Goal: Task Accomplishment & Management: Manage account settings

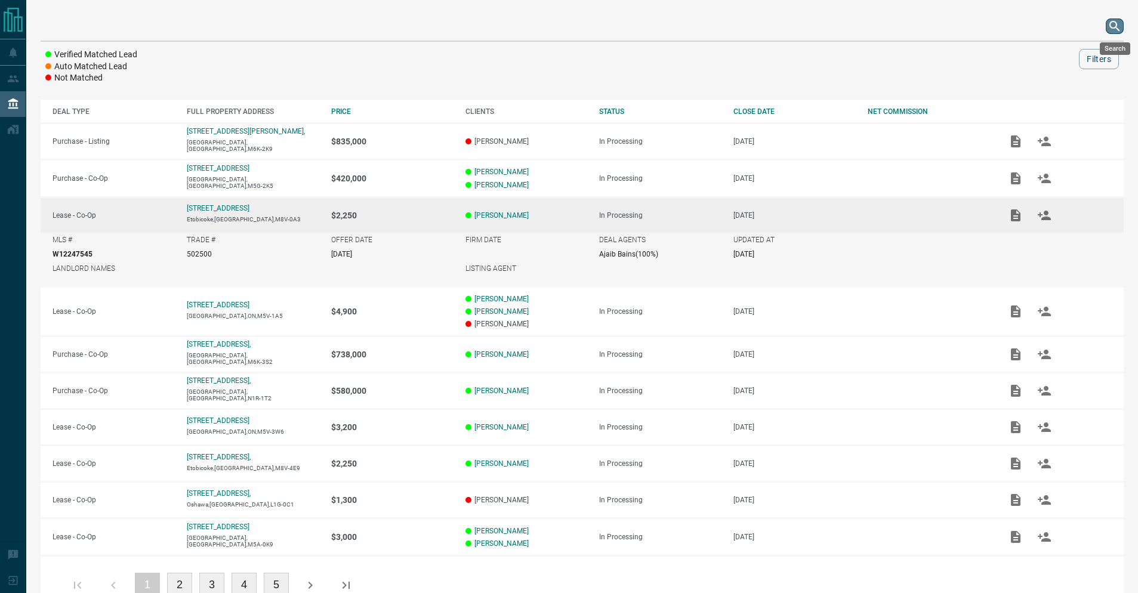
drag, startPoint x: 1122, startPoint y: 31, endPoint x: 1112, endPoint y: 23, distance: 12.8
click at [1122, 32] on button "search button" at bounding box center [1114, 26] width 18 height 16
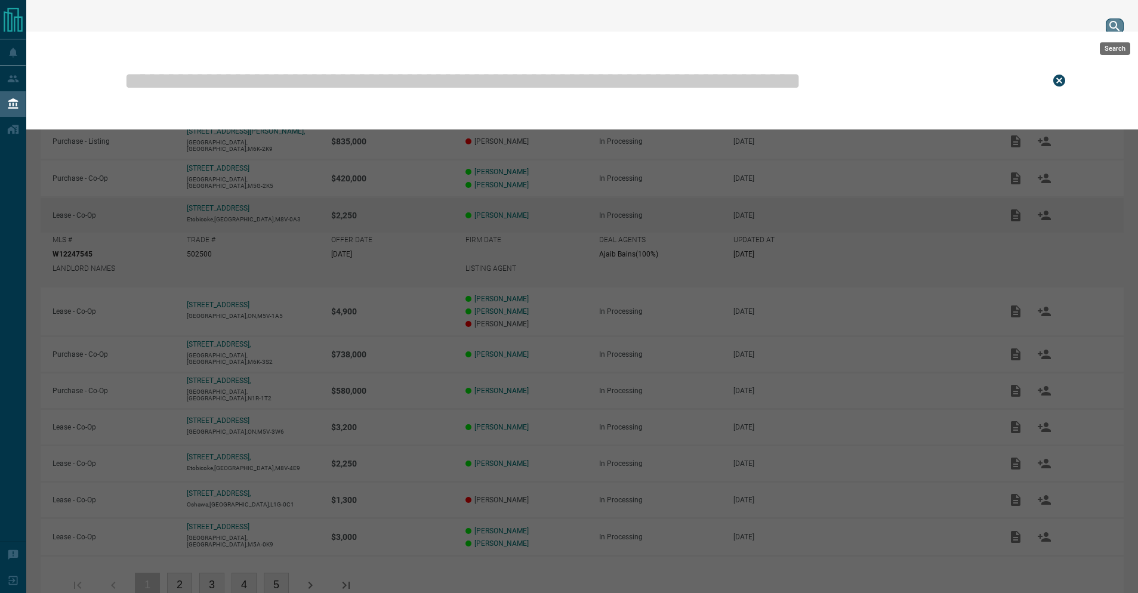
click at [1111, 23] on icon "search button" at bounding box center [1114, 26] width 14 height 14
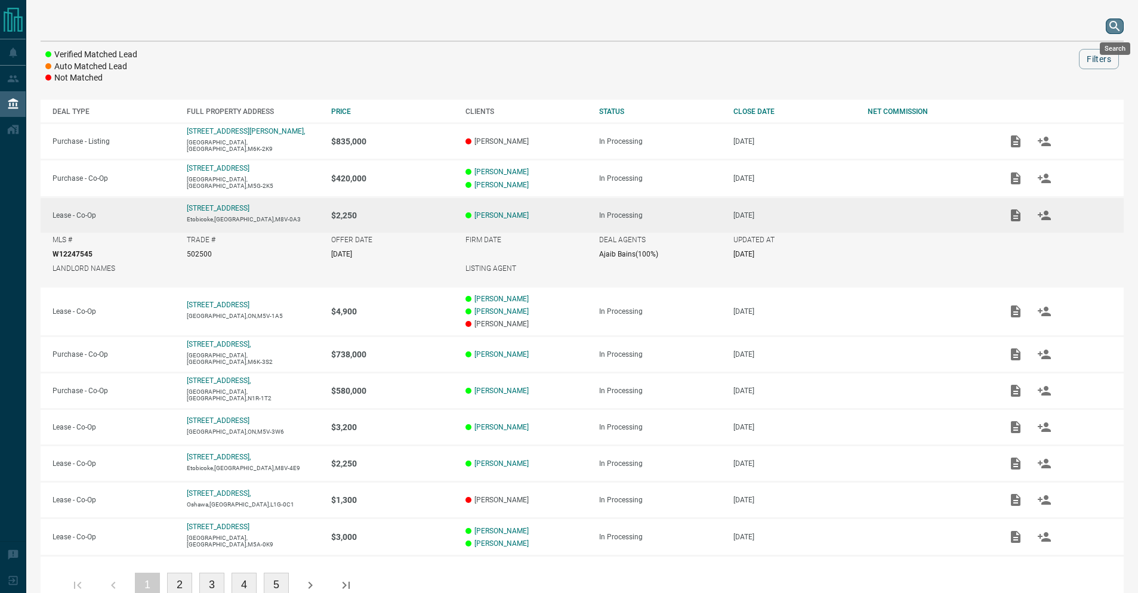
click at [1110, 23] on icon "search button" at bounding box center [1114, 26] width 14 height 14
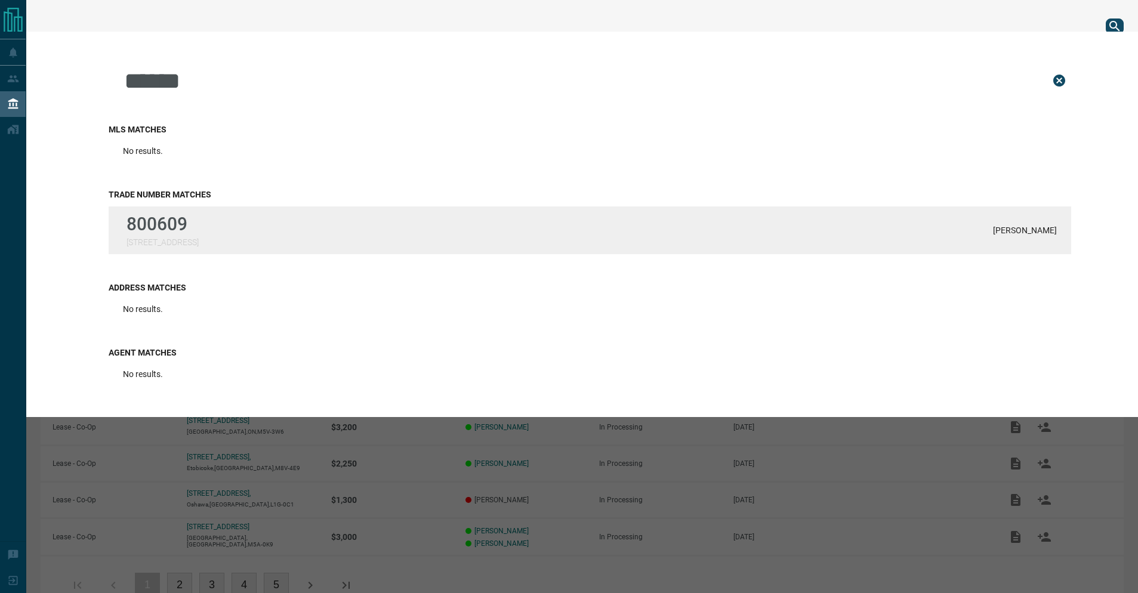
type input "******"
click at [180, 231] on p "800609" at bounding box center [162, 224] width 72 height 21
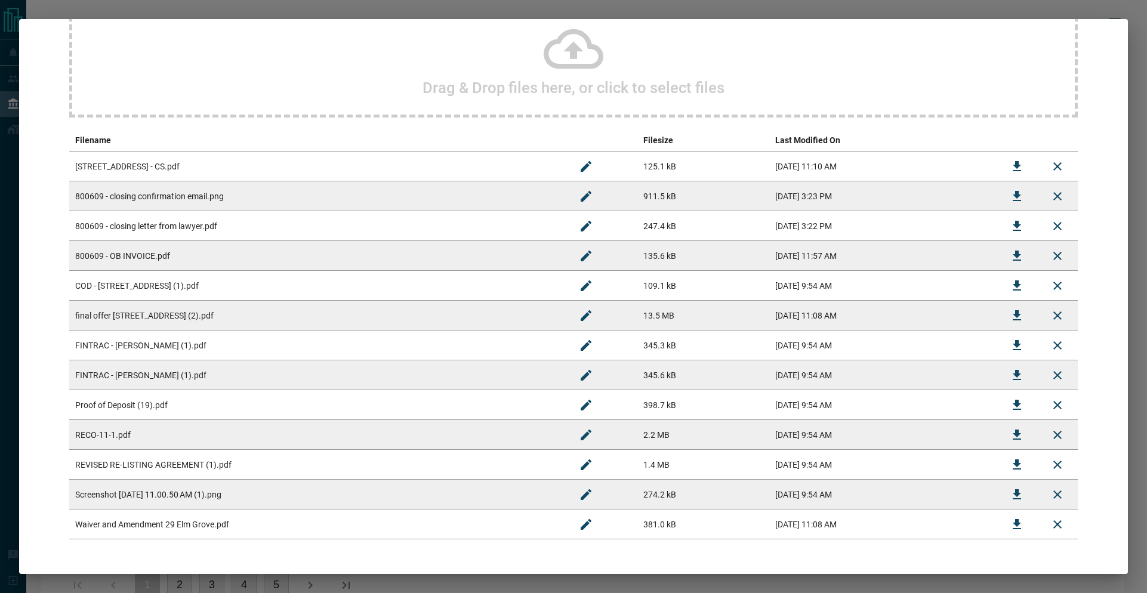
scroll to position [135, 0]
click at [1014, 192] on icon "Download" at bounding box center [1016, 194] width 14 height 14
click at [1024, 228] on td at bounding box center [1016, 224] width 41 height 30
click at [1009, 251] on icon "Download" at bounding box center [1016, 253] width 14 height 14
click at [1002, 226] on button "Download" at bounding box center [1016, 223] width 29 height 29
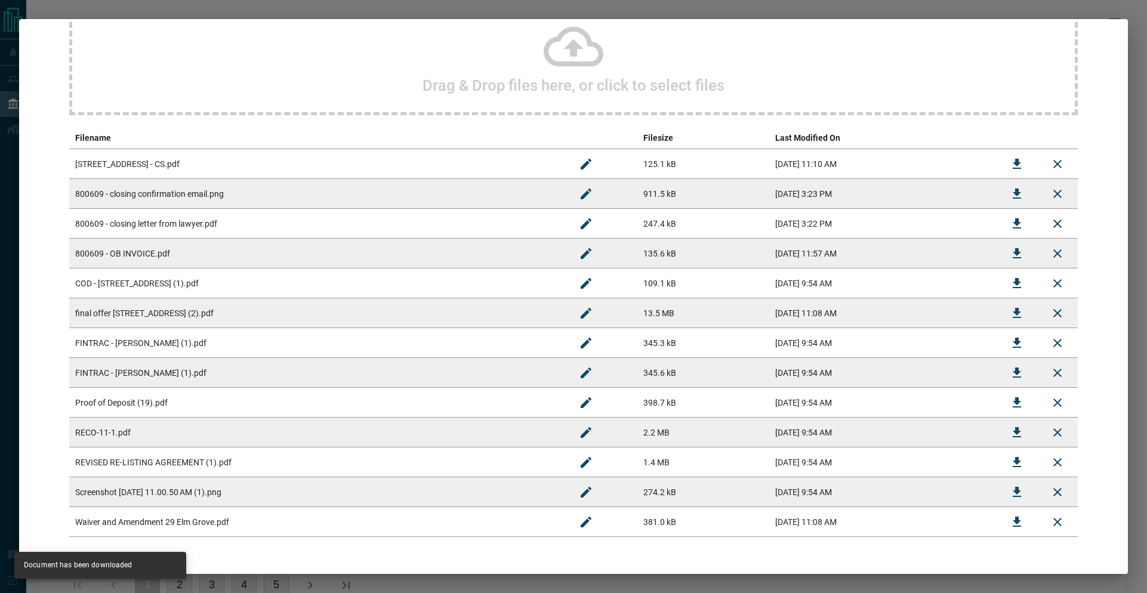
scroll to position [176, 0]
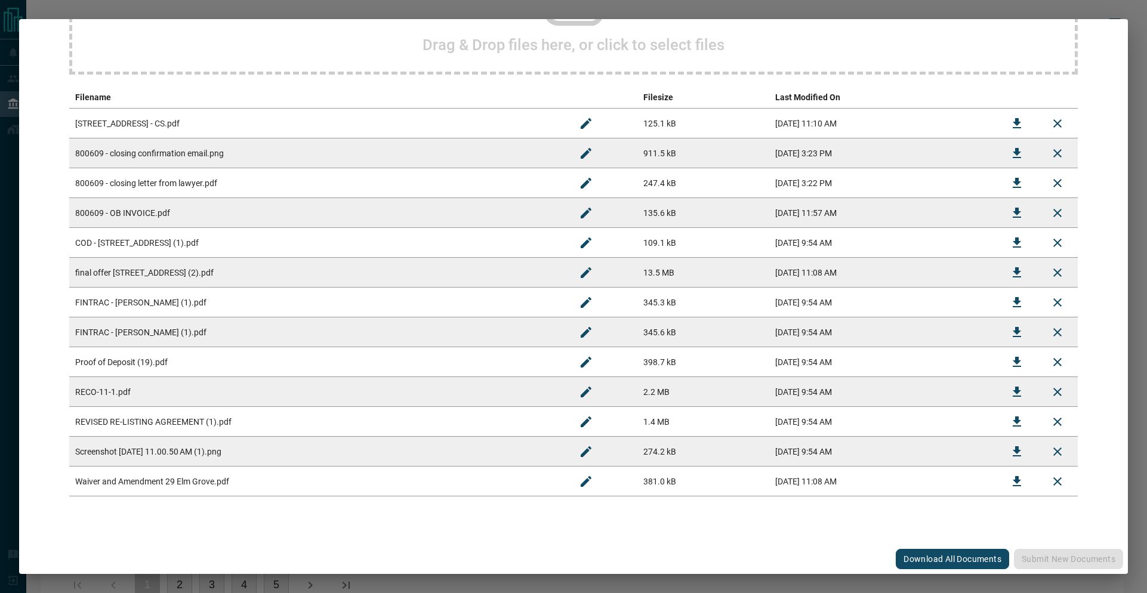
click at [267, 490] on td "Waiver and Amendment 29 Elm Grove.pdf" at bounding box center [317, 482] width 496 height 30
click at [769, 273] on td "[DATE] 11:08 AM" at bounding box center [882, 273] width 227 height 30
click at [1012, 272] on icon "Download" at bounding box center [1016, 272] width 8 height 10
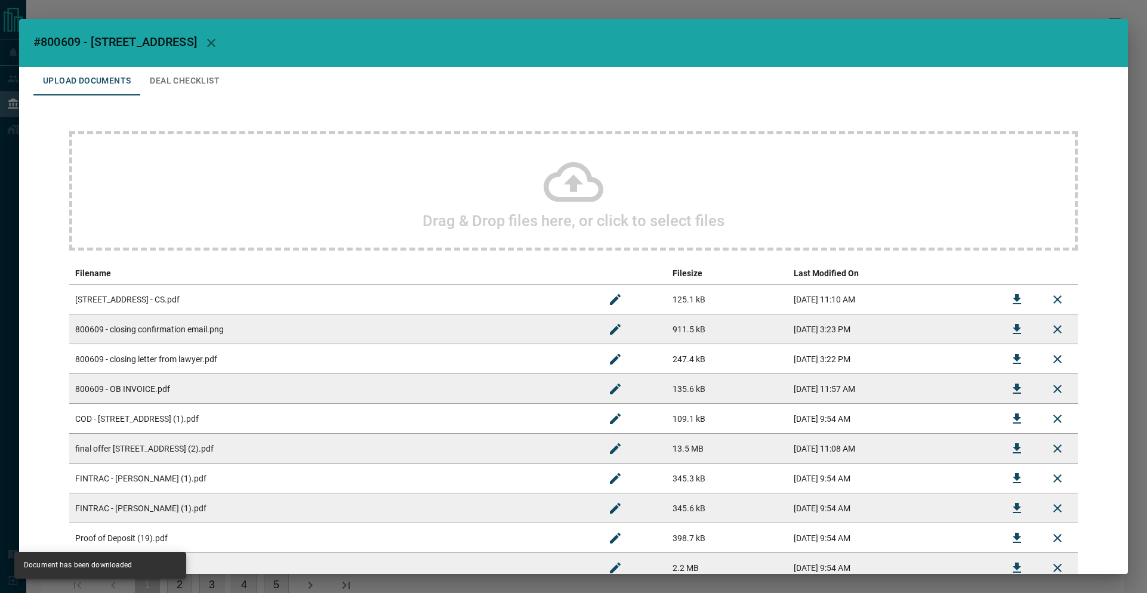
scroll to position [265, 0]
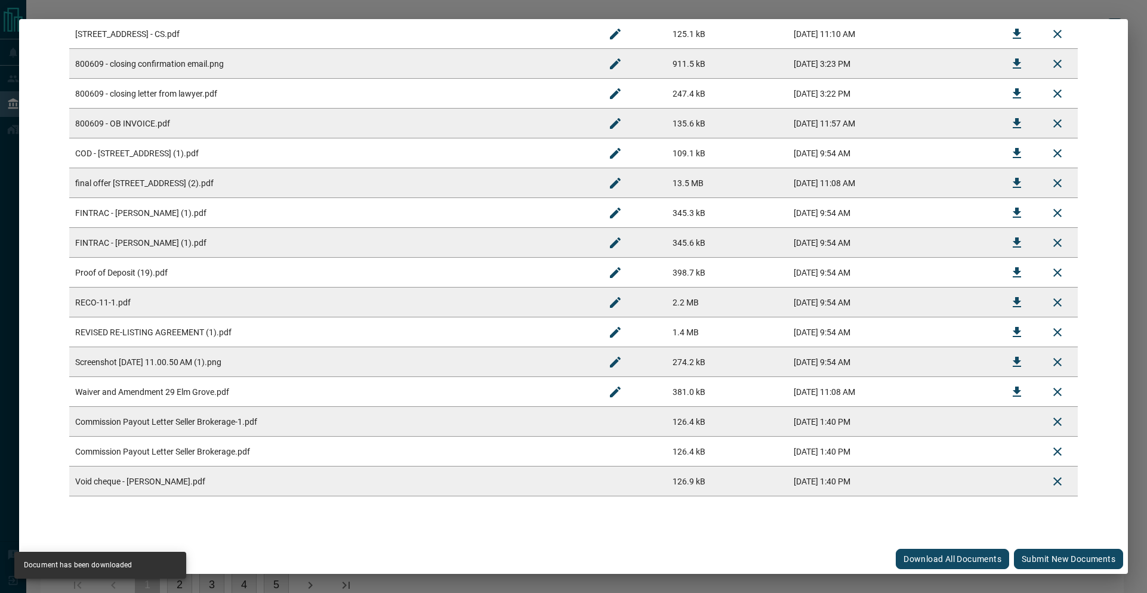
click at [1054, 564] on button "Submit new documents" at bounding box center [1068, 559] width 109 height 20
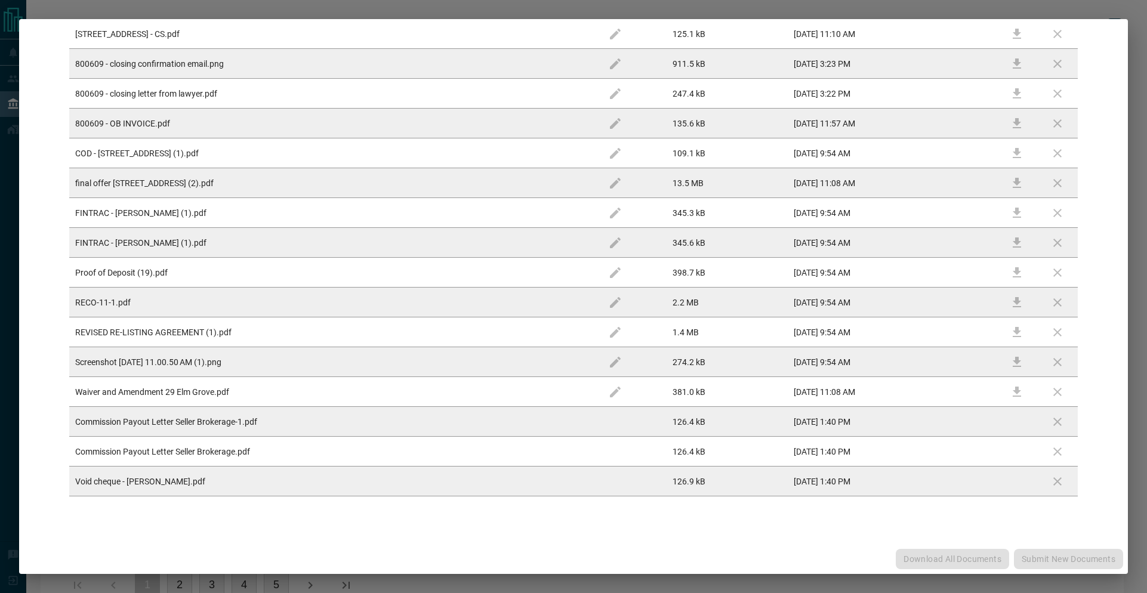
drag, startPoint x: 1093, startPoint y: 493, endPoint x: 1055, endPoint y: 563, distance: 80.1
click at [1054, 564] on div "Download All Documents Submit new documents" at bounding box center [573, 559] width 1108 height 30
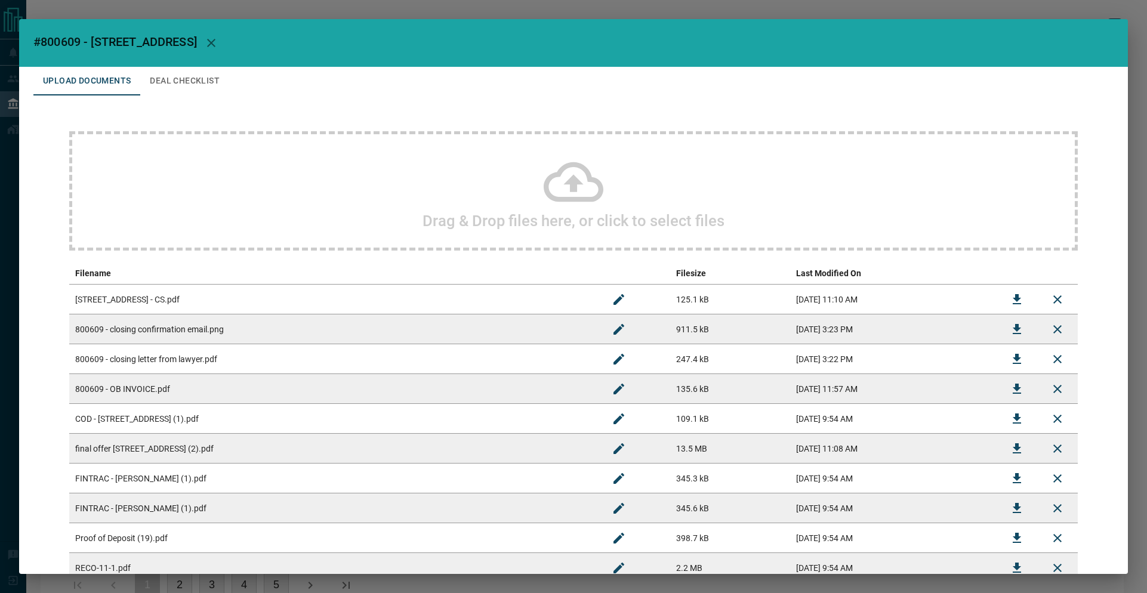
scroll to position [444, 0]
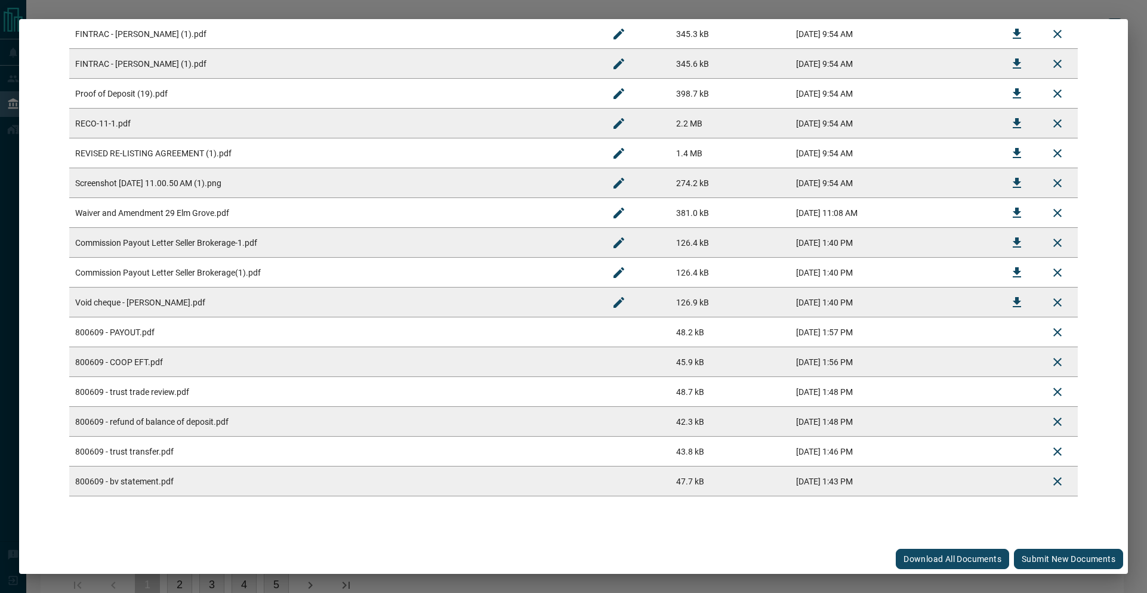
click at [1044, 560] on button "Submit new documents" at bounding box center [1068, 559] width 109 height 20
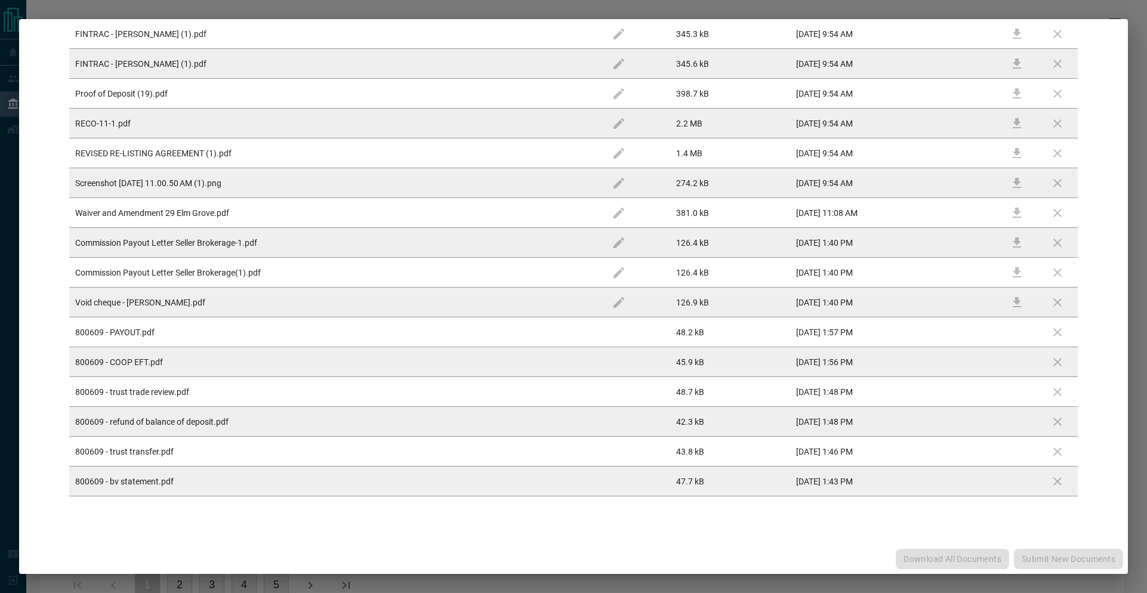
drag, startPoint x: 1044, startPoint y: 560, endPoint x: 1110, endPoint y: 505, distance: 86.4
click at [1044, 560] on div "Download All Documents Submit new documents" at bounding box center [573, 559] width 1108 height 30
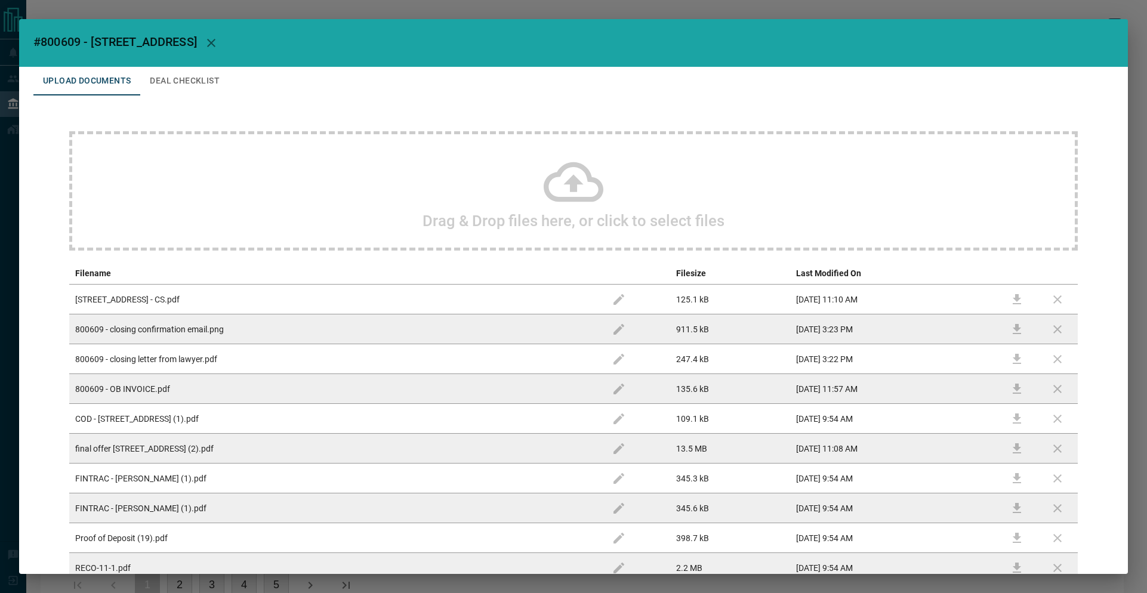
click at [210, 77] on button "Deal Checklist" at bounding box center [184, 81] width 89 height 29
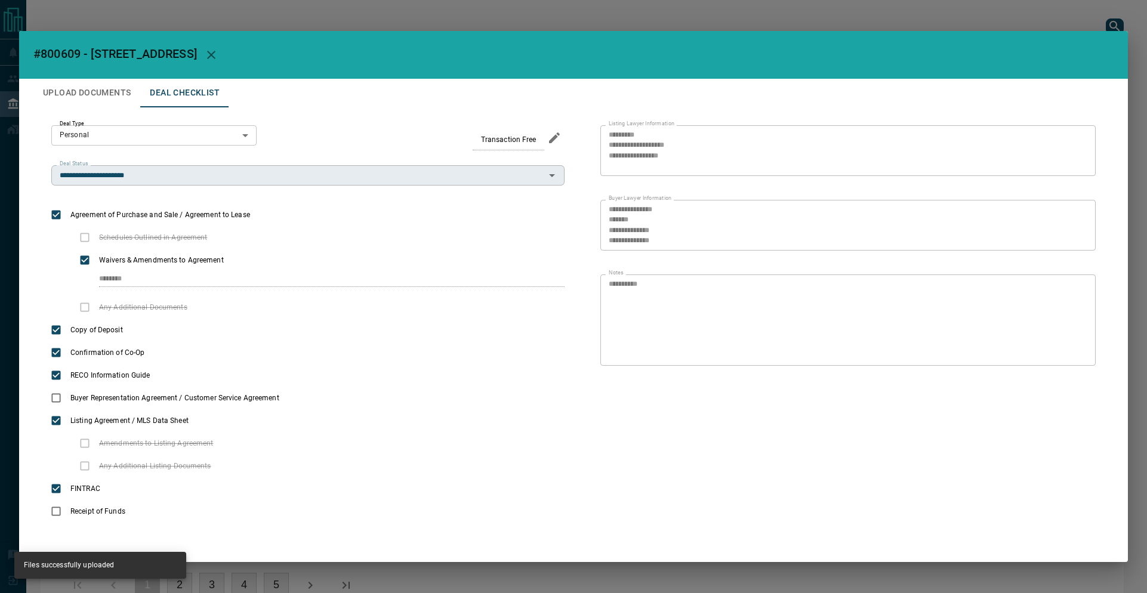
drag, startPoint x: 184, startPoint y: 192, endPoint x: 184, endPoint y: 175, distance: 16.7
click at [183, 184] on div "**********" at bounding box center [307, 324] width 513 height 398
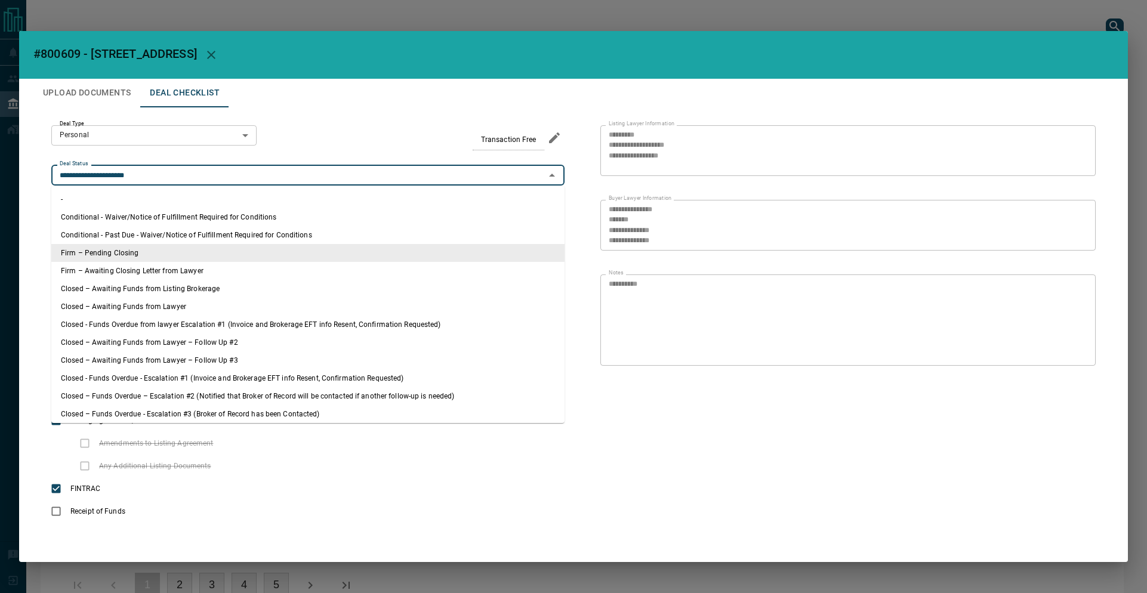
click at [187, 172] on input "**********" at bounding box center [298, 175] width 486 height 13
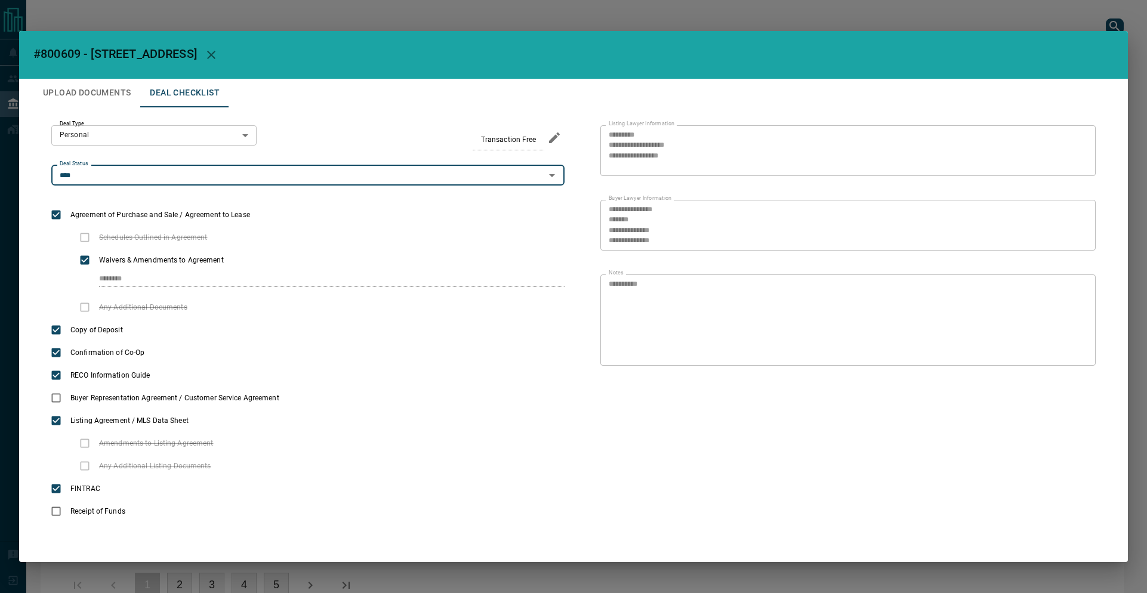
type input "**********"
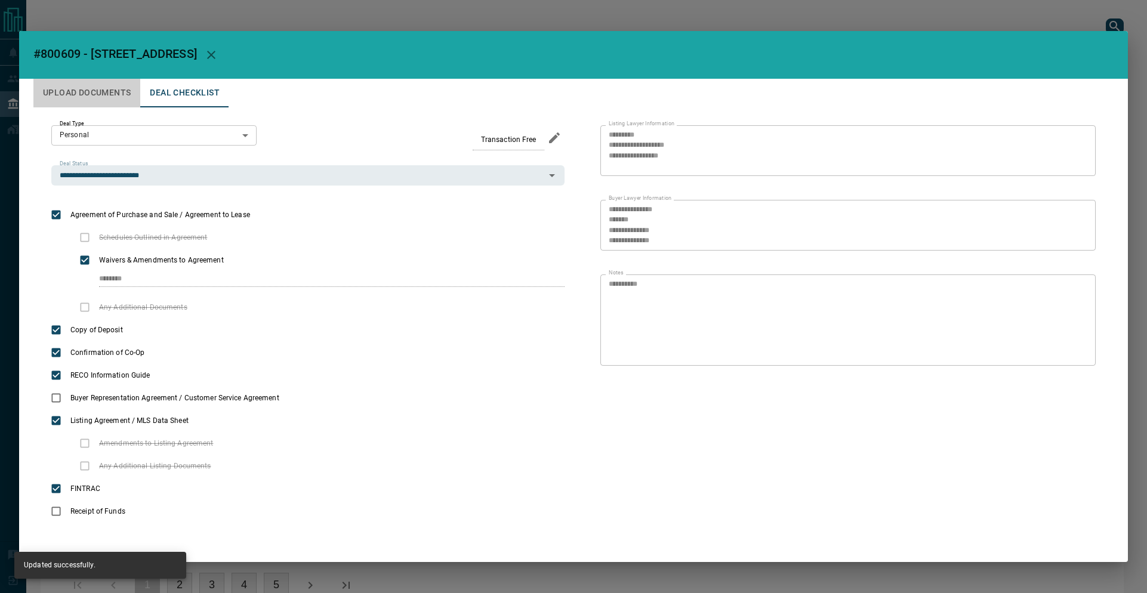
click at [85, 85] on button "Upload Documents" at bounding box center [86, 93] width 107 height 29
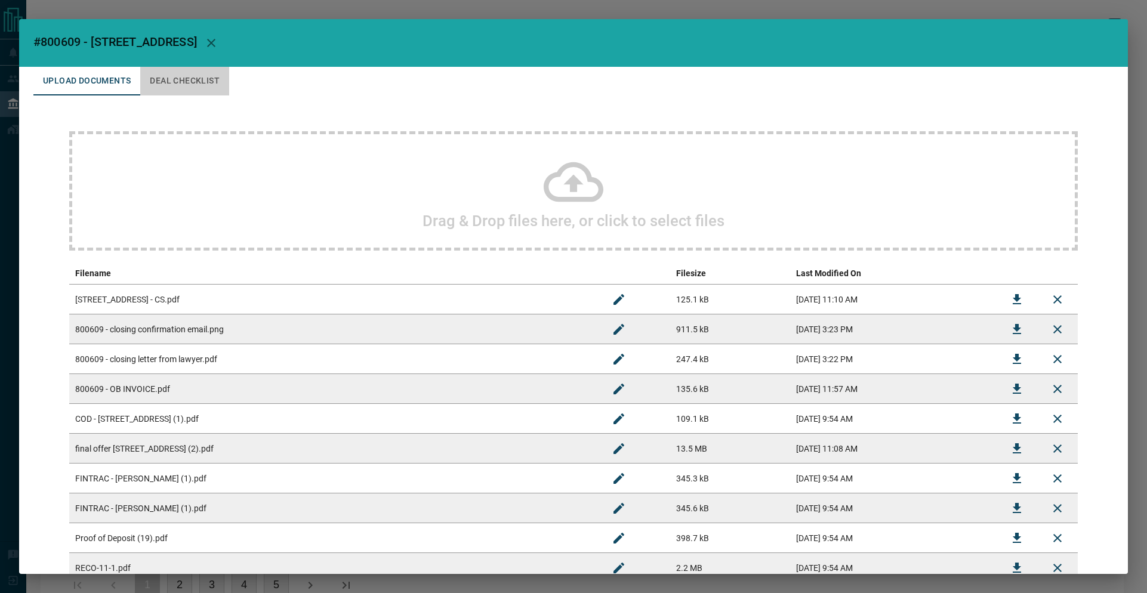
click at [186, 78] on button "Deal Checklist" at bounding box center [184, 81] width 89 height 29
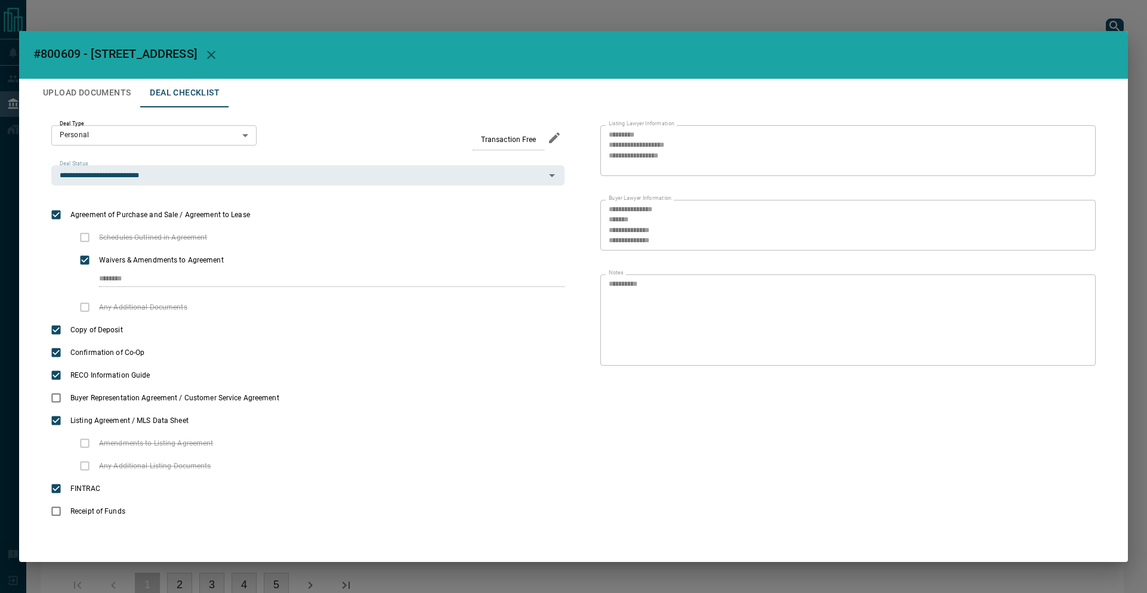
click at [155, 26] on div "**********" at bounding box center [573, 296] width 1147 height 593
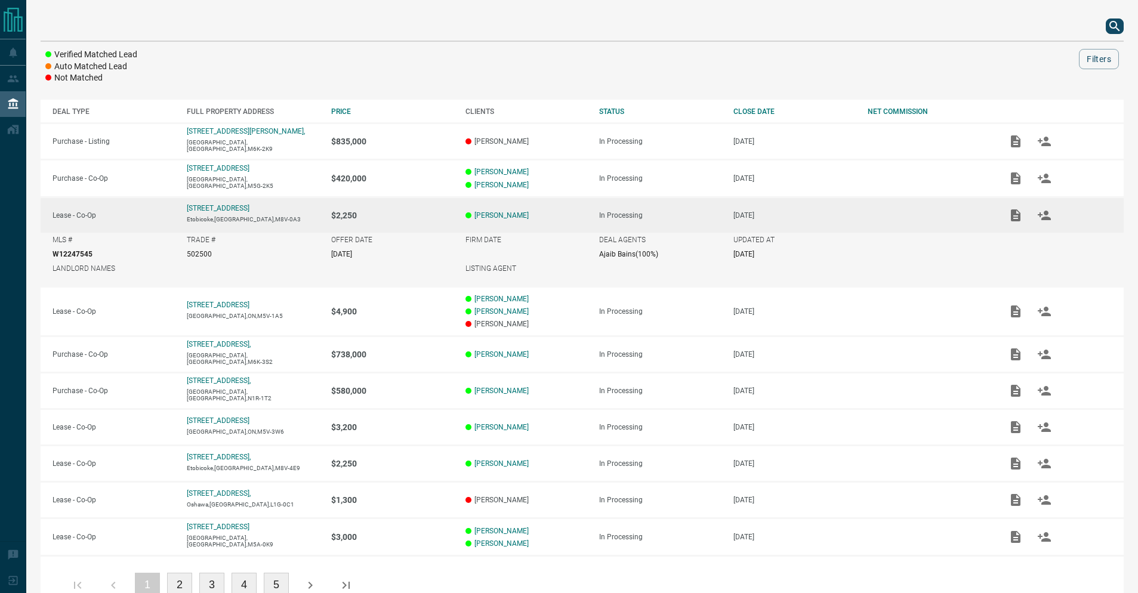
click at [1122, 27] on button "search button" at bounding box center [1114, 26] width 18 height 16
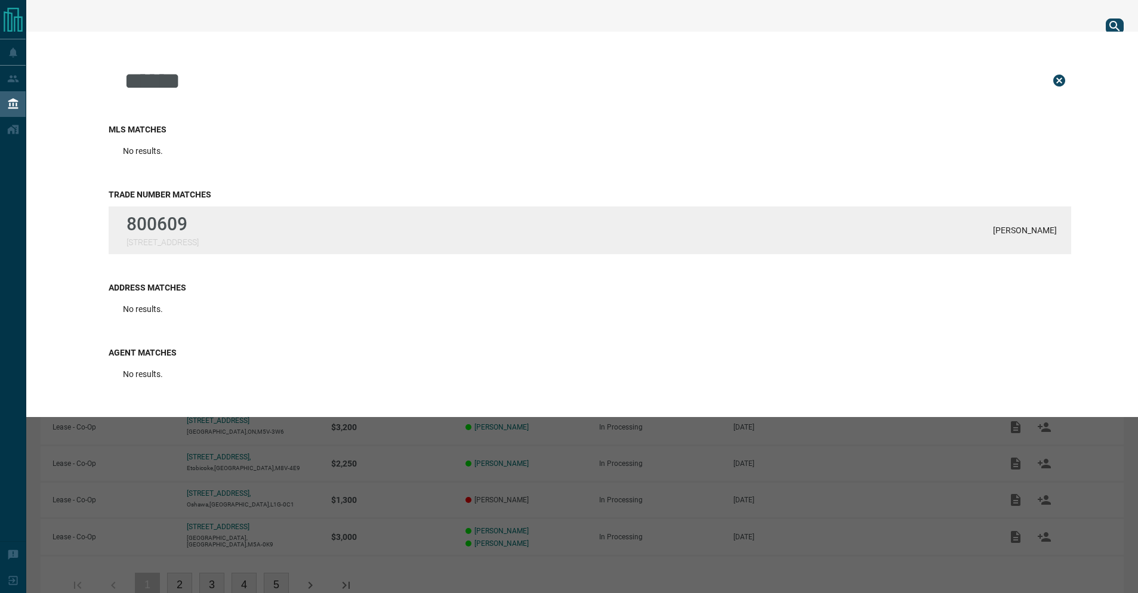
type input "******"
click at [181, 233] on p "800609" at bounding box center [162, 224] width 72 height 21
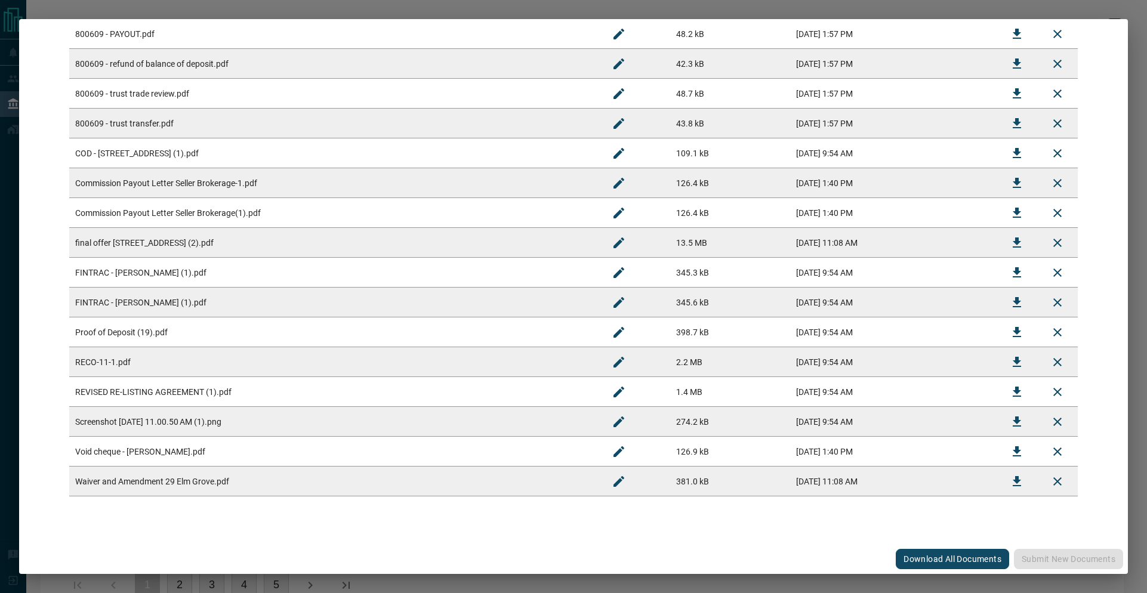
scroll to position [38, 0]
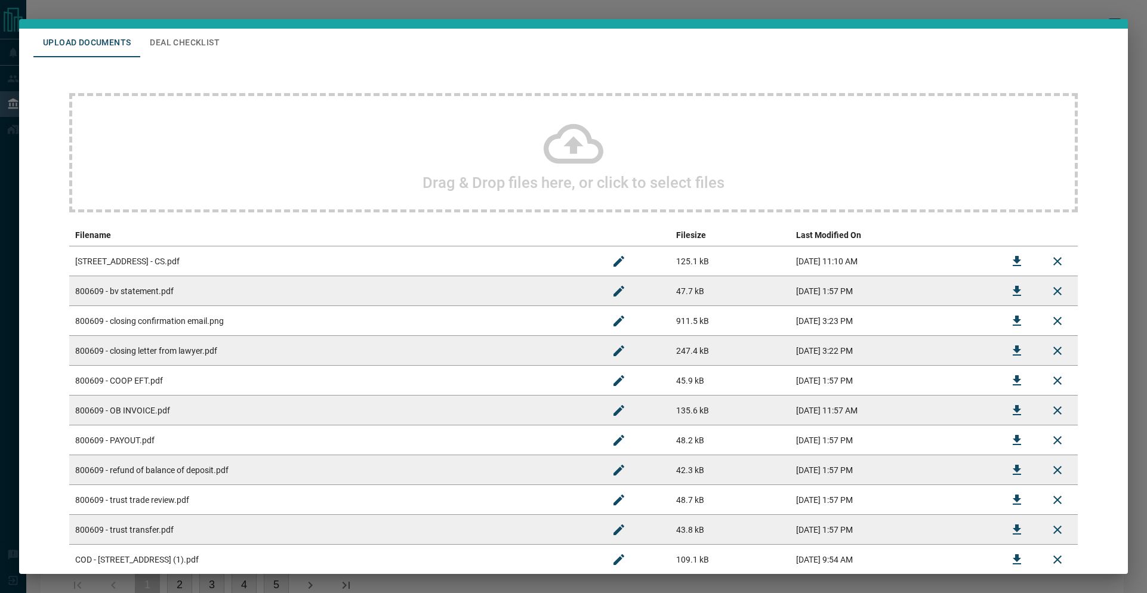
click at [186, 51] on button "Deal Checklist" at bounding box center [184, 43] width 89 height 29
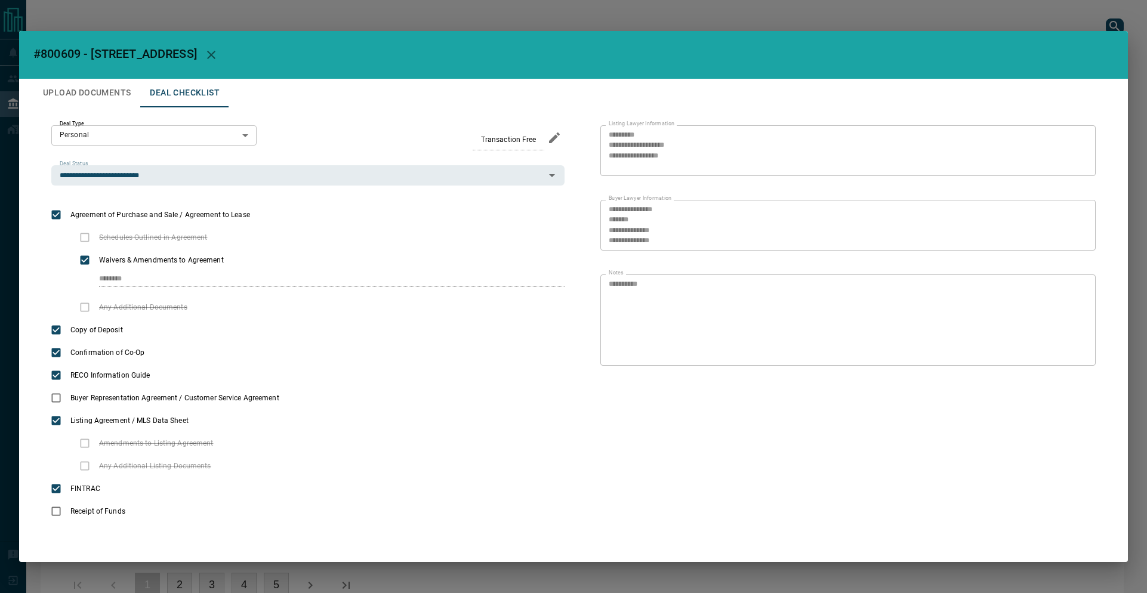
scroll to position [0, 0]
click at [405, 17] on div "**********" at bounding box center [573, 296] width 1147 height 593
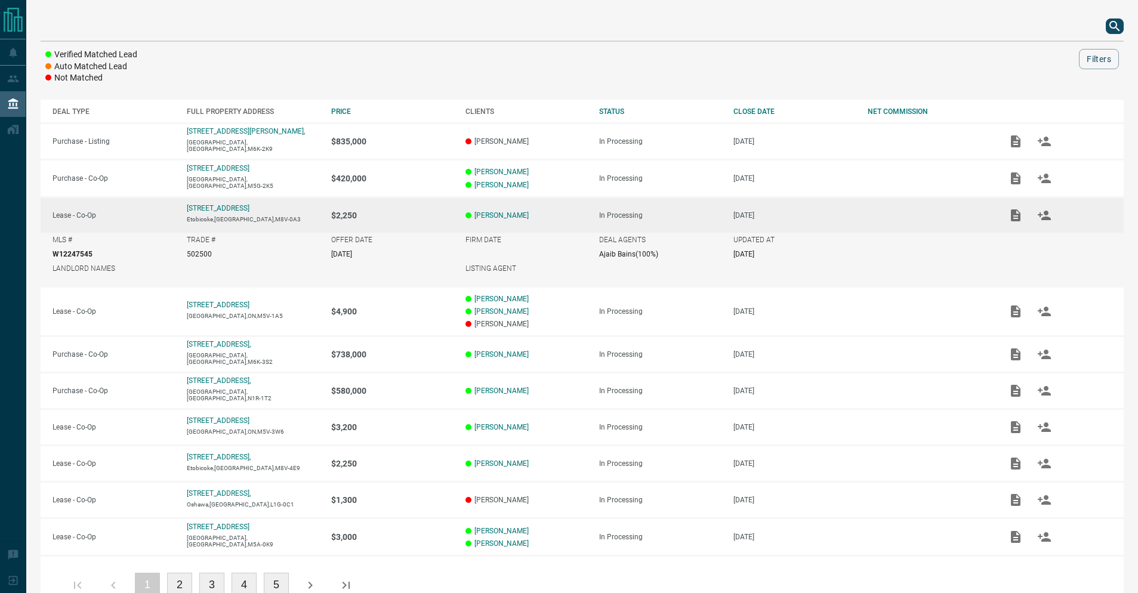
click at [1112, 26] on icon "search button" at bounding box center [1114, 26] width 14 height 14
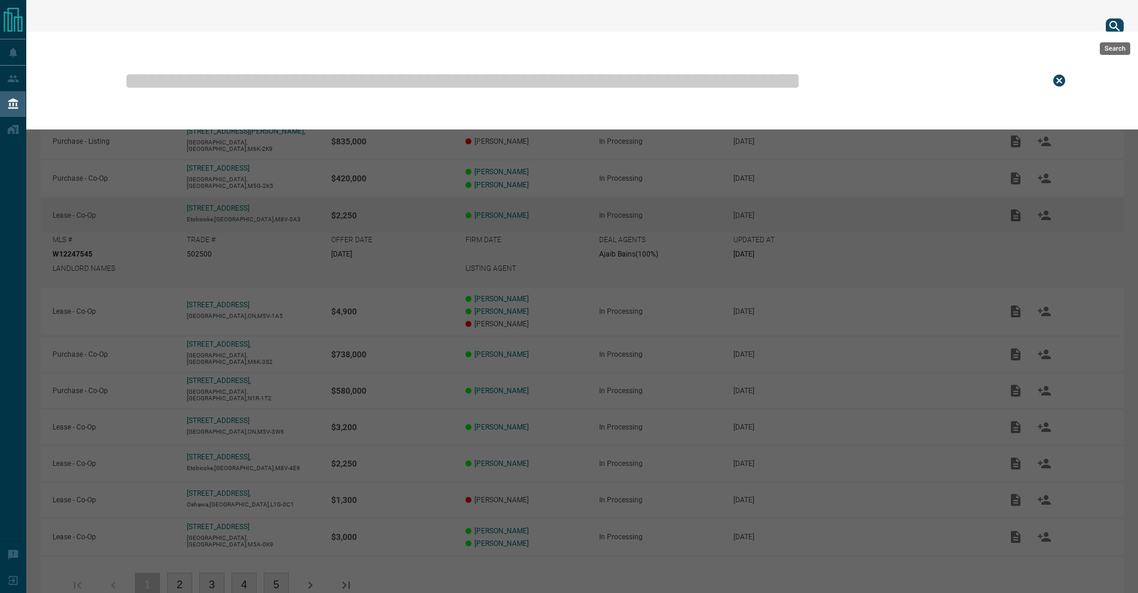
type input "******"
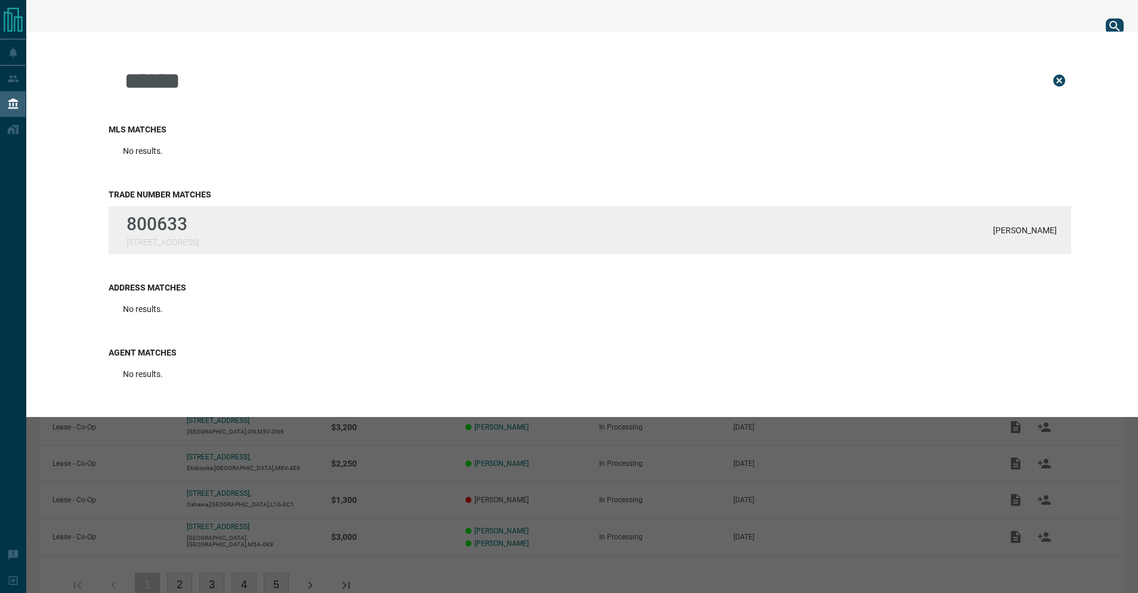
click at [259, 235] on div "800633 [STREET_ADDRESS][PERSON_NAME]" at bounding box center [590, 230] width 962 height 48
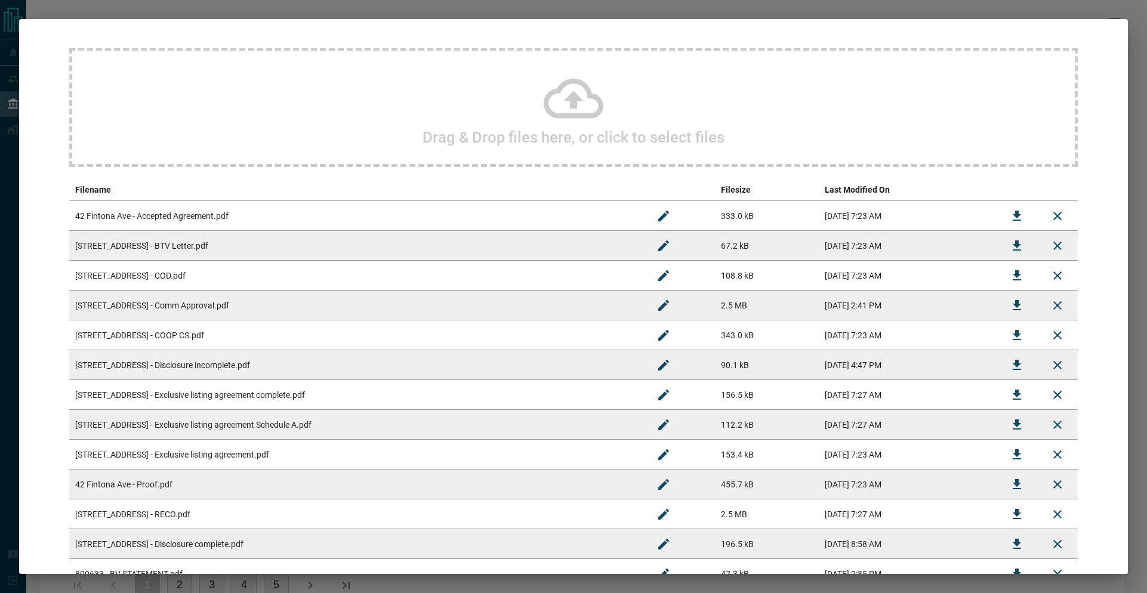
scroll to position [180, 0]
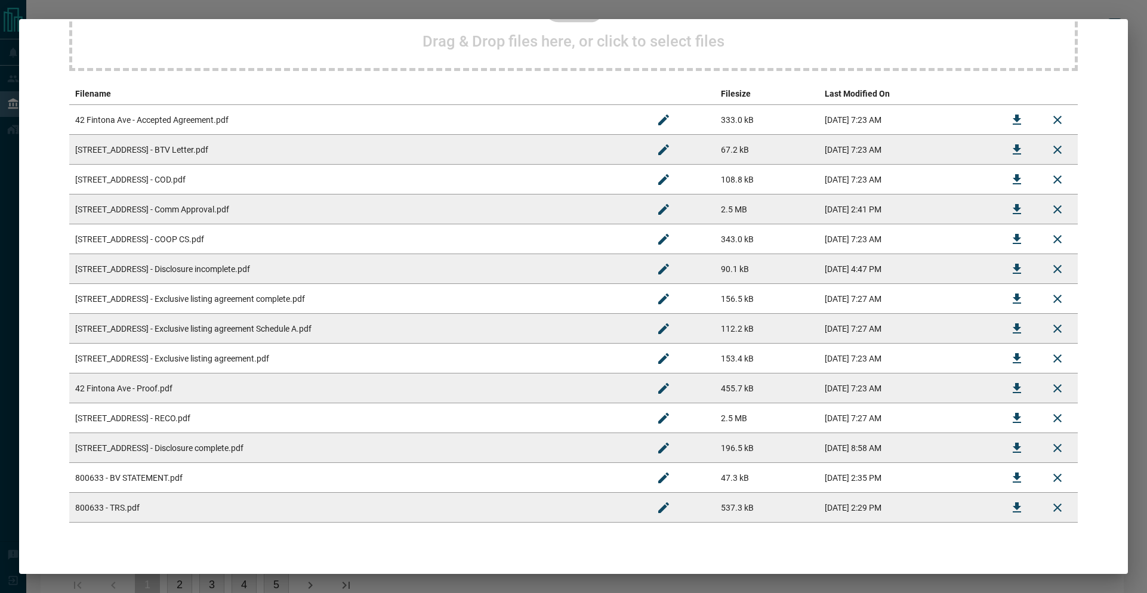
click at [215, 244] on td "[STREET_ADDRESS] - COOP CS.pdf" at bounding box center [356, 239] width 574 height 30
click at [1009, 241] on icon "Download" at bounding box center [1016, 239] width 14 height 14
click at [1009, 511] on icon "Download" at bounding box center [1016, 508] width 14 height 14
click at [1009, 113] on icon "Download" at bounding box center [1016, 120] width 14 height 14
click at [1097, 10] on div "#800633 - 42 Fintona Ave Upload Documents Deal Checklist Drag & Drop files here…" at bounding box center [573, 296] width 1147 height 593
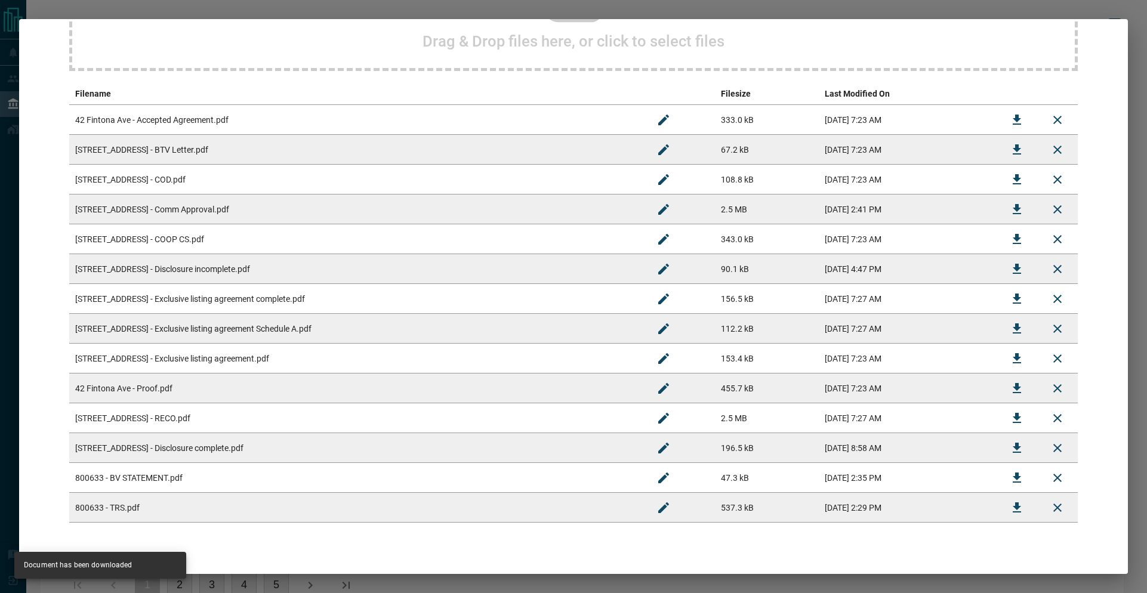
scroll to position [0, 0]
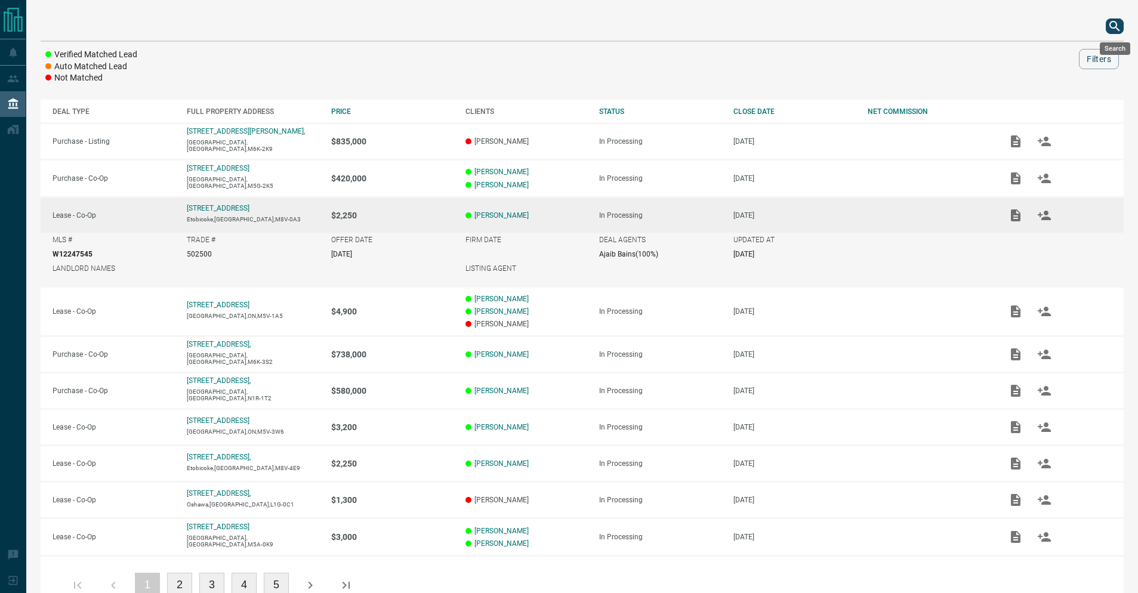
click at [1110, 23] on icon "search button" at bounding box center [1114, 26] width 14 height 14
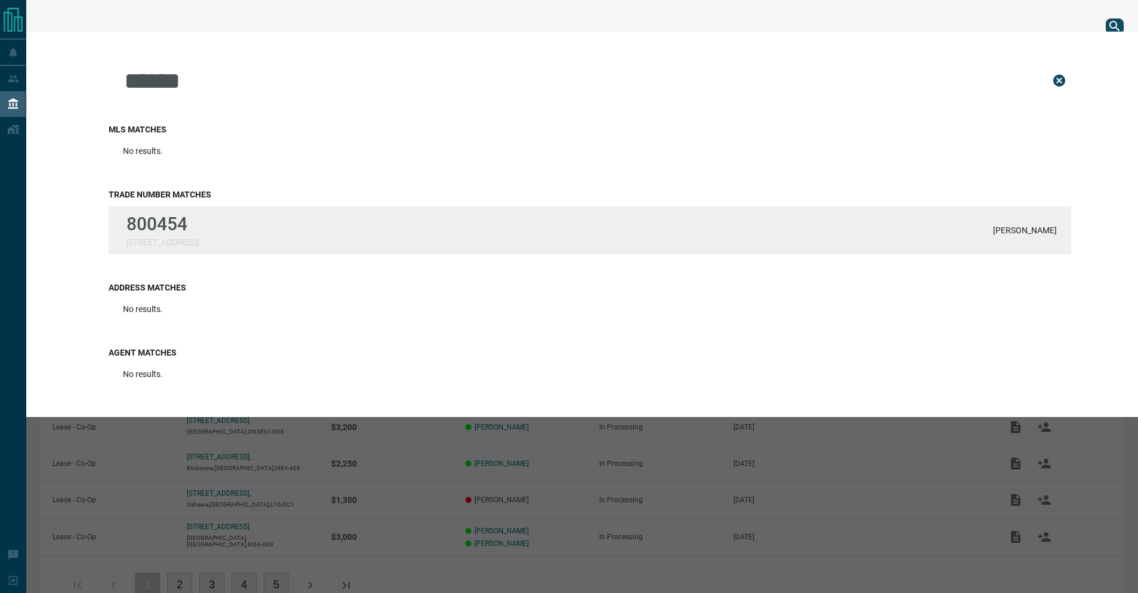
type input "******"
click at [865, 239] on div "800454 [STREET_ADDRESS] Ng" at bounding box center [590, 230] width 962 height 48
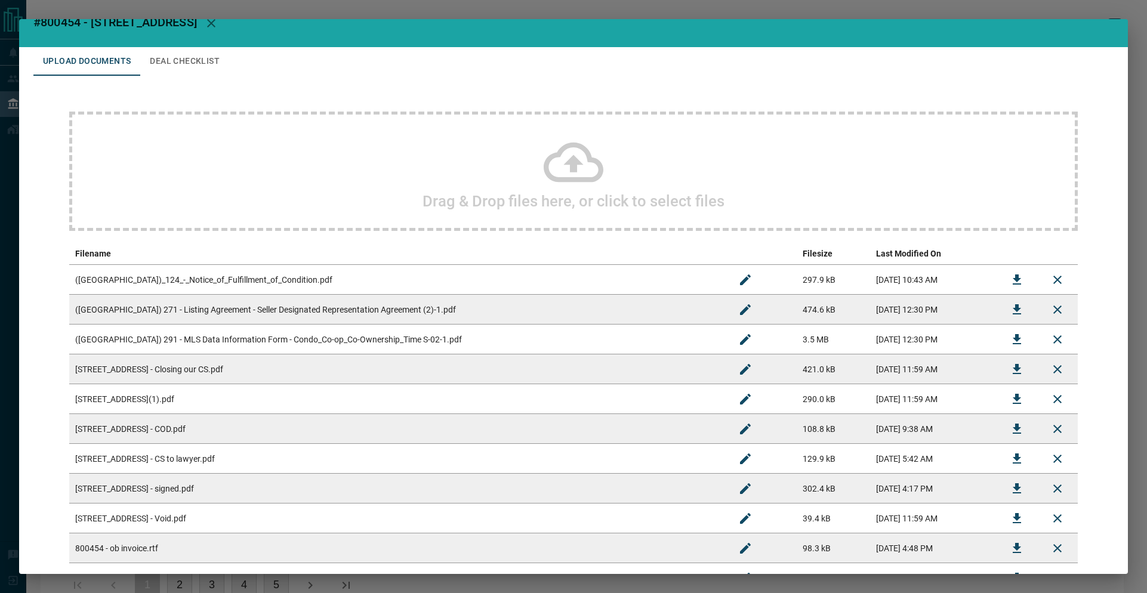
scroll to position [35, 0]
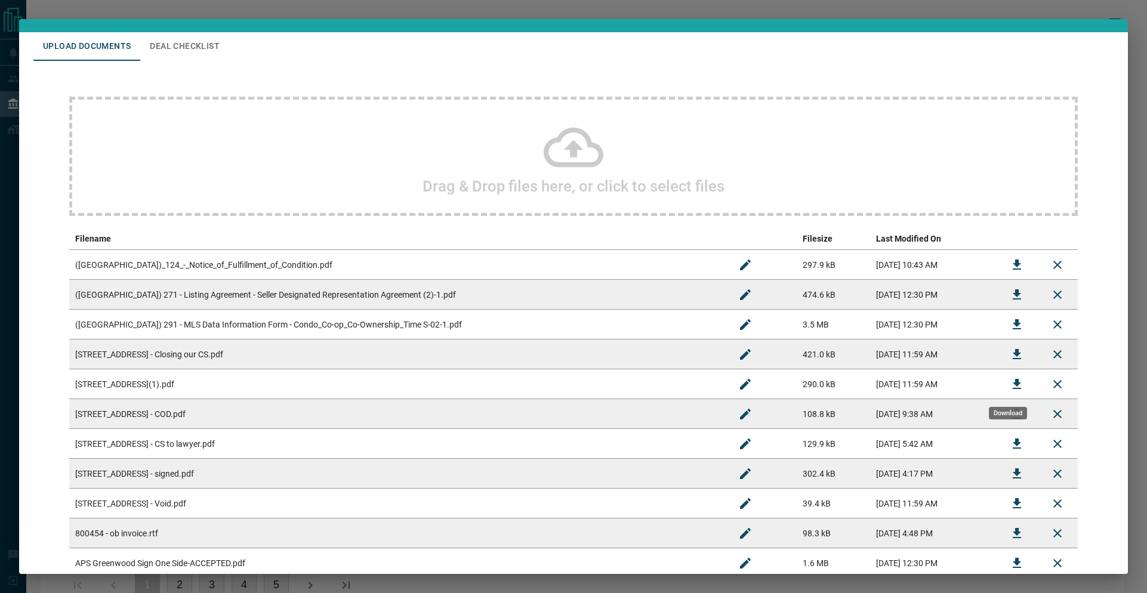
click at [1009, 390] on icon "Download" at bounding box center [1016, 384] width 14 height 14
click at [1009, 357] on icon "Download" at bounding box center [1016, 354] width 14 height 14
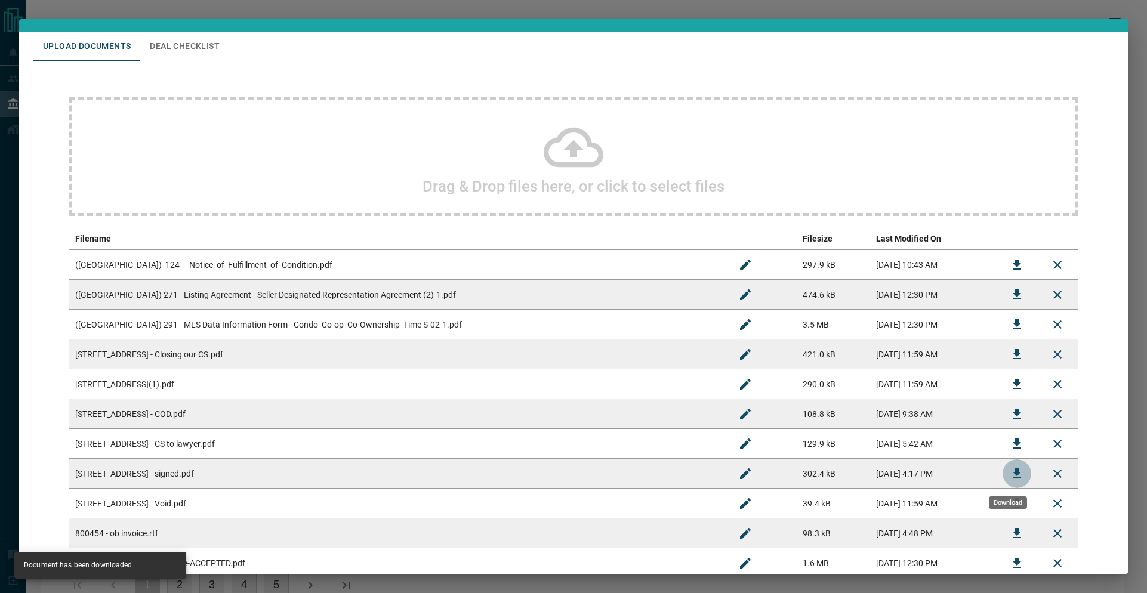
click at [1009, 470] on icon "Download" at bounding box center [1016, 474] width 14 height 14
click at [1012, 508] on icon "Download" at bounding box center [1016, 503] width 8 height 10
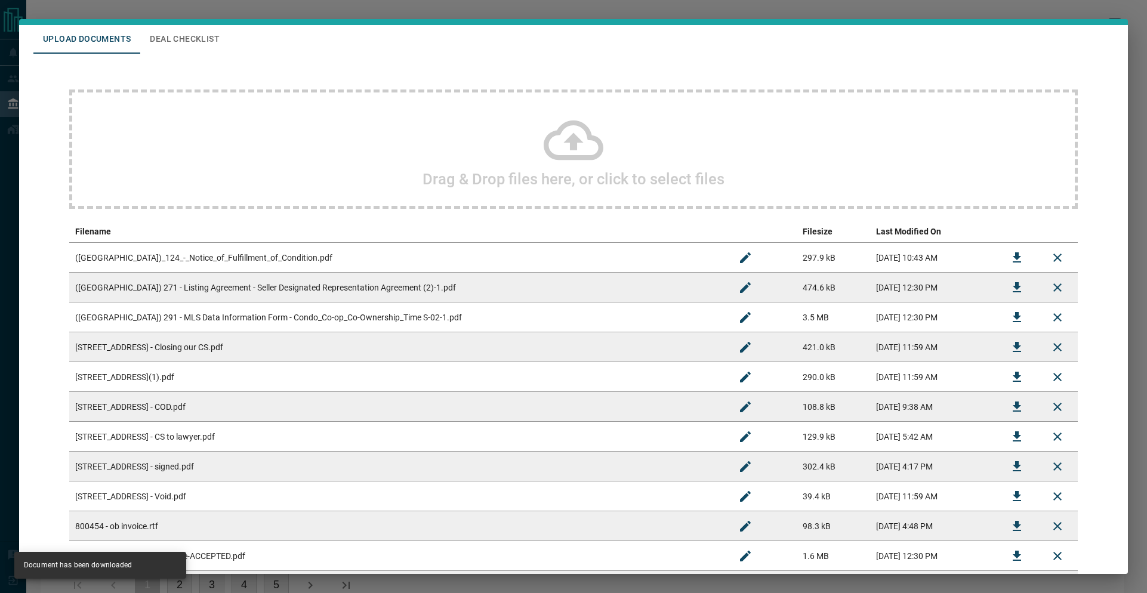
scroll to position [44, 0]
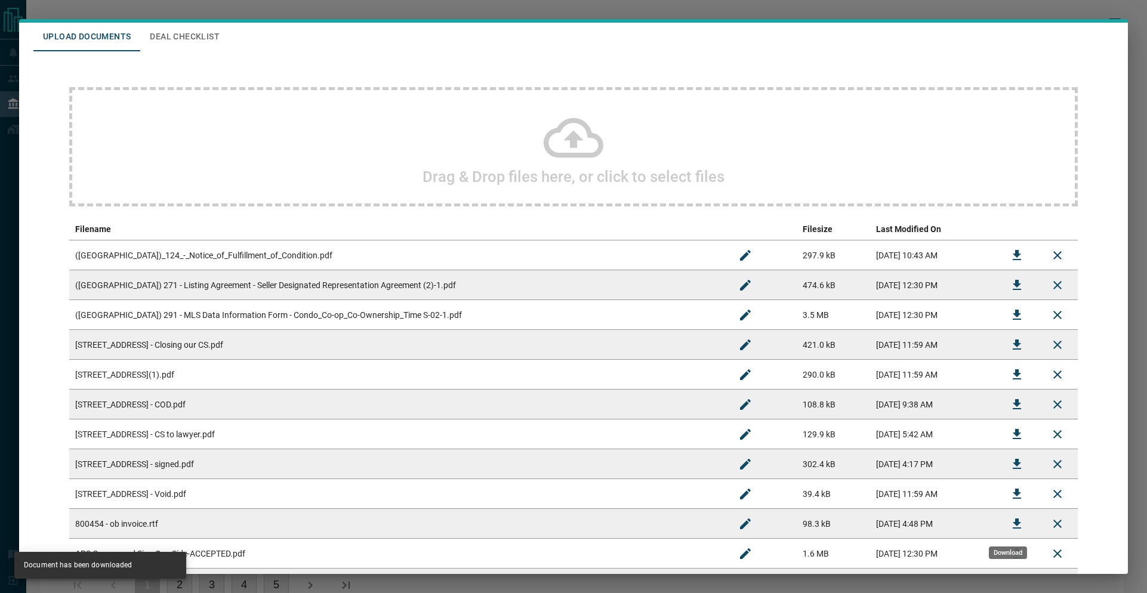
click at [1009, 518] on icon "Download" at bounding box center [1016, 524] width 14 height 14
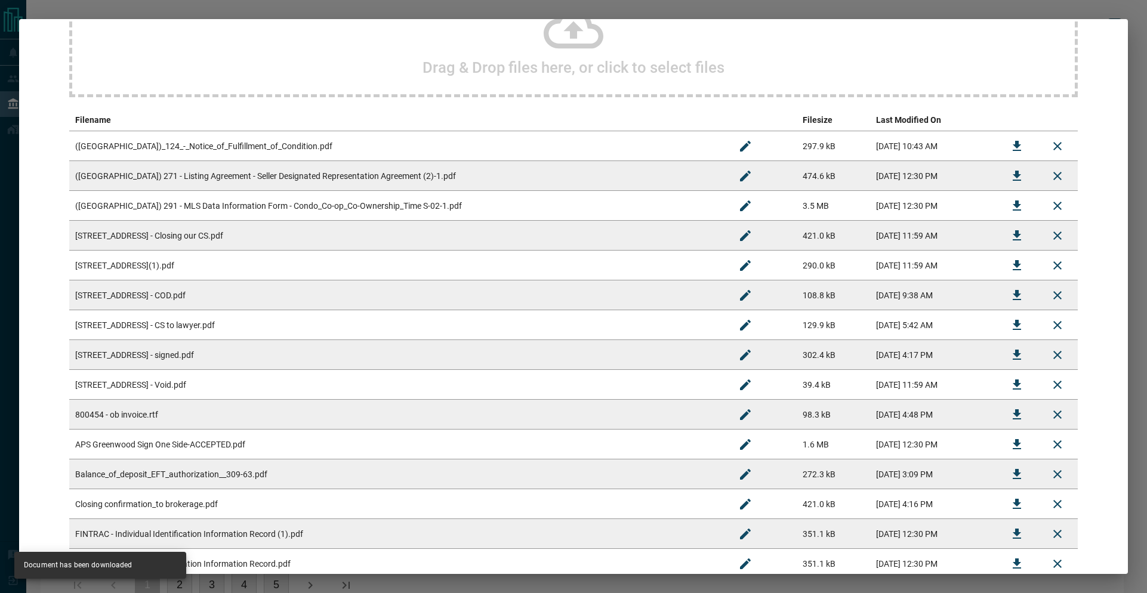
scroll to position [173, 0]
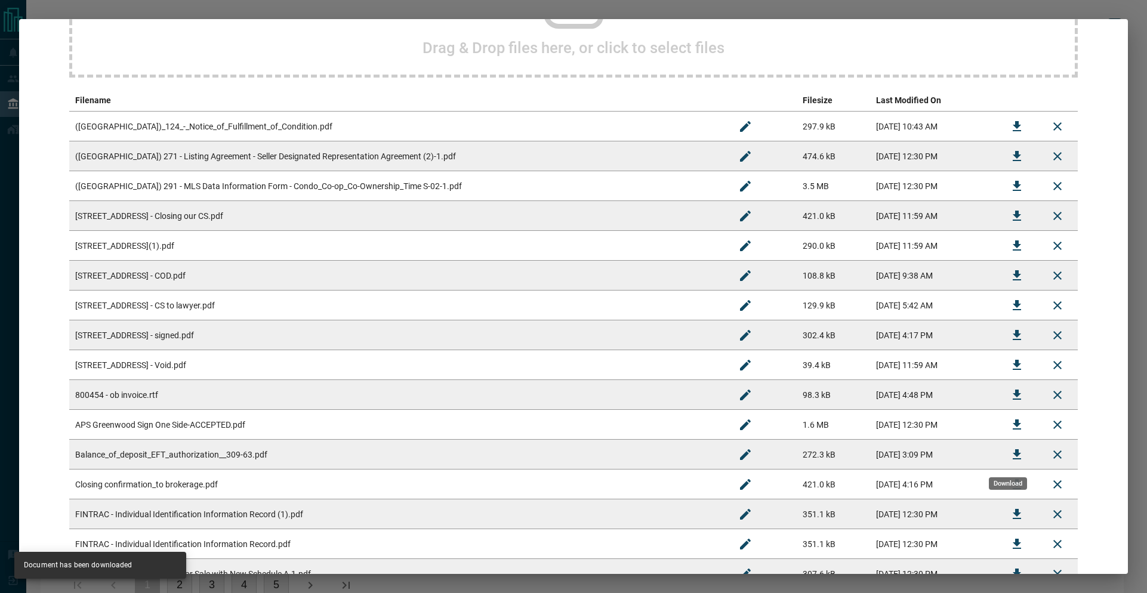
click at [1009, 461] on icon "Download" at bounding box center [1016, 454] width 14 height 14
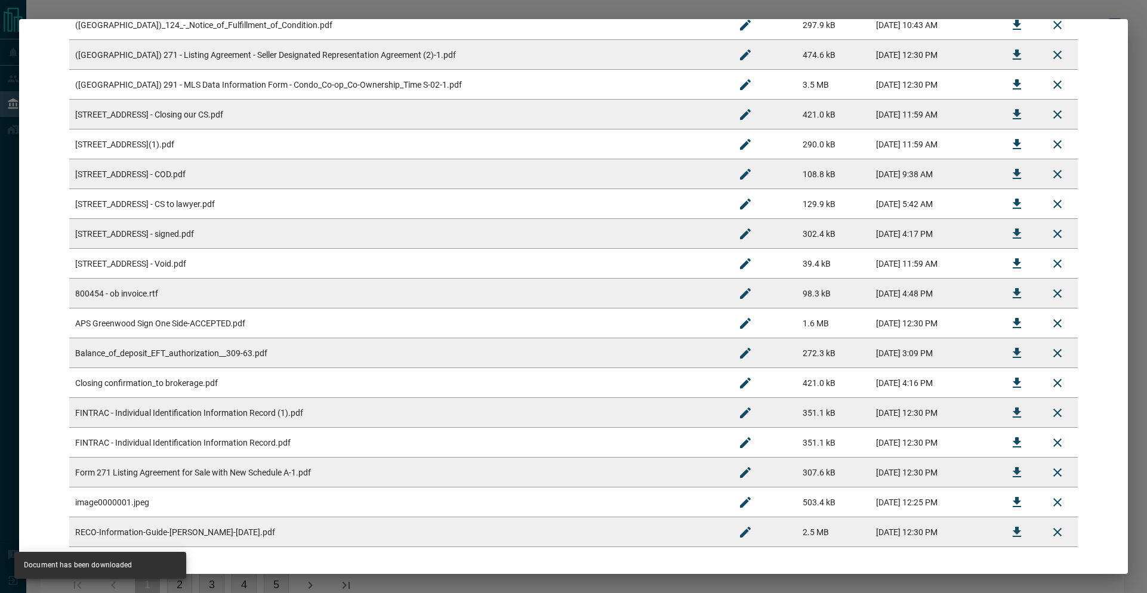
scroll to position [294, 0]
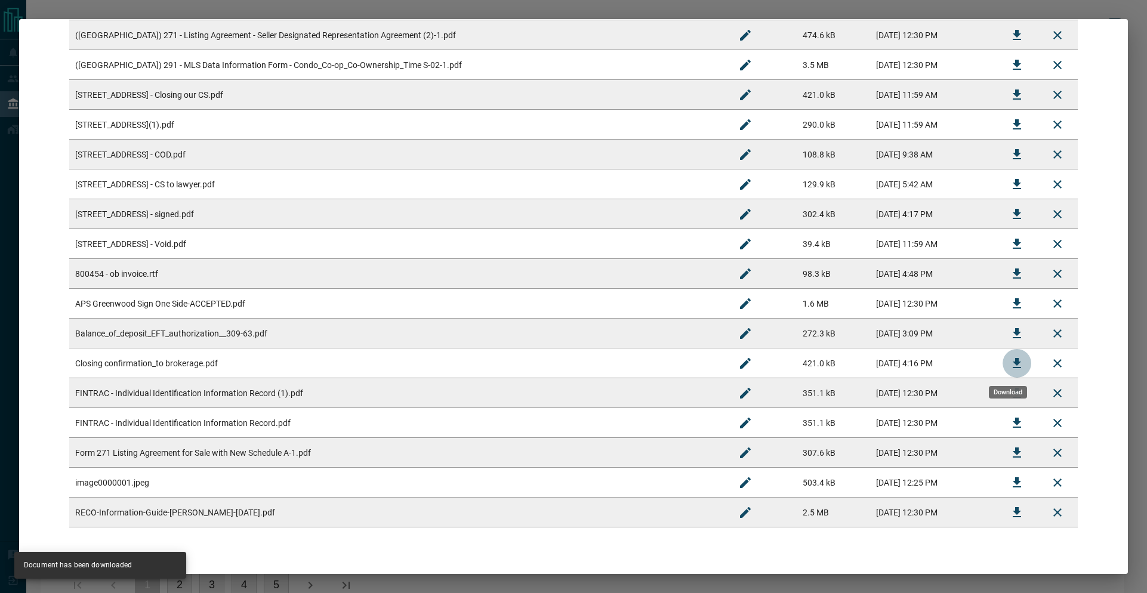
click at [1015, 363] on button "Download" at bounding box center [1016, 363] width 29 height 29
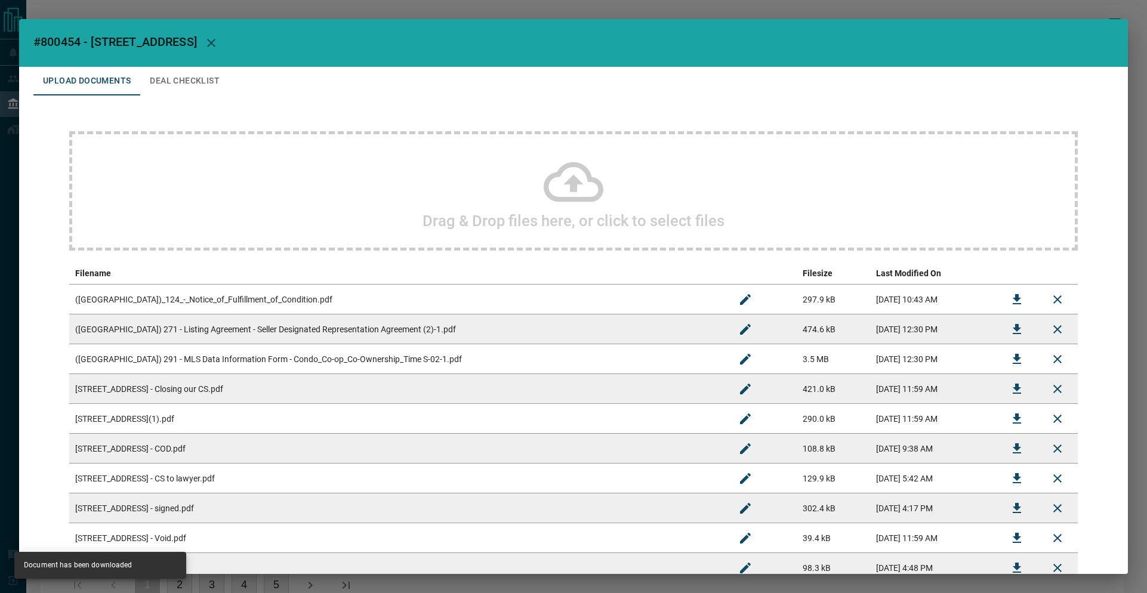
drag, startPoint x: 28, startPoint y: 38, endPoint x: 242, endPoint y: 38, distance: 214.2
click at [242, 38] on h2 "#800454 - [STREET_ADDRESS]" at bounding box center [573, 43] width 1108 height 48
copy span "#800454 - [STREET_ADDRESS]"
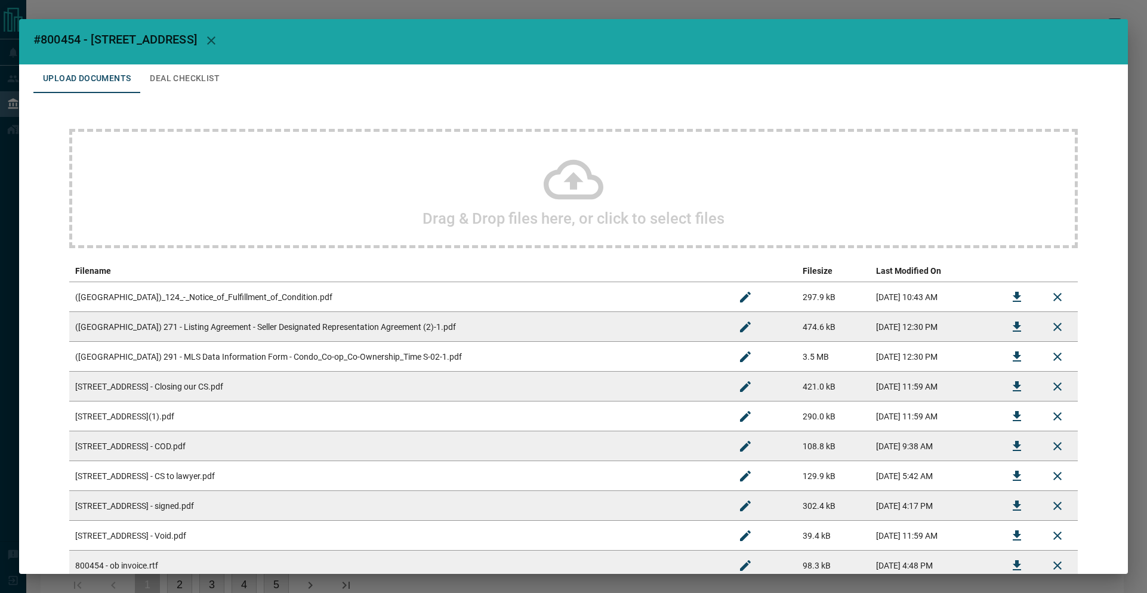
scroll to position [474, 0]
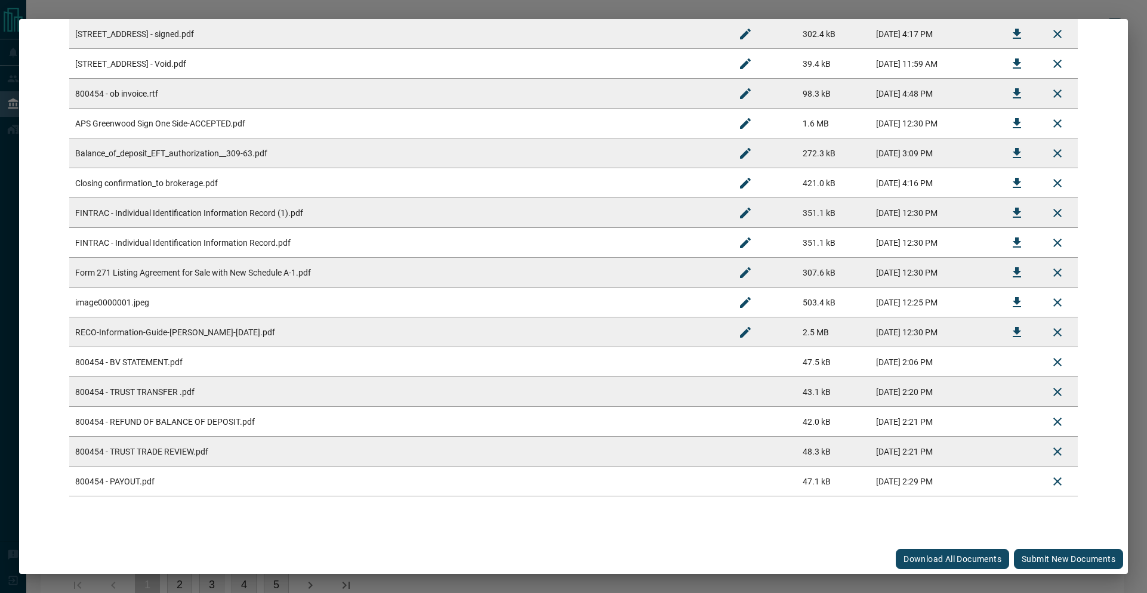
click at [1035, 564] on button "Submit new documents" at bounding box center [1068, 559] width 109 height 20
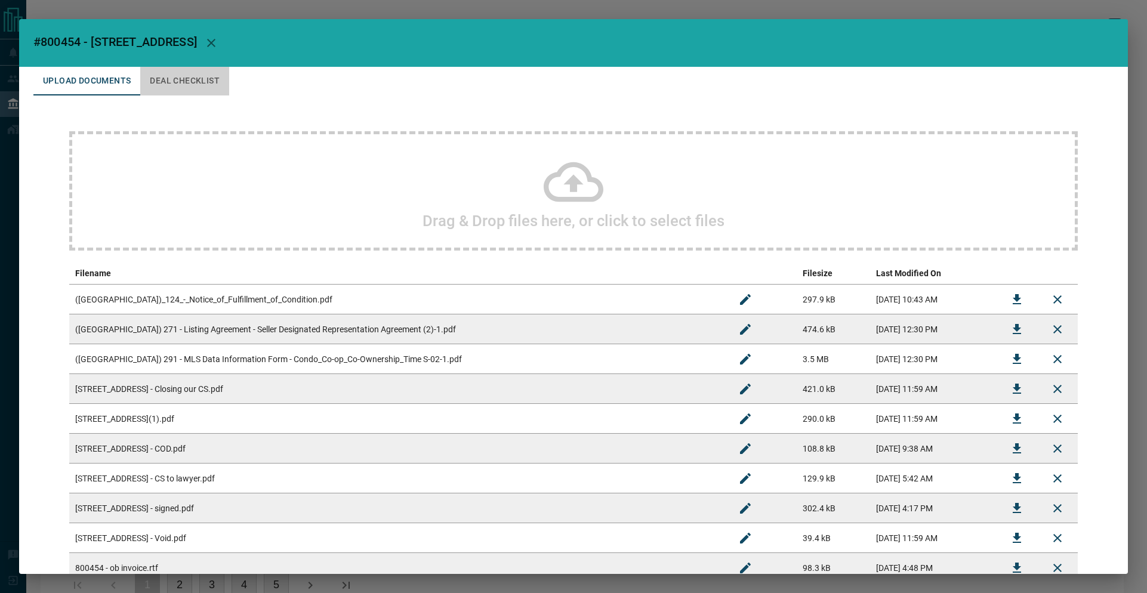
click at [160, 88] on button "Deal Checklist" at bounding box center [184, 81] width 89 height 29
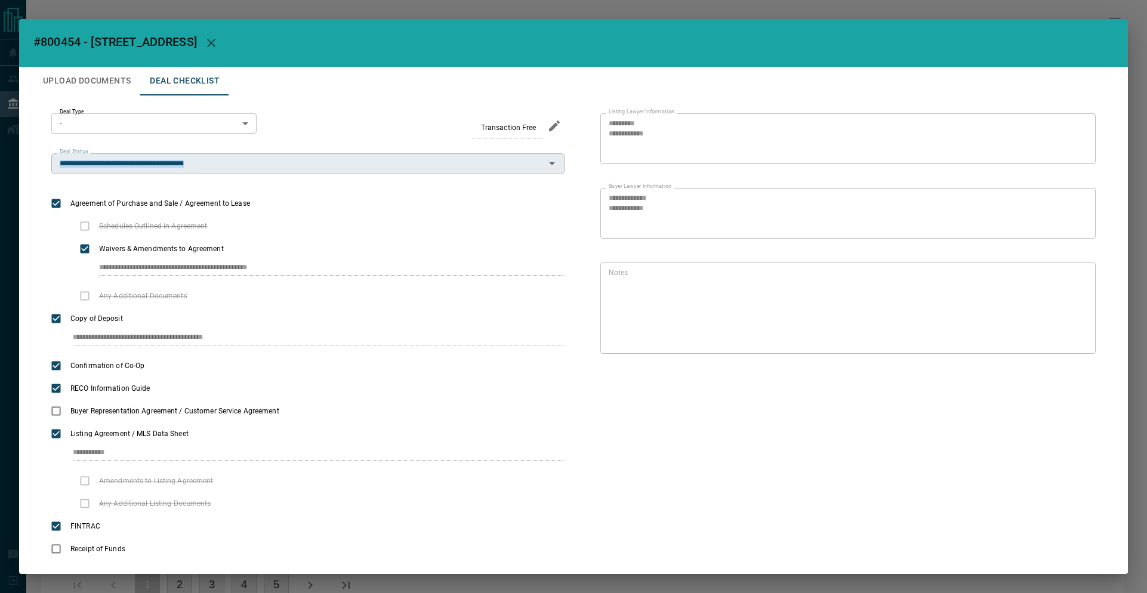
click at [166, 153] on div "**********" at bounding box center [307, 143] width 513 height 61
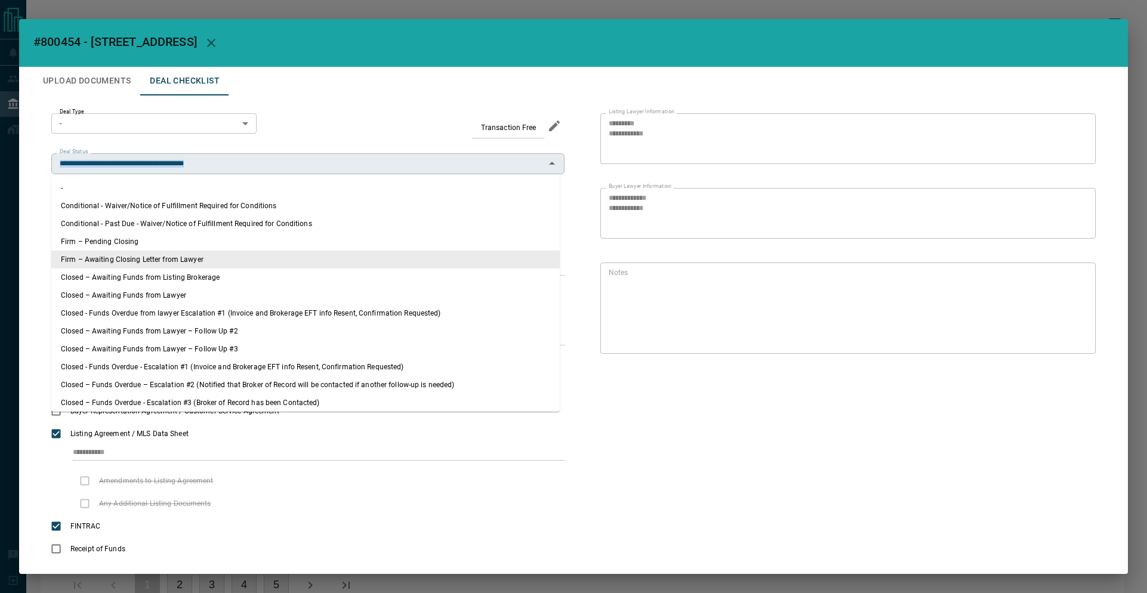
click at [213, 160] on input "**********" at bounding box center [298, 163] width 486 height 13
click at [214, 160] on input "**********" at bounding box center [298, 163] width 486 height 13
click at [218, 165] on input "**********" at bounding box center [298, 163] width 486 height 13
click at [234, 166] on input "**********" at bounding box center [298, 163] width 486 height 13
drag, startPoint x: 215, startPoint y: 160, endPoint x: 222, endPoint y: 167, distance: 10.1
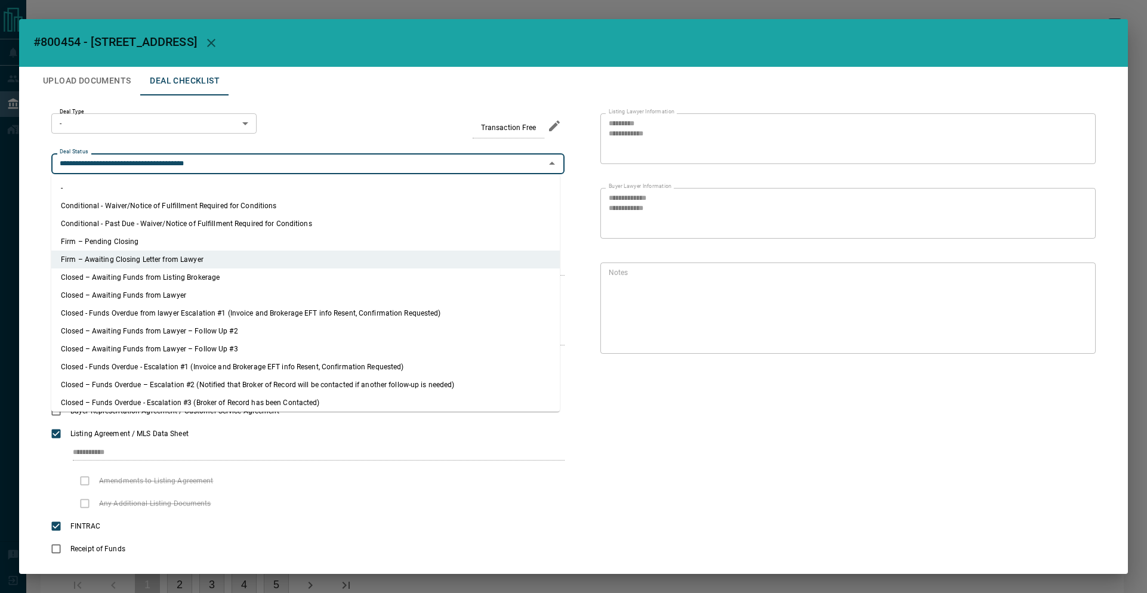
click at [215, 161] on input "**********" at bounding box center [298, 163] width 486 height 13
drag, startPoint x: 224, startPoint y: 168, endPoint x: -3, endPoint y: 112, distance: 233.5
click at [0, 112] on html "Lead Transfers Leads Deals Listings Disclosure Logout Verified Matched Lead Aut…" at bounding box center [573, 296] width 1147 height 593
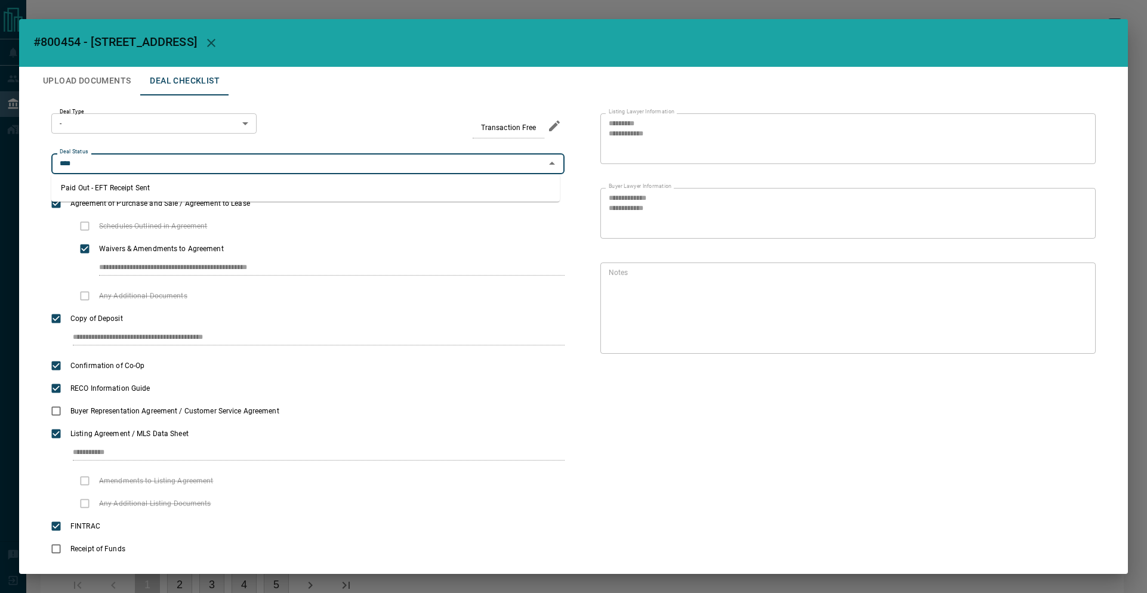
type input "**********"
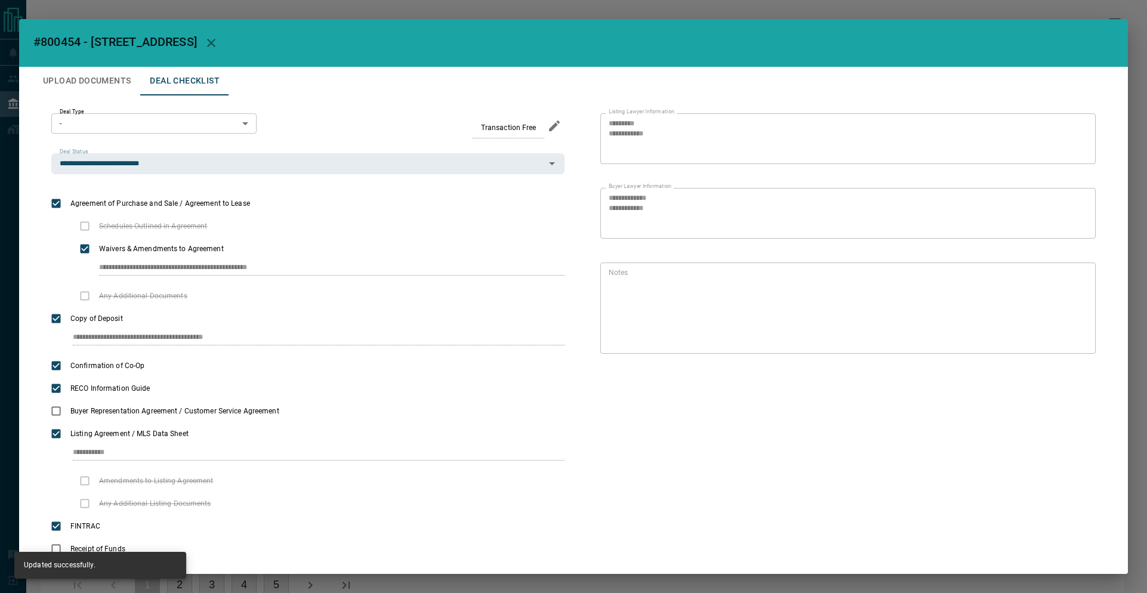
click at [406, 60] on h2 "#800454 - [STREET_ADDRESS]" at bounding box center [573, 43] width 1108 height 48
click at [378, 16] on div "**********" at bounding box center [573, 296] width 1147 height 593
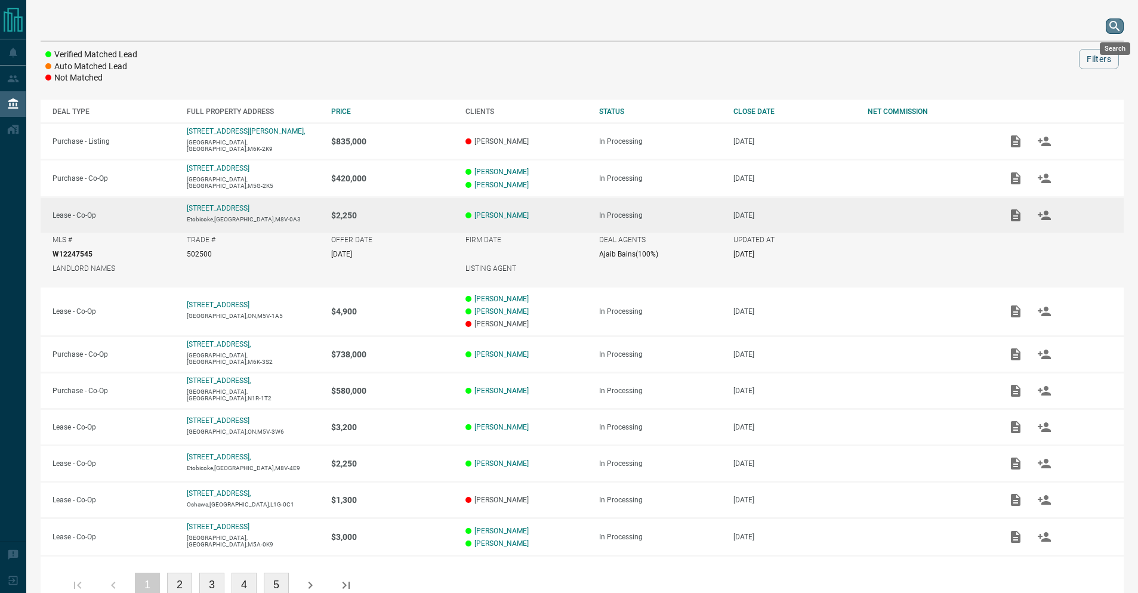
click at [1108, 29] on icon "search button" at bounding box center [1114, 26] width 14 height 14
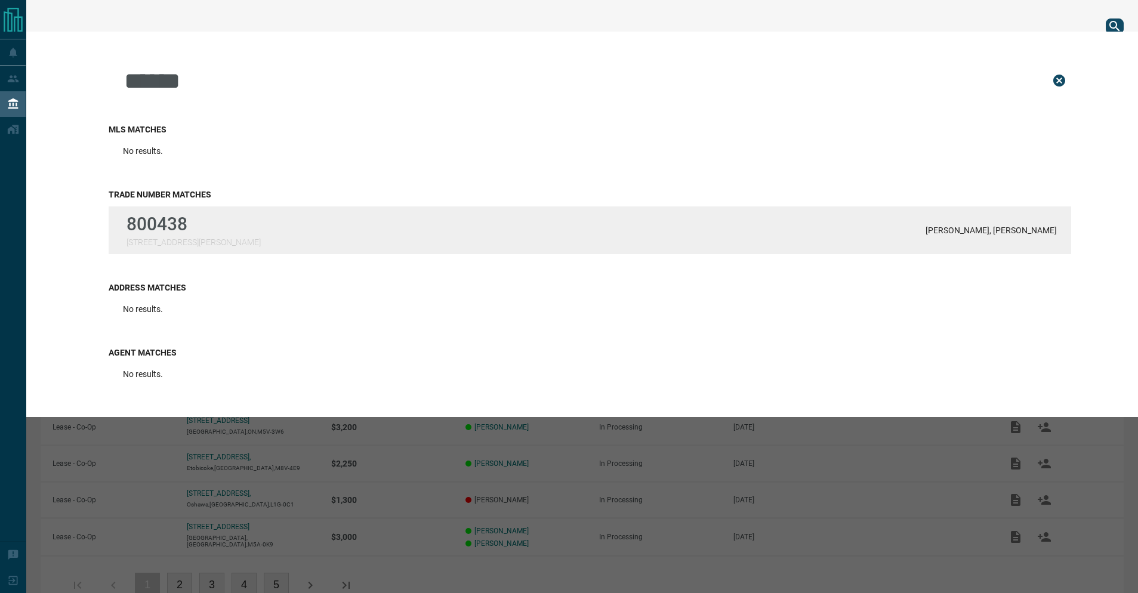
type input "******"
click at [221, 227] on div "800438 [STREET_ADDRESS][PERSON_NAME][PERSON_NAME] Fridman" at bounding box center [590, 230] width 962 height 48
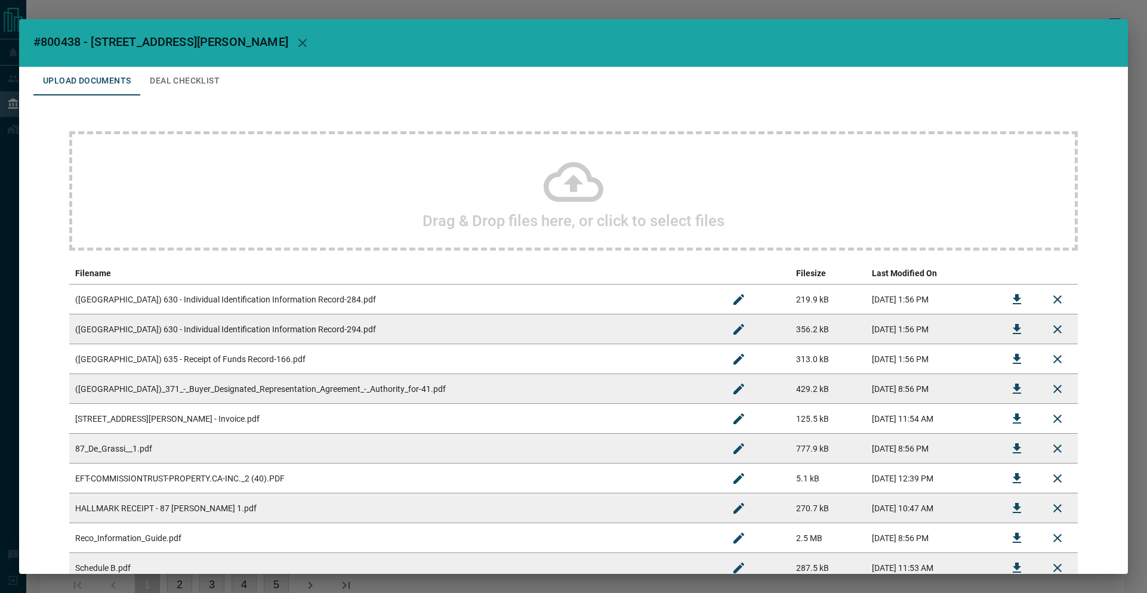
scroll to position [146, 0]
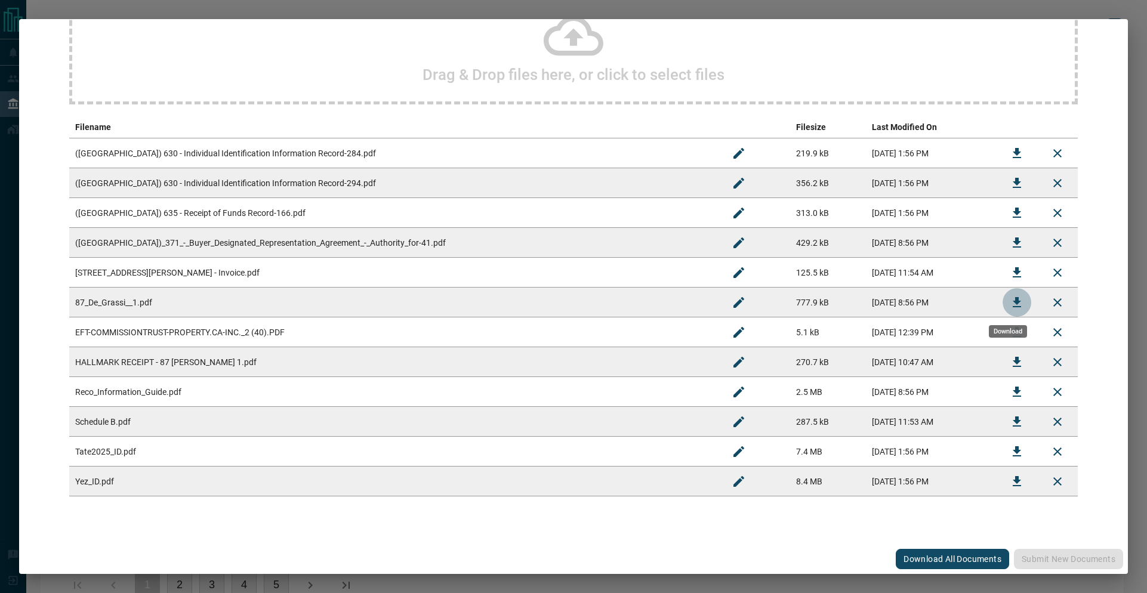
click at [1015, 314] on button "Download" at bounding box center [1016, 302] width 29 height 29
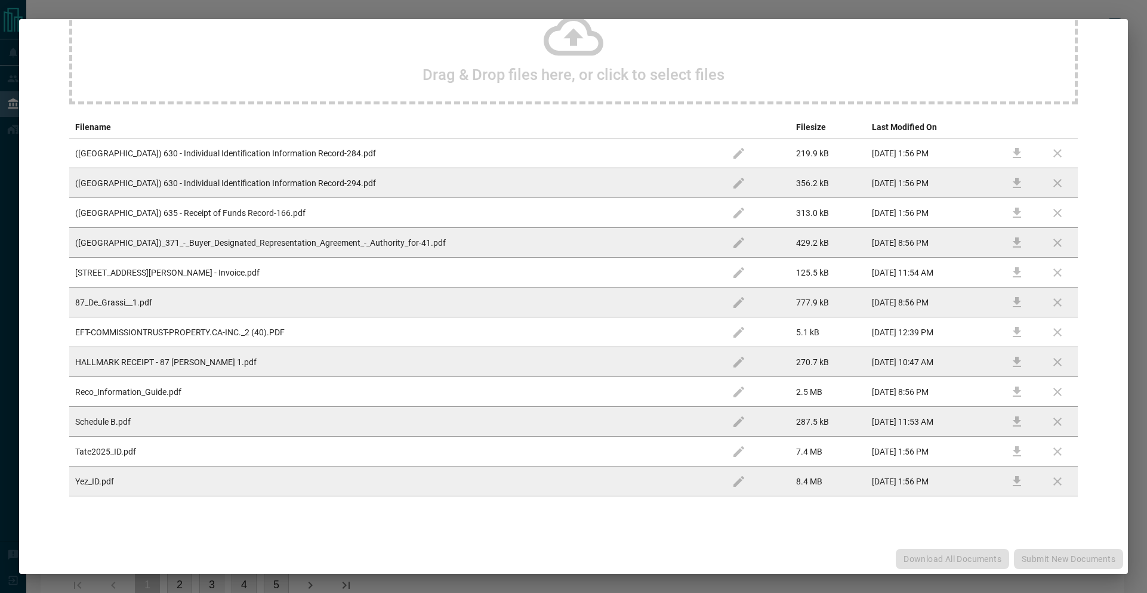
click at [1013, 307] on td at bounding box center [1016, 303] width 41 height 30
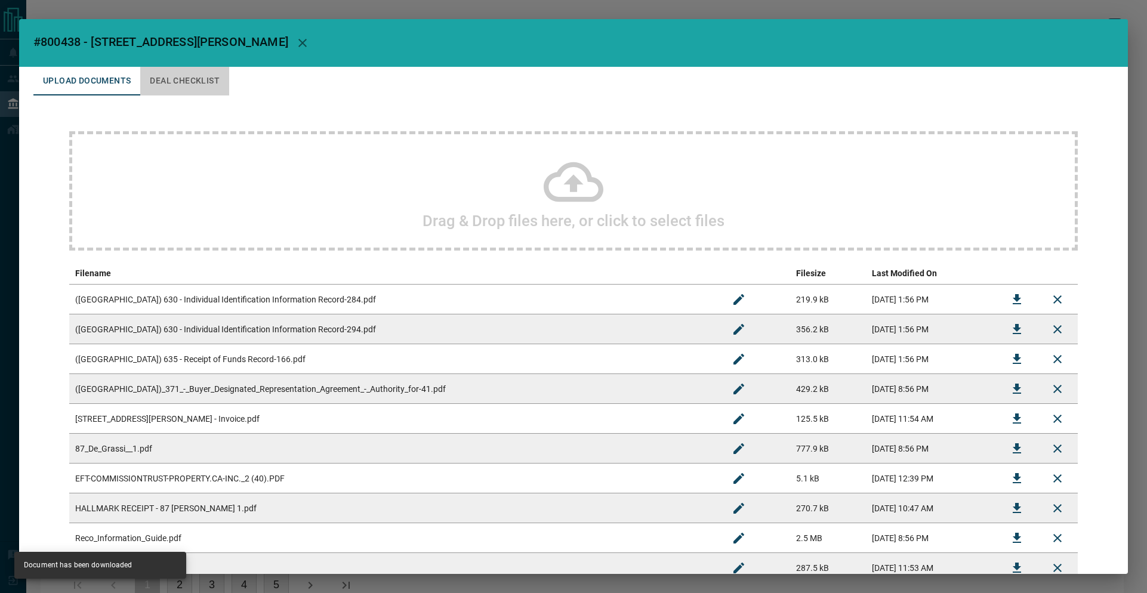
click at [215, 87] on button "Deal Checklist" at bounding box center [184, 81] width 89 height 29
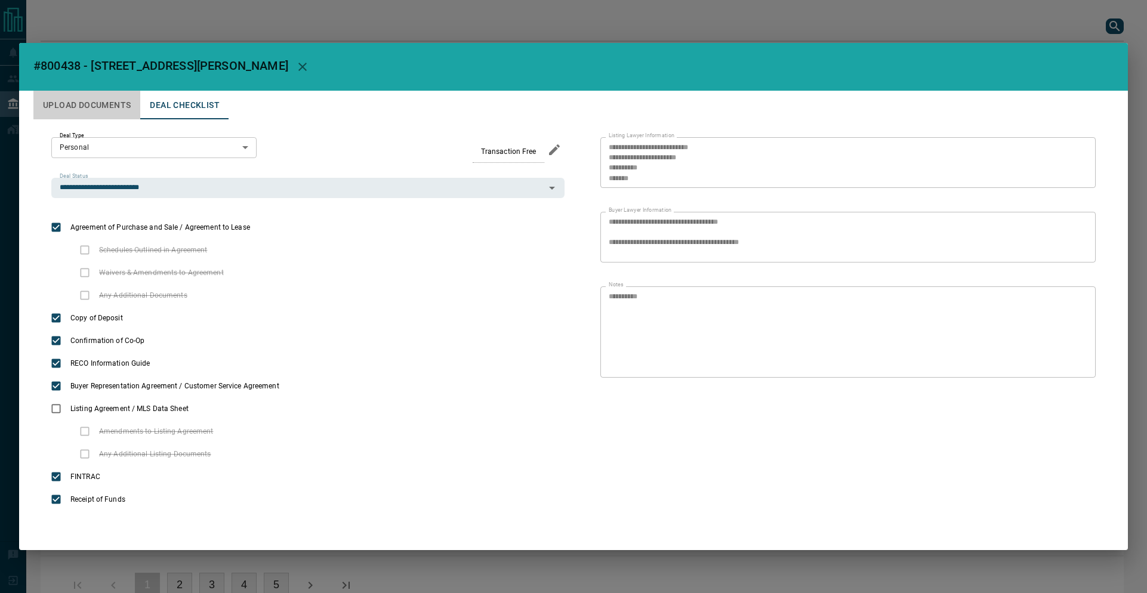
click at [90, 107] on button "Upload Documents" at bounding box center [86, 105] width 107 height 29
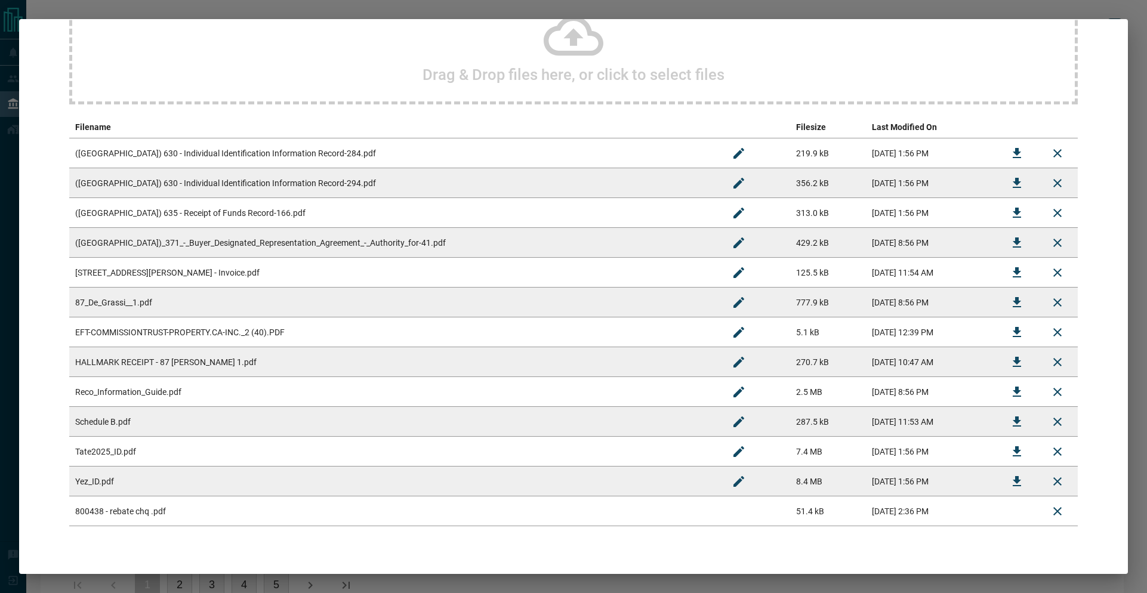
scroll to position [176, 0]
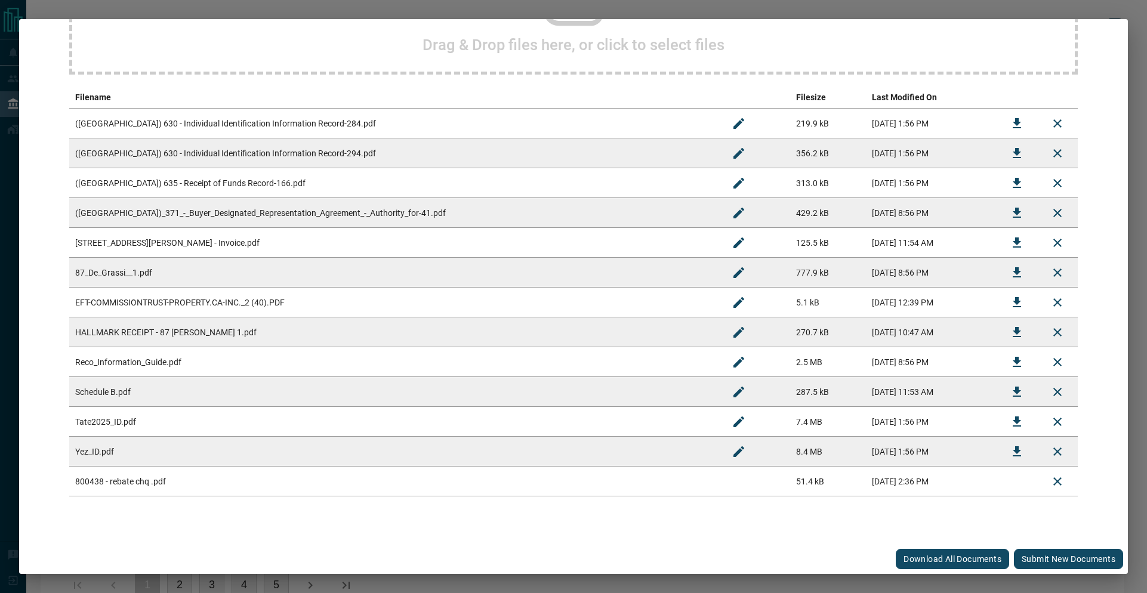
drag, startPoint x: 1027, startPoint y: 558, endPoint x: 1020, endPoint y: 555, distance: 7.5
click at [1027, 558] on button "Submit new documents" at bounding box center [1068, 559] width 109 height 20
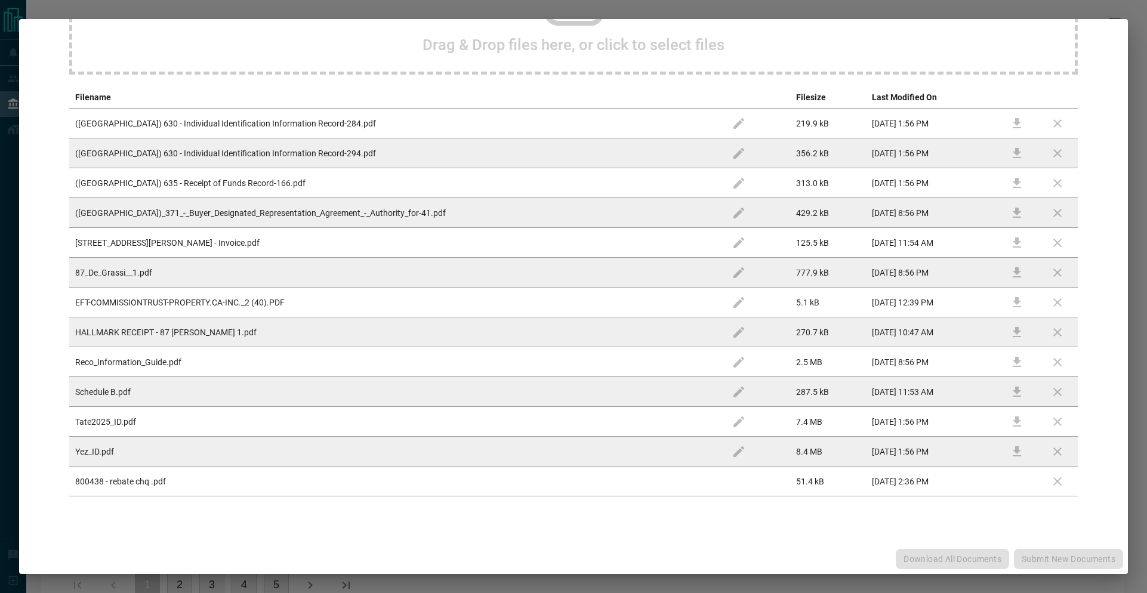
scroll to position [0, 0]
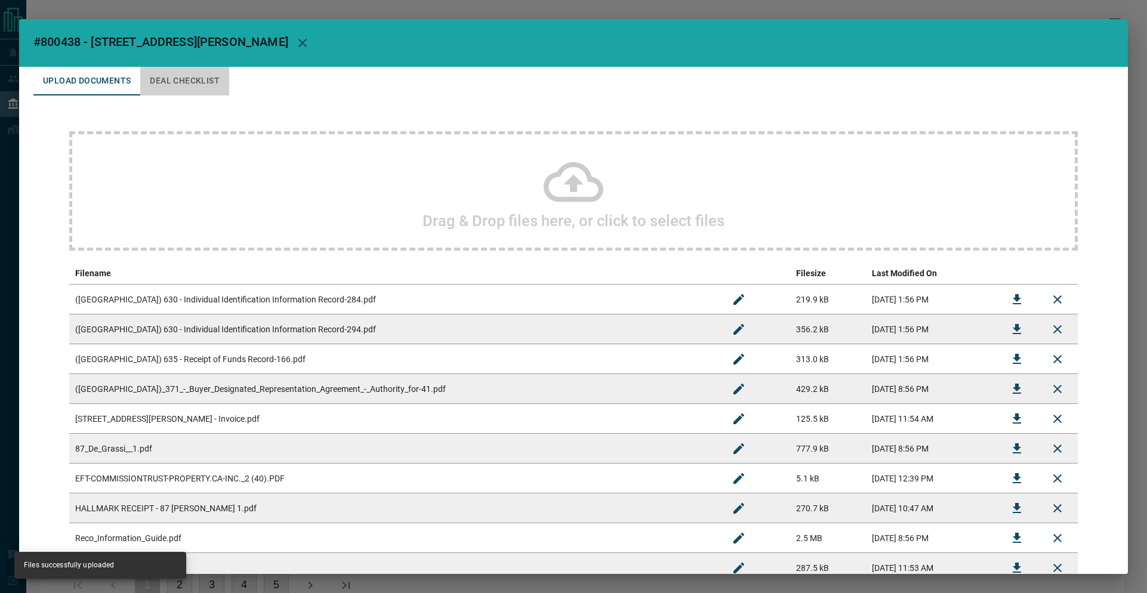
click at [183, 80] on button "Deal Checklist" at bounding box center [184, 81] width 89 height 29
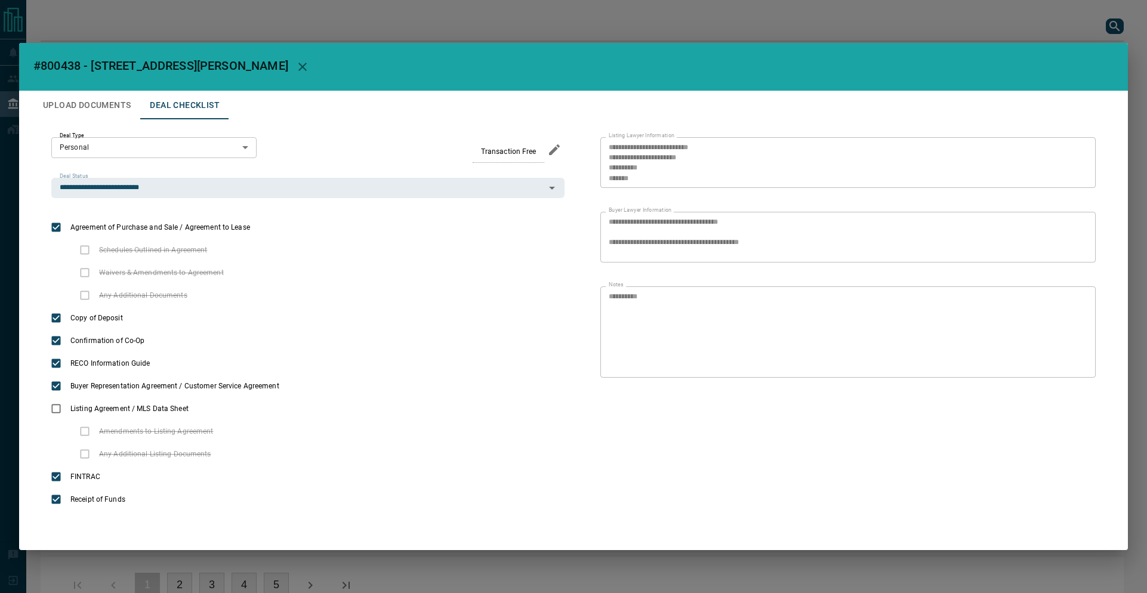
click at [142, 36] on div "**********" at bounding box center [573, 296] width 1147 height 593
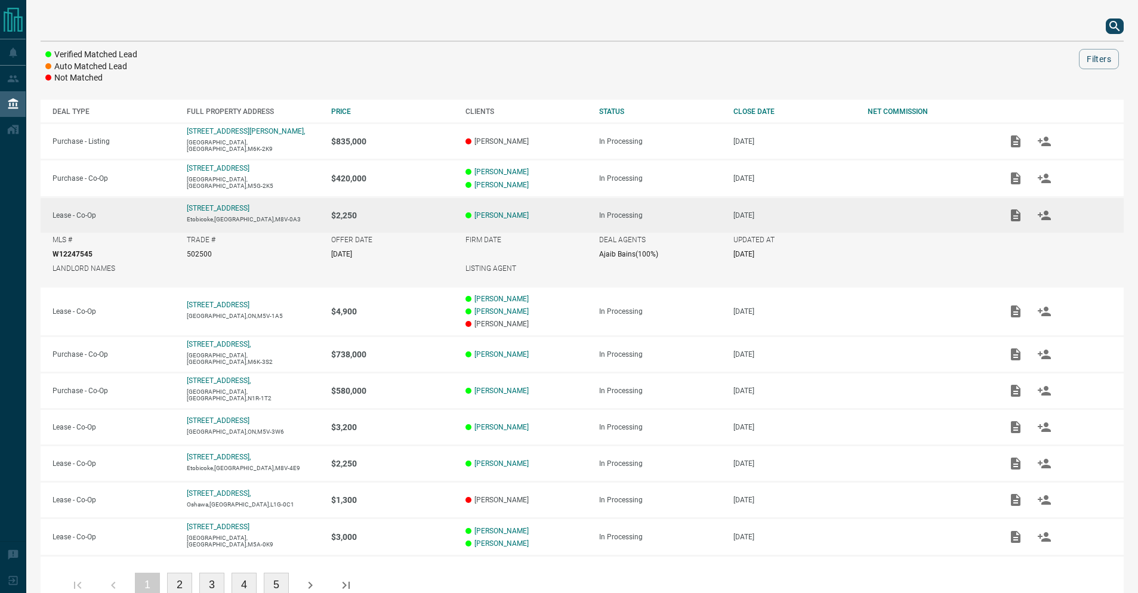
click at [178, 2] on div "Verified Matched Lead Auto Matched Lead Not Matched Filters DEAL TYPE FULL PROP…" at bounding box center [581, 313] width 1111 height 626
click at [1111, 26] on icon "search button" at bounding box center [1114, 26] width 14 height 14
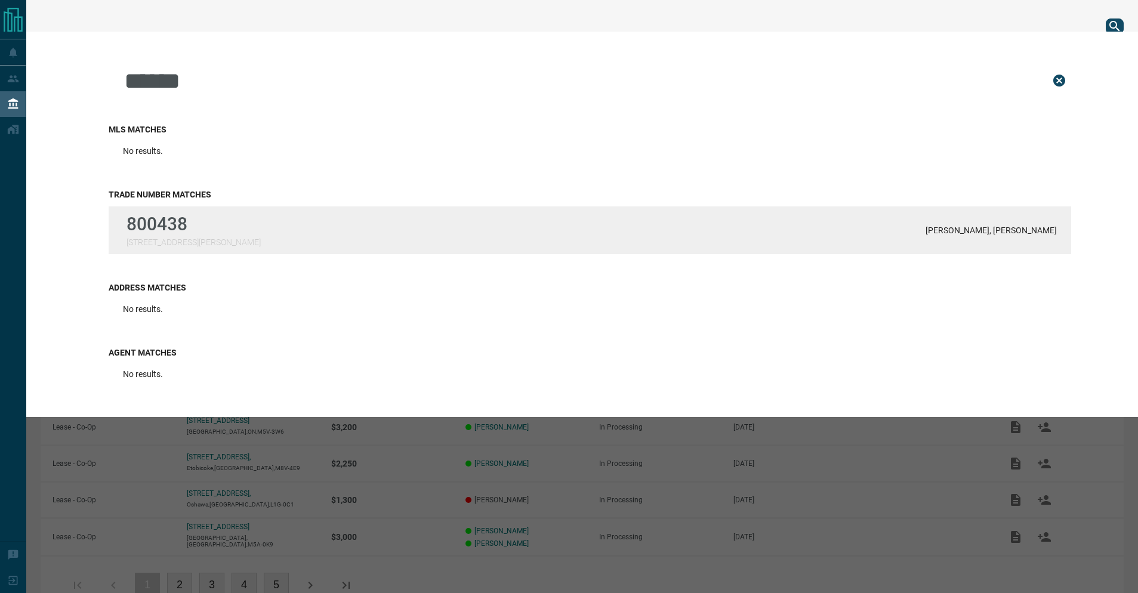
type input "******"
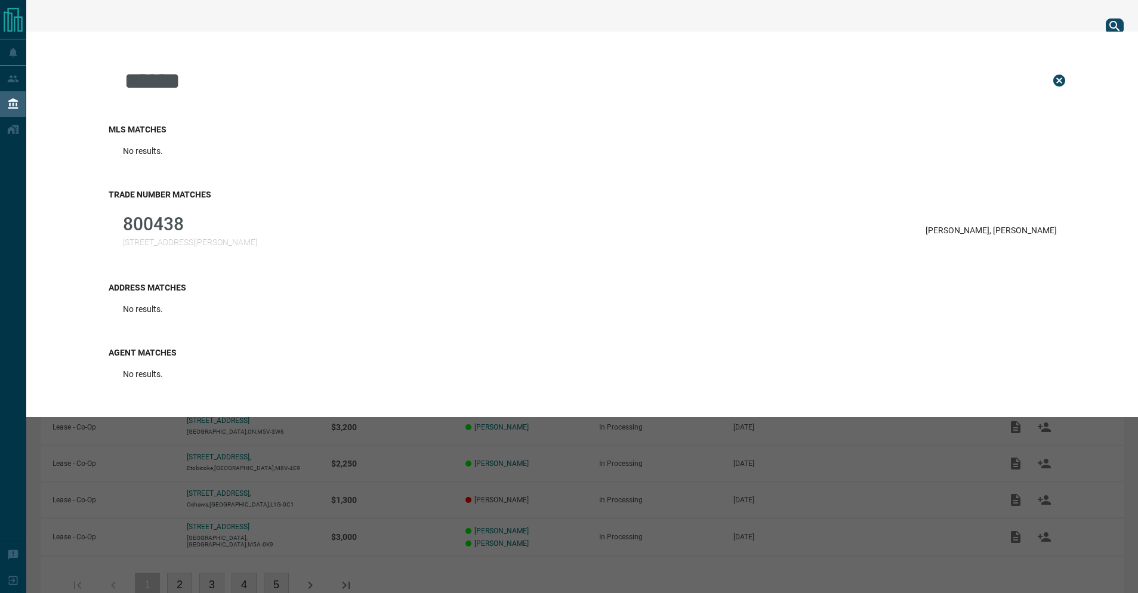
click at [944, 222] on div "800438 [STREET_ADDRESS][PERSON_NAME][PERSON_NAME] Fridman" at bounding box center [590, 230] width 962 height 48
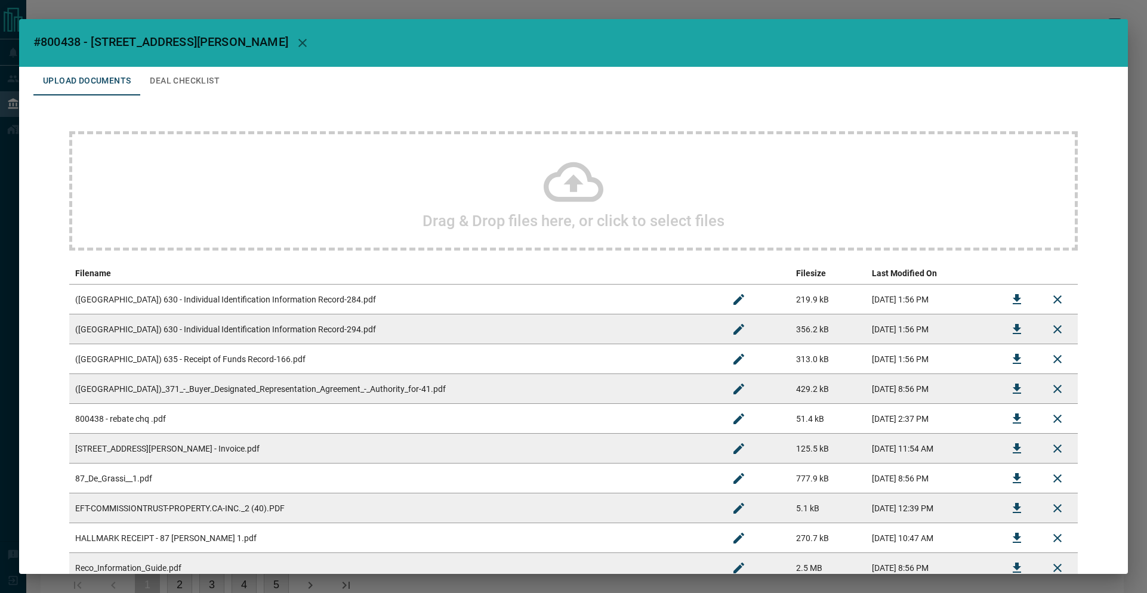
click at [291, 11] on div "#800438 - 87 [PERSON_NAME] Street Upload Documents Deal Checklist Drag & Drop f…" at bounding box center [573, 296] width 1147 height 593
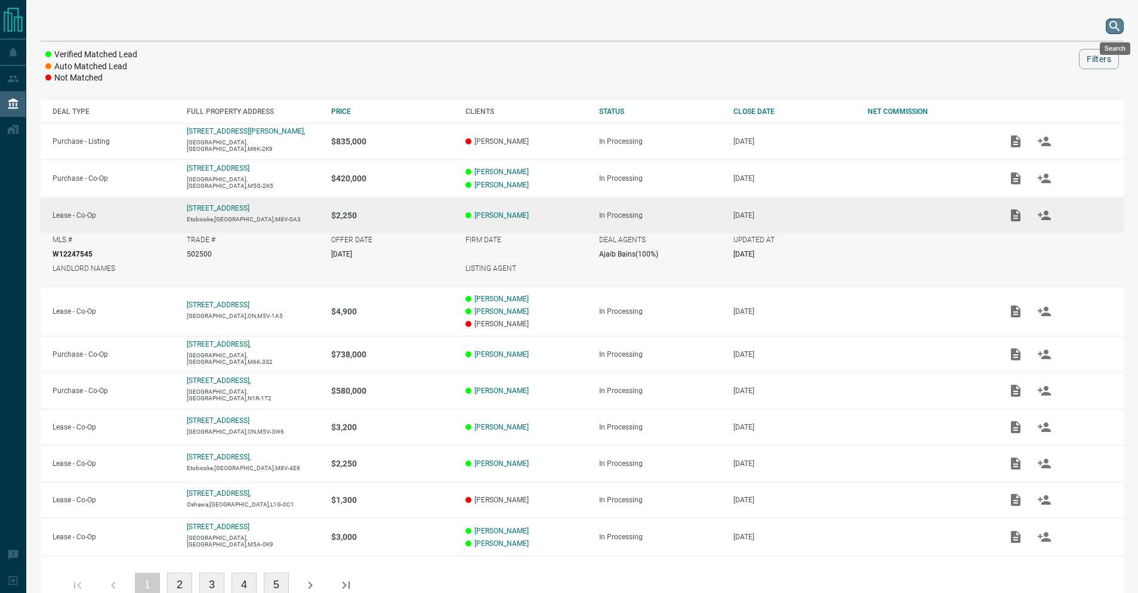
click at [1113, 22] on icon "search button" at bounding box center [1114, 26] width 10 height 10
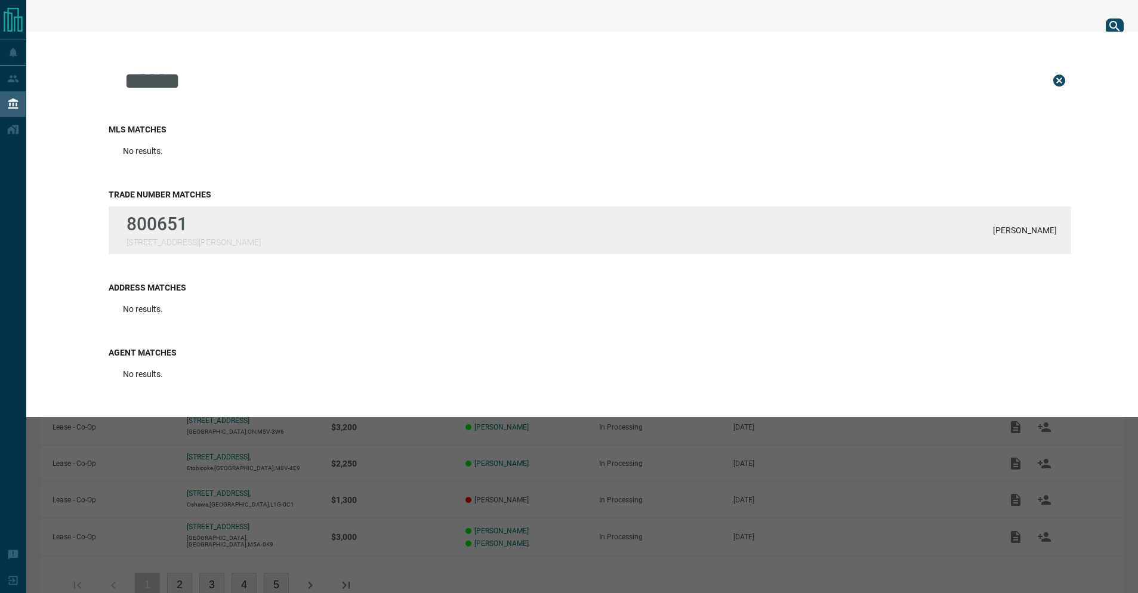
type input "******"
click at [238, 235] on div "800651 [STREET_ADDRESS][PERSON_NAME] Luke Ng" at bounding box center [590, 230] width 962 height 48
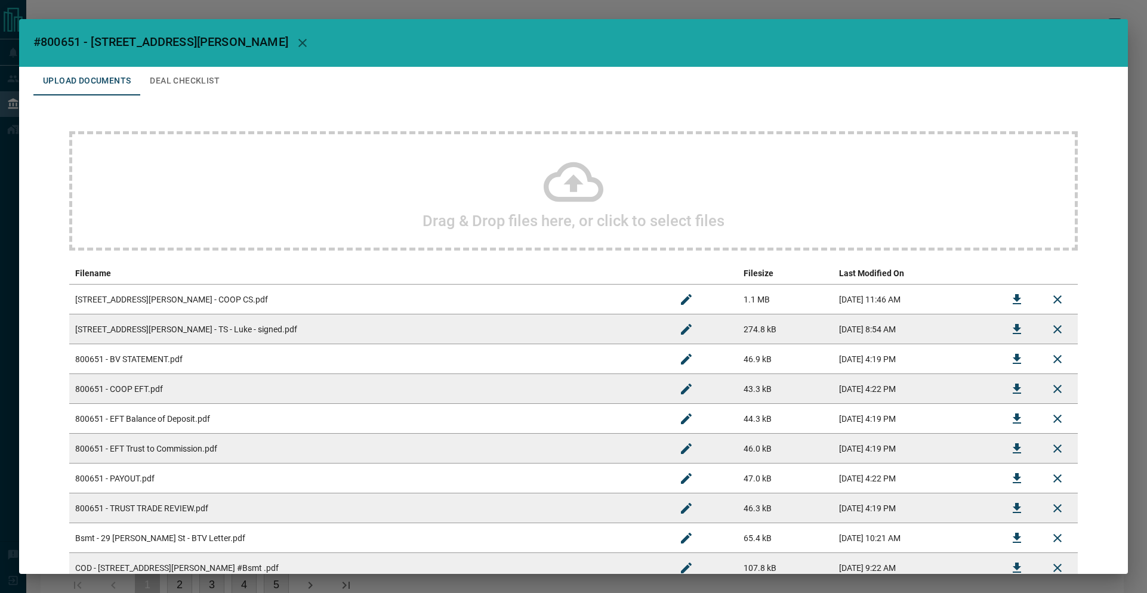
scroll to position [2, 0]
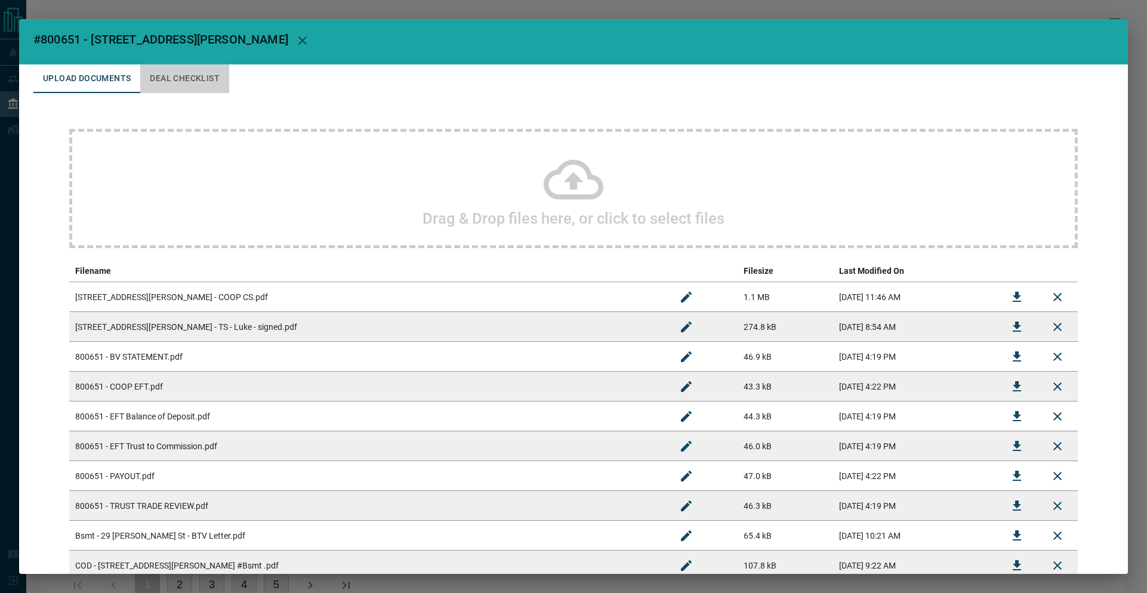
click at [197, 74] on button "Deal Checklist" at bounding box center [184, 78] width 89 height 29
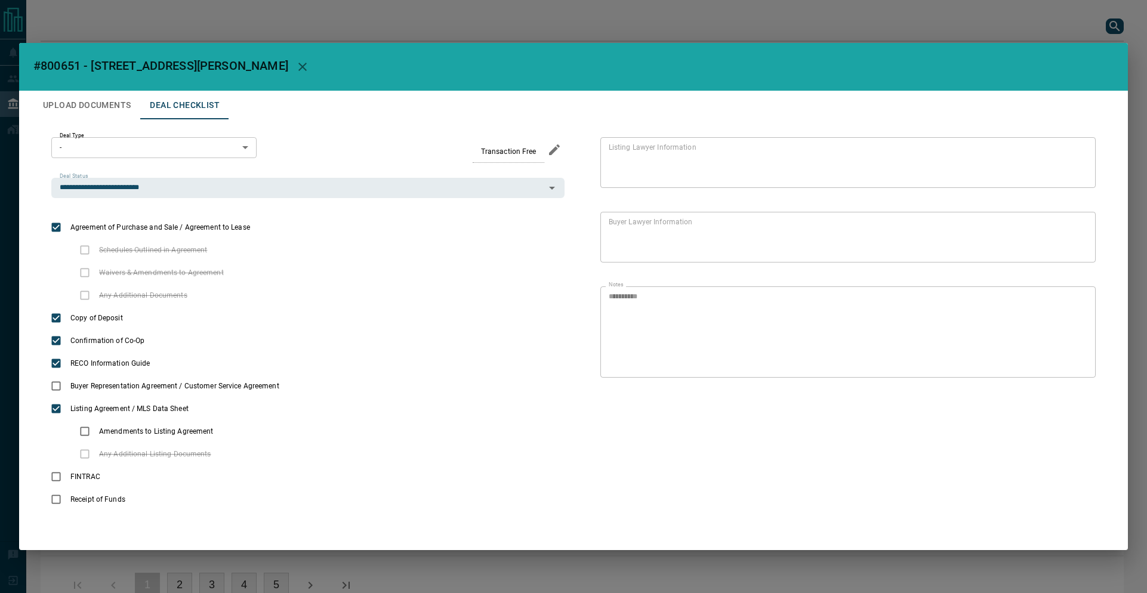
scroll to position [0, 0]
click at [120, 78] on h2 "#800651 - [STREET_ADDRESS][PERSON_NAME]" at bounding box center [573, 67] width 1108 height 48
drag, startPoint x: 116, startPoint y: 72, endPoint x: 112, endPoint y: 100, distance: 27.8
click at [116, 73] on span "#800651 - [STREET_ADDRESS][PERSON_NAME]" at bounding box center [160, 66] width 255 height 14
click at [113, 103] on button "Upload Documents" at bounding box center [86, 105] width 107 height 29
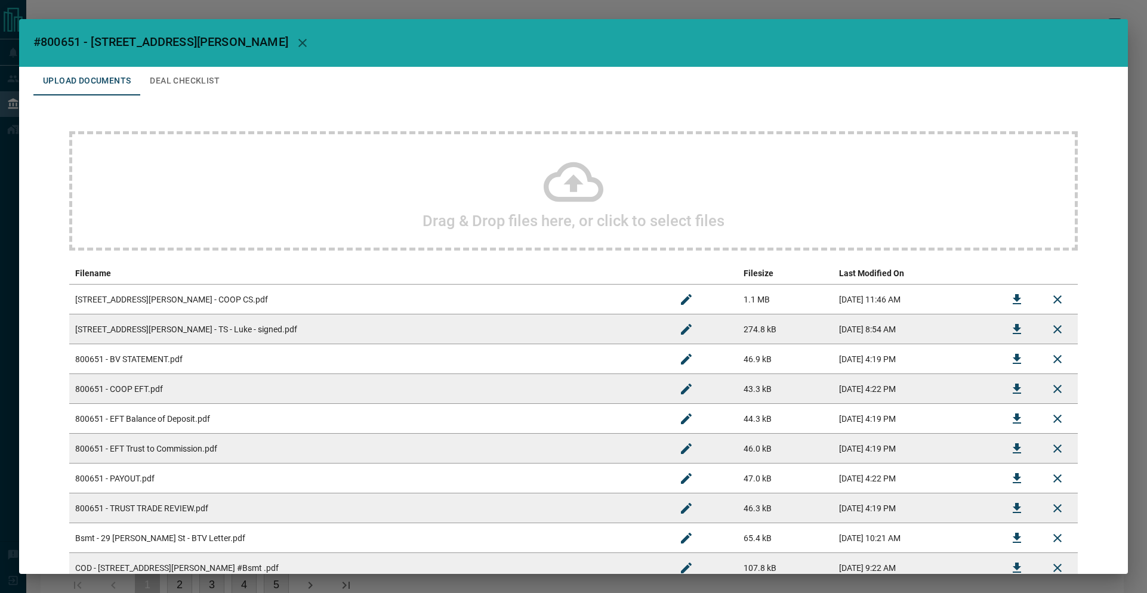
scroll to position [265, 0]
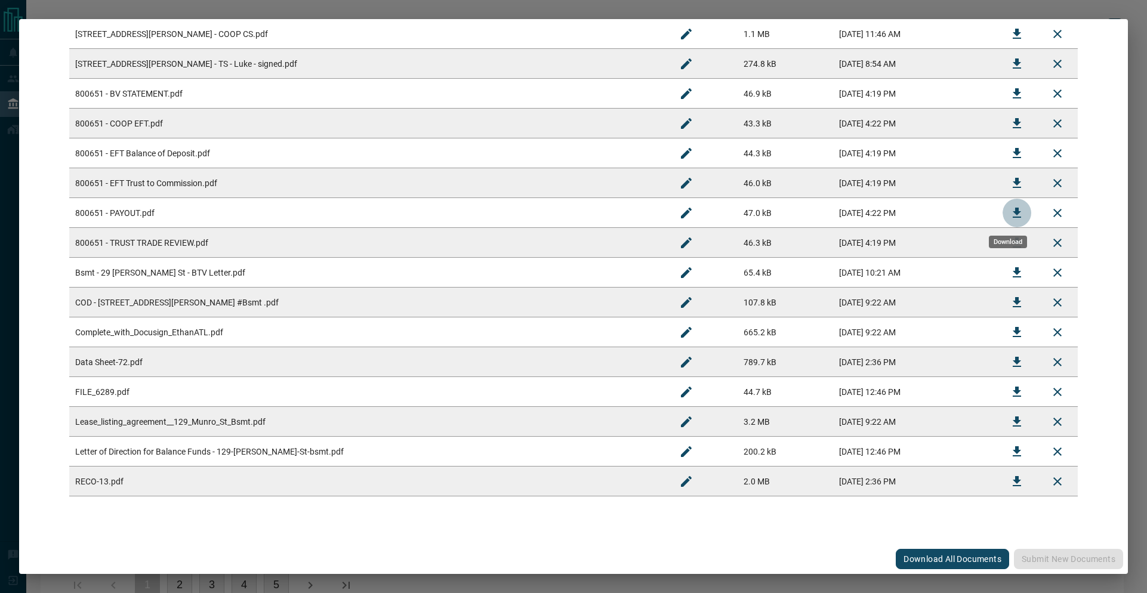
drag, startPoint x: 1011, startPoint y: 213, endPoint x: 1023, endPoint y: 208, distance: 12.9
click at [1011, 213] on icon "Download" at bounding box center [1016, 213] width 14 height 14
click at [1009, 67] on icon "Download" at bounding box center [1016, 64] width 14 height 14
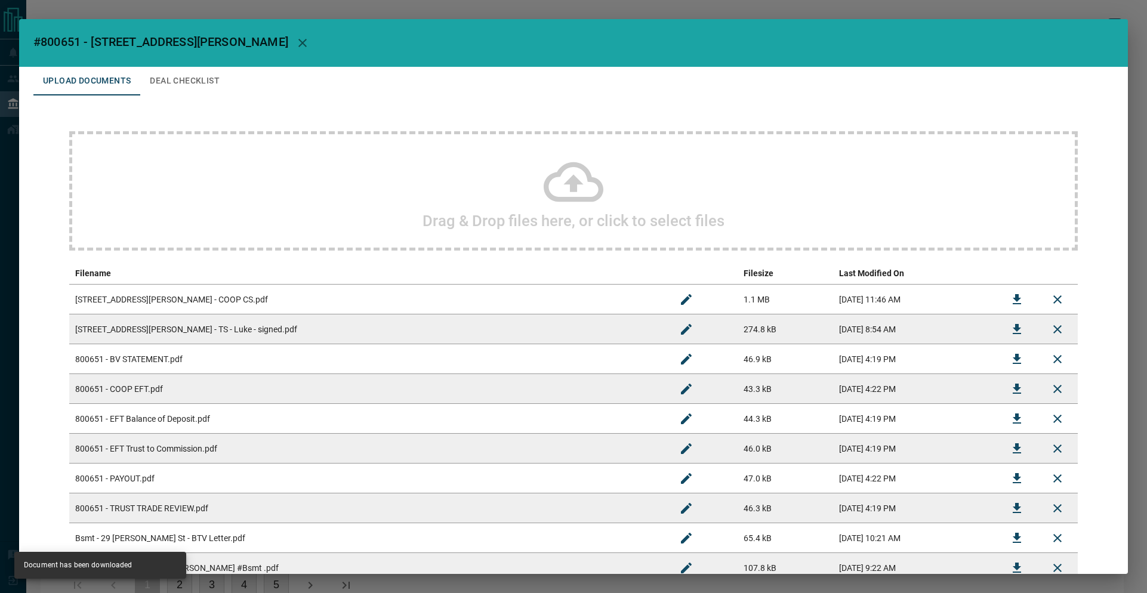
scroll to position [69, 0]
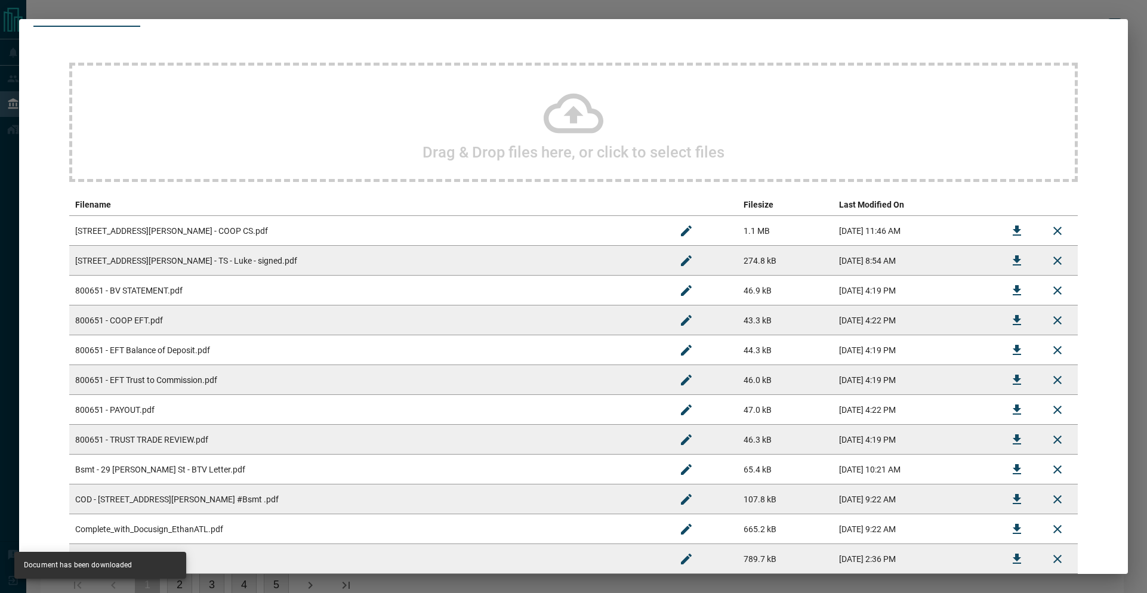
click at [995, 13] on div "#800651 - [STREET_ADDRESS][PERSON_NAME] Upload Documents Deal Checklist Drag & …" at bounding box center [573, 296] width 1147 height 593
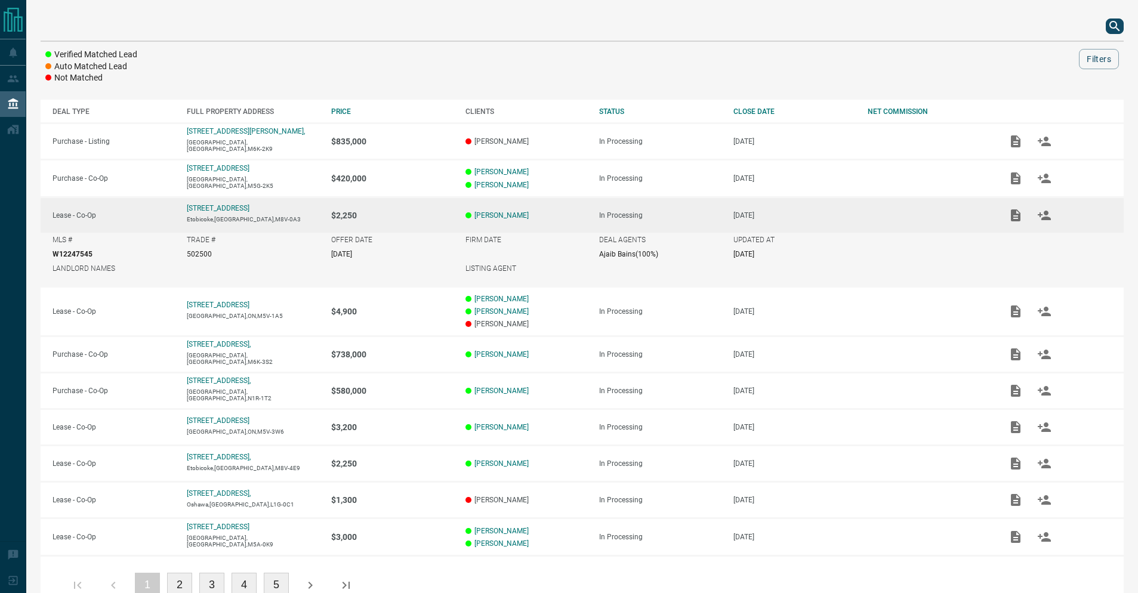
click at [1103, 24] on div at bounding box center [582, 26] width 1083 height 29
click at [1115, 29] on icon "search button" at bounding box center [1114, 26] width 14 height 14
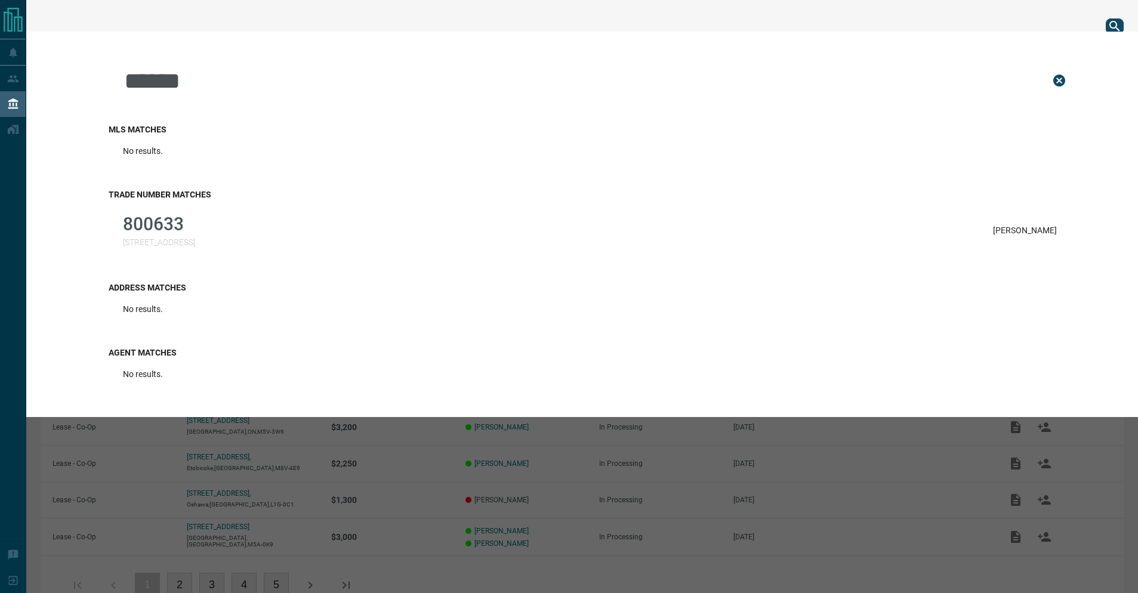
type input "******"
click at [165, 264] on div "Trade Number Matches 800633 [GEOGRAPHIC_DATA] [PERSON_NAME]" at bounding box center [590, 221] width 962 height 93
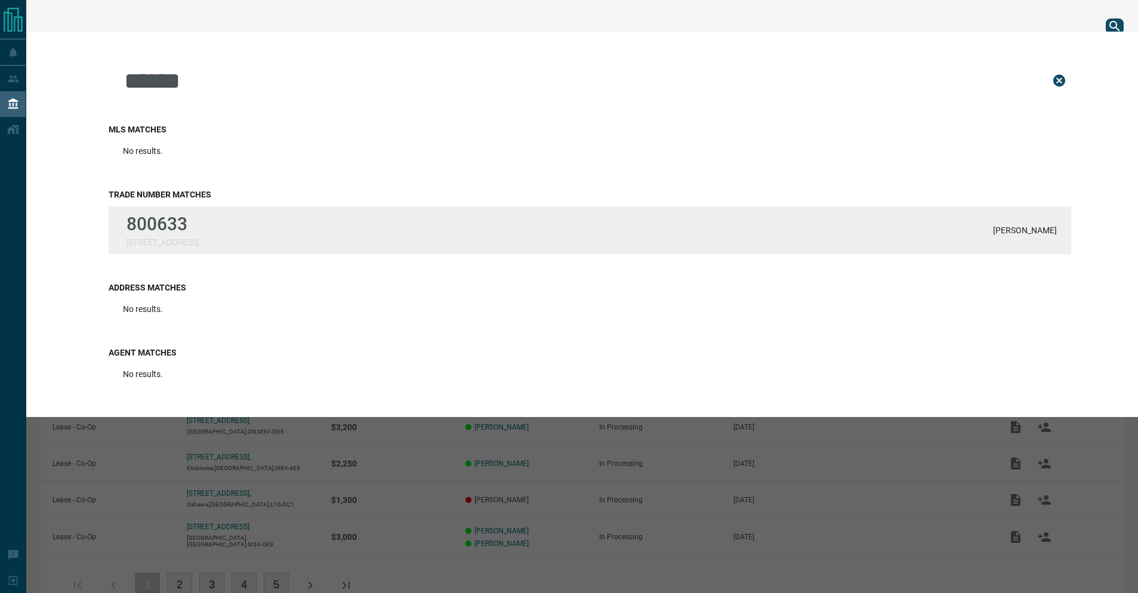
click at [178, 239] on p "[STREET_ADDRESS]" at bounding box center [162, 242] width 72 height 10
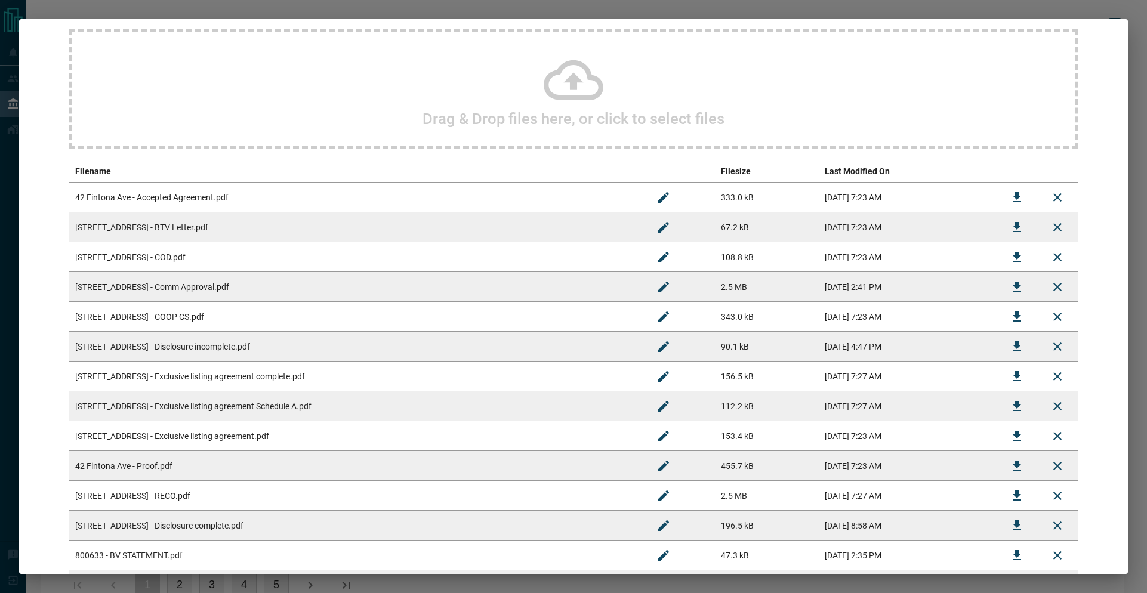
scroll to position [206, 0]
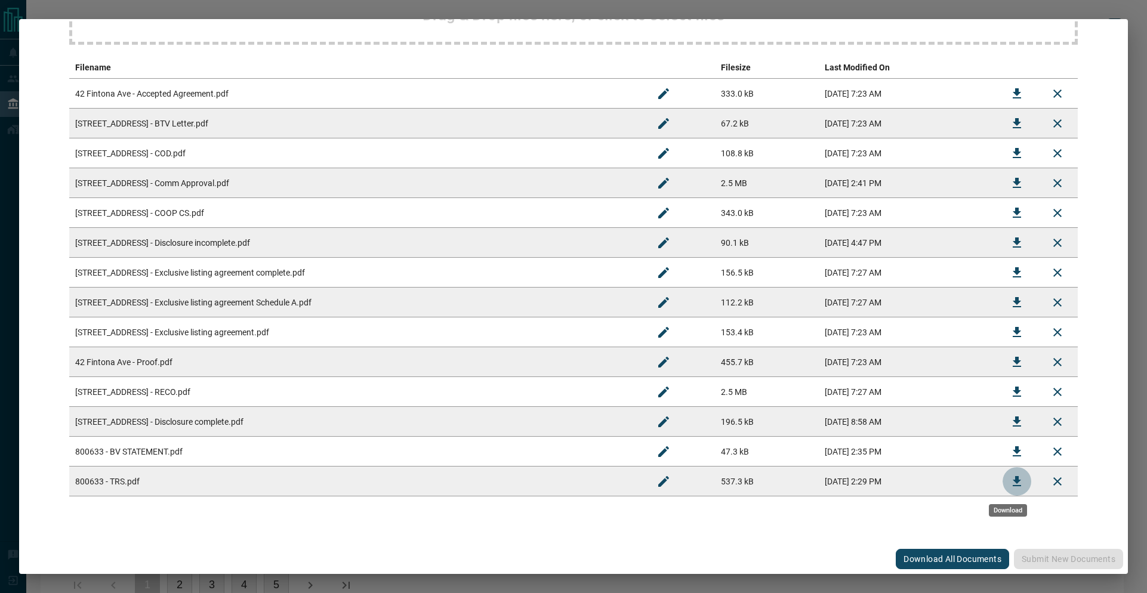
click at [1009, 483] on icon "Download" at bounding box center [1016, 481] width 14 height 14
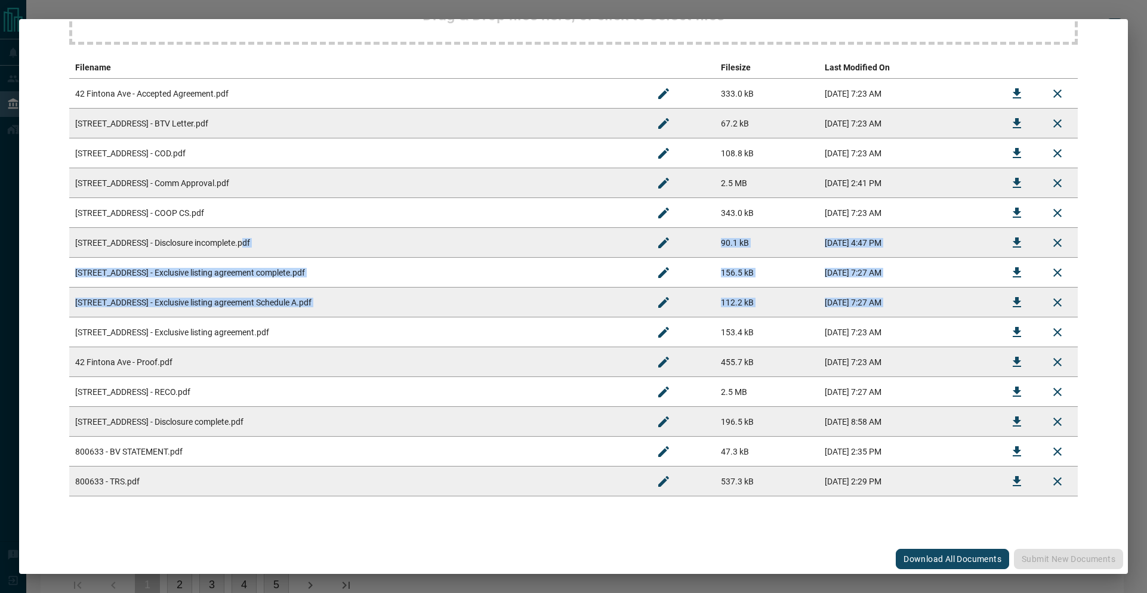
drag, startPoint x: 190, startPoint y: 253, endPoint x: 210, endPoint y: 323, distance: 72.5
click at [210, 323] on tbody "42 Fintona Ave - Accepted Agreement.pdf 333.0 kB [DATE] 7:23 AM [GEOGRAPHIC_DAT…" at bounding box center [573, 288] width 1008 height 418
click at [1009, 206] on icon "Download" at bounding box center [1016, 213] width 14 height 14
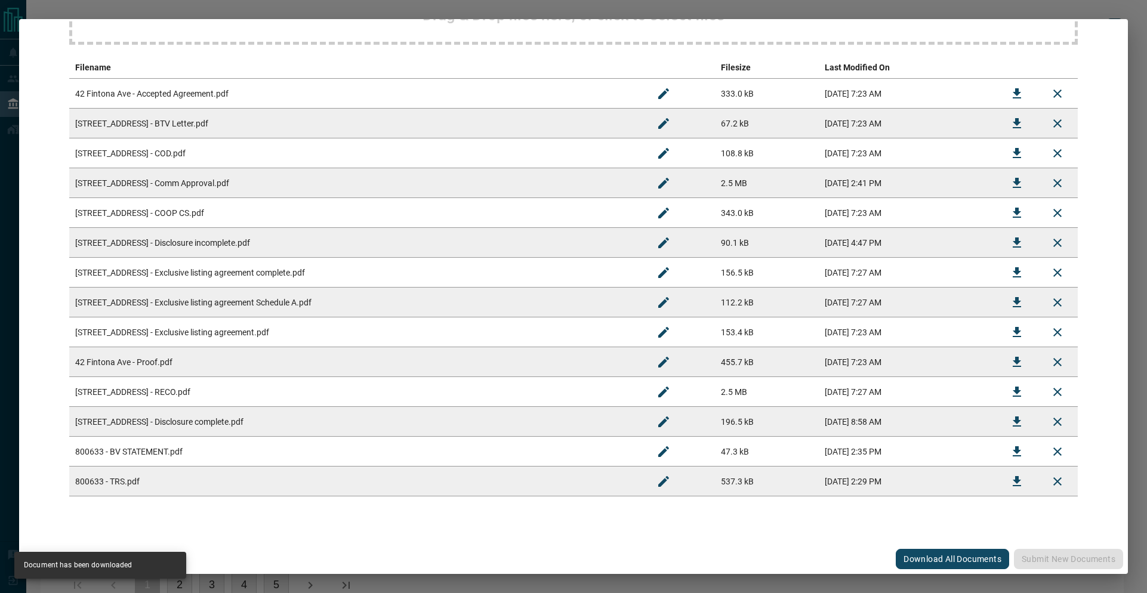
scroll to position [0, 0]
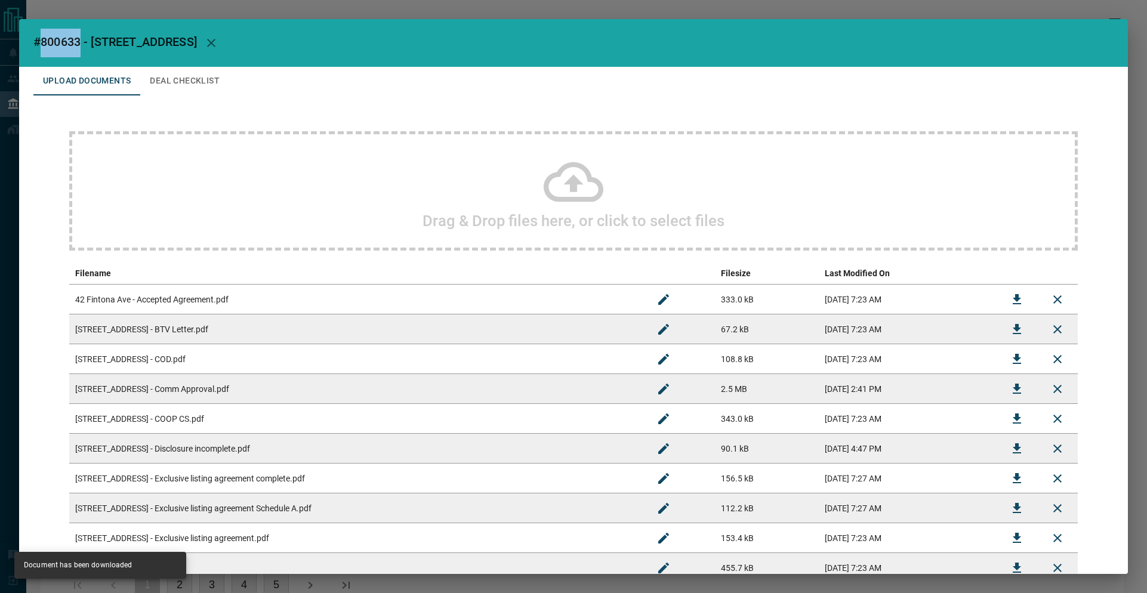
drag, startPoint x: 45, startPoint y: 42, endPoint x: 53, endPoint y: 42, distance: 7.8
click at [75, 42] on span "#800633 - [STREET_ADDRESS]" at bounding box center [114, 42] width 163 height 14
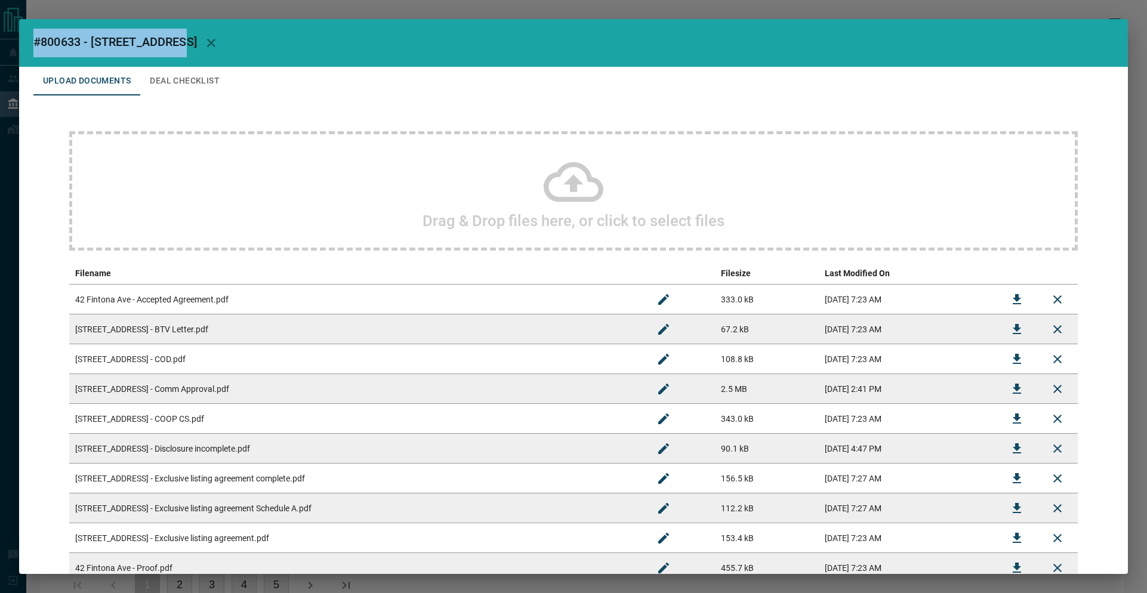
drag, startPoint x: 31, startPoint y: 42, endPoint x: 175, endPoint y: 44, distance: 143.8
click at [175, 44] on h2 "#800633 - [STREET_ADDRESS]" at bounding box center [573, 43] width 1108 height 48
copy span "#800633 - [STREET_ADDRESS]"
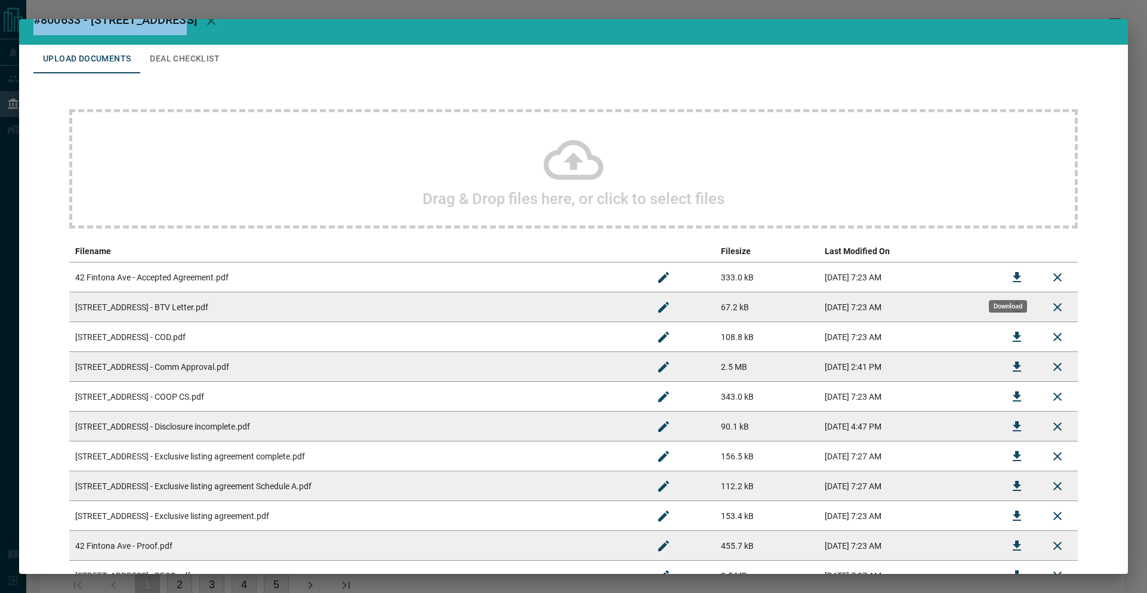
click at [1002, 277] on button "Download" at bounding box center [1016, 277] width 29 height 29
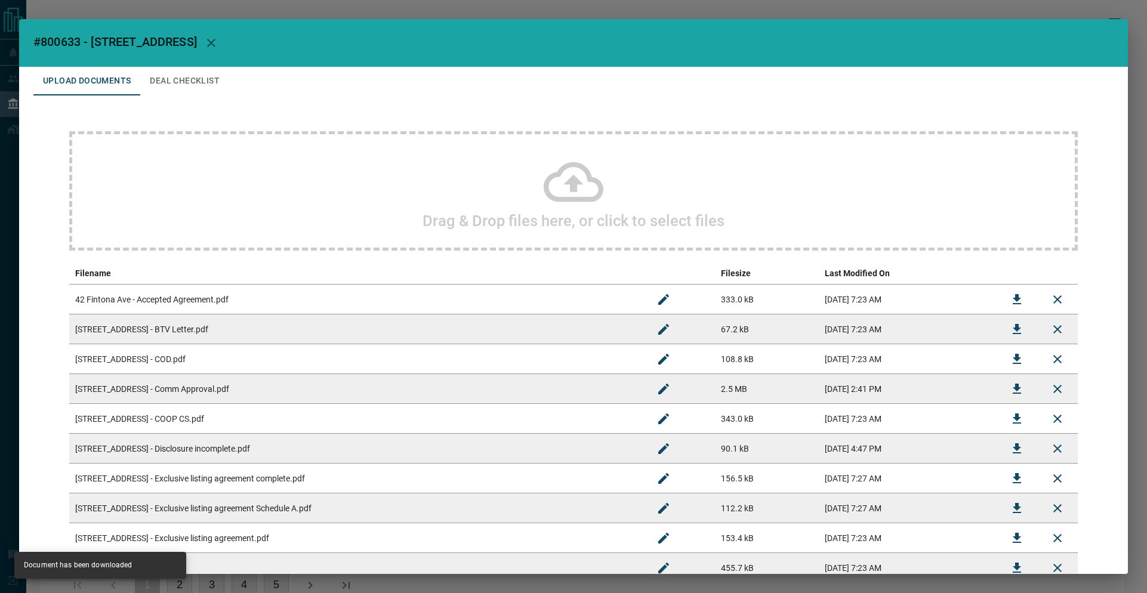
scroll to position [385, 0]
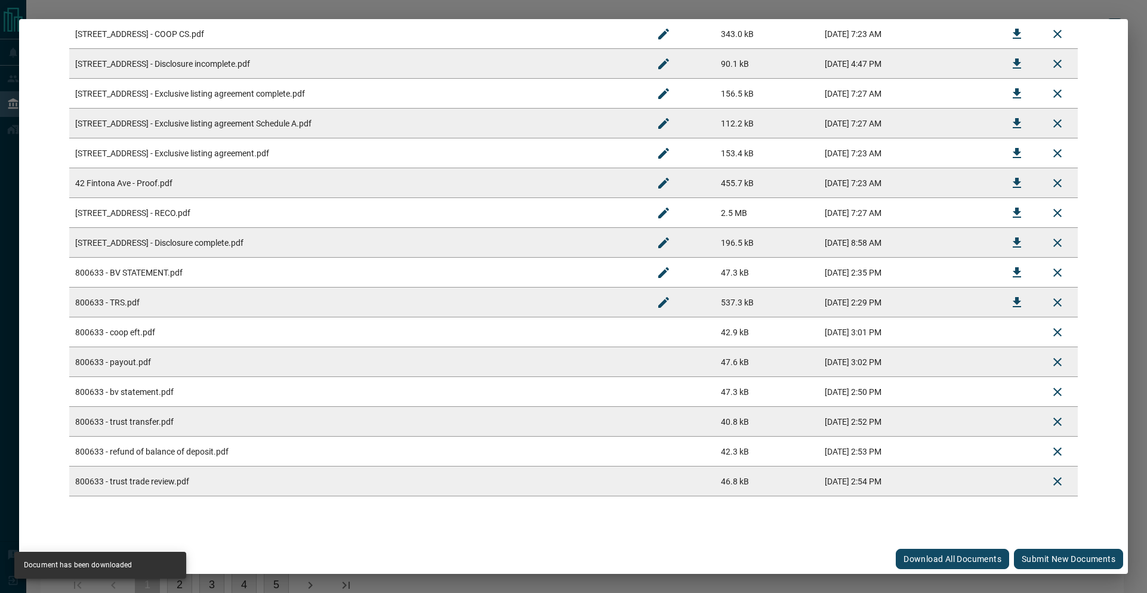
click at [1018, 561] on button "Submit new documents" at bounding box center [1068, 559] width 109 height 20
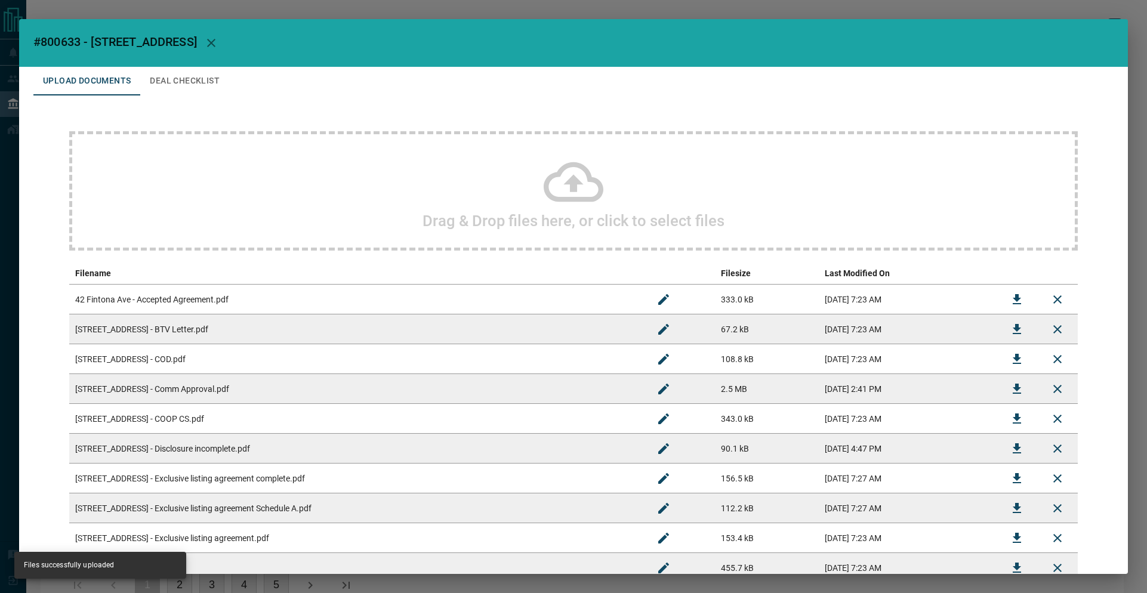
click at [199, 81] on button "Deal Checklist" at bounding box center [184, 81] width 89 height 29
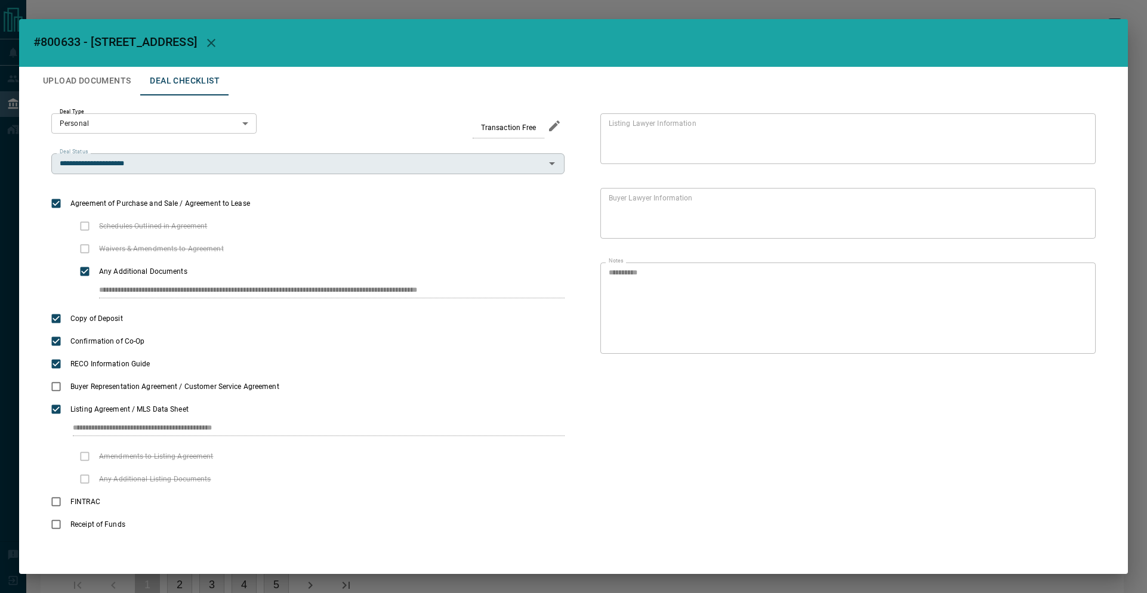
drag, startPoint x: 199, startPoint y: 81, endPoint x: 168, endPoint y: 171, distance: 95.3
click at [199, 82] on button "Deal Checklist" at bounding box center [184, 81] width 89 height 29
click at [163, 166] on input "**********" at bounding box center [298, 163] width 486 height 13
type input "**********"
click at [339, 104] on div "**********" at bounding box center [573, 324] width 1080 height 458
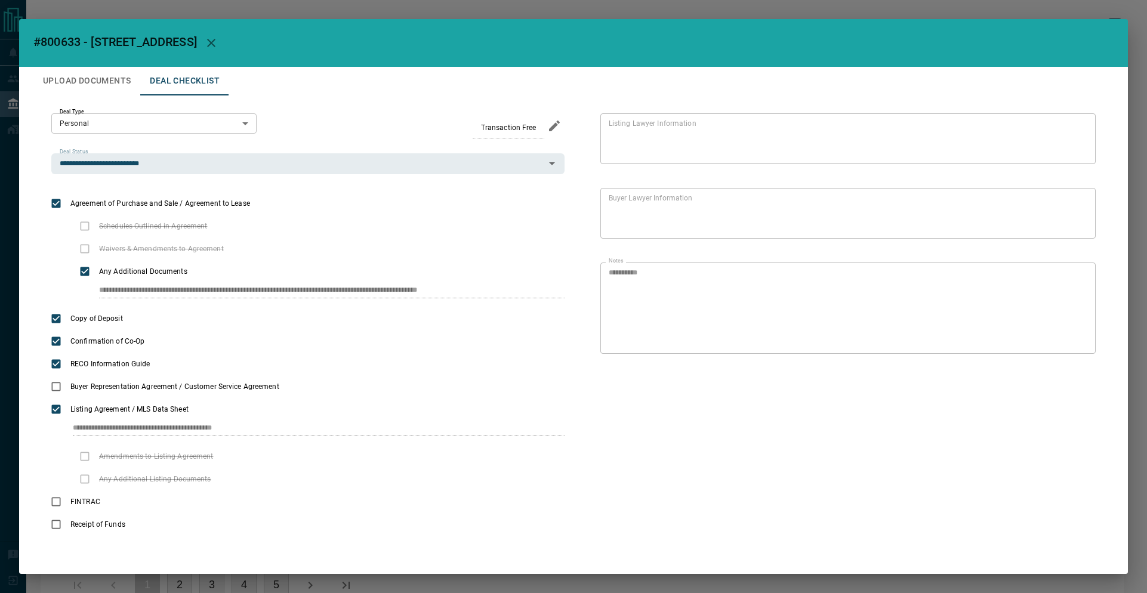
click at [260, 17] on div "**********" at bounding box center [573, 296] width 1147 height 593
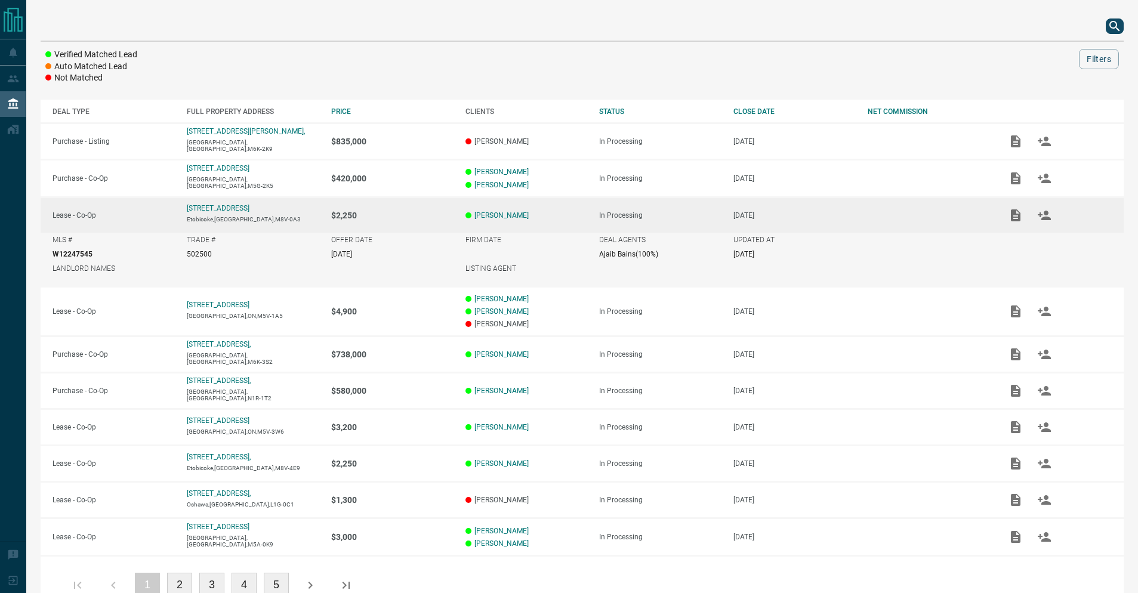
click at [1132, 30] on div "Verified Matched Lead Auto Matched Lead Not Matched Filters DEAL TYPE FULL PROP…" at bounding box center [581, 313] width 1111 height 626
click at [1120, 29] on icon "search button" at bounding box center [1114, 26] width 14 height 14
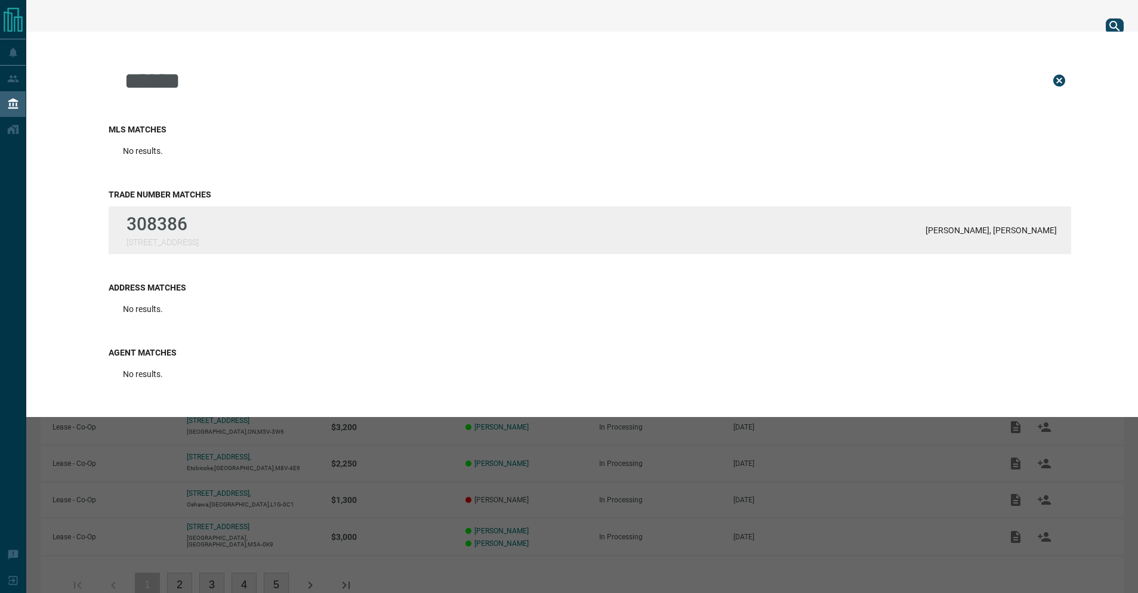
type input "******"
click at [253, 227] on div "308386 [STREET_ADDRESS][PERSON_NAME][PERSON_NAME]" at bounding box center [590, 230] width 962 height 48
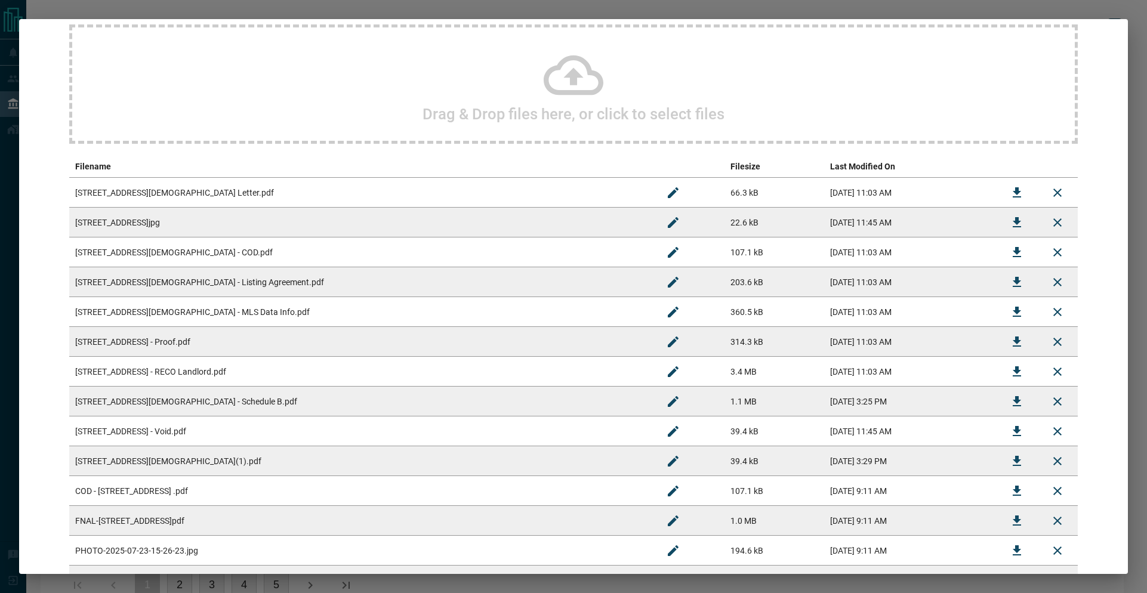
scroll to position [122, 0]
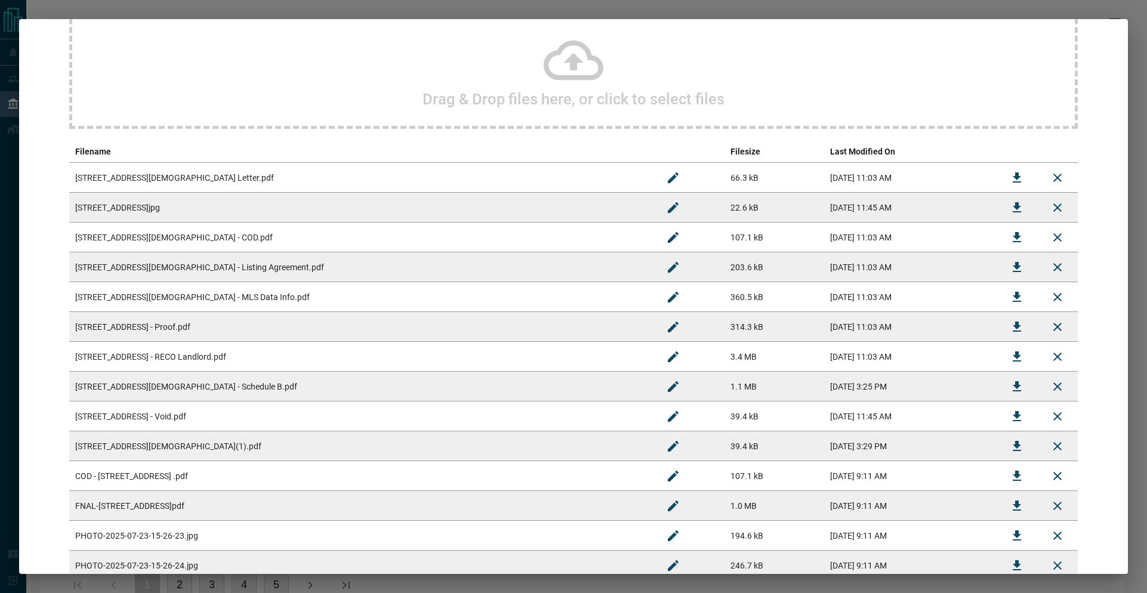
click at [1013, 416] on icon "Download" at bounding box center [1016, 416] width 14 height 14
click at [1009, 448] on icon "Download" at bounding box center [1016, 446] width 14 height 14
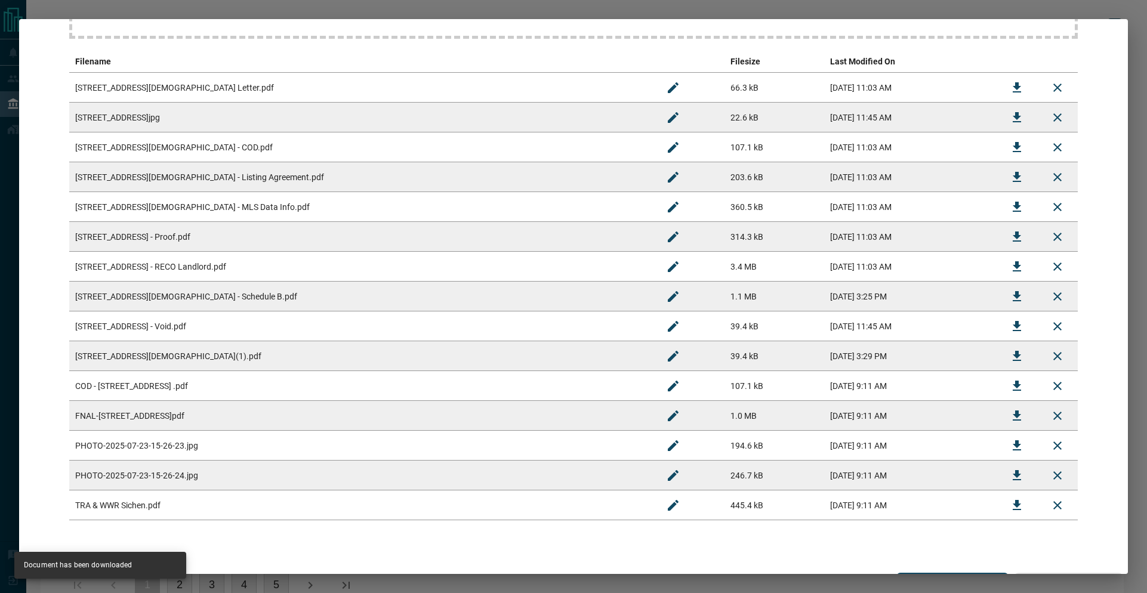
scroll to position [236, 0]
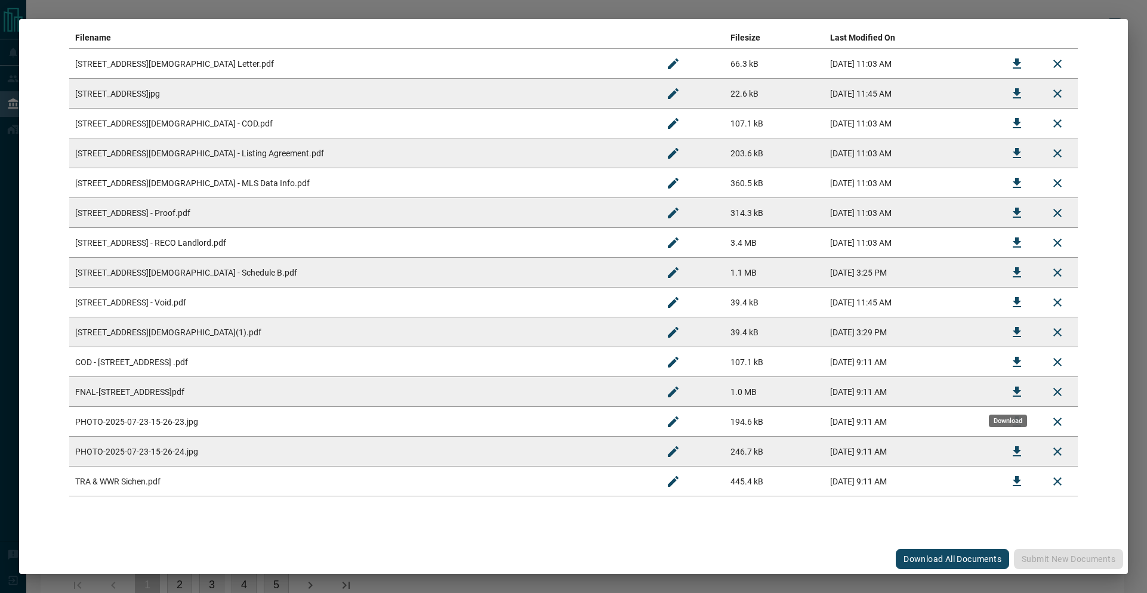
click at [1012, 392] on icon "Download" at bounding box center [1016, 392] width 8 height 10
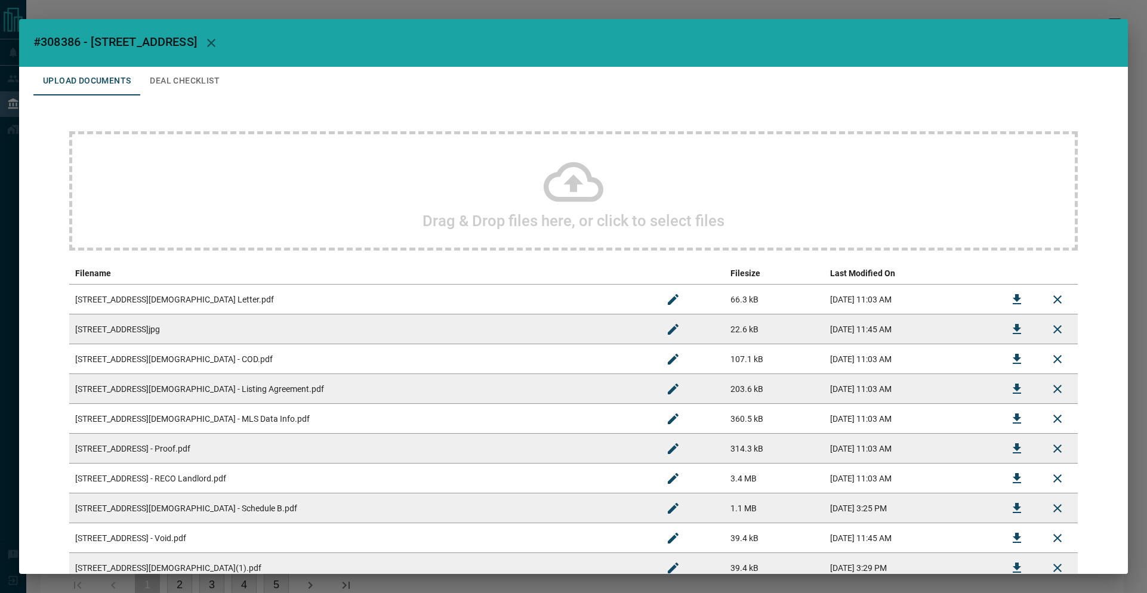
drag, startPoint x: 29, startPoint y: 43, endPoint x: 217, endPoint y: 38, distance: 188.0
click at [217, 38] on h2 "#308386 - [STREET_ADDRESS]" at bounding box center [573, 43] width 1108 height 48
copy span "#308386 - [STREET_ADDRESS]"
drag, startPoint x: 1107, startPoint y: 39, endPoint x: 145, endPoint y: 1, distance: 962.5
click at [144, 1] on div "#308386 - [STREET_ADDRESS] Upload Documents Deal Checklist Drag & Drop files he…" at bounding box center [573, 296] width 1147 height 593
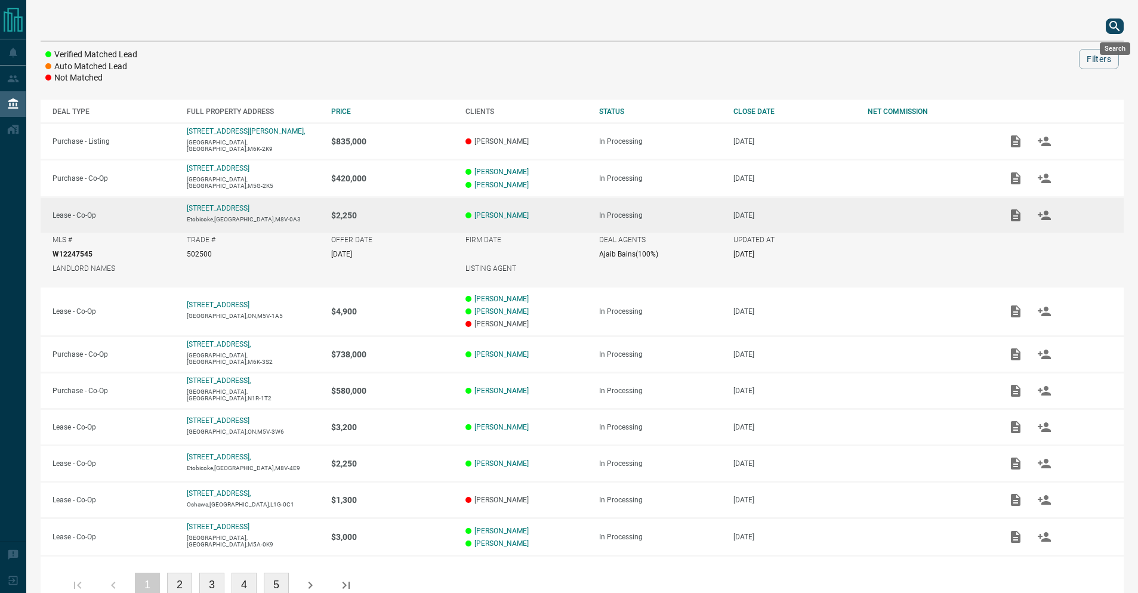
click at [1119, 27] on icon "search button" at bounding box center [1114, 26] width 14 height 14
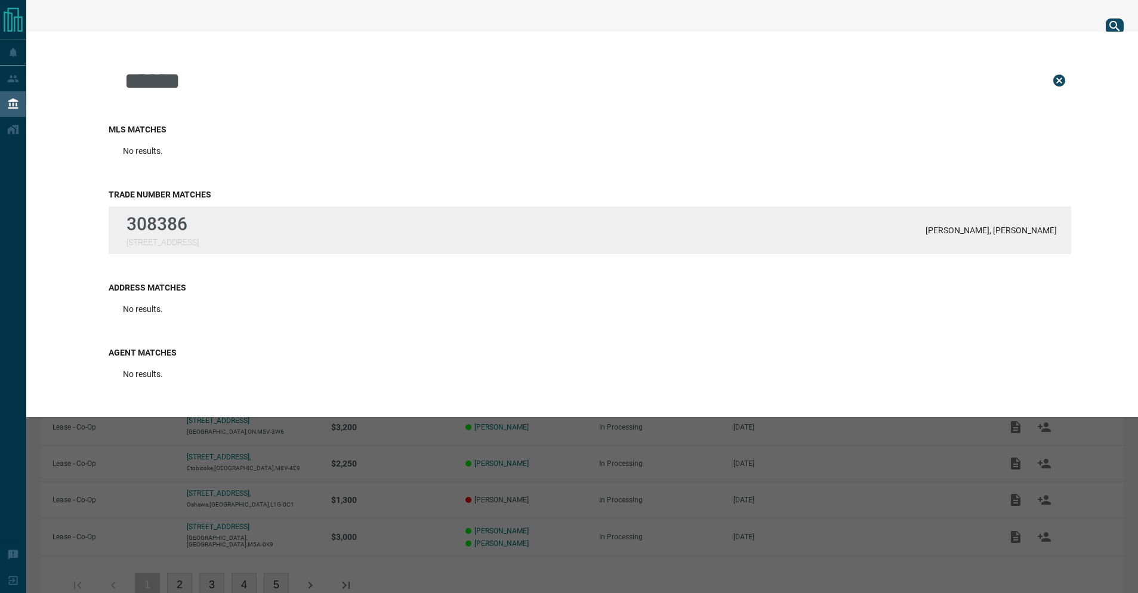
type input "******"
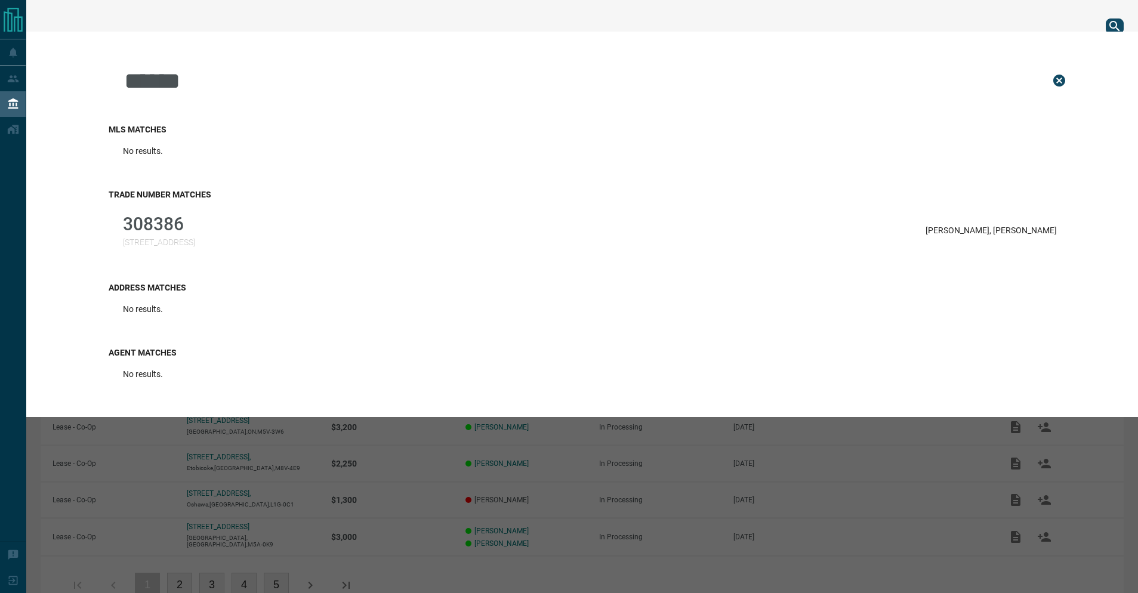
click at [667, 208] on div "308386 [STREET_ADDRESS][PERSON_NAME][PERSON_NAME]" at bounding box center [590, 230] width 962 height 48
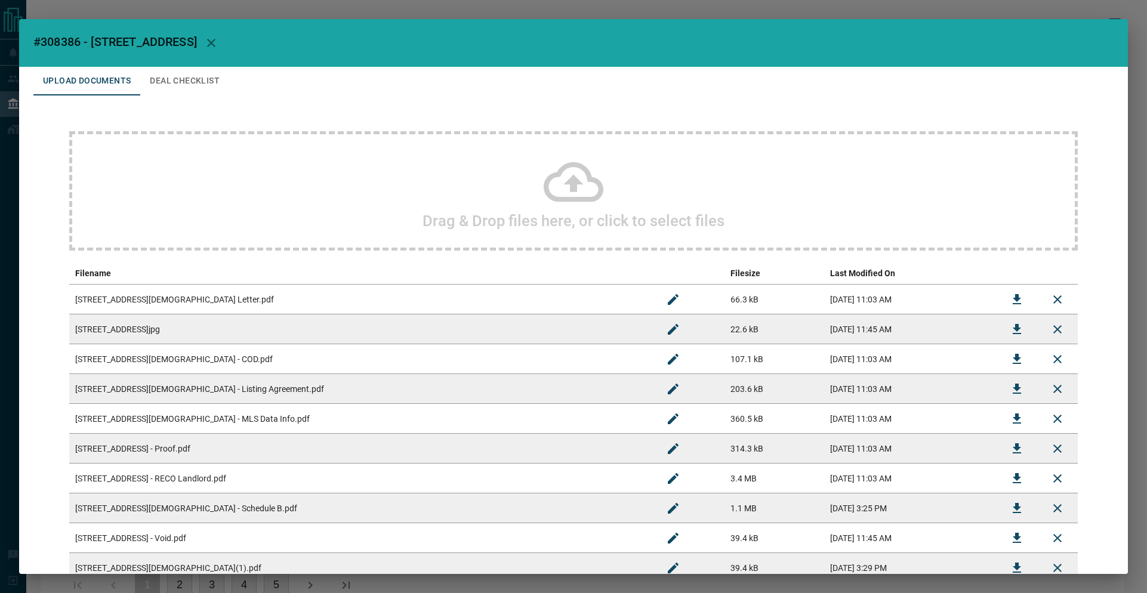
scroll to position [385, 0]
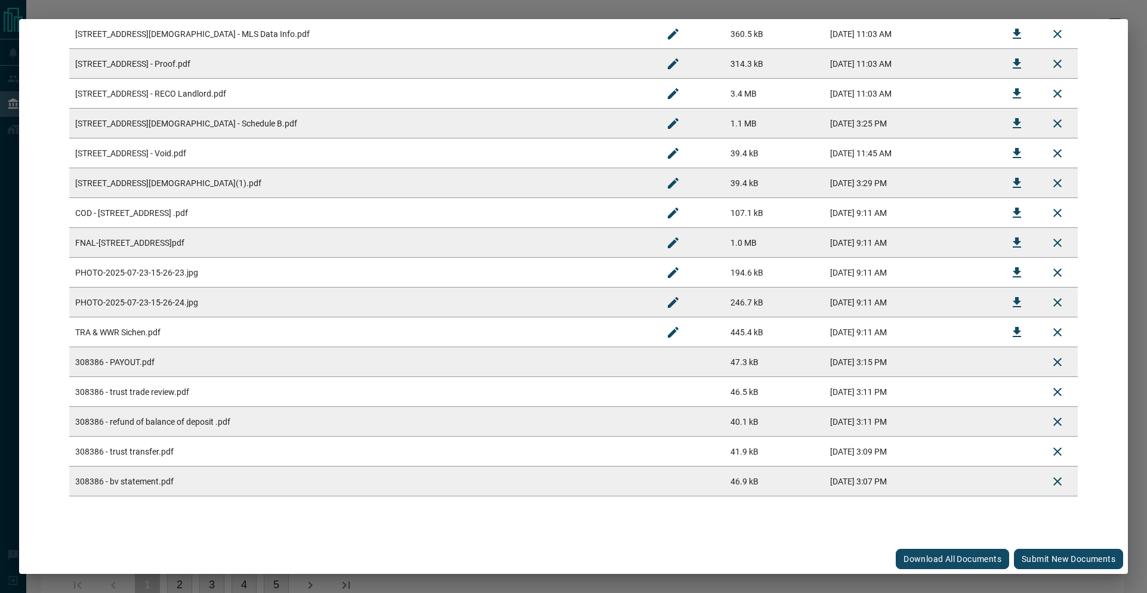
click at [1036, 561] on button "Submit new documents" at bounding box center [1068, 559] width 109 height 20
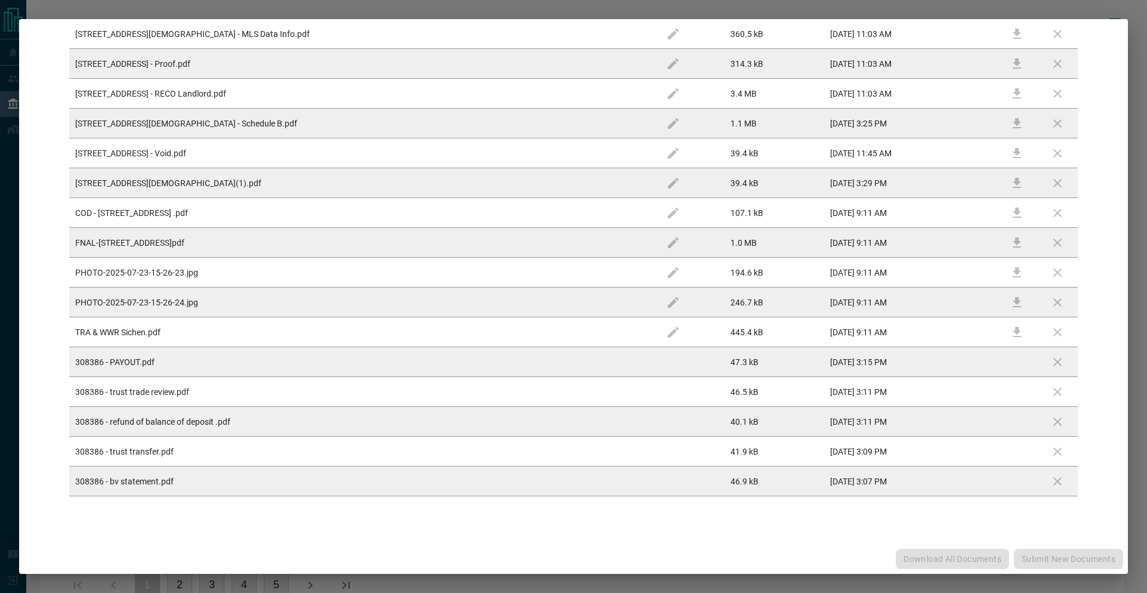
scroll to position [0, 0]
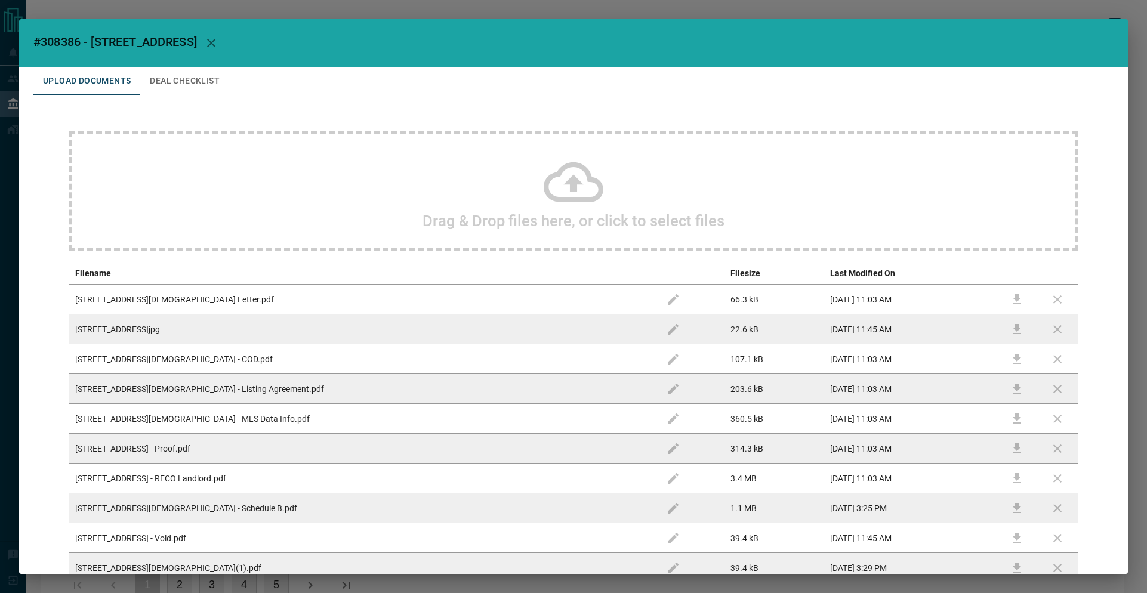
click at [211, 85] on button "Deal Checklist" at bounding box center [184, 81] width 89 height 29
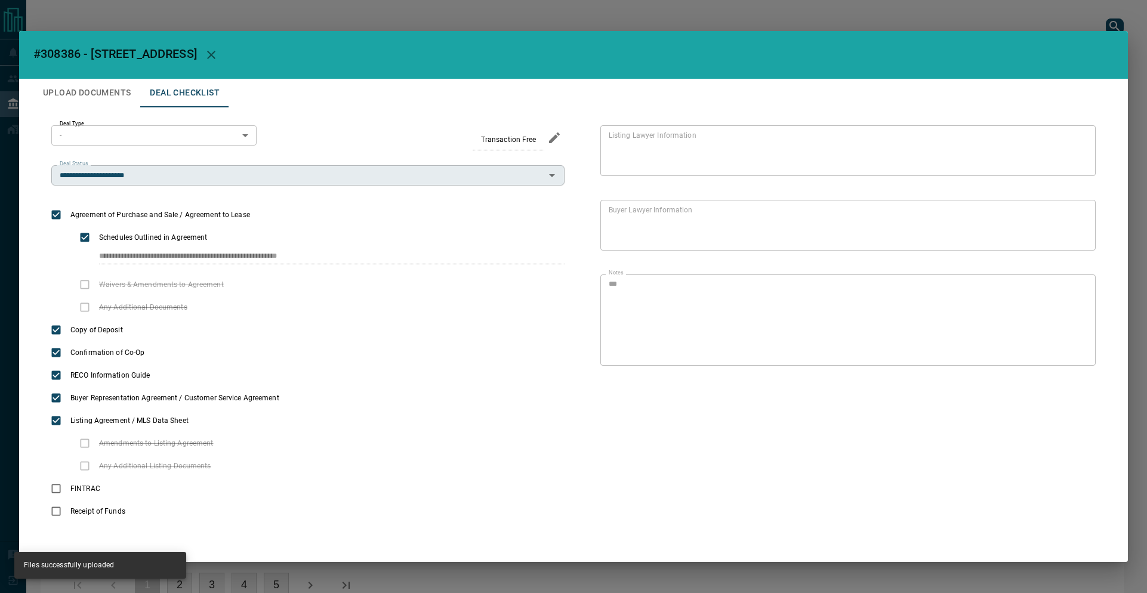
drag, startPoint x: 181, startPoint y: 162, endPoint x: 179, endPoint y: 178, distance: 16.8
click at [181, 162] on div "**********" at bounding box center [307, 155] width 513 height 61
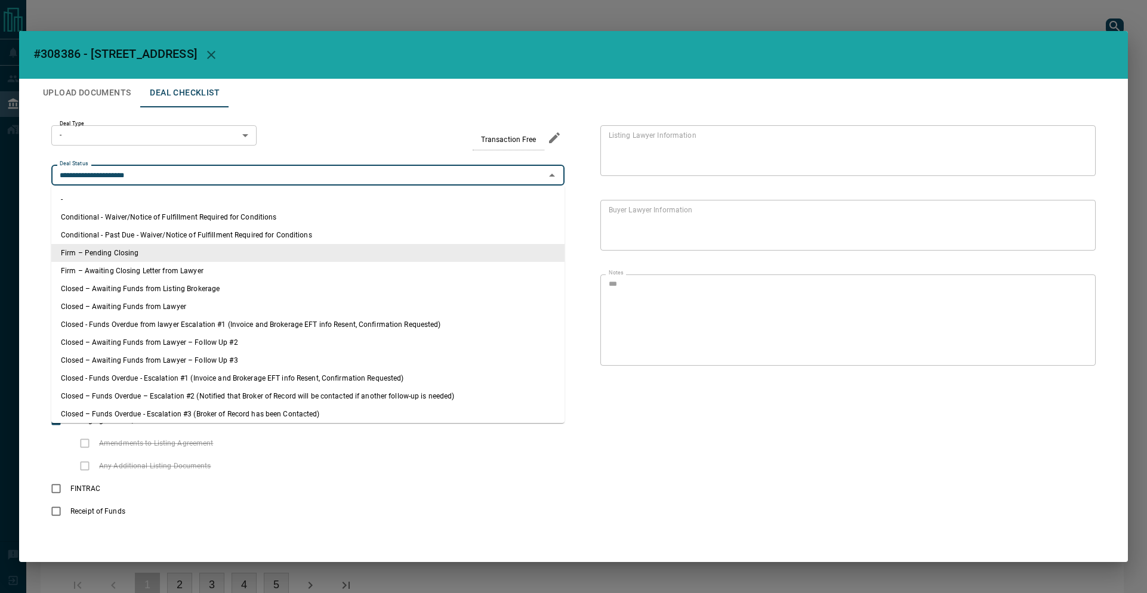
click at [179, 179] on input "**********" at bounding box center [298, 175] width 486 height 13
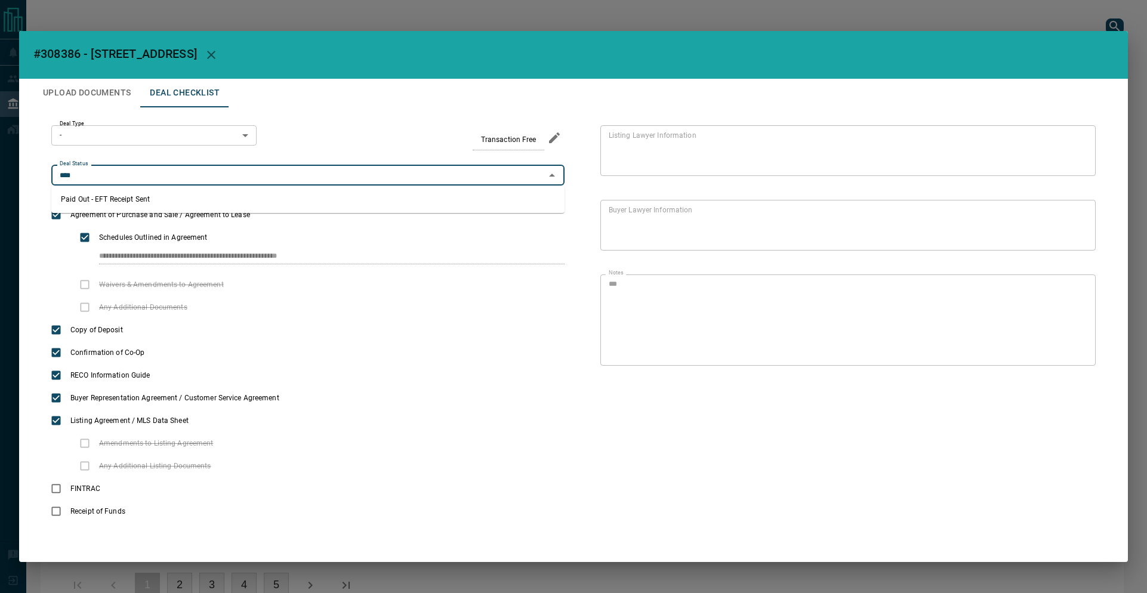
type input "**********"
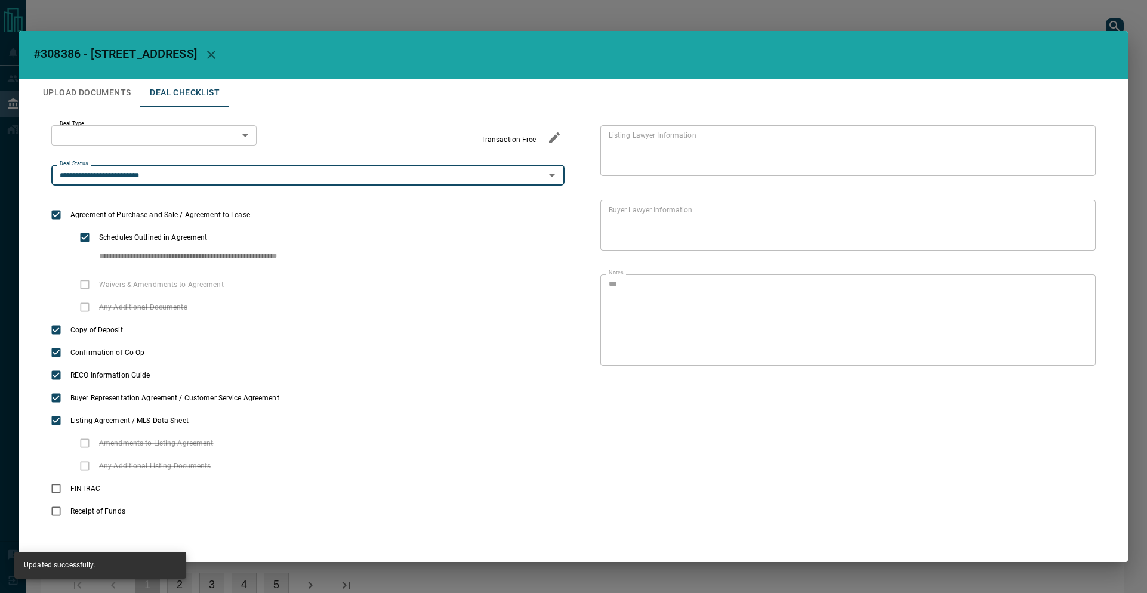
click at [92, 18] on div "**********" at bounding box center [573, 296] width 1147 height 593
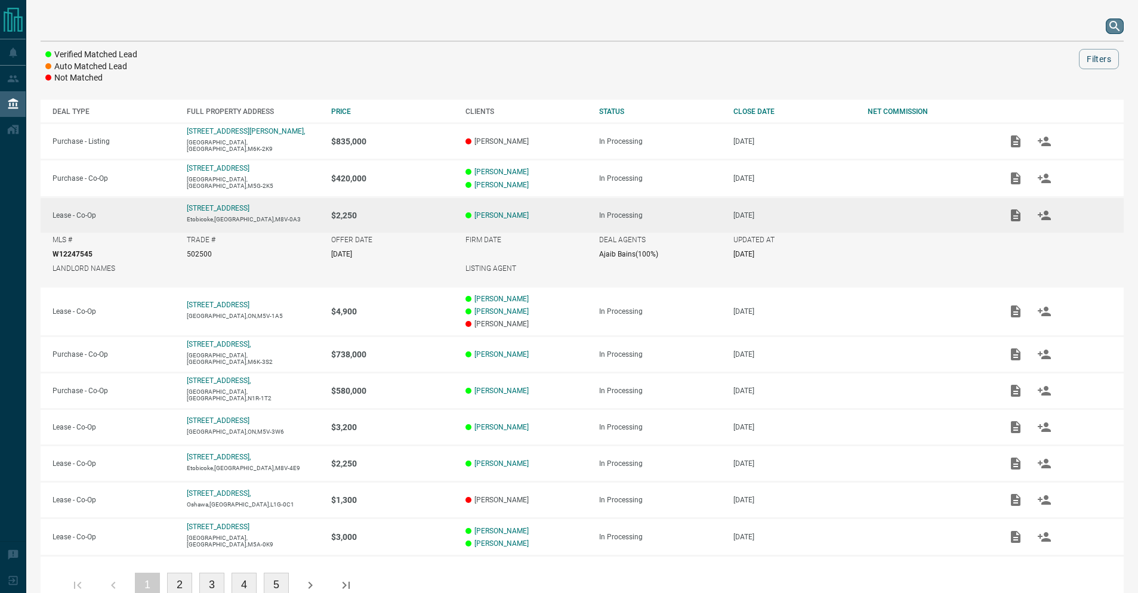
click at [1116, 28] on icon "search button" at bounding box center [1114, 26] width 10 height 10
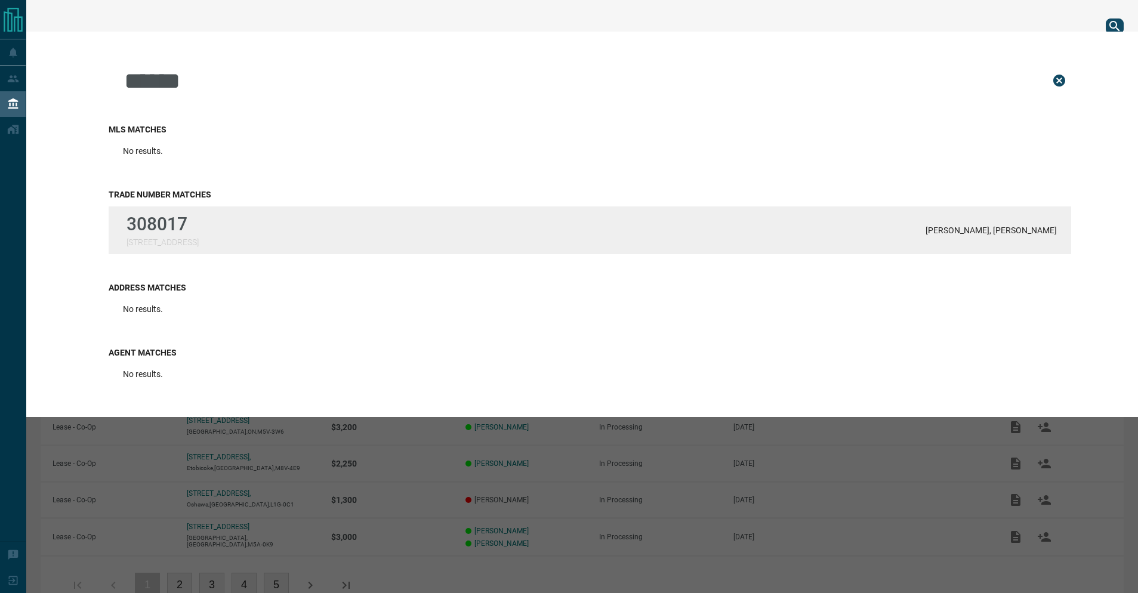
type input "******"
click at [244, 240] on div "308017 [STREET_ADDRESS][PERSON_NAME] Razzagh" at bounding box center [590, 230] width 962 height 48
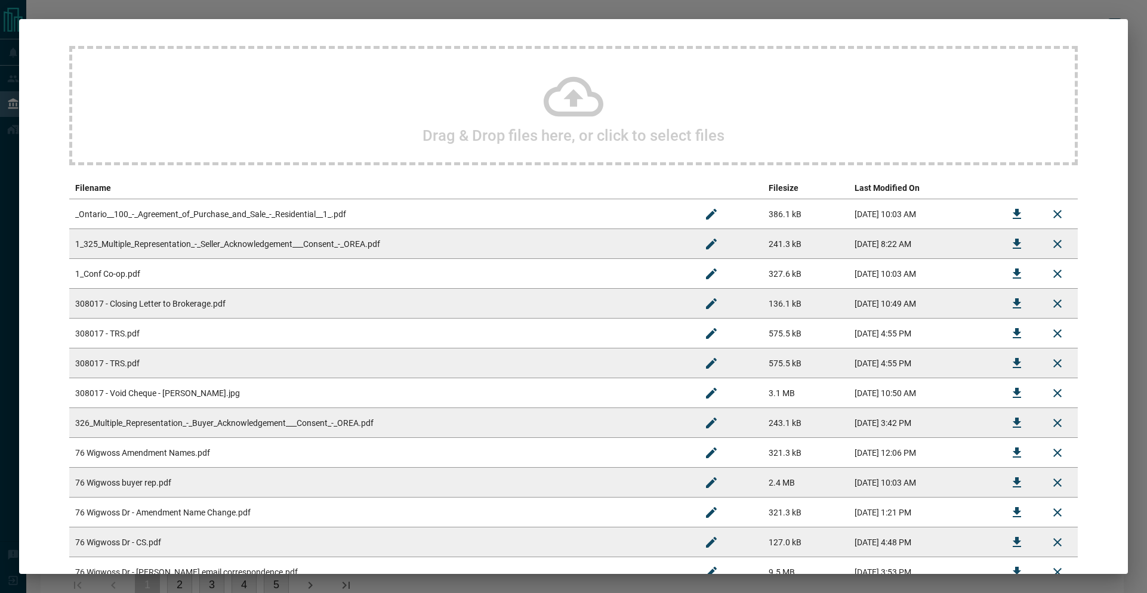
scroll to position [107, 0]
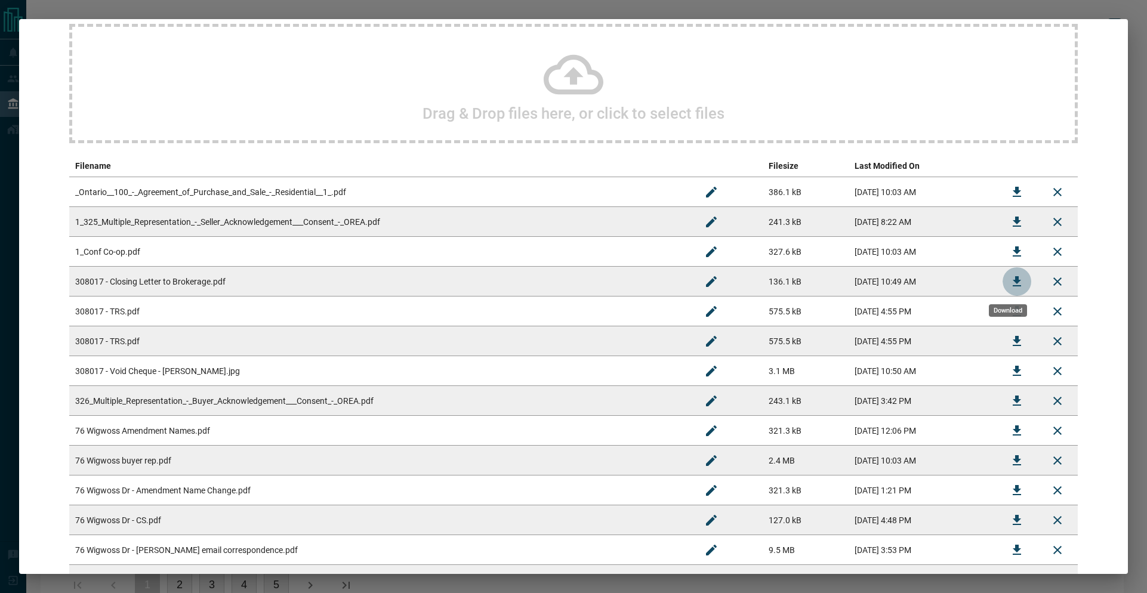
click at [1009, 281] on icon "Download" at bounding box center [1016, 281] width 14 height 14
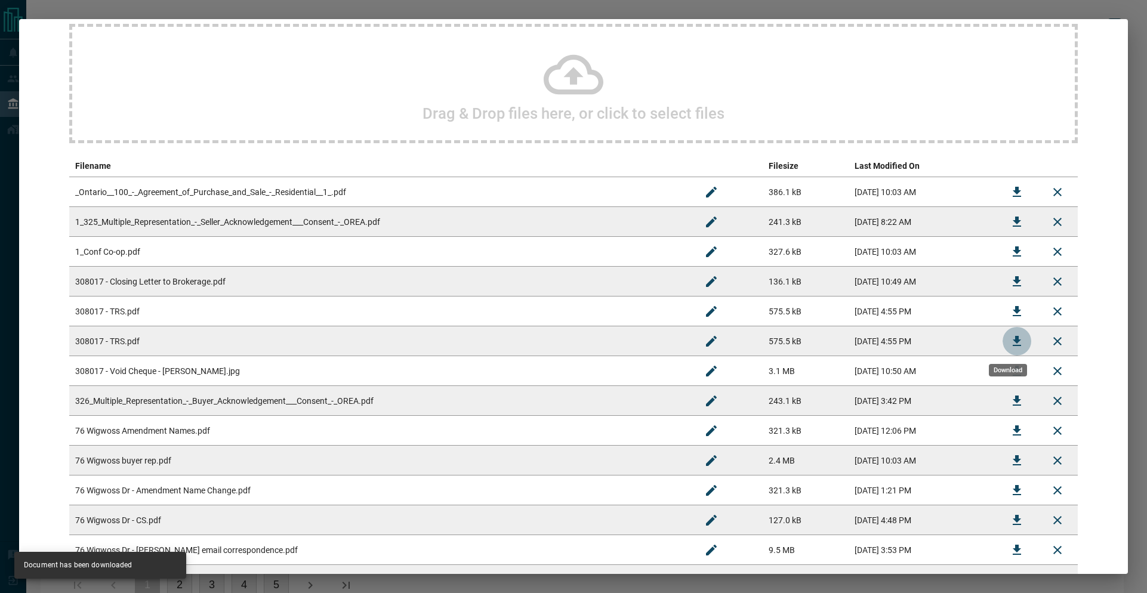
click at [1002, 345] on button "Download" at bounding box center [1016, 341] width 29 height 29
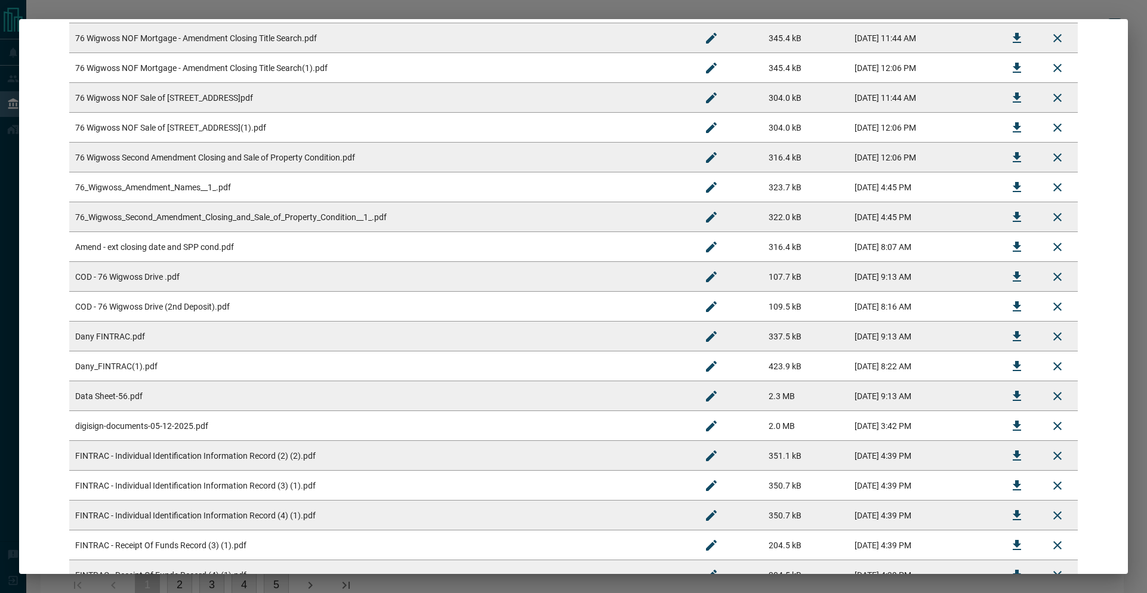
scroll to position [604, 0]
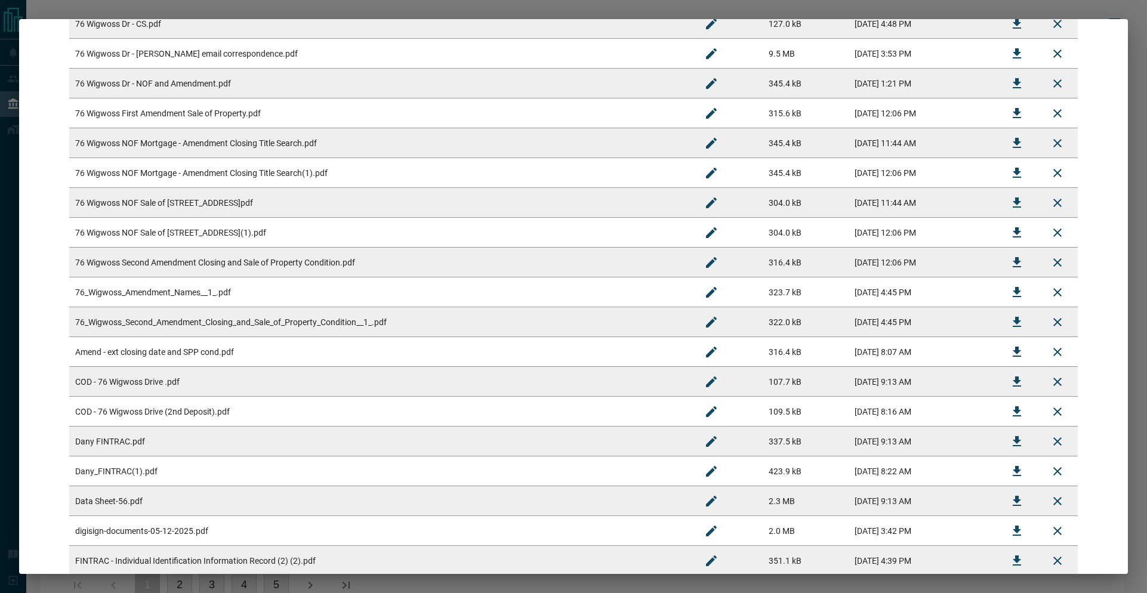
click at [309, 229] on td "76 Wigwoss NOF Sale of [STREET_ADDRESS](1).pdf" at bounding box center [380, 233] width 622 height 30
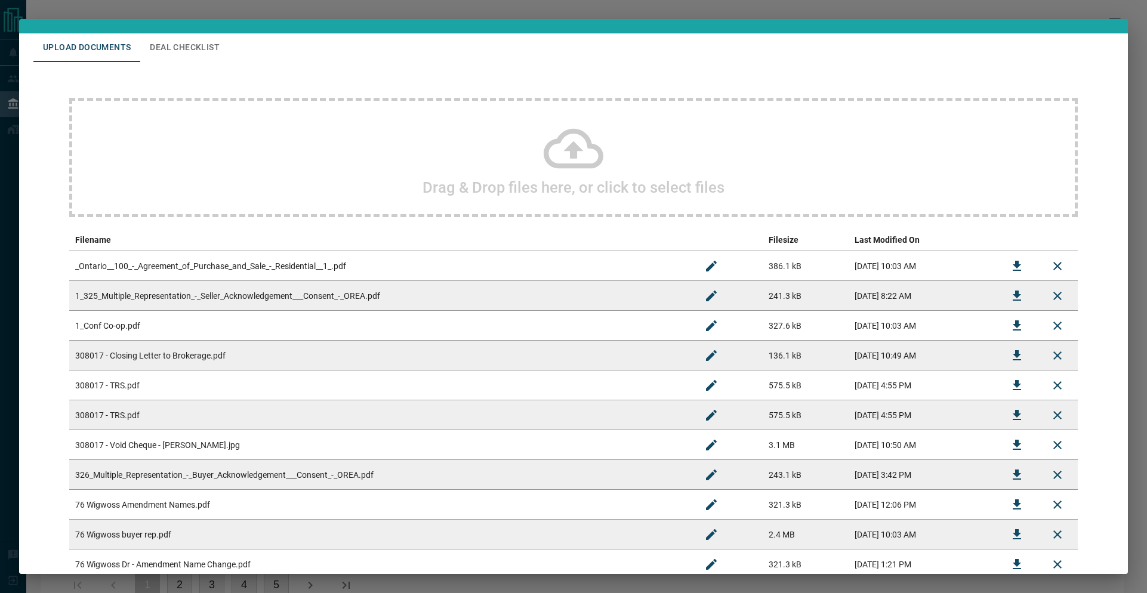
scroll to position [0, 0]
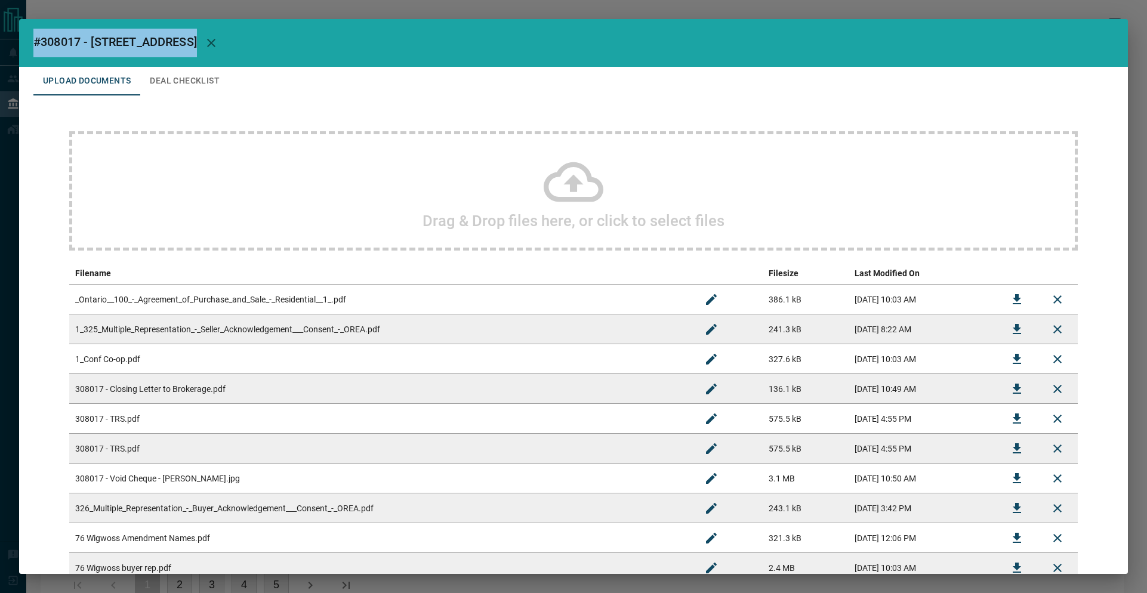
drag, startPoint x: 31, startPoint y: 39, endPoint x: 187, endPoint y: 39, distance: 155.7
click at [187, 39] on h2 "#308017 - [STREET_ADDRESS]" at bounding box center [573, 43] width 1108 height 48
copy span "#308017 - [STREET_ADDRESS]"
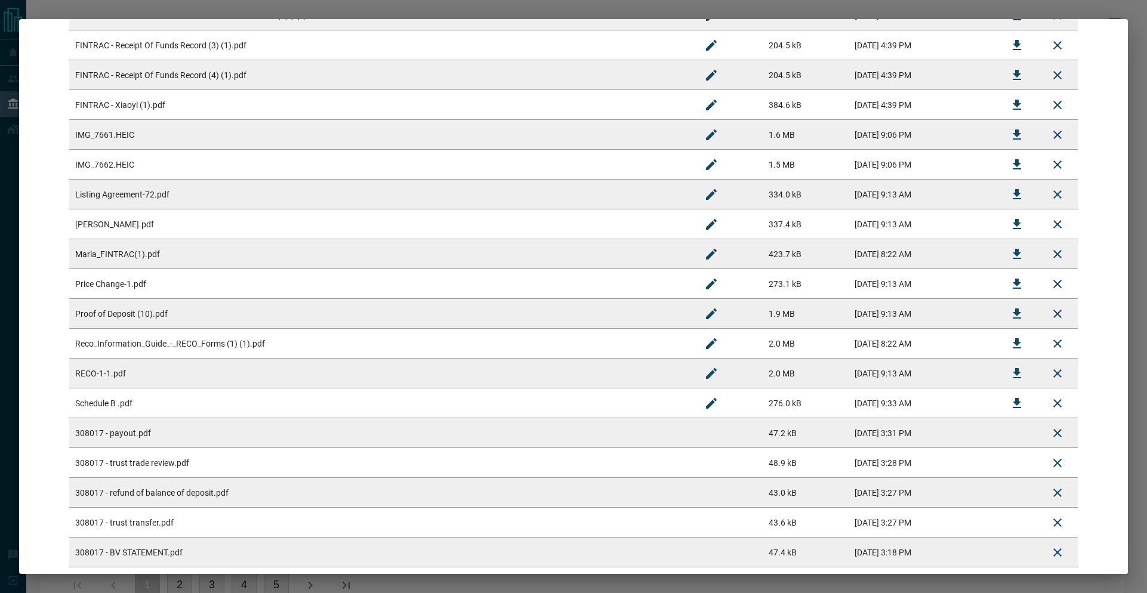
scroll to position [1280, 0]
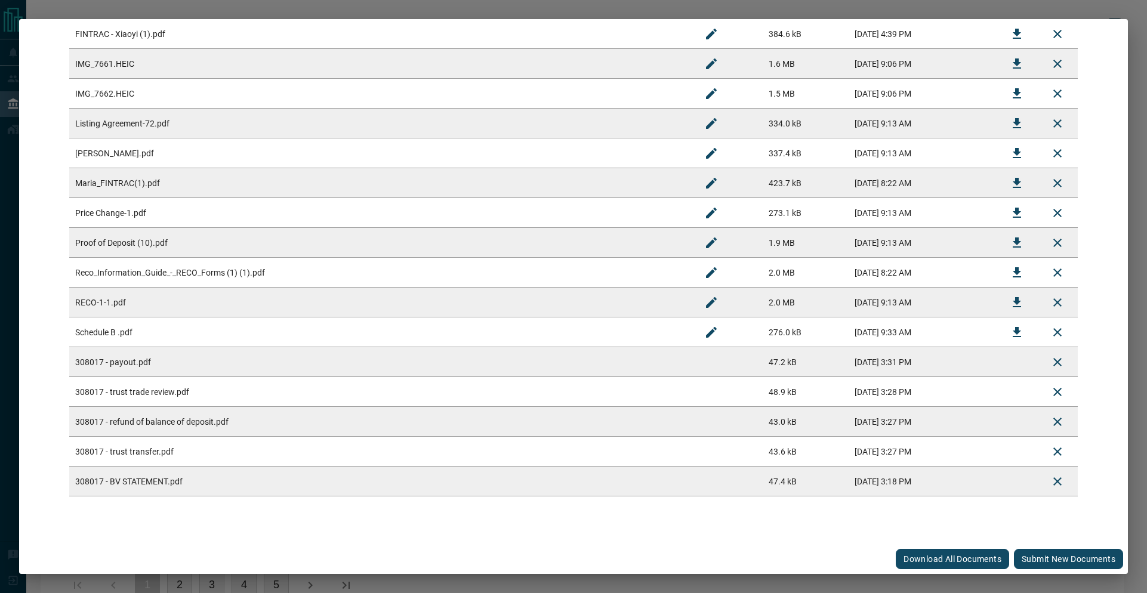
click at [1045, 560] on button "Submit new documents" at bounding box center [1068, 559] width 109 height 20
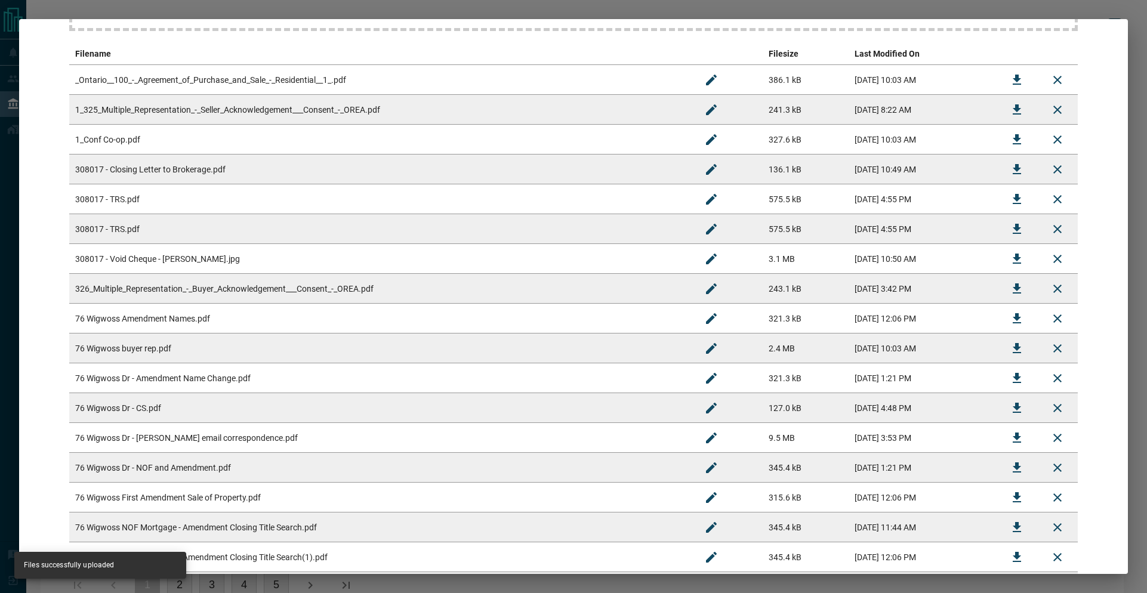
scroll to position [0, 0]
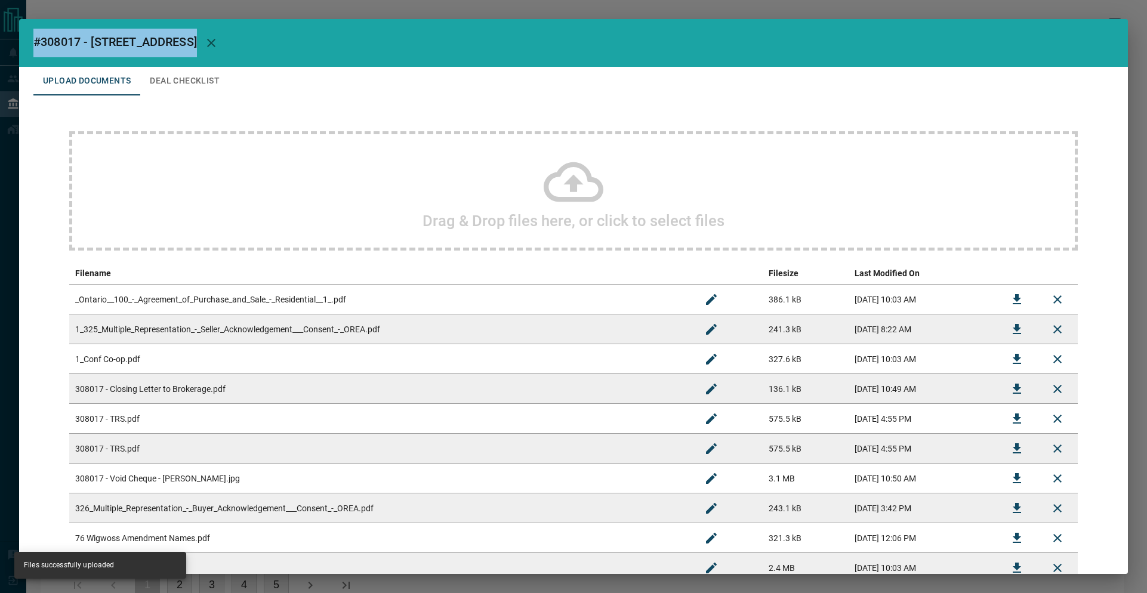
click at [206, 89] on button "Deal Checklist" at bounding box center [184, 81] width 89 height 29
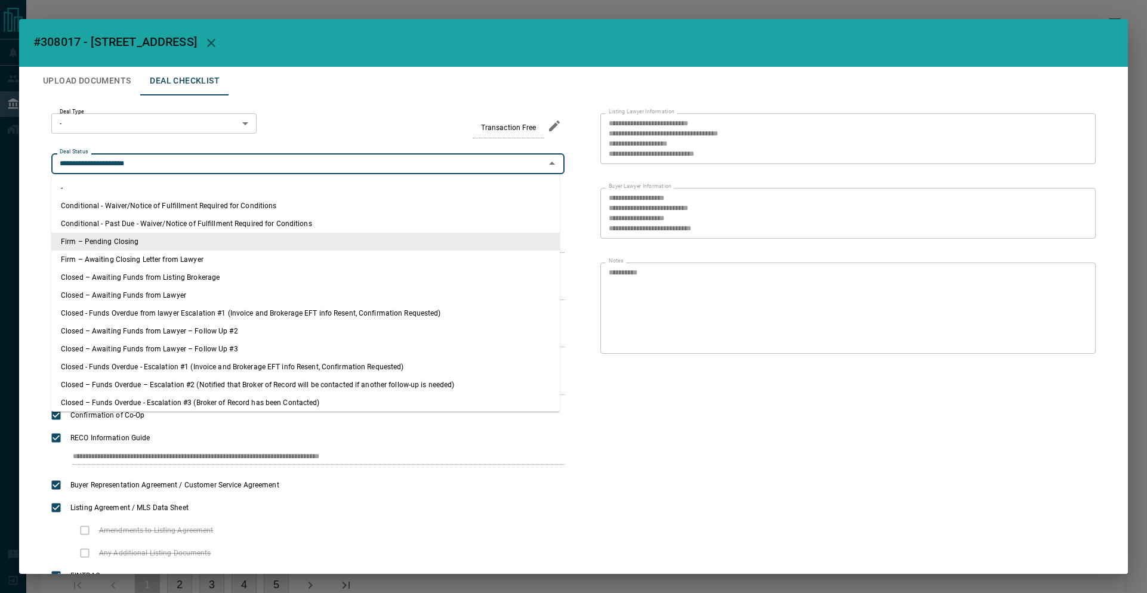
click at [223, 165] on input "**********" at bounding box center [298, 163] width 486 height 13
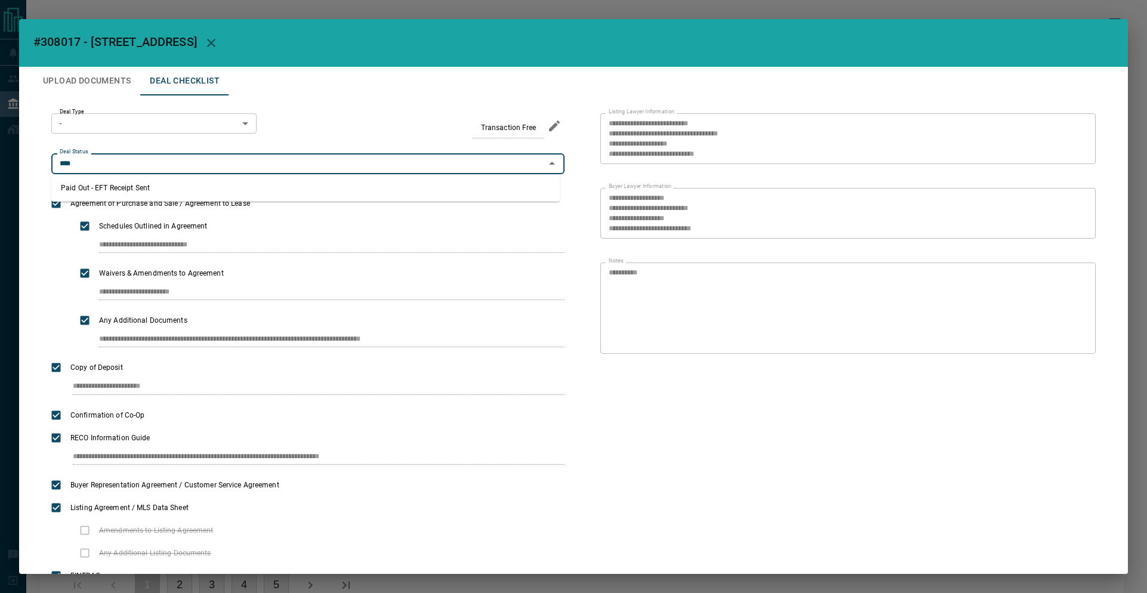
type input "**********"
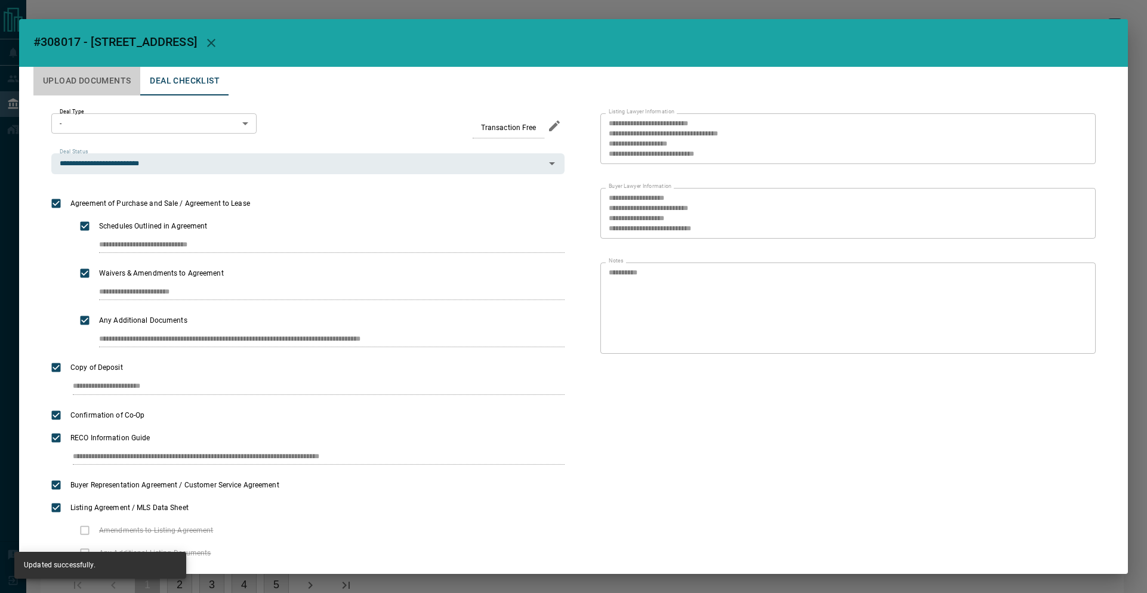
click at [71, 78] on button "Upload Documents" at bounding box center [86, 81] width 107 height 29
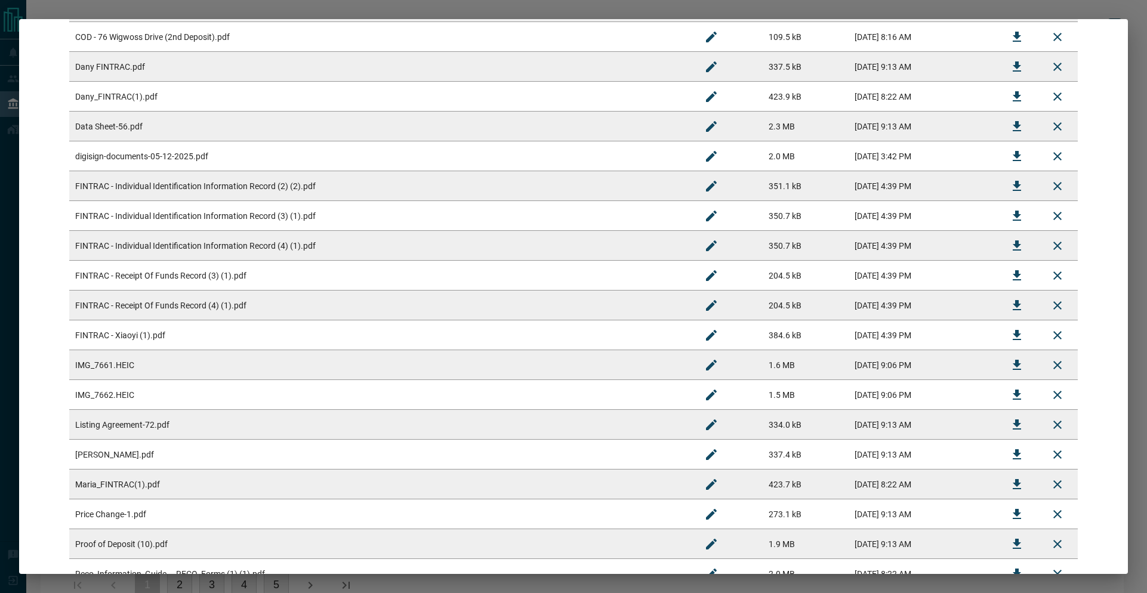
scroll to position [1280, 0]
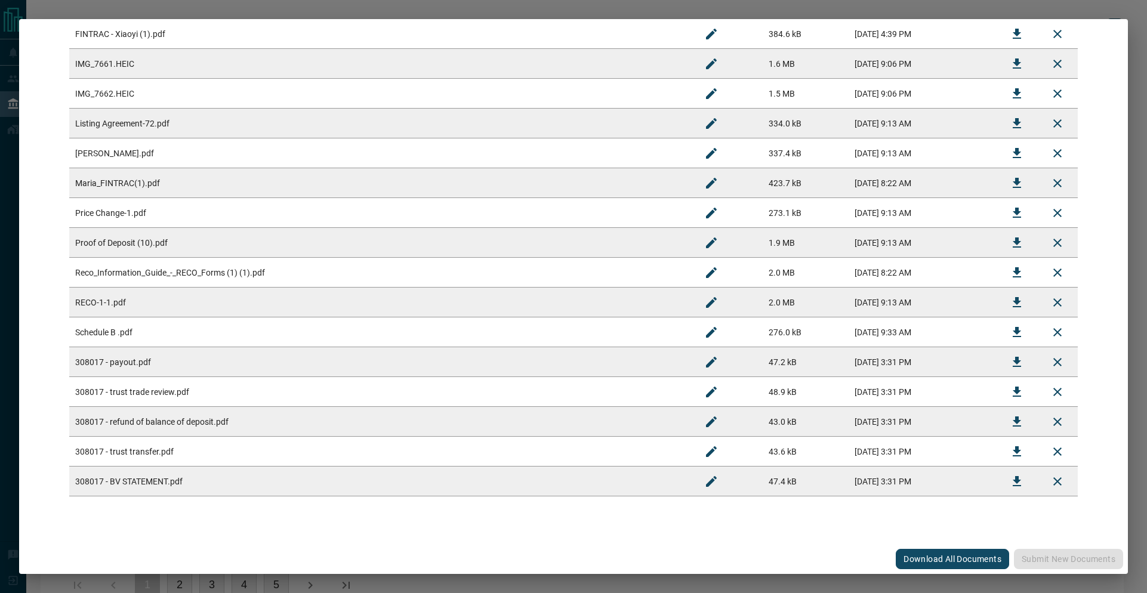
click at [192, 11] on div "#308017 - 76 Wigwoss Drive Upload Documents Deal Checklist Drag & Drop files he…" at bounding box center [573, 296] width 1147 height 593
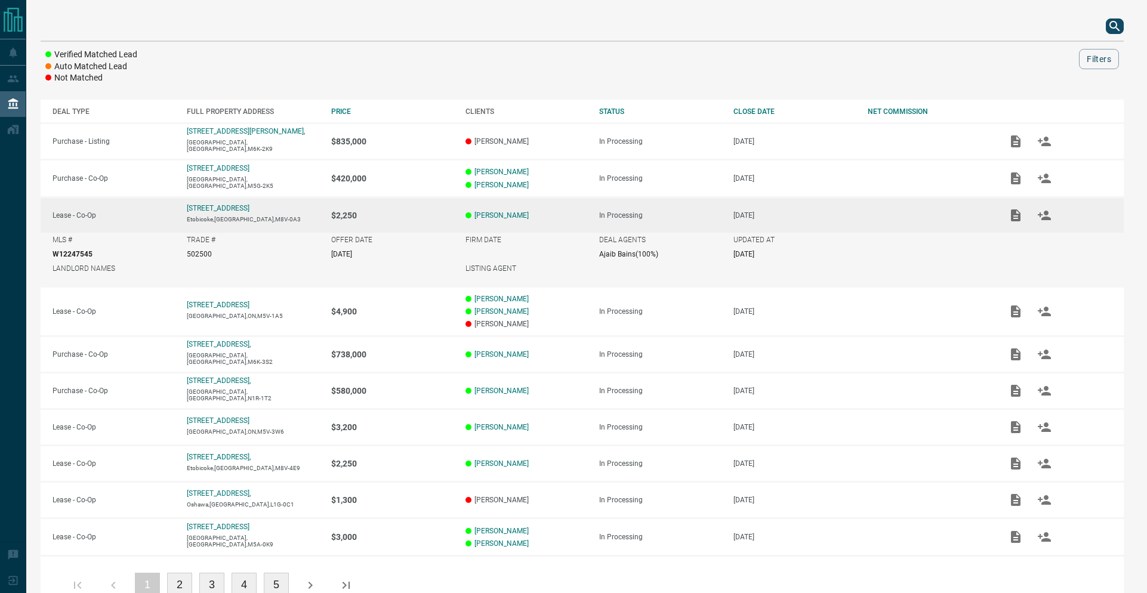
scroll to position [0, 0]
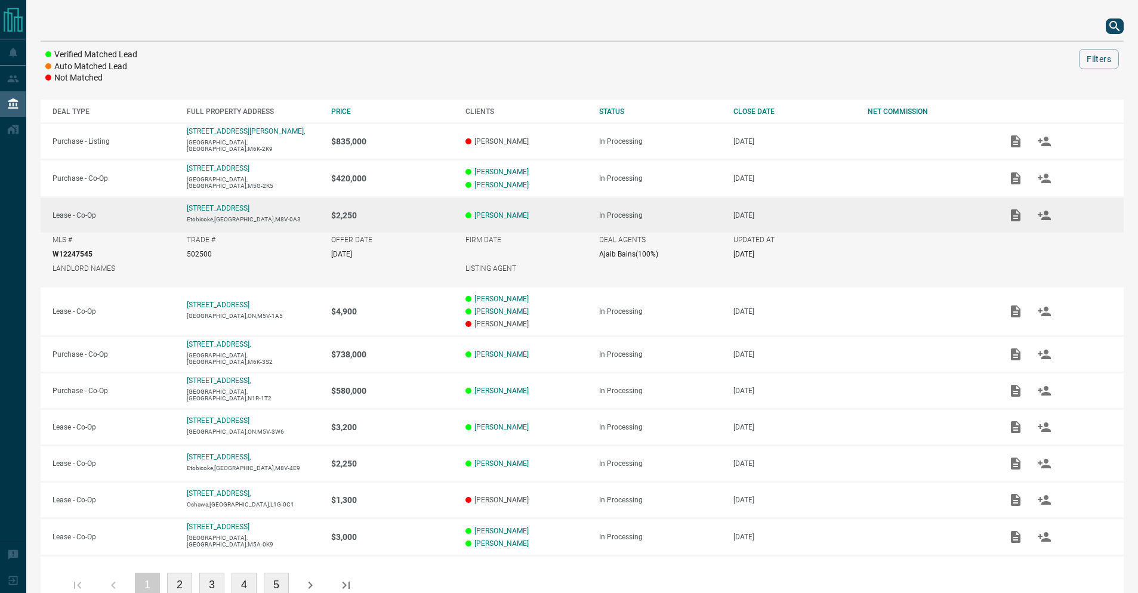
click at [1116, 30] on icon "search button" at bounding box center [1114, 26] width 14 height 14
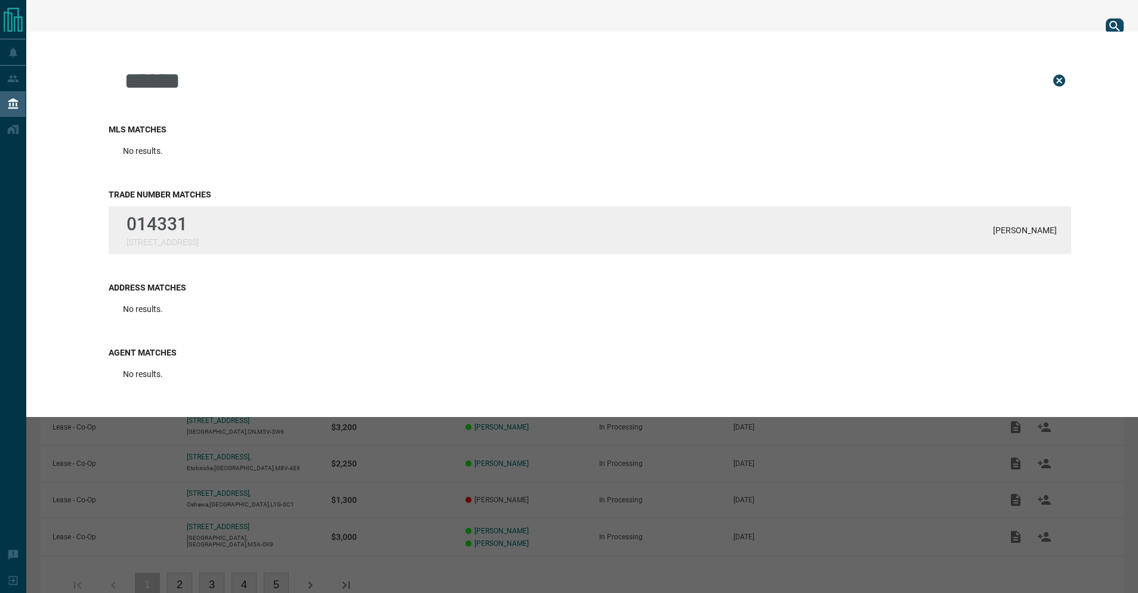
type input "******"
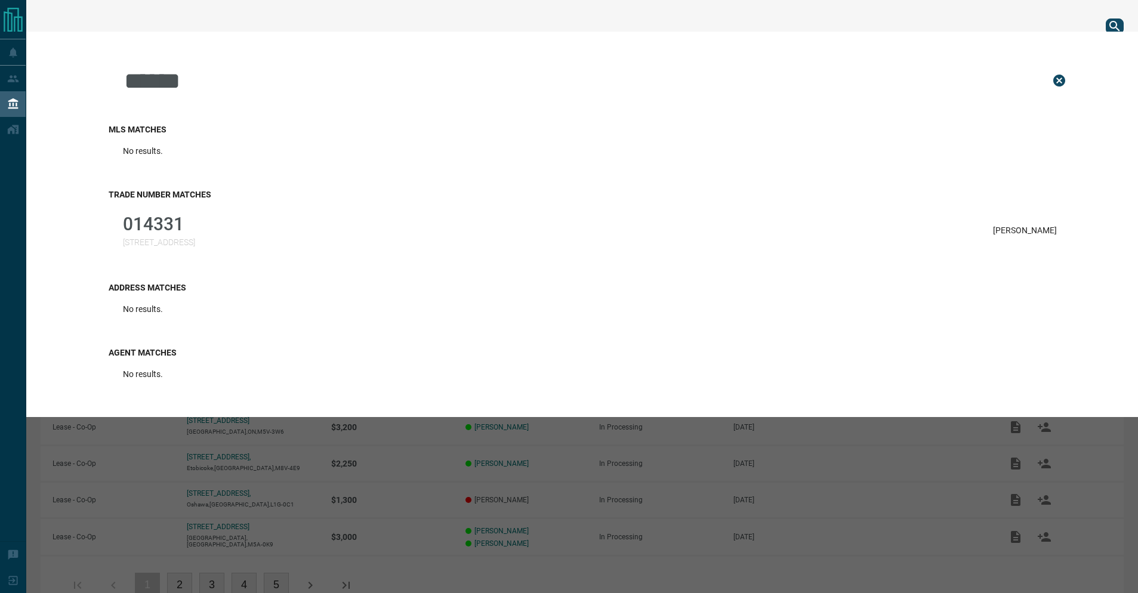
click at [137, 252] on div "014331 [STREET_ADDRESS] [PERSON_NAME]" at bounding box center [590, 230] width 962 height 48
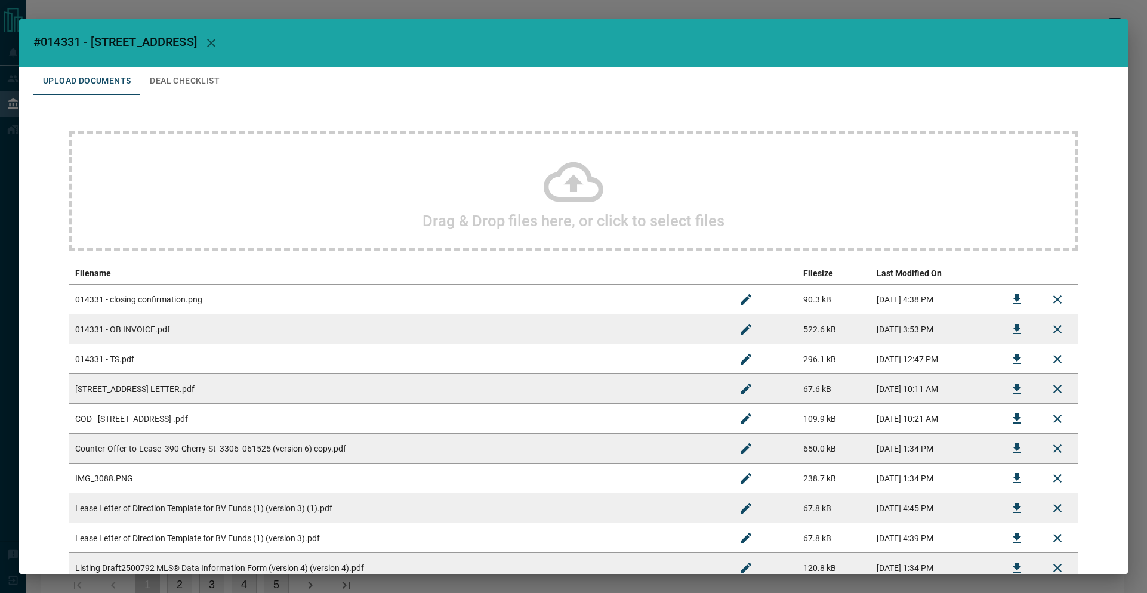
drag, startPoint x: 29, startPoint y: 43, endPoint x: 220, endPoint y: 54, distance: 191.2
click at [220, 54] on h2 "#014331 - [STREET_ADDRESS]" at bounding box center [573, 43] width 1108 height 48
click at [128, 29] on h2 "#014331 - [STREET_ADDRESS]" at bounding box center [573, 43] width 1108 height 48
click at [72, 38] on span "#014331 - [STREET_ADDRESS]" at bounding box center [114, 42] width 163 height 14
drag, startPoint x: 31, startPoint y: 44, endPoint x: 220, endPoint y: 53, distance: 188.7
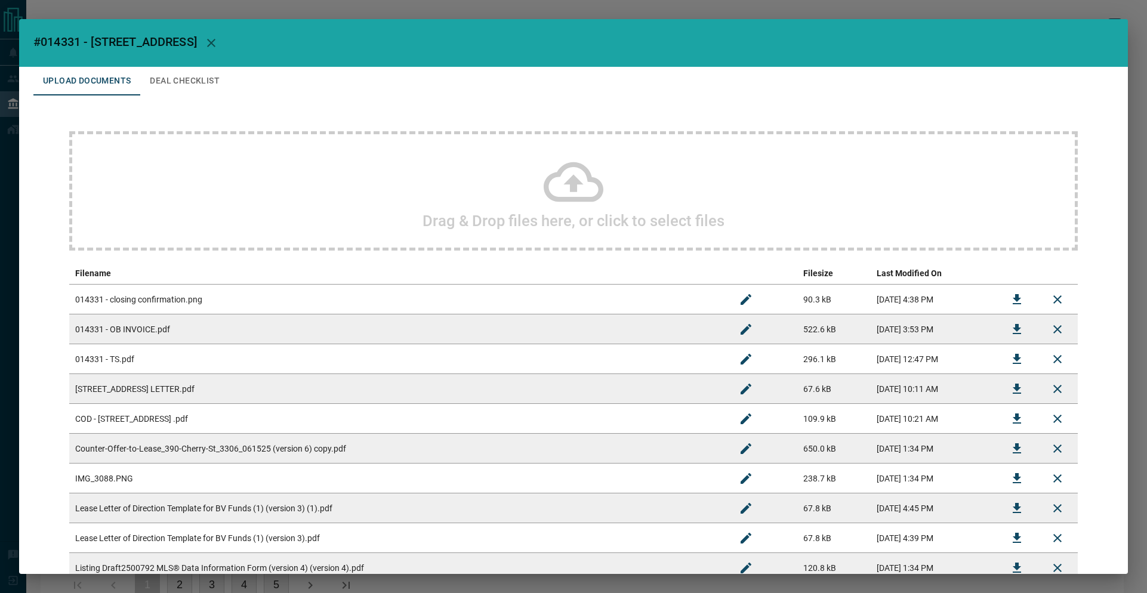
click at [220, 53] on h2 "#014331 - [STREET_ADDRESS]" at bounding box center [573, 43] width 1108 height 48
copy span "#014331 - [STREET_ADDRESS]"
click at [1009, 324] on icon "Download" at bounding box center [1016, 329] width 14 height 14
click at [1010, 359] on td at bounding box center [1016, 359] width 41 height 30
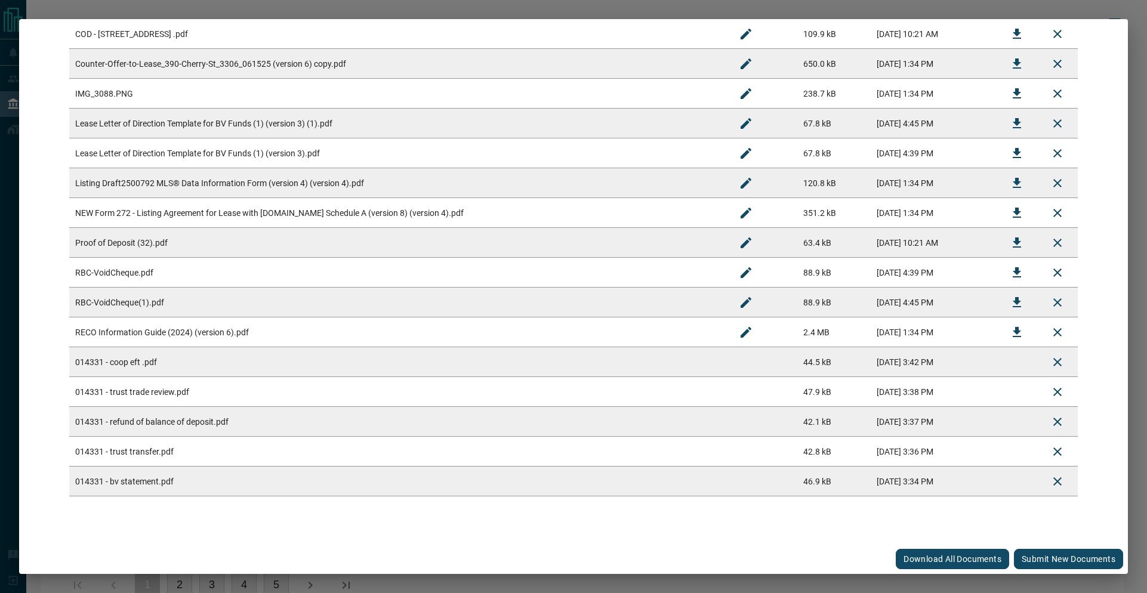
click at [1044, 555] on button "Submit new documents" at bounding box center [1068, 559] width 109 height 20
click at [1044, 555] on div "Download All Documents Submit new documents" at bounding box center [573, 559] width 1108 height 30
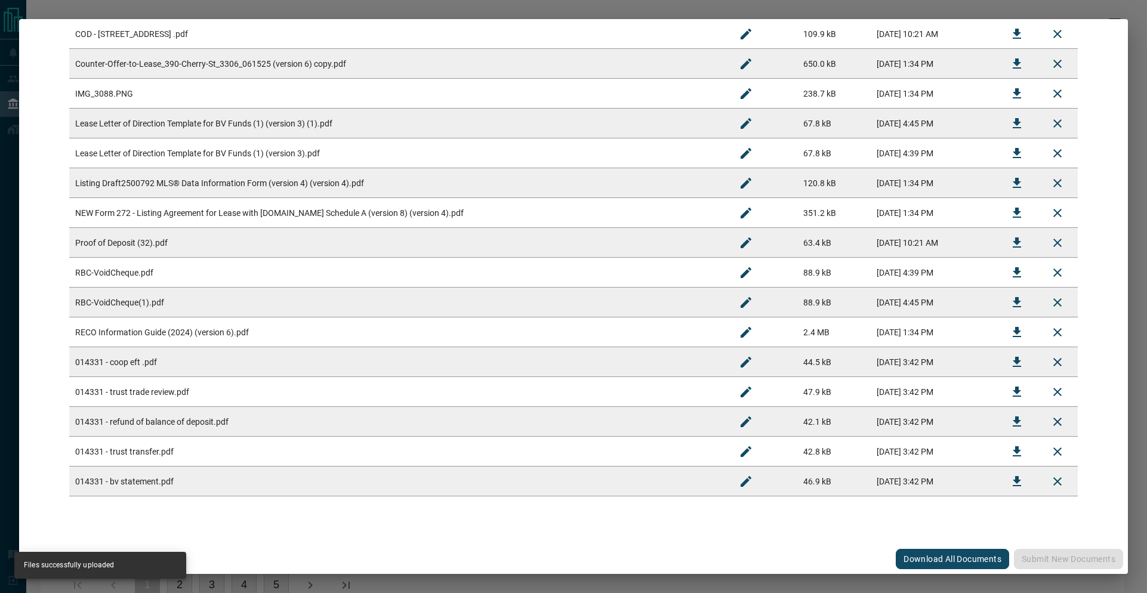
click at [211, 11] on div "#014331 - [STREET_ADDRESS] Upload Documents Deal Checklist Drag & Drop files he…" at bounding box center [573, 296] width 1147 height 593
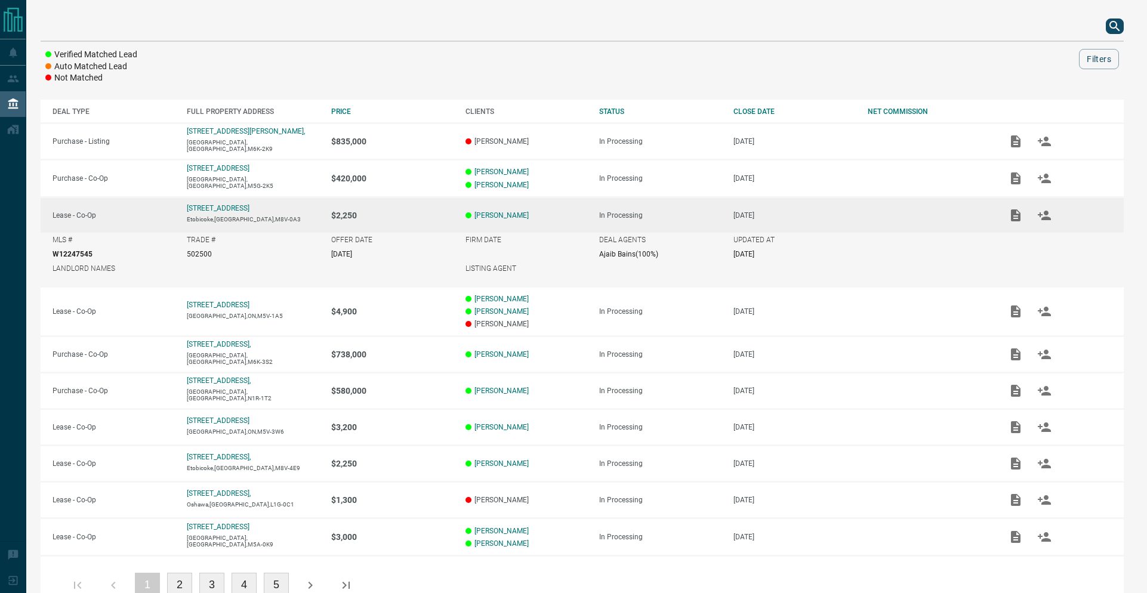
scroll to position [0, 0]
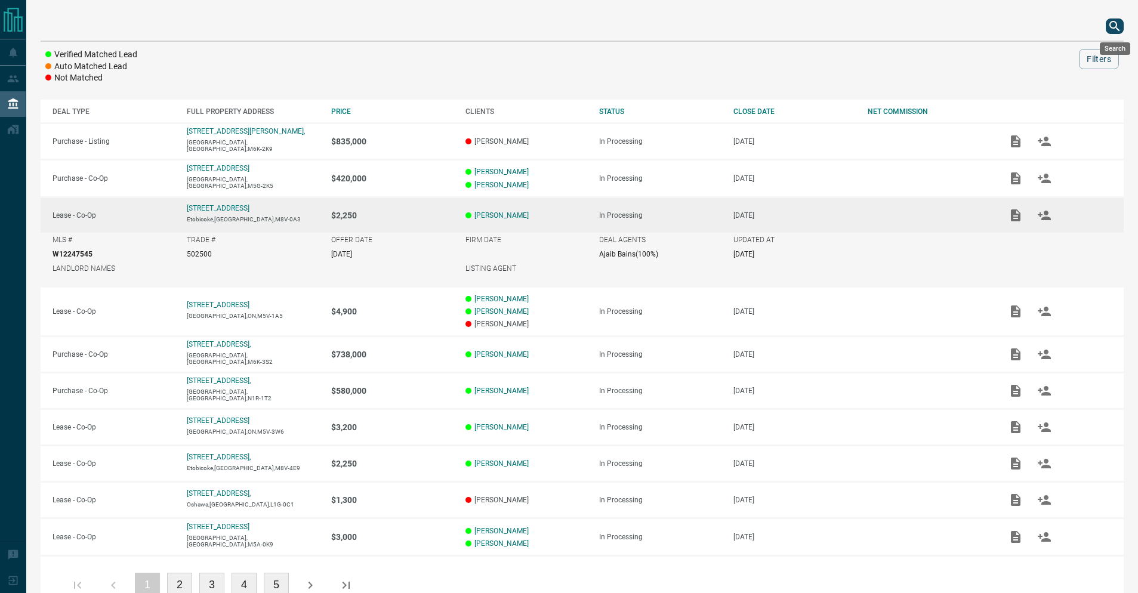
click at [1116, 26] on icon "search button" at bounding box center [1114, 26] width 10 height 10
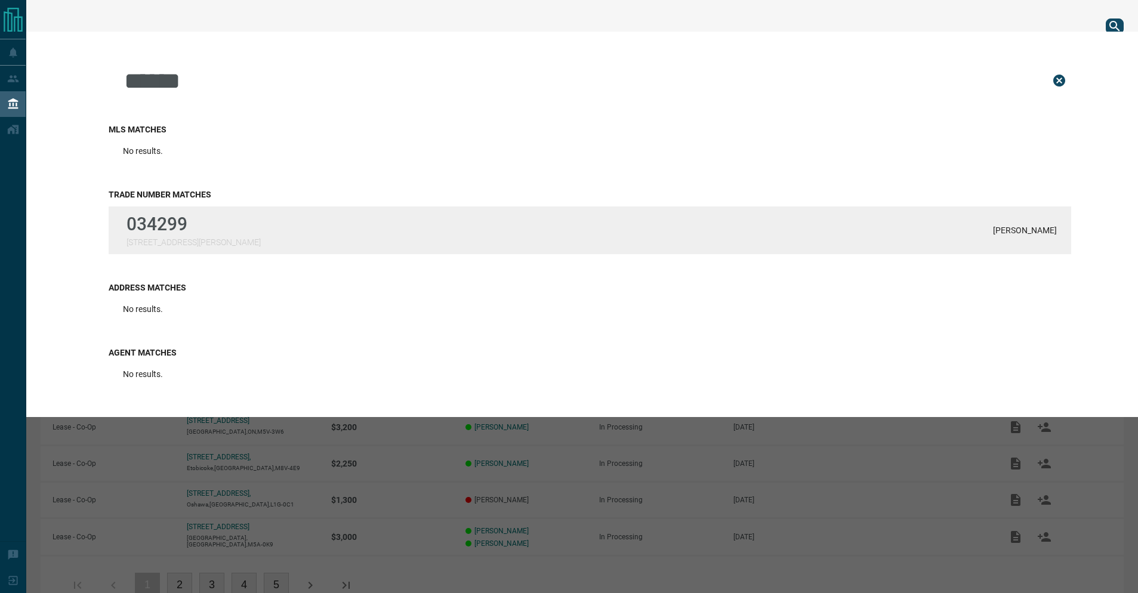
type input "******"
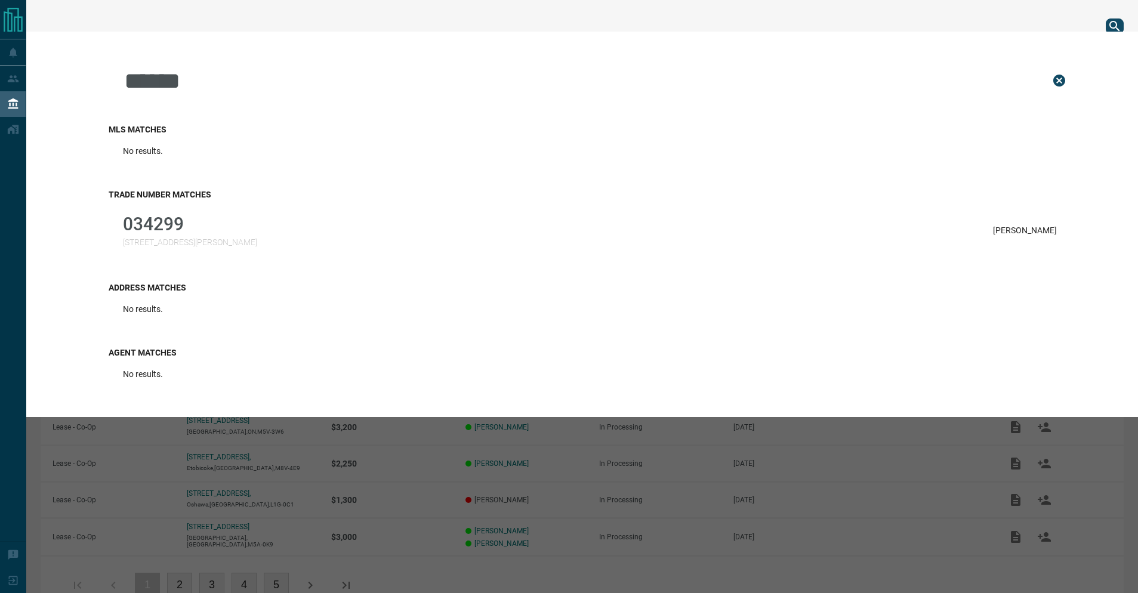
drag, startPoint x: 263, startPoint y: 242, endPoint x: 308, endPoint y: 227, distance: 48.3
click at [263, 239] on div "034299 [STREET_ADDRESS][PERSON_NAME] Hadida" at bounding box center [590, 230] width 962 height 48
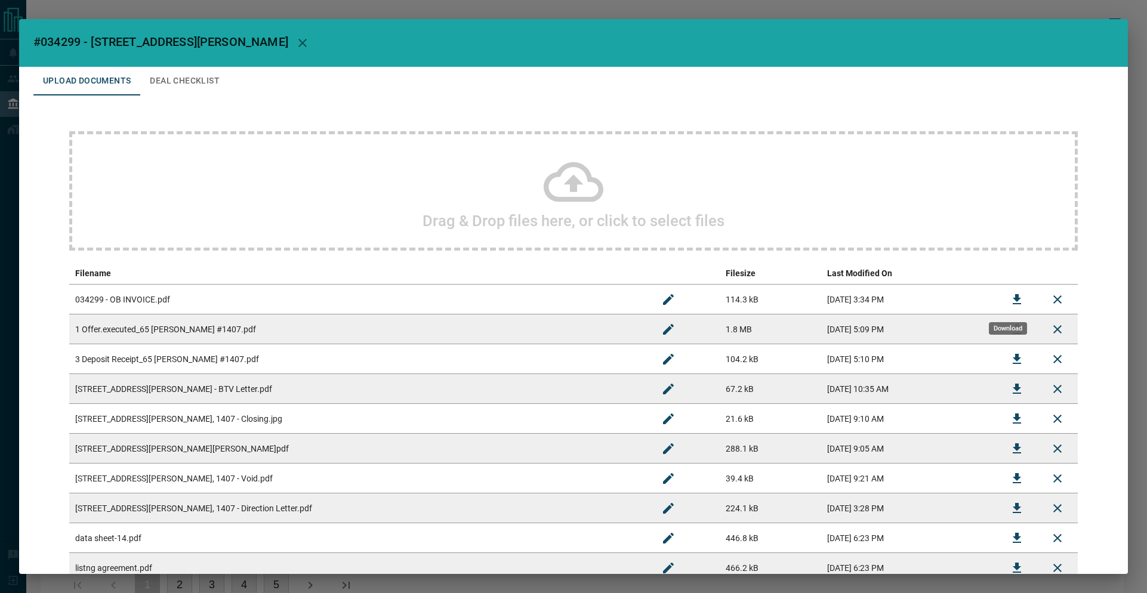
click at [1012, 298] on icon "Download" at bounding box center [1016, 299] width 8 height 10
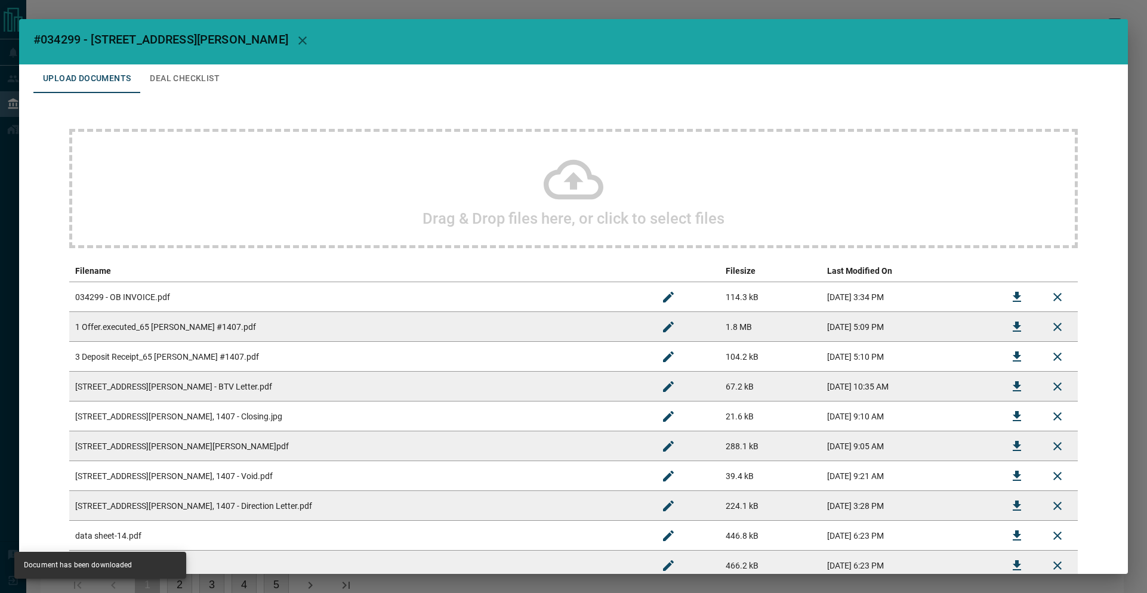
scroll to position [31, 0]
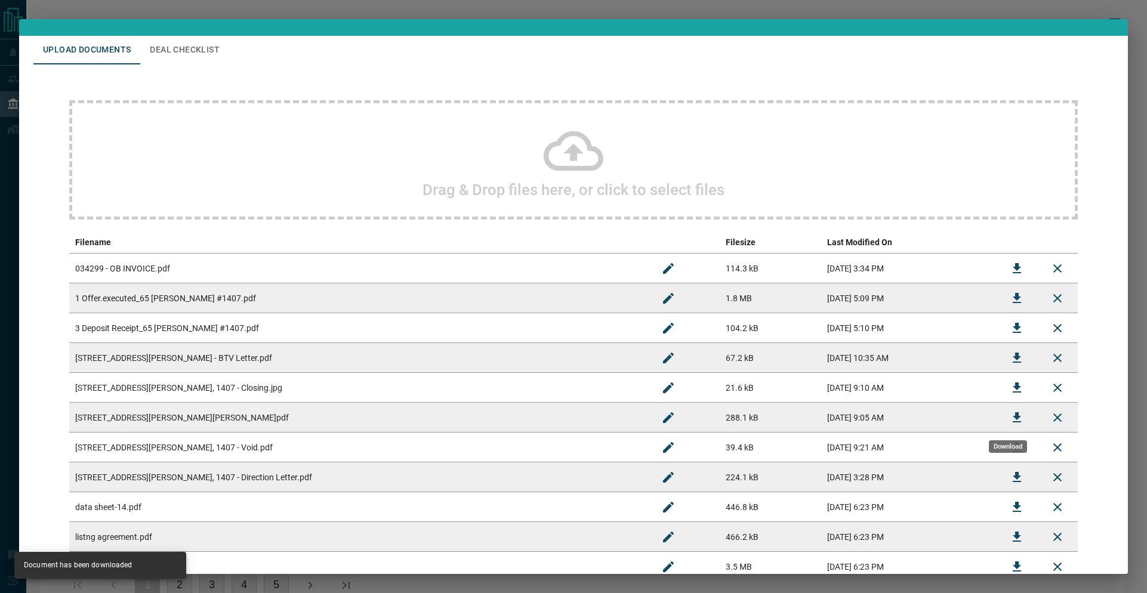
click at [1012, 415] on icon "Download" at bounding box center [1016, 417] width 8 height 10
click at [1011, 477] on icon "Download" at bounding box center [1016, 477] width 14 height 14
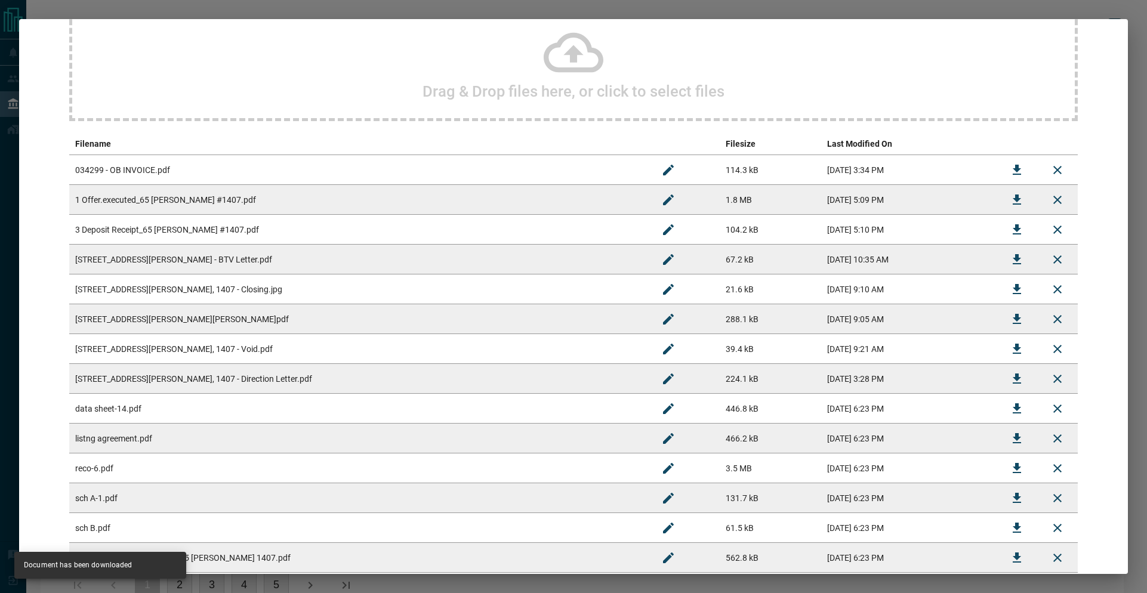
scroll to position [236, 0]
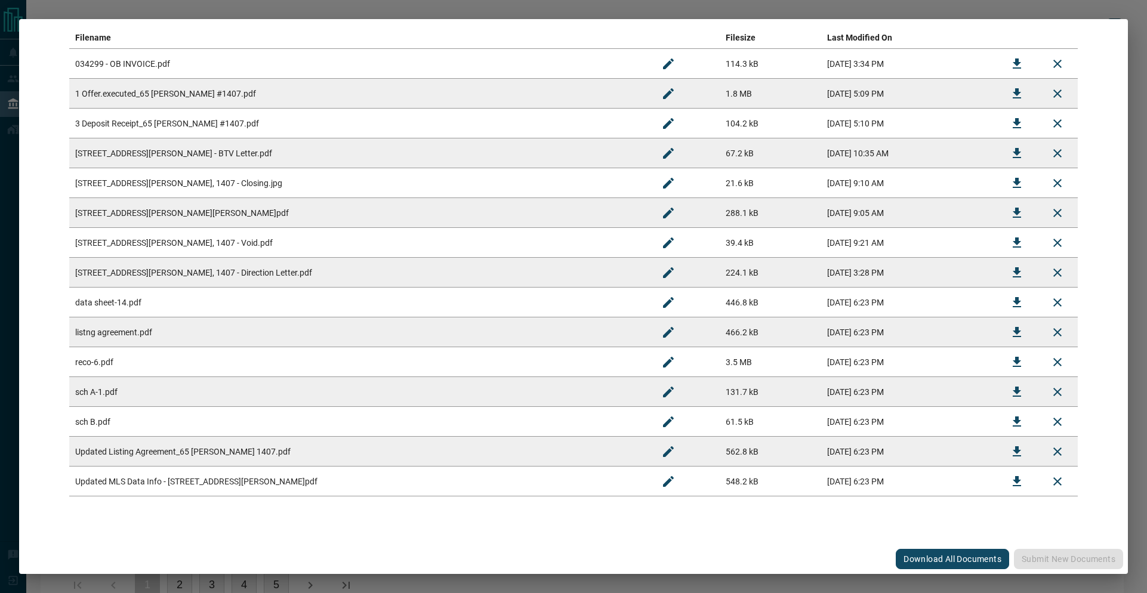
click at [1010, 239] on icon "Download" at bounding box center [1016, 243] width 14 height 14
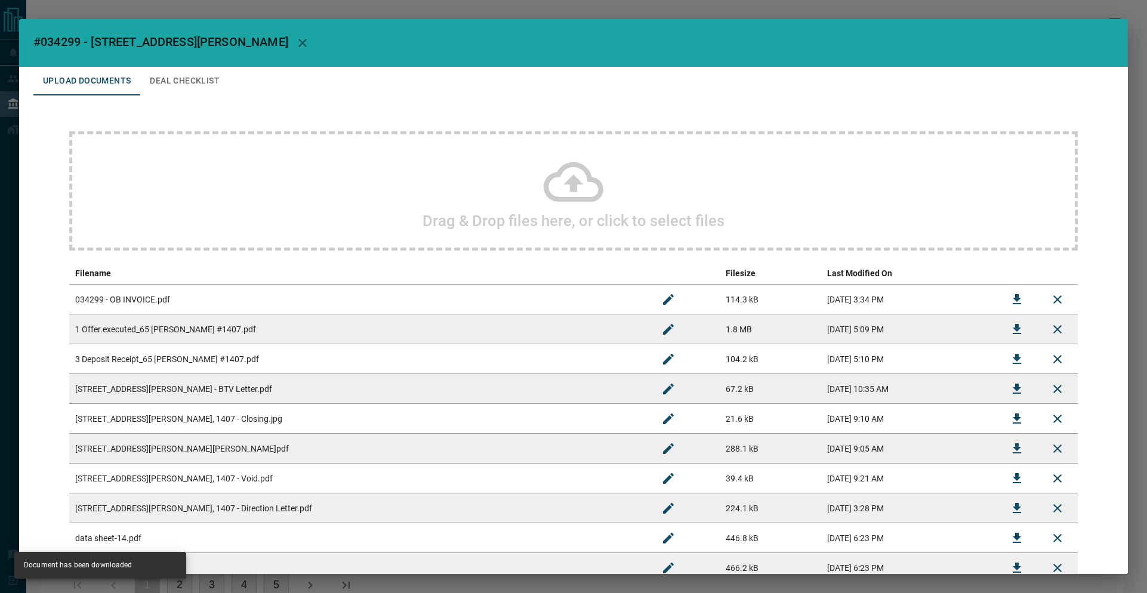
click at [48, 44] on span "#034299 - [STREET_ADDRESS][PERSON_NAME]" at bounding box center [160, 42] width 255 height 14
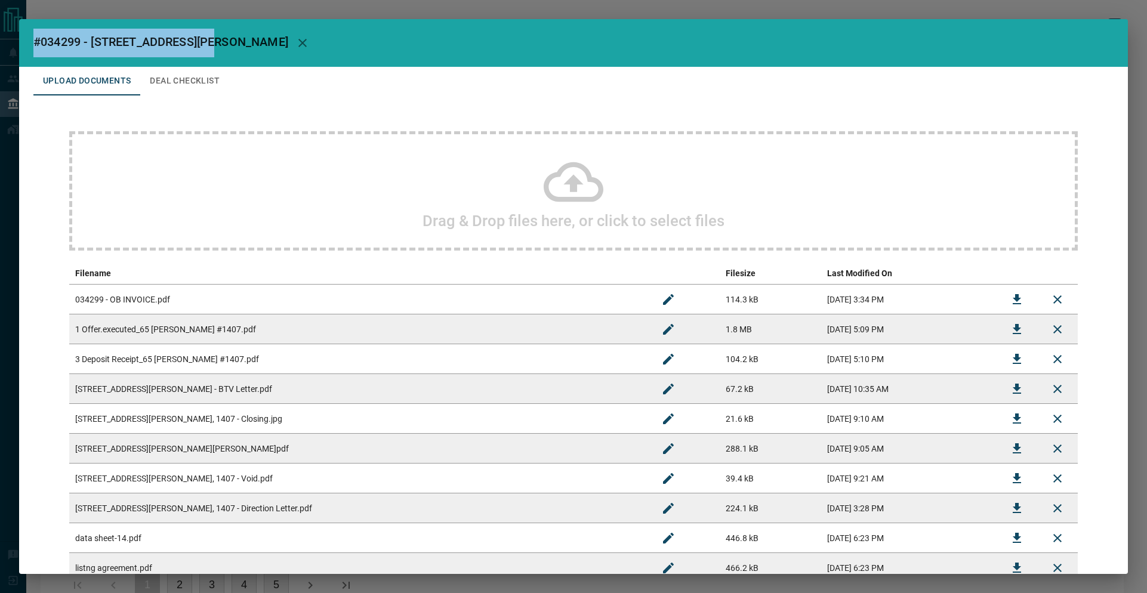
drag, startPoint x: 118, startPoint y: 45, endPoint x: 205, endPoint y: 46, distance: 87.1
click at [205, 46] on h2 "#034299 - [STREET_ADDRESS][PERSON_NAME]" at bounding box center [573, 43] width 1108 height 48
copy span "#034299 - [STREET_ADDRESS][PERSON_NAME]"
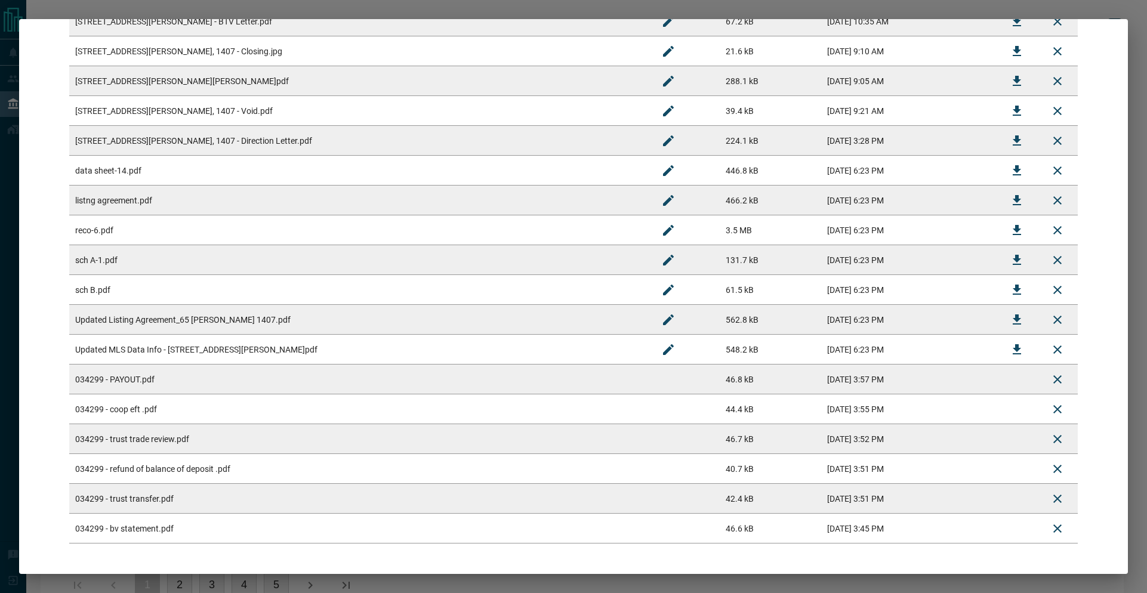
scroll to position [415, 0]
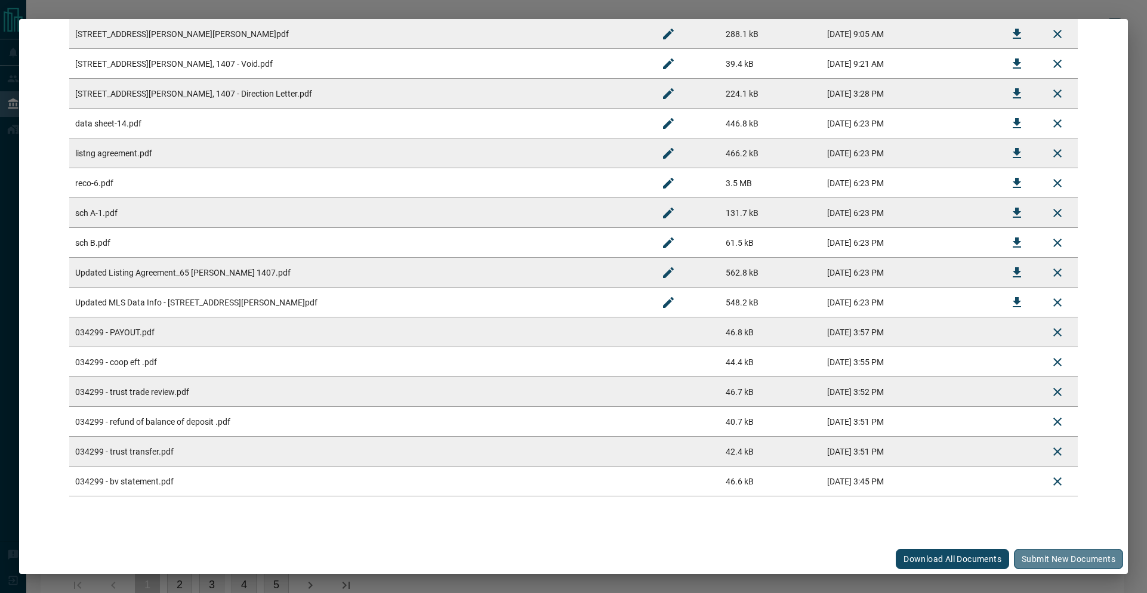
drag, startPoint x: 1030, startPoint y: 557, endPoint x: 969, endPoint y: 519, distance: 72.3
click at [1030, 557] on button "Submit new documents" at bounding box center [1068, 559] width 109 height 20
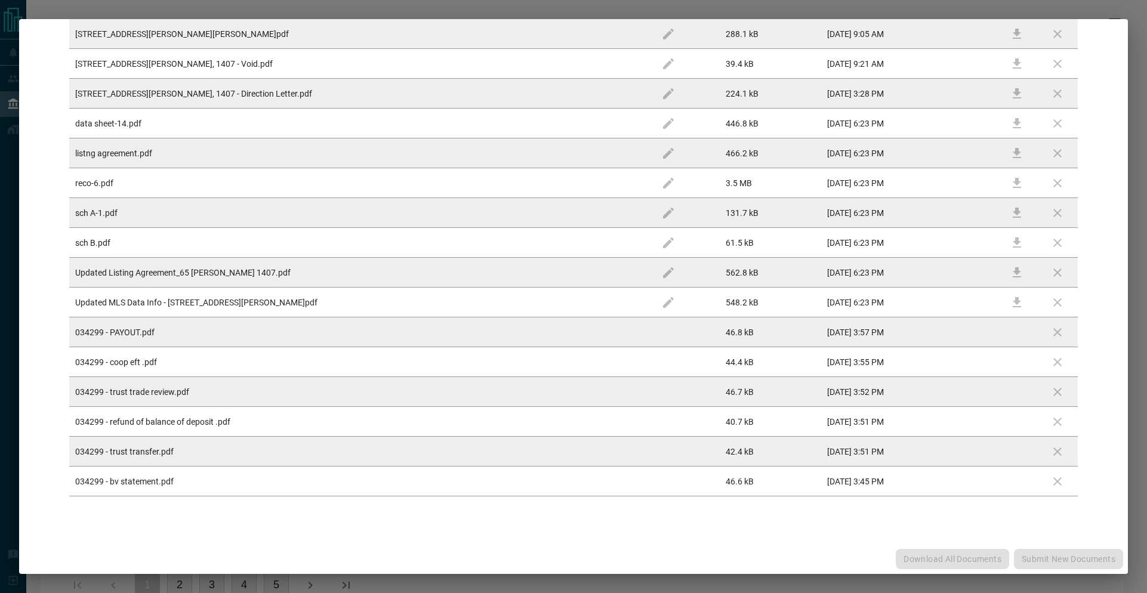
scroll to position [0, 0]
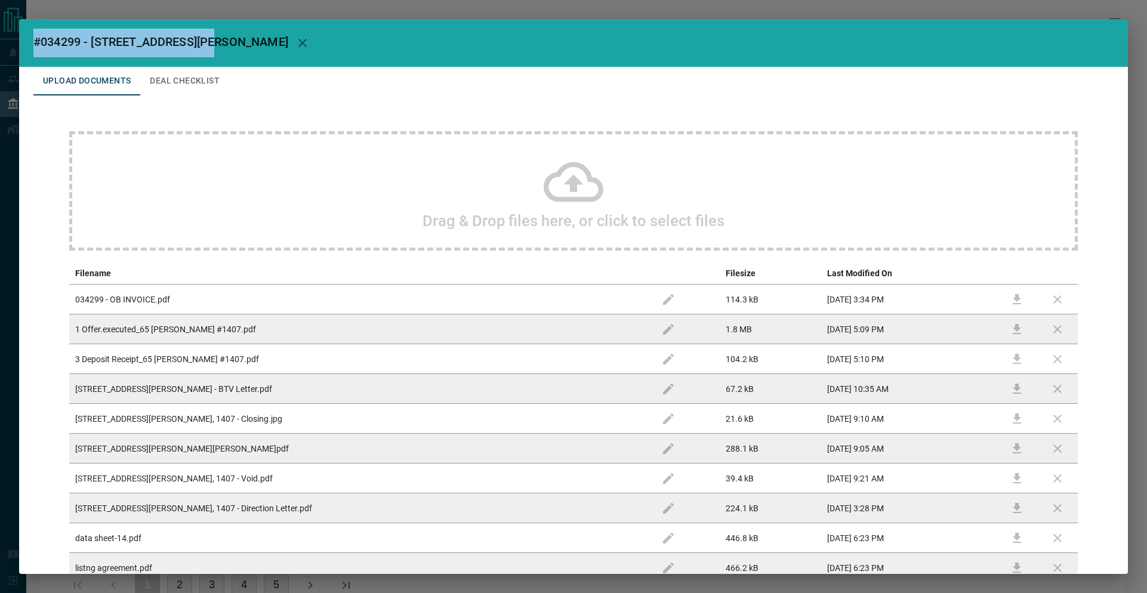
click at [183, 76] on button "Deal Checklist" at bounding box center [184, 81] width 89 height 29
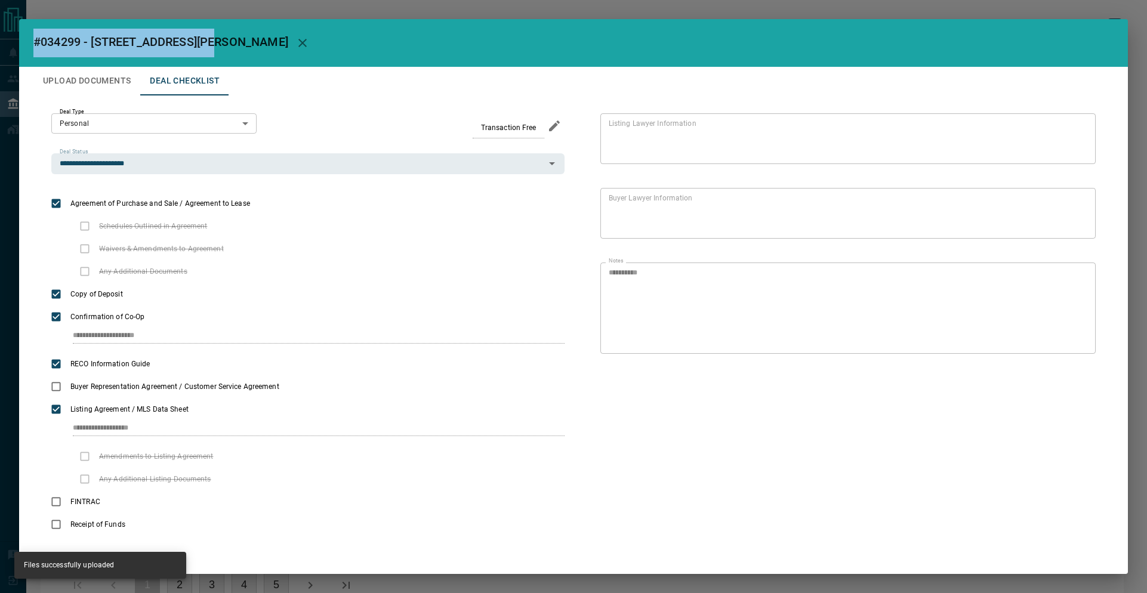
click at [193, 121] on body "Lead Transfers Leads Deals Listings Disclosure Logout Verified Matched Lead Aut…" at bounding box center [573, 313] width 1147 height 626
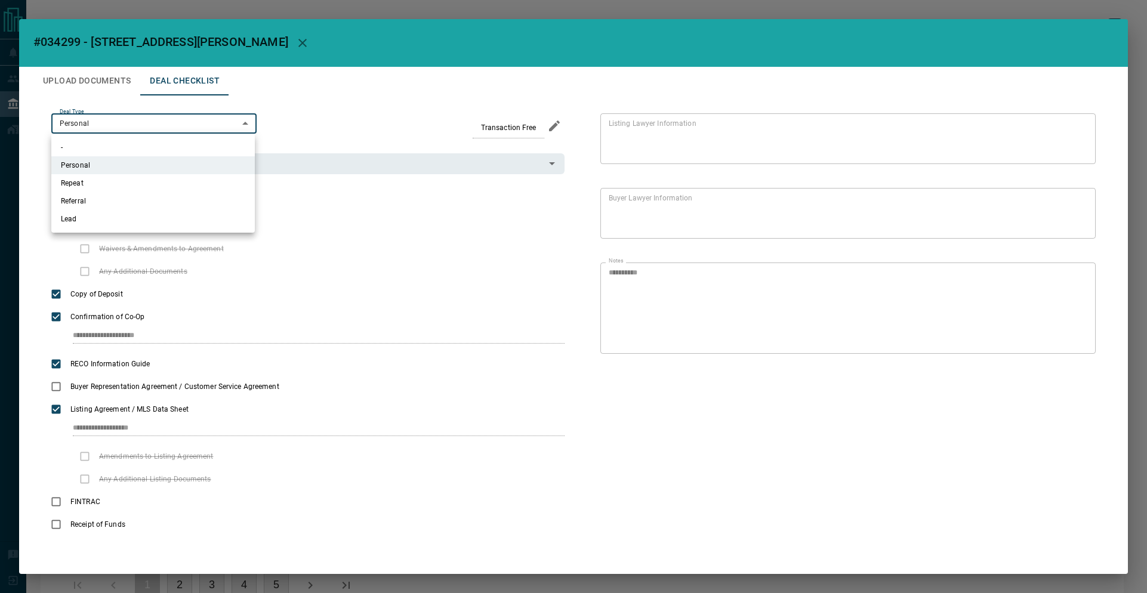
click at [400, 177] on div at bounding box center [573, 296] width 1147 height 593
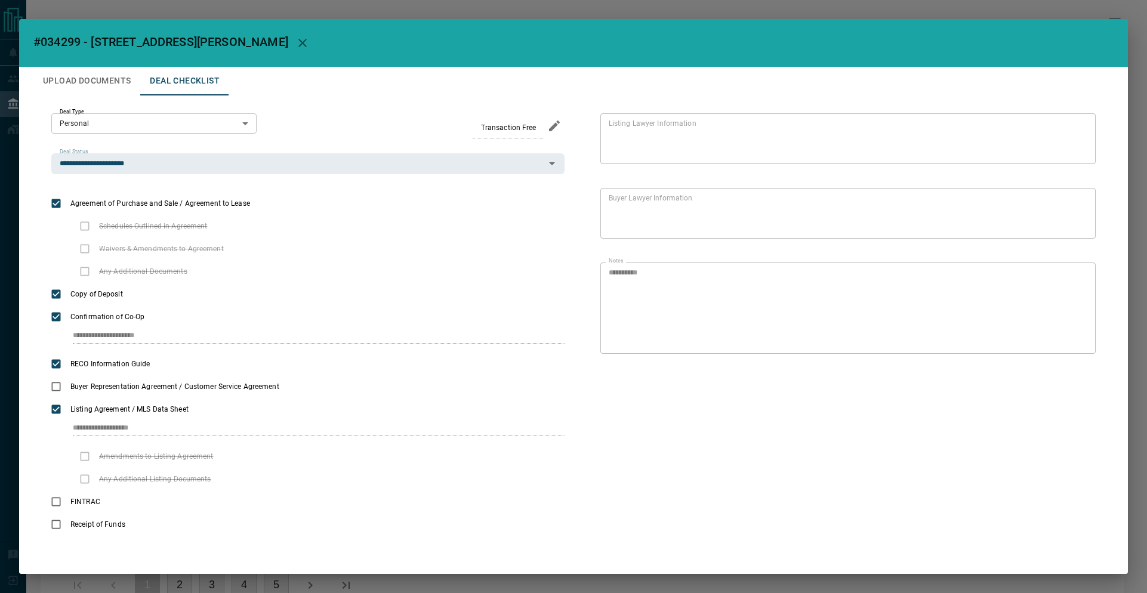
click at [380, 170] on div "- Personal Repeat Referral Lead" at bounding box center [573, 296] width 1147 height 593
click at [389, 160] on input "**********" at bounding box center [298, 163] width 486 height 13
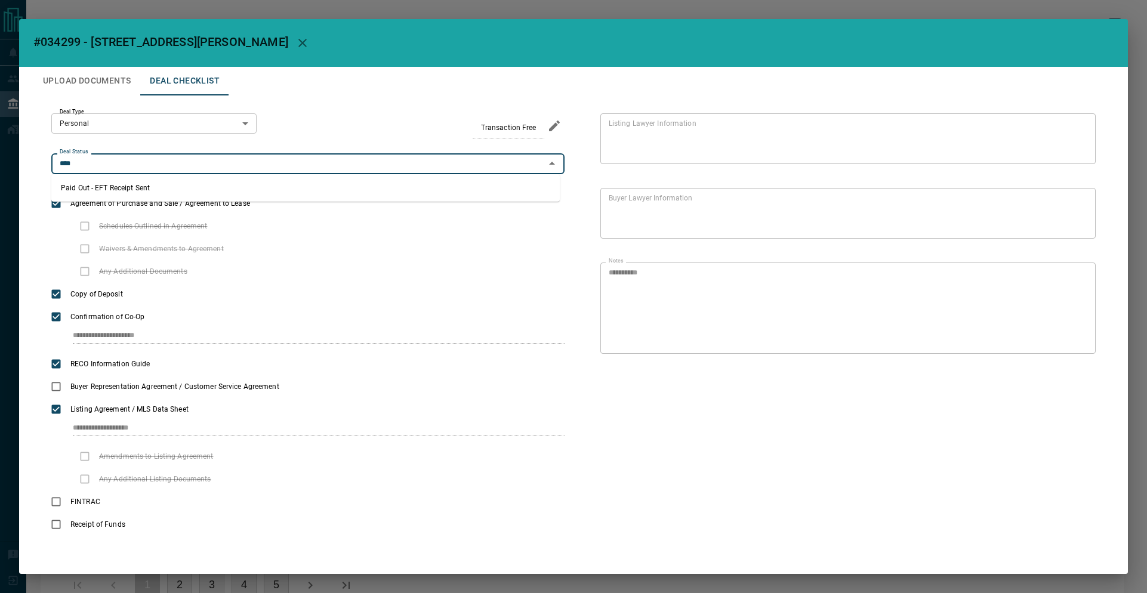
type input "**********"
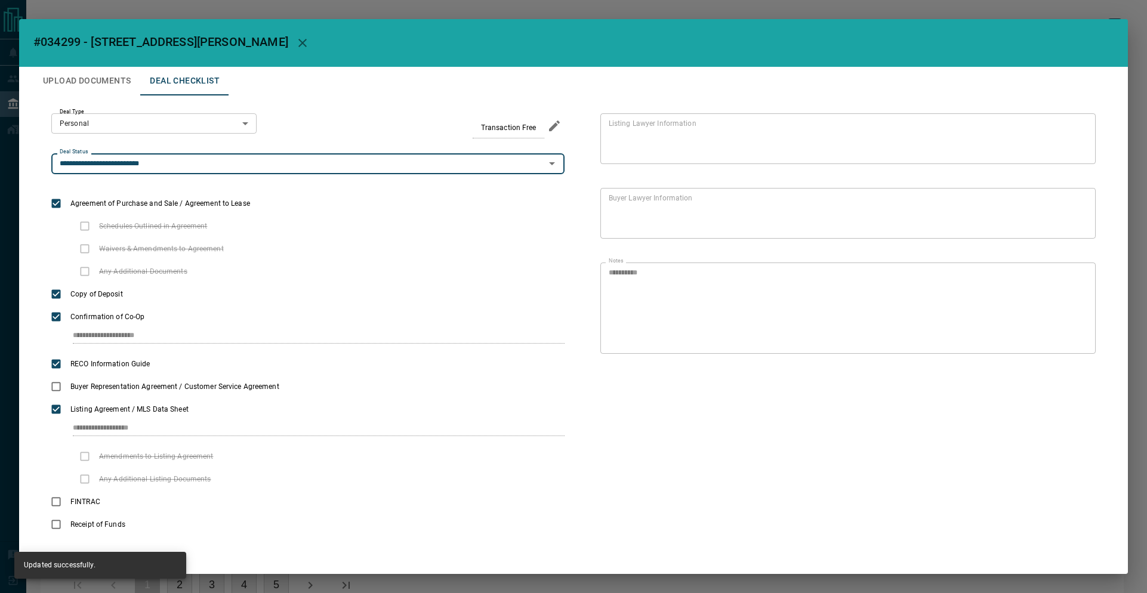
drag, startPoint x: 286, startPoint y: 119, endPoint x: 282, endPoint y: 106, distance: 14.3
click at [285, 120] on div "**********" at bounding box center [307, 143] width 513 height 61
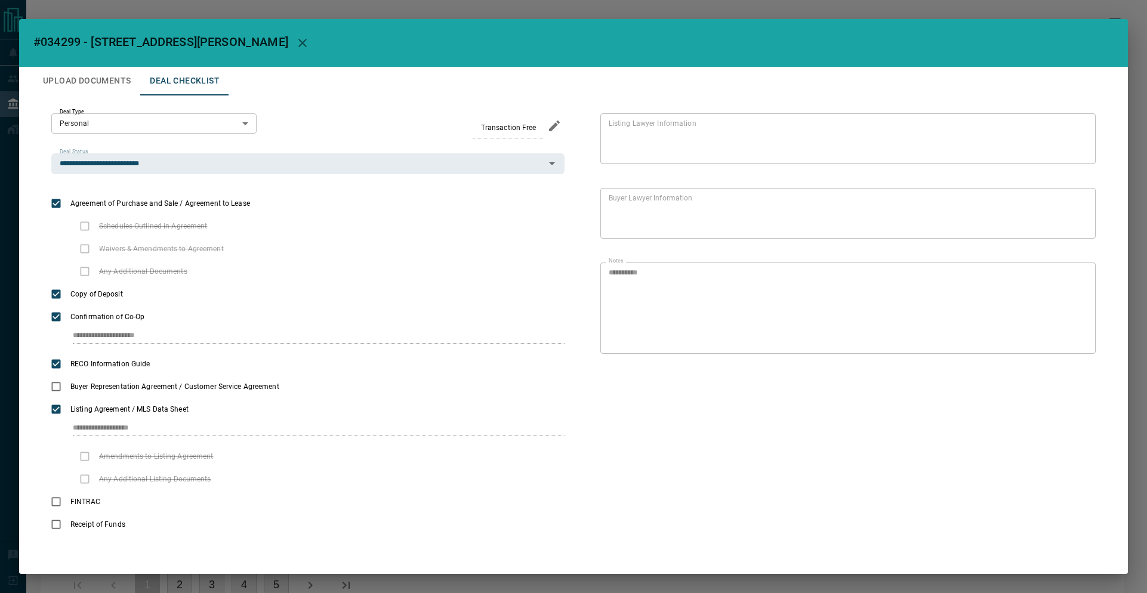
click at [112, 73] on button "Upload Documents" at bounding box center [86, 81] width 107 height 29
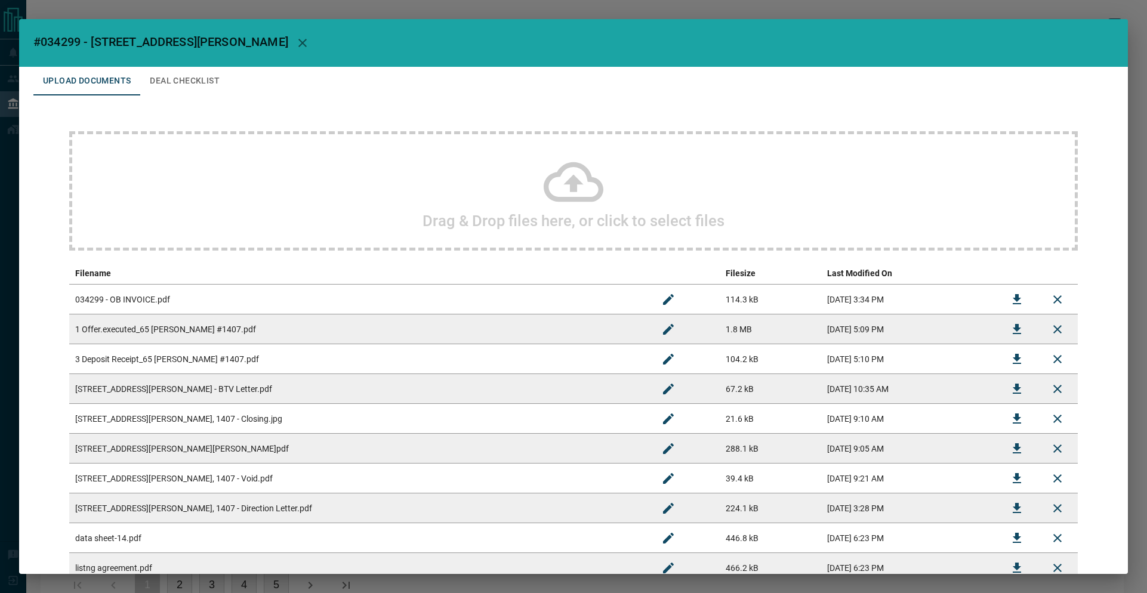
scroll to position [415, 0]
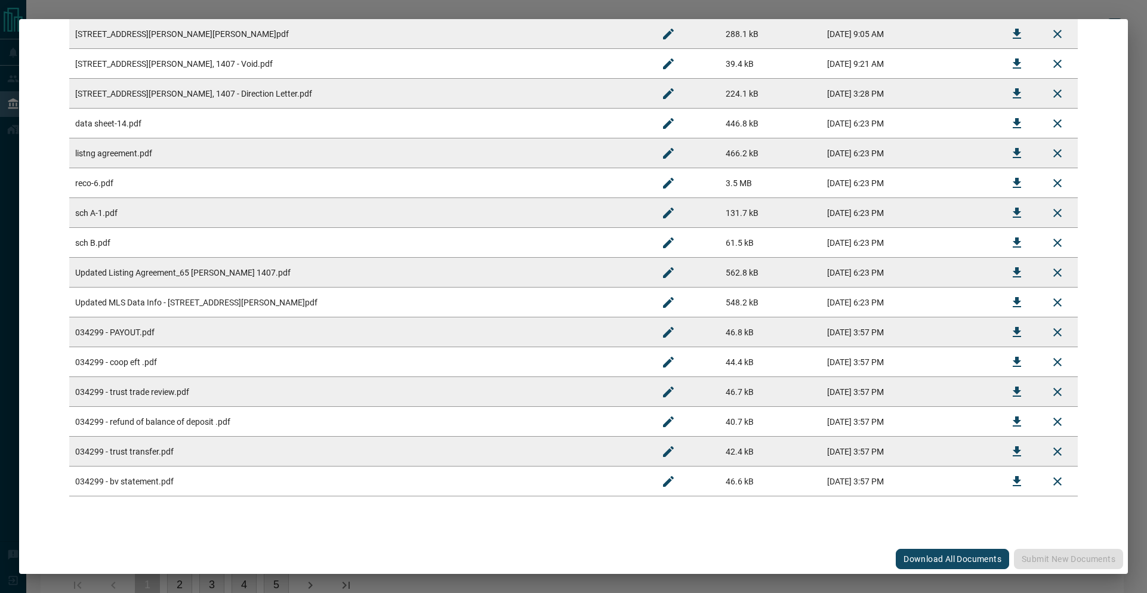
click at [205, 9] on div "#034299 - [STREET_ADDRESS][PERSON_NAME],1407 Upload Documents Deal Checklist Dr…" at bounding box center [573, 296] width 1147 height 593
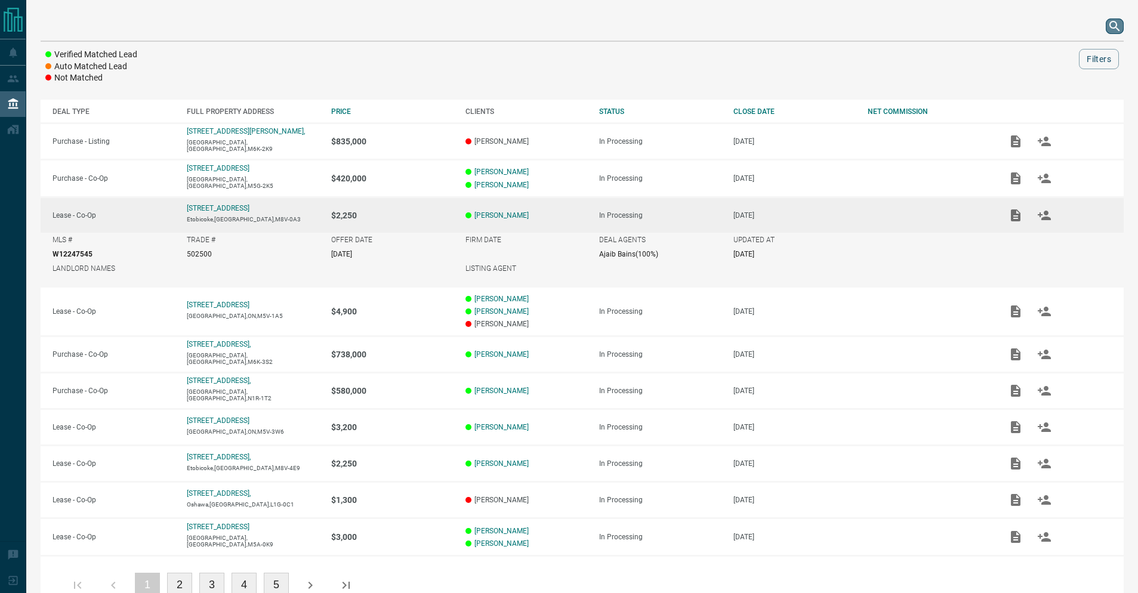
click at [1108, 22] on icon "search button" at bounding box center [1114, 26] width 14 height 14
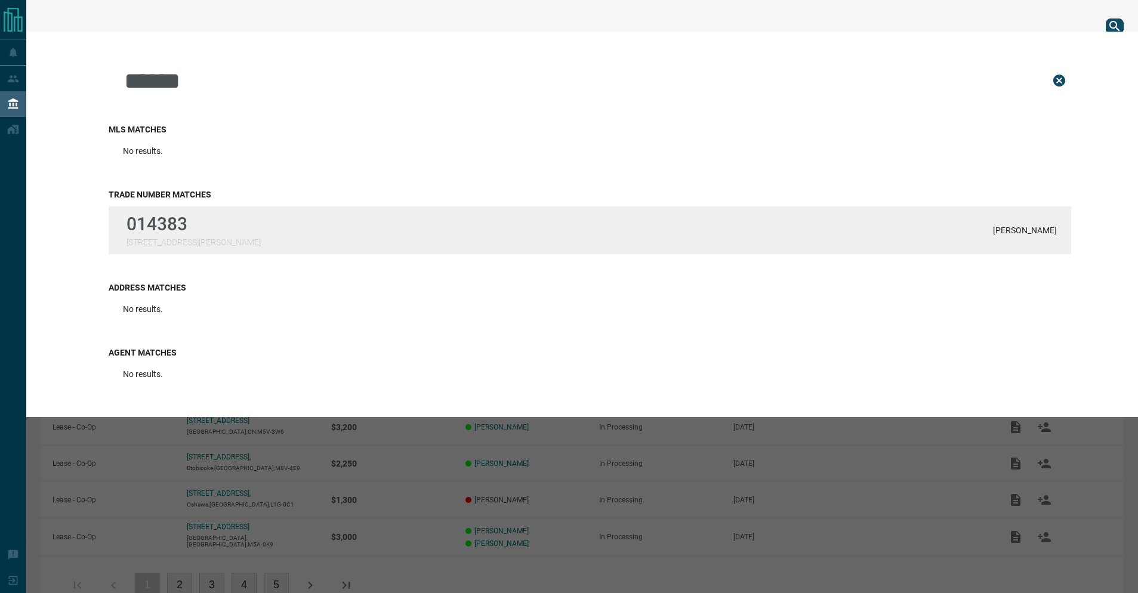
type input "******"
click at [212, 248] on div "014383 [STREET_ADDRESS][PERSON_NAME] Smardenkas" at bounding box center [590, 230] width 962 height 48
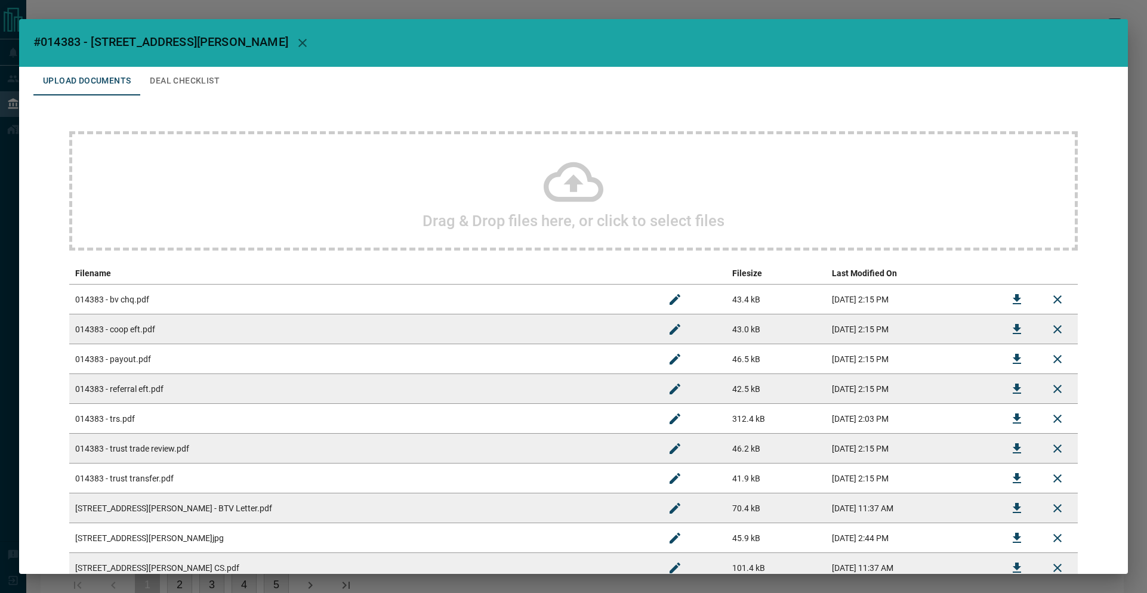
scroll to position [2, 0]
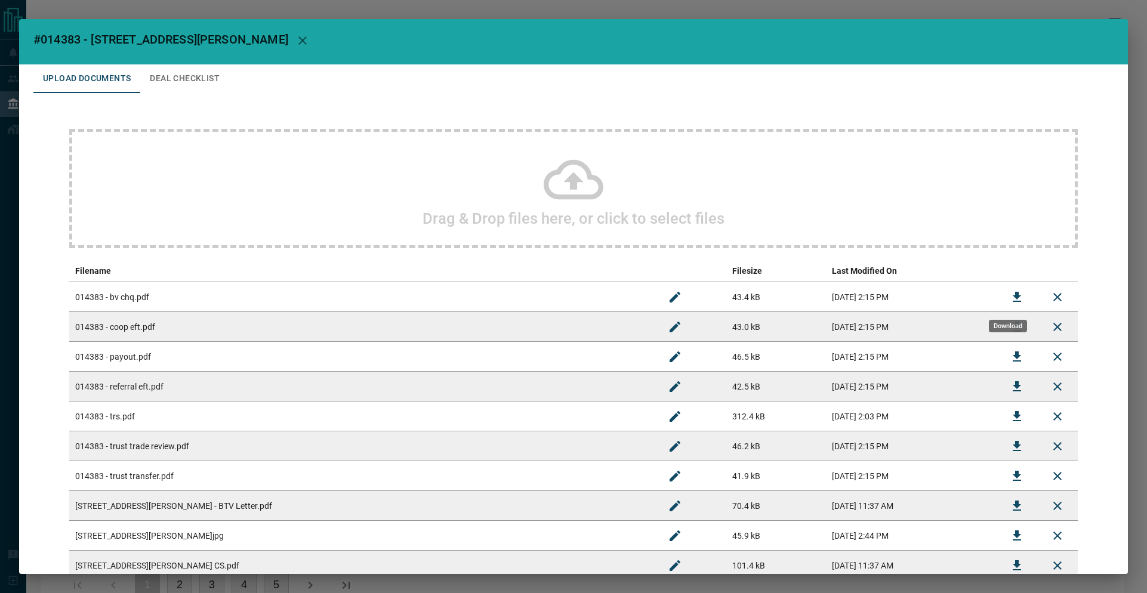
click at [1012, 294] on icon "Download" at bounding box center [1016, 297] width 8 height 10
drag, startPoint x: 39, startPoint y: 39, endPoint x: 82, endPoint y: 44, distance: 43.2
click at [82, 44] on span "#014383 - [STREET_ADDRESS][PERSON_NAME]" at bounding box center [160, 39] width 255 height 14
copy span "014383"
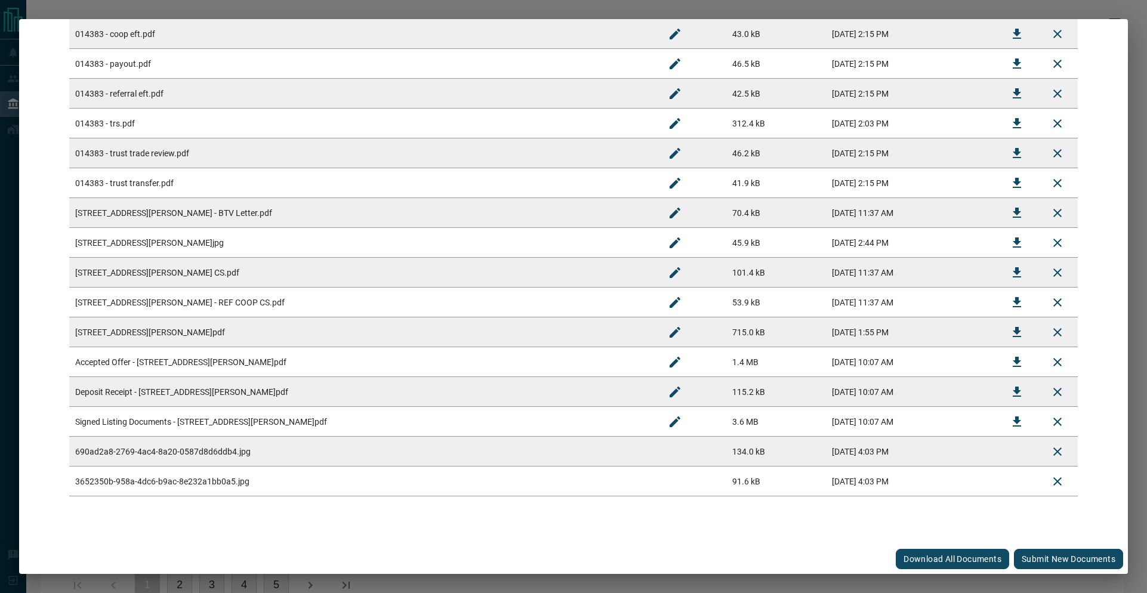
click at [1038, 560] on button "Submit new documents" at bounding box center [1068, 559] width 109 height 20
click at [1038, 560] on div "Download All Documents Submit new documents" at bounding box center [573, 559] width 1108 height 30
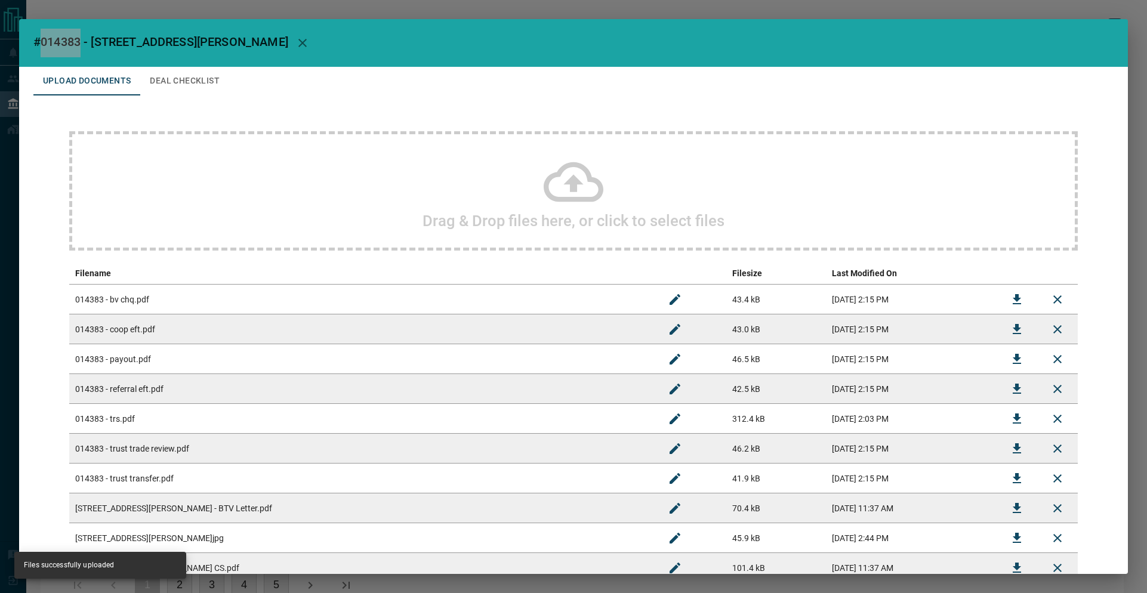
scroll to position [2, 0]
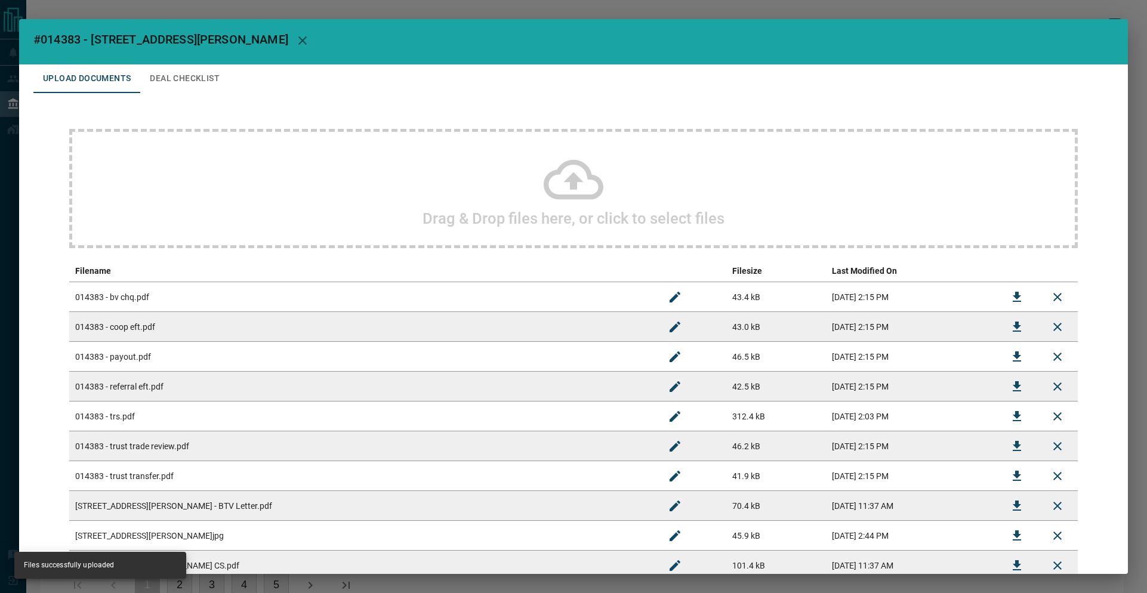
click at [91, 54] on h2 "#014383 - [STREET_ADDRESS][PERSON_NAME]" at bounding box center [573, 41] width 1108 height 48
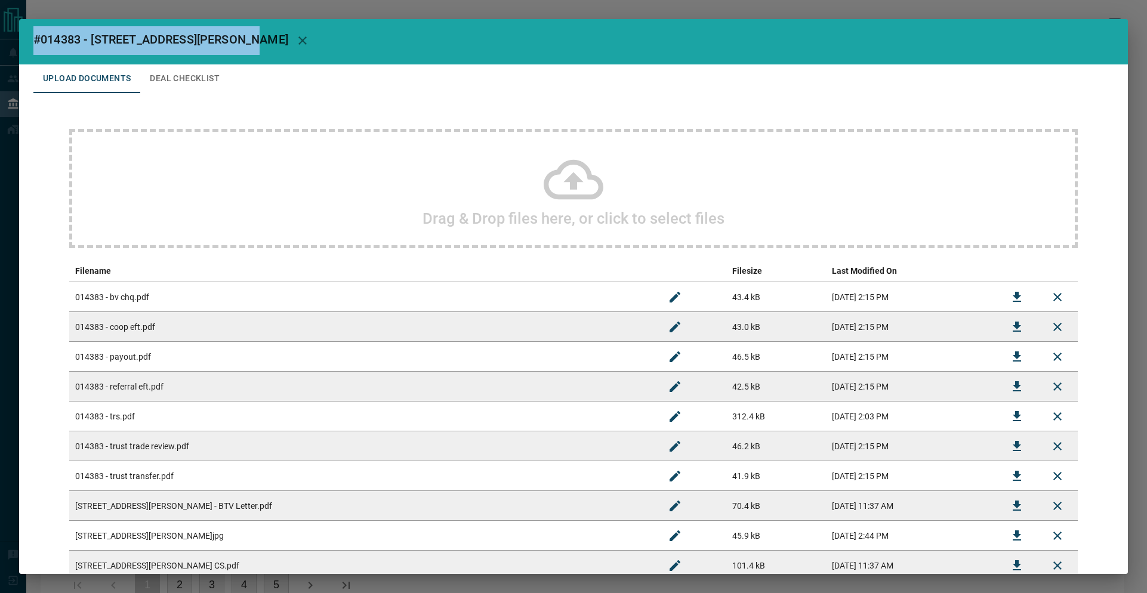
drag, startPoint x: 30, startPoint y: 38, endPoint x: 237, endPoint y: 35, distance: 206.4
click at [237, 35] on h2 "#014383 - [STREET_ADDRESS][PERSON_NAME]" at bounding box center [573, 41] width 1108 height 48
copy span "#014383 - [STREET_ADDRESS][PERSON_NAME]"
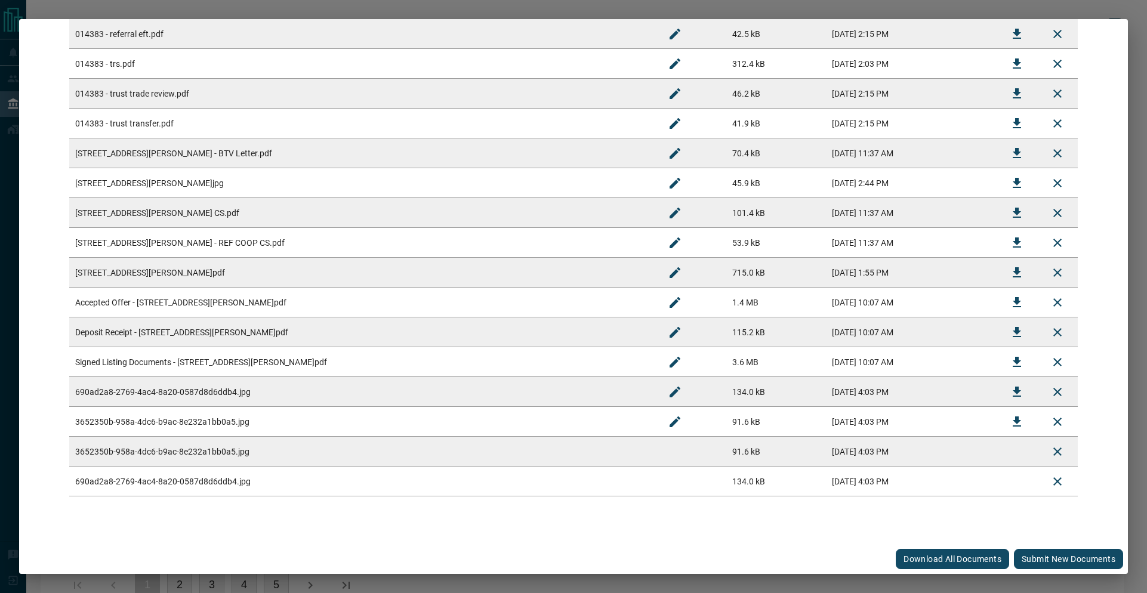
click at [1054, 564] on button "Submit new documents" at bounding box center [1068, 559] width 109 height 20
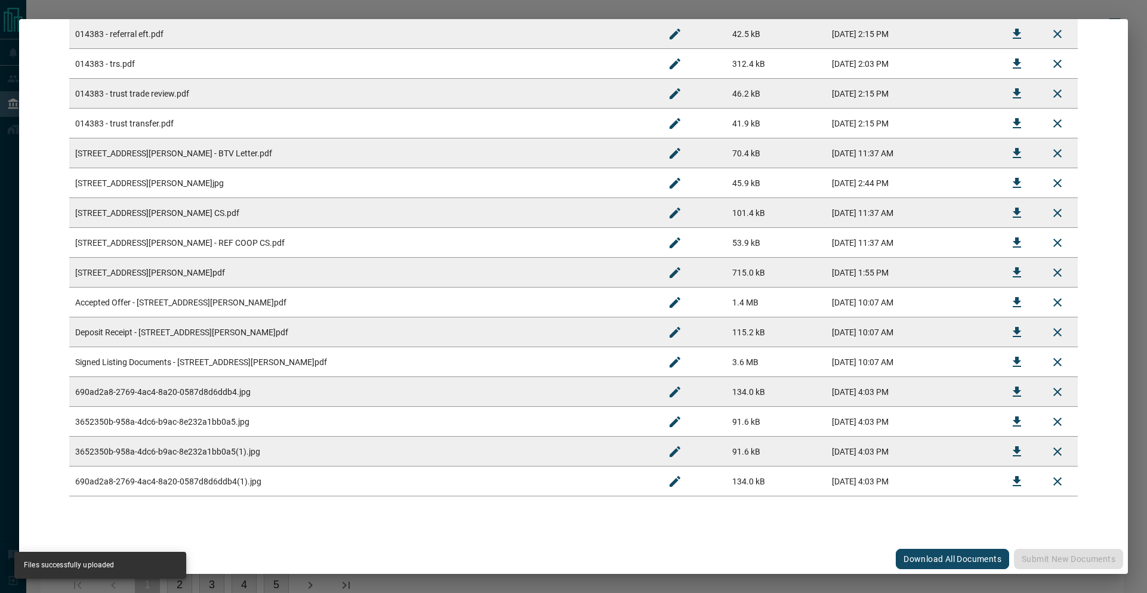
scroll to position [0, 0]
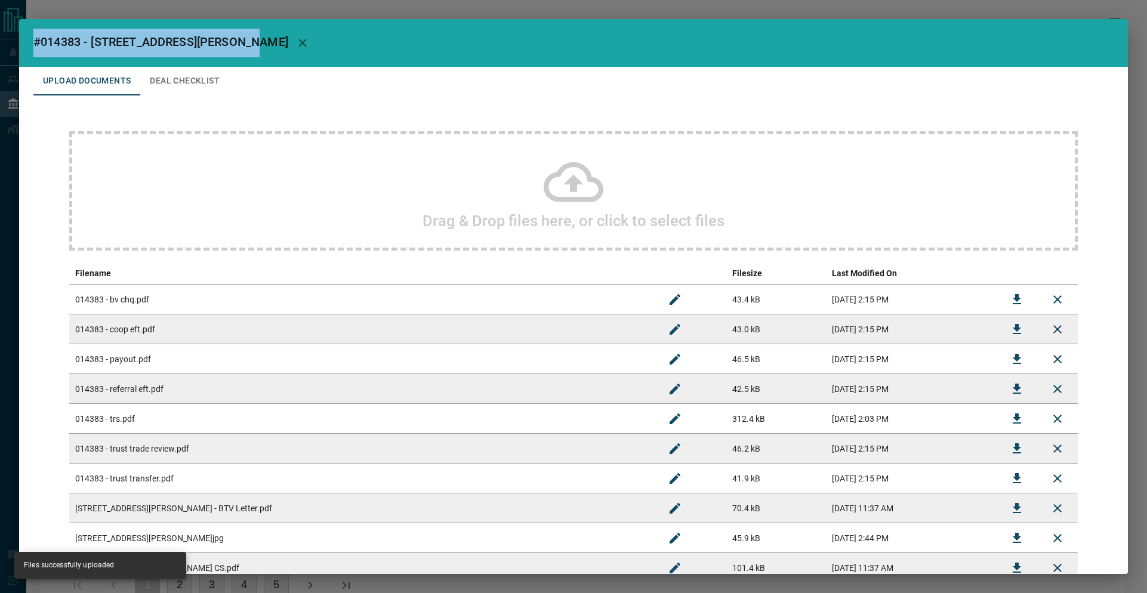
click at [341, 125] on div "Drag & Drop files here, or click to select files Filename Filesize Last Modifie…" at bounding box center [573, 491] width 1080 height 792
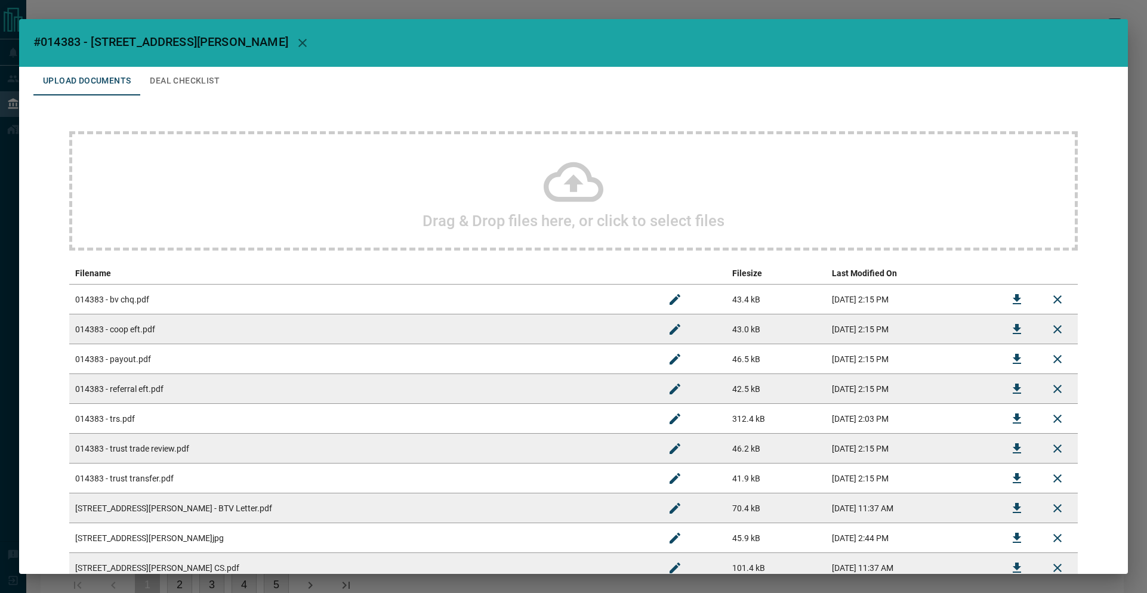
click at [343, 166] on div "Drag & Drop files here, or click to select files" at bounding box center [573, 190] width 1008 height 119
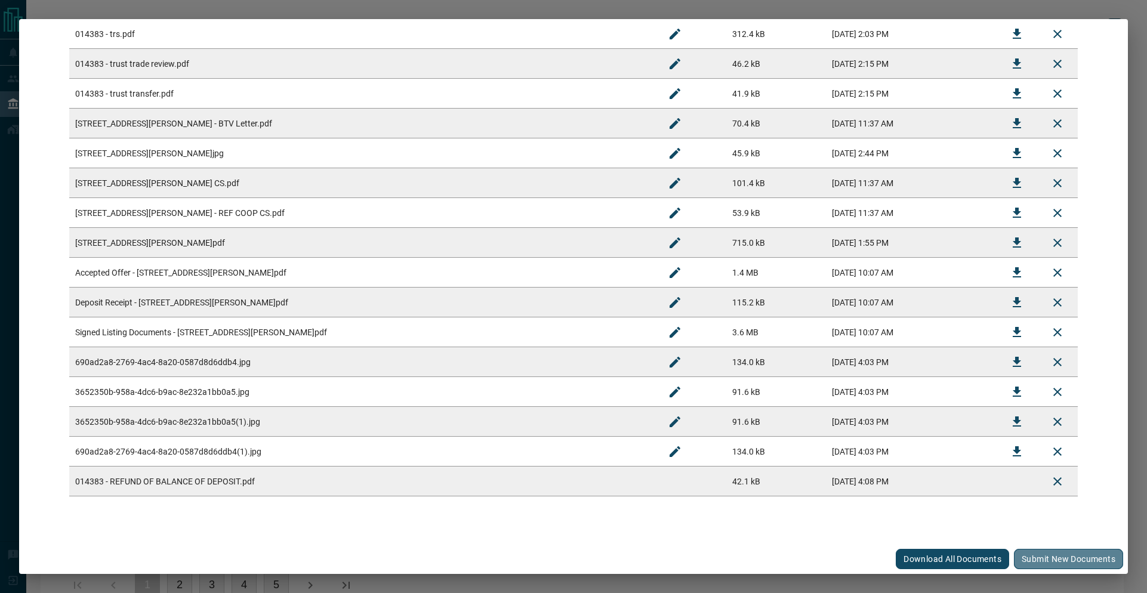
click at [1031, 558] on button "Submit new documents" at bounding box center [1068, 559] width 109 height 20
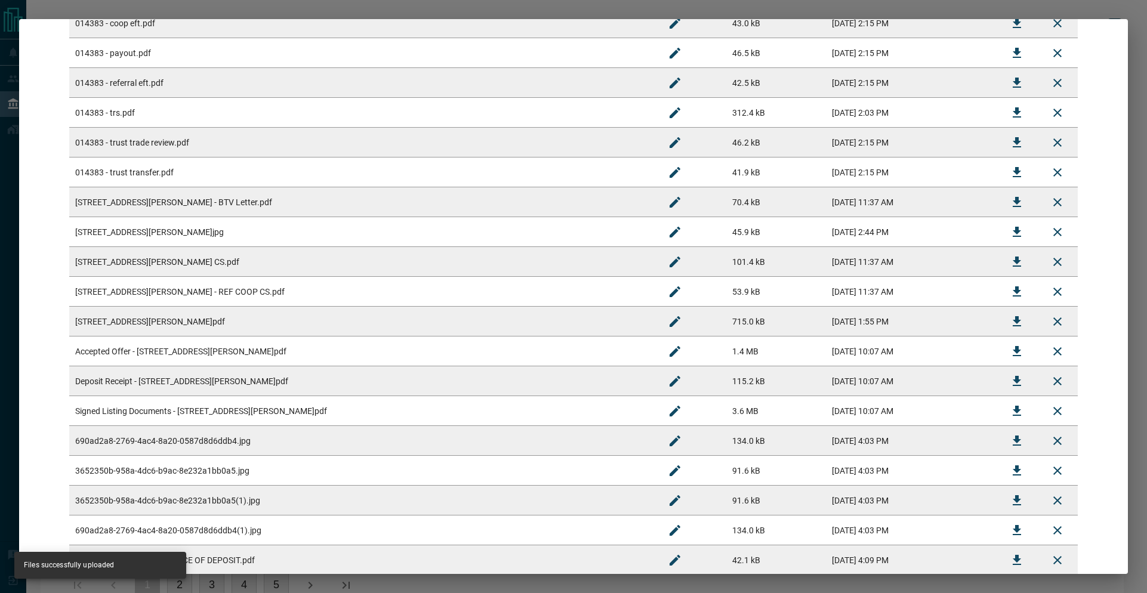
scroll to position [0, 0]
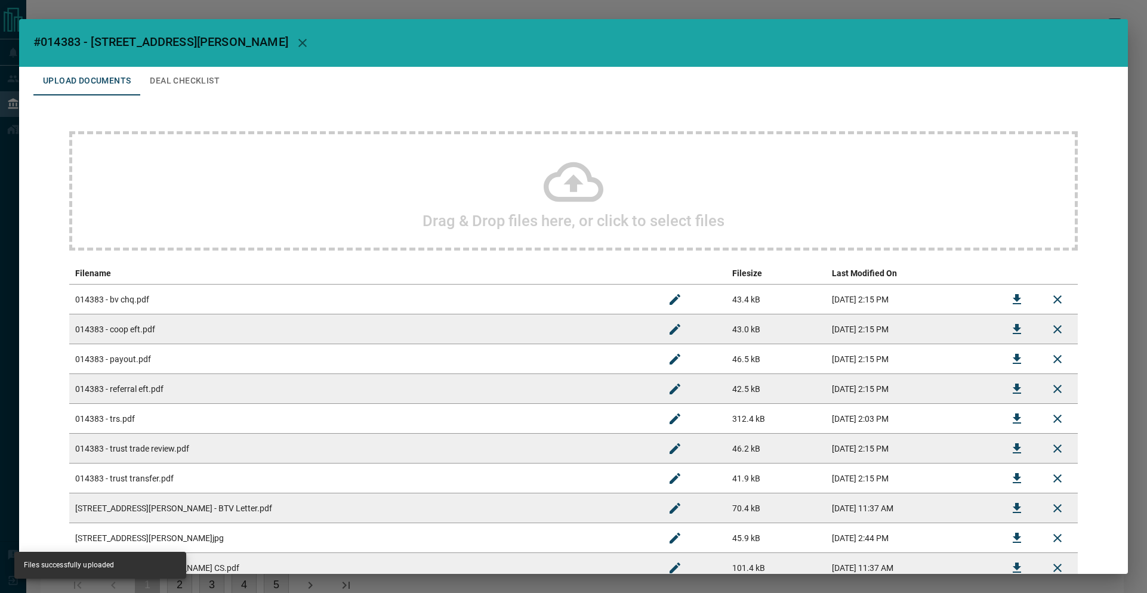
click at [178, 76] on button "Deal Checklist" at bounding box center [184, 81] width 89 height 29
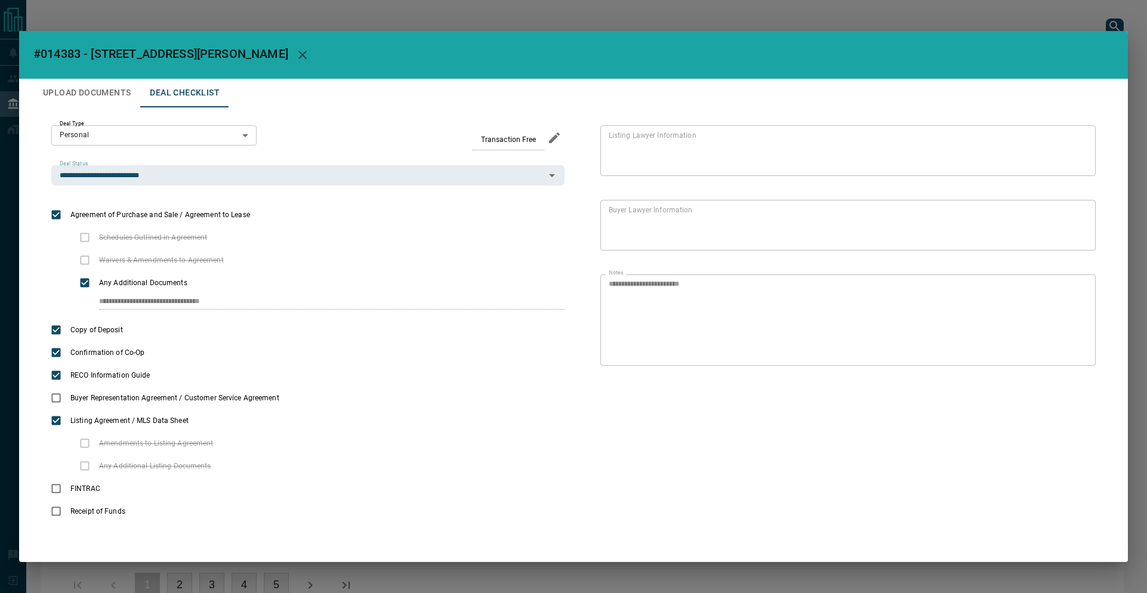
drag, startPoint x: 178, startPoint y: 76, endPoint x: 153, endPoint y: 15, distance: 66.0
click at [178, 76] on h2 "#014383 - [STREET_ADDRESS][PERSON_NAME]" at bounding box center [573, 55] width 1108 height 48
click at [152, 14] on div "**********" at bounding box center [573, 296] width 1147 height 593
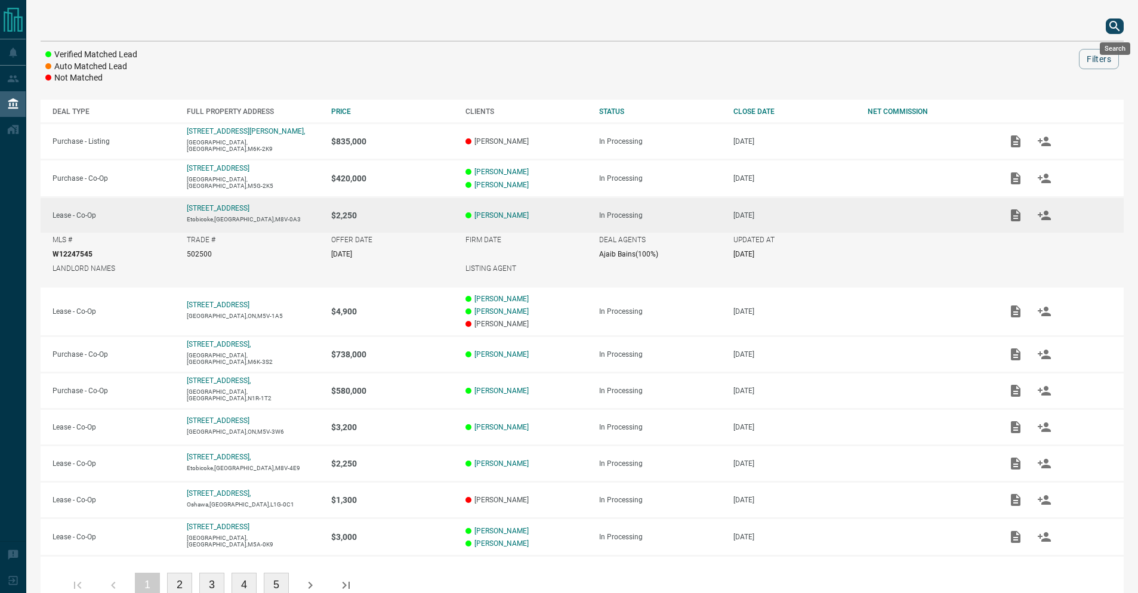
click at [1107, 30] on button "search button" at bounding box center [1114, 26] width 18 height 16
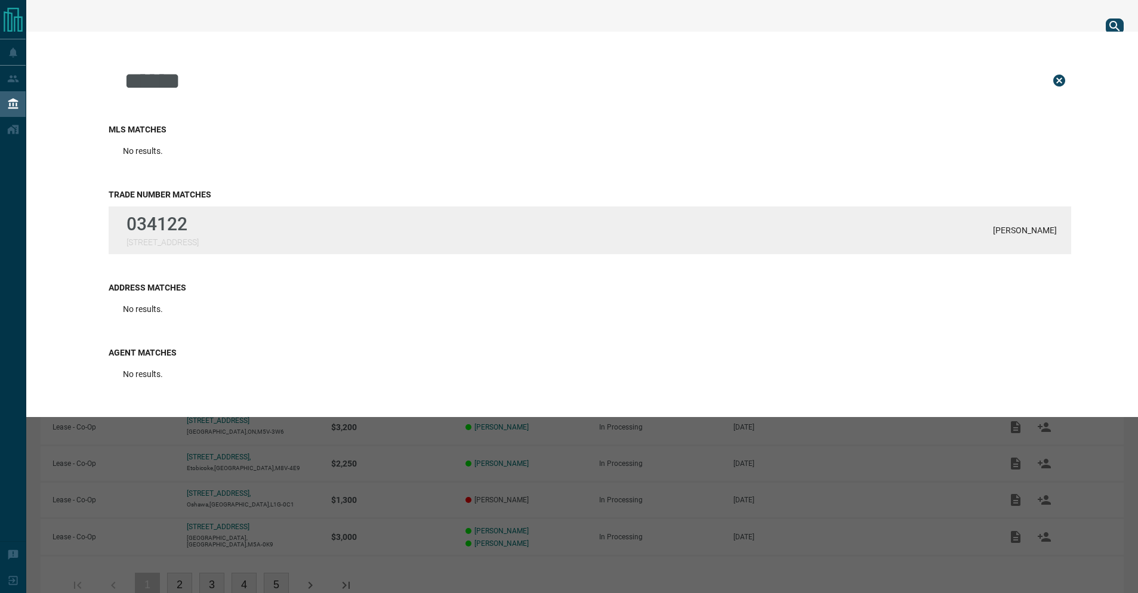
type input "******"
click at [165, 243] on p "[STREET_ADDRESS]" at bounding box center [162, 242] width 72 height 10
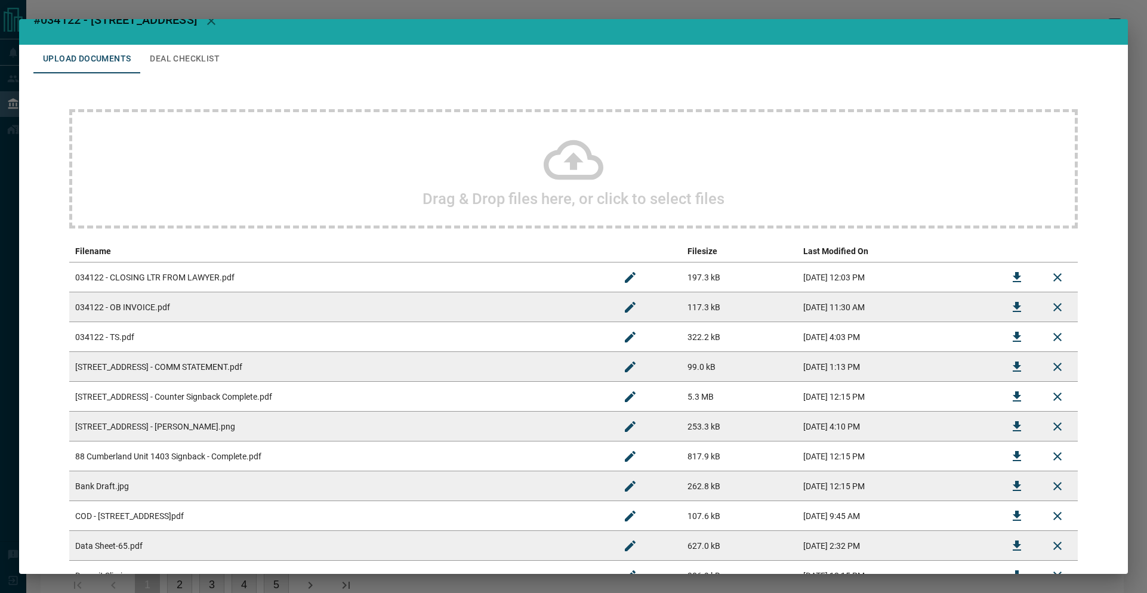
scroll to position [78, 0]
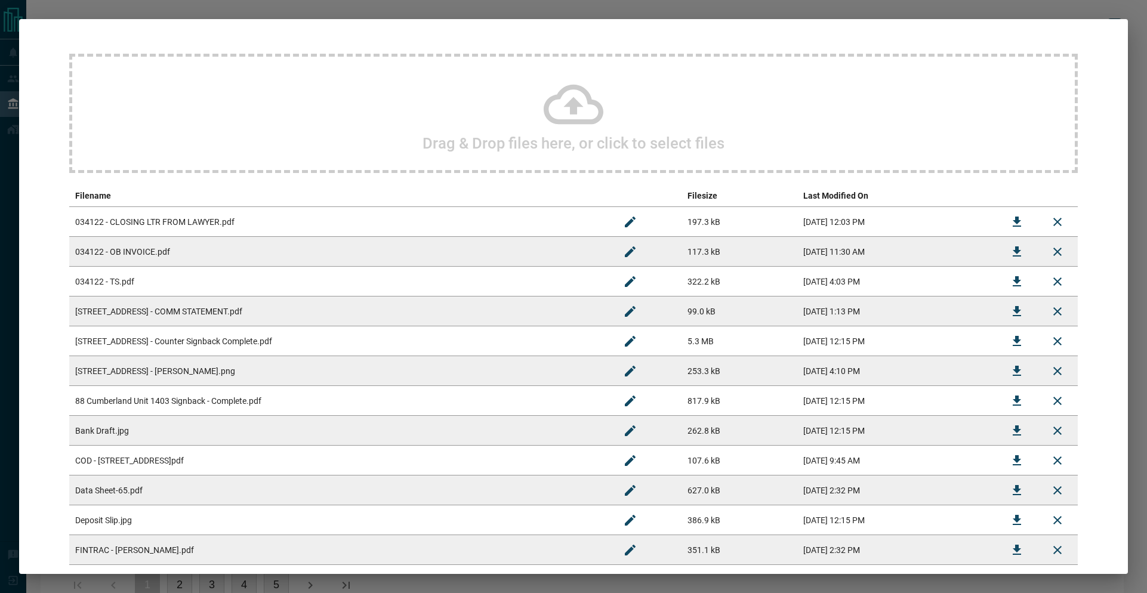
click at [808, 260] on td "[DATE] 11:30 AM" at bounding box center [896, 252] width 199 height 30
click at [1009, 251] on icon "Download" at bounding box center [1016, 252] width 14 height 14
click at [1012, 219] on icon "Download" at bounding box center [1016, 222] width 8 height 10
click at [1009, 284] on icon "Download" at bounding box center [1016, 281] width 14 height 14
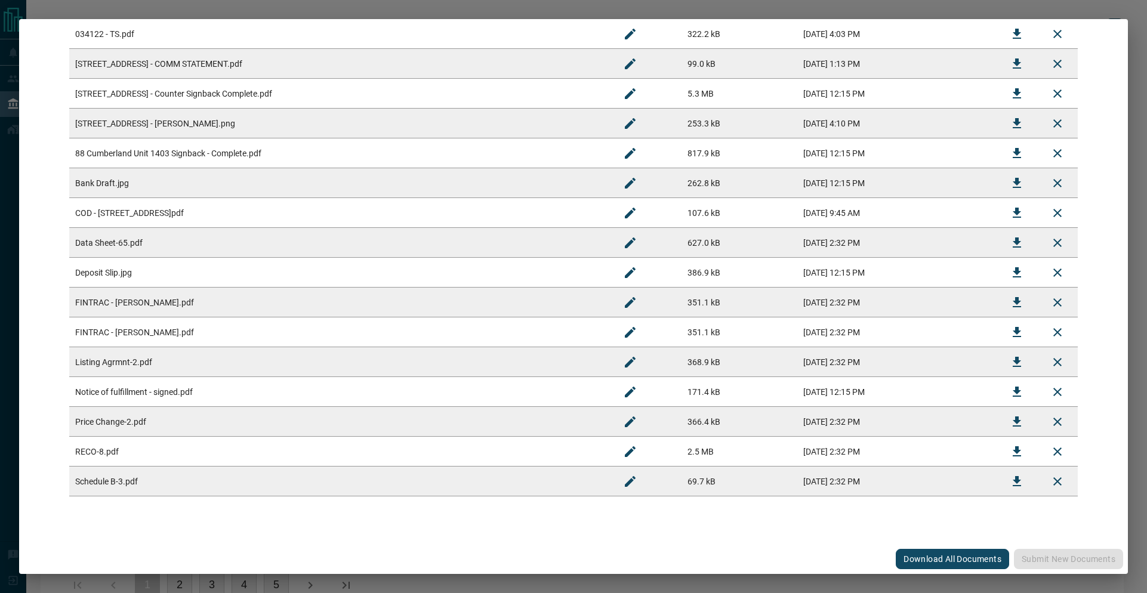
scroll to position [0, 0]
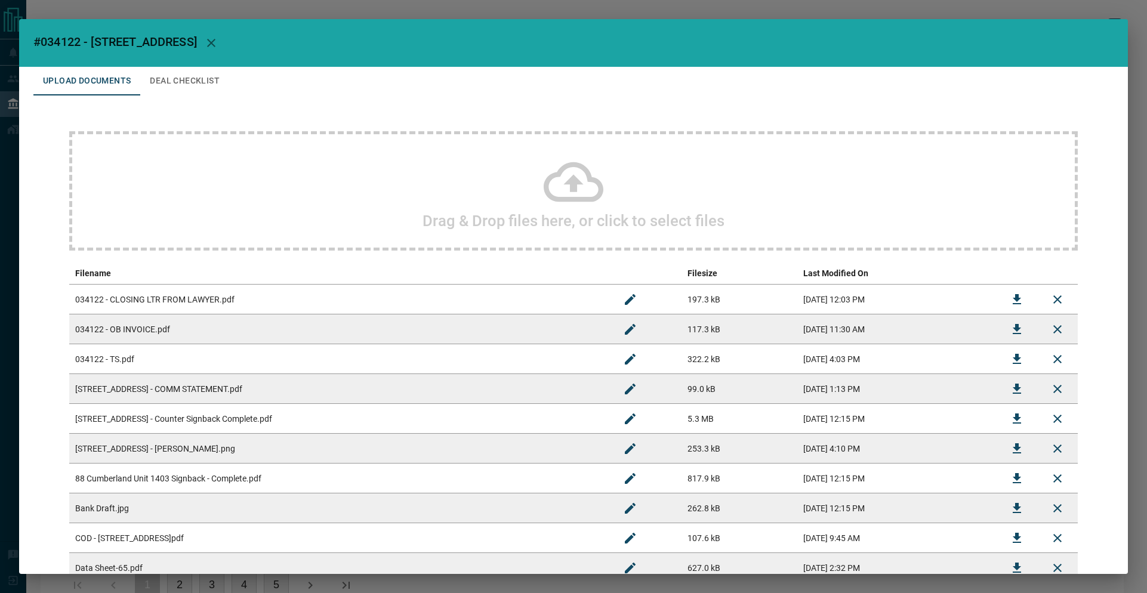
drag, startPoint x: 32, startPoint y: 39, endPoint x: 241, endPoint y: 48, distance: 209.6
click at [241, 48] on h2 "#034122 - [STREET_ADDRESS]" at bounding box center [573, 43] width 1108 height 48
copy span "#034122 - [STREET_ADDRESS]"
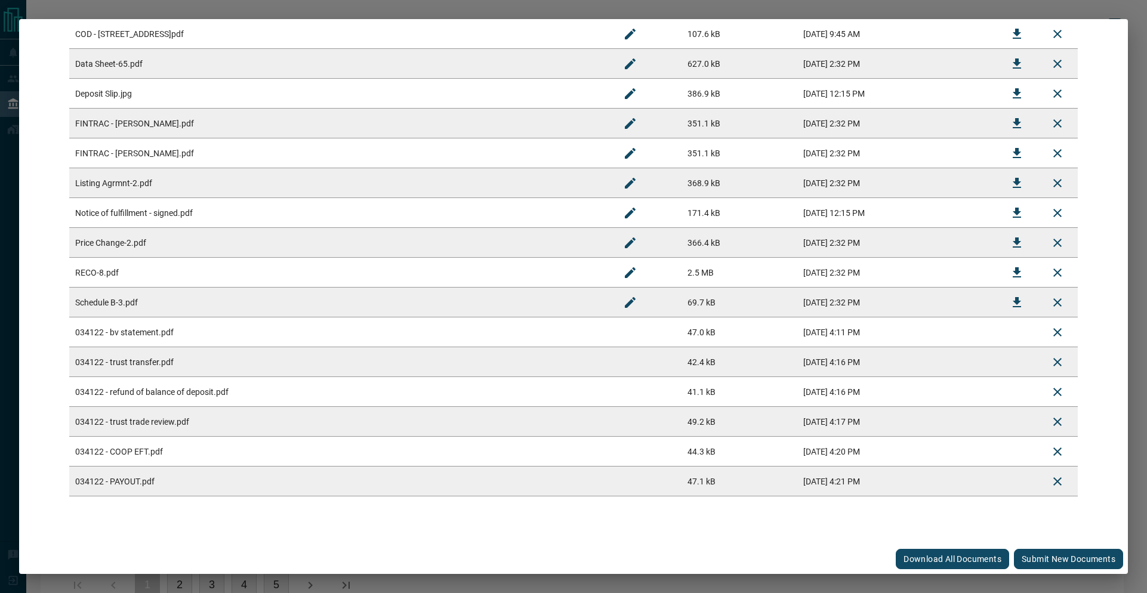
click at [1048, 564] on button "Submit new documents" at bounding box center [1068, 559] width 109 height 20
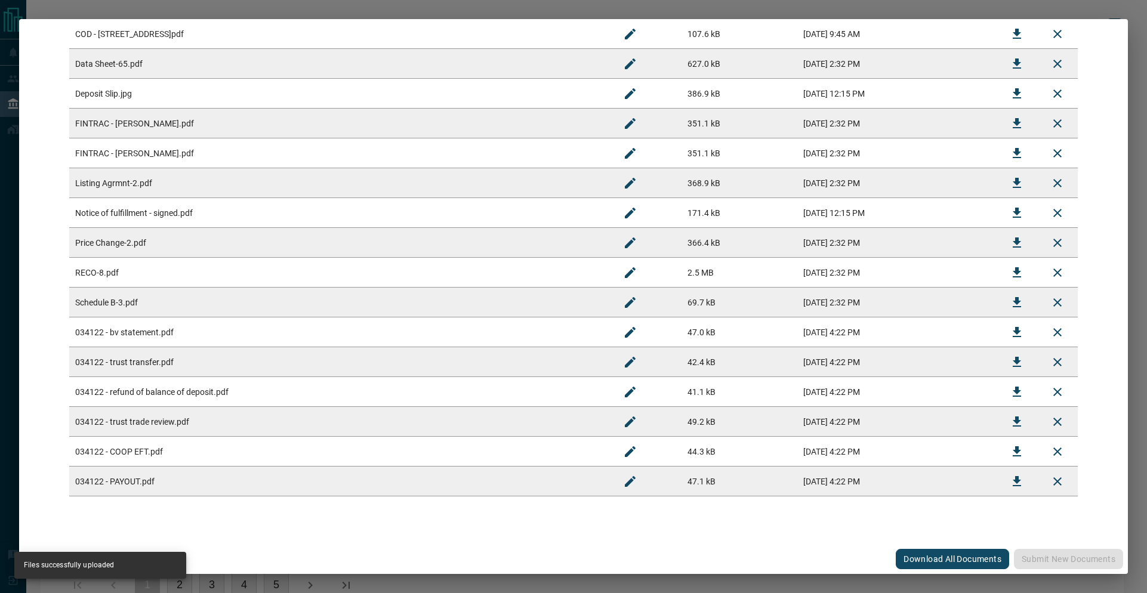
scroll to position [0, 0]
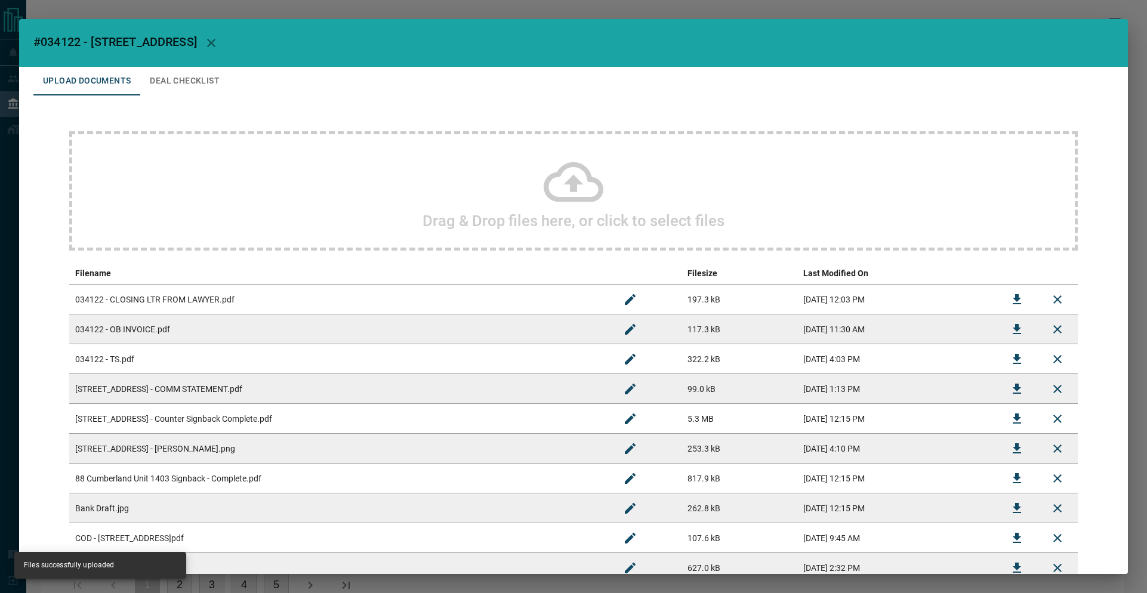
click at [203, 77] on button "Deal Checklist" at bounding box center [184, 81] width 89 height 29
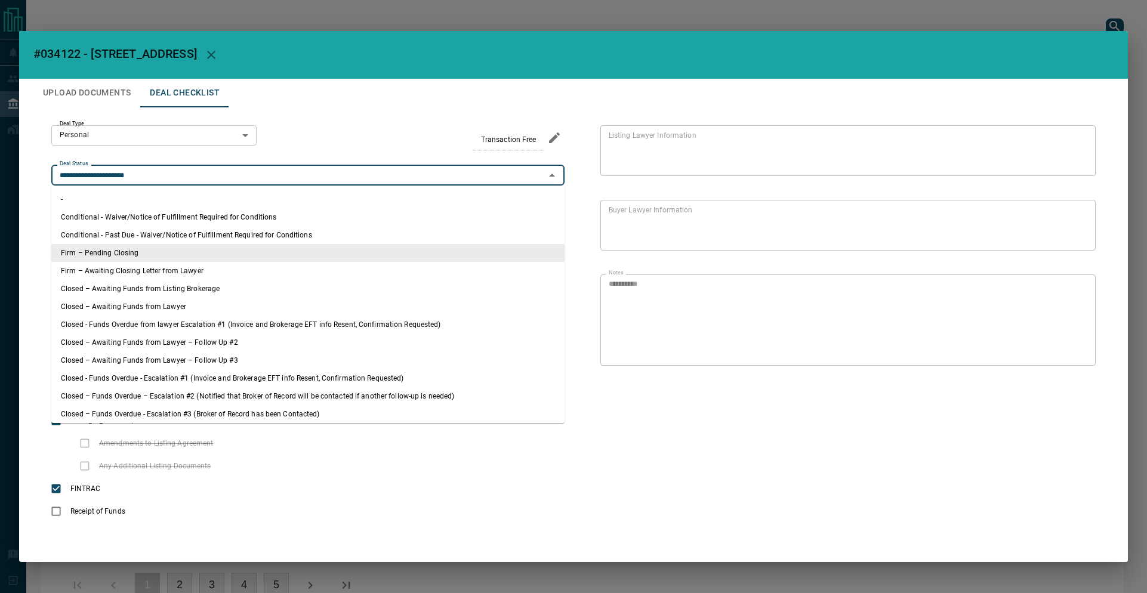
click at [165, 173] on input "**********" at bounding box center [298, 175] width 486 height 13
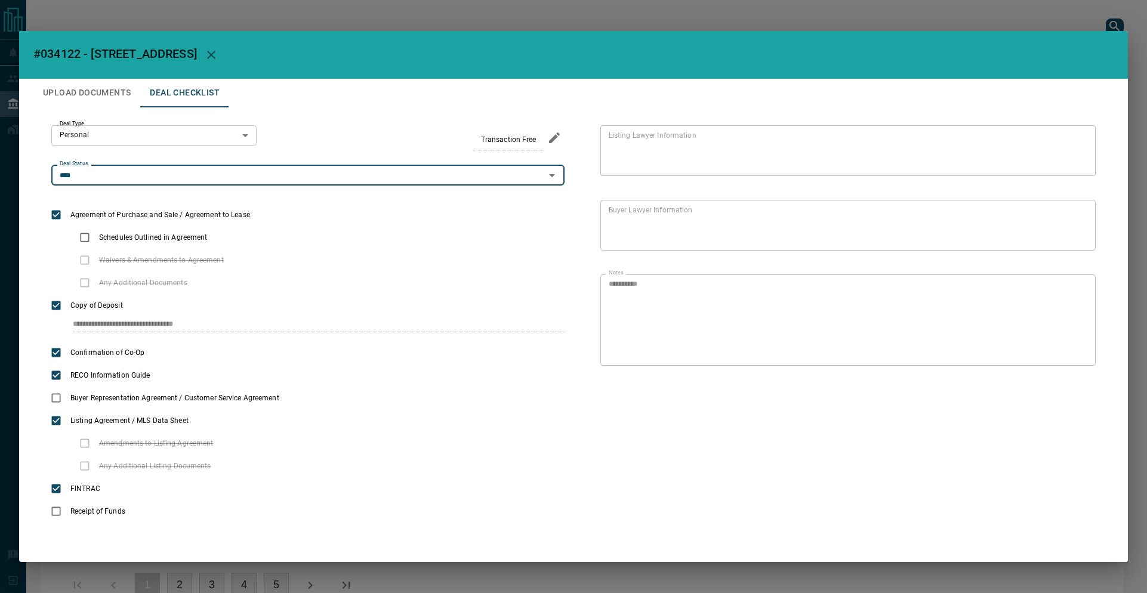
type input "**********"
click at [435, 109] on div "**********" at bounding box center [573, 324] width 1080 height 434
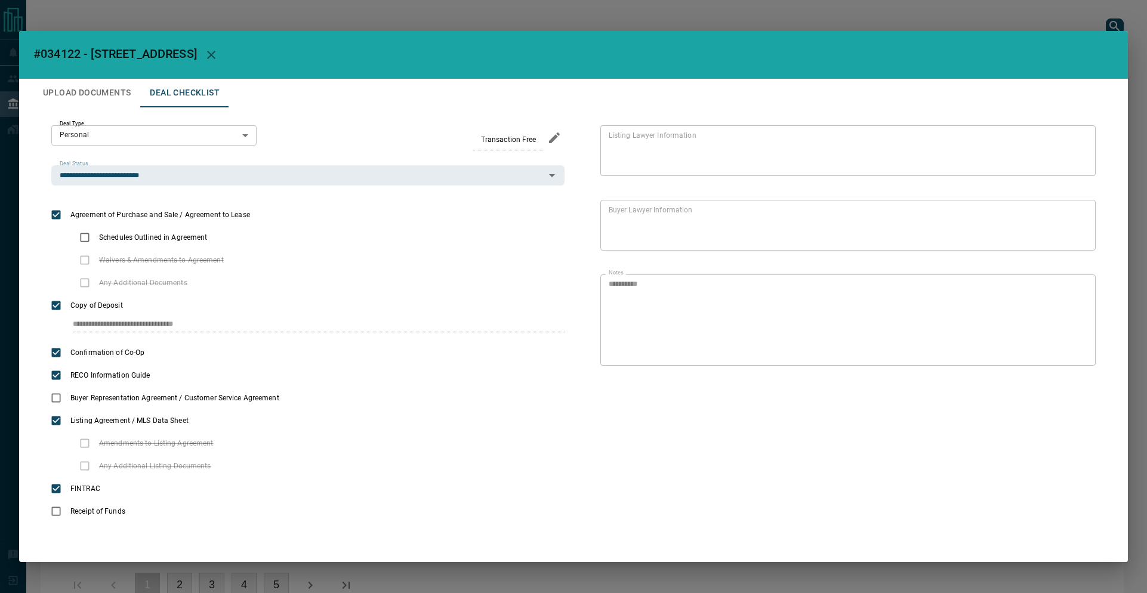
click at [129, 20] on div "**********" at bounding box center [573, 296] width 1147 height 593
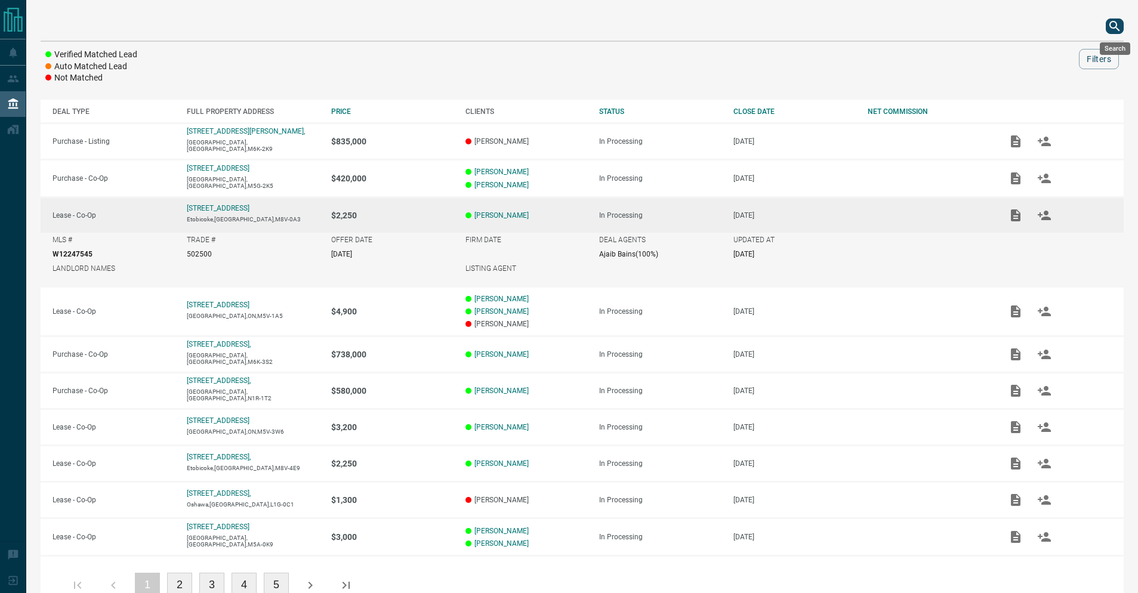
click at [1114, 26] on icon "search button" at bounding box center [1114, 26] width 14 height 14
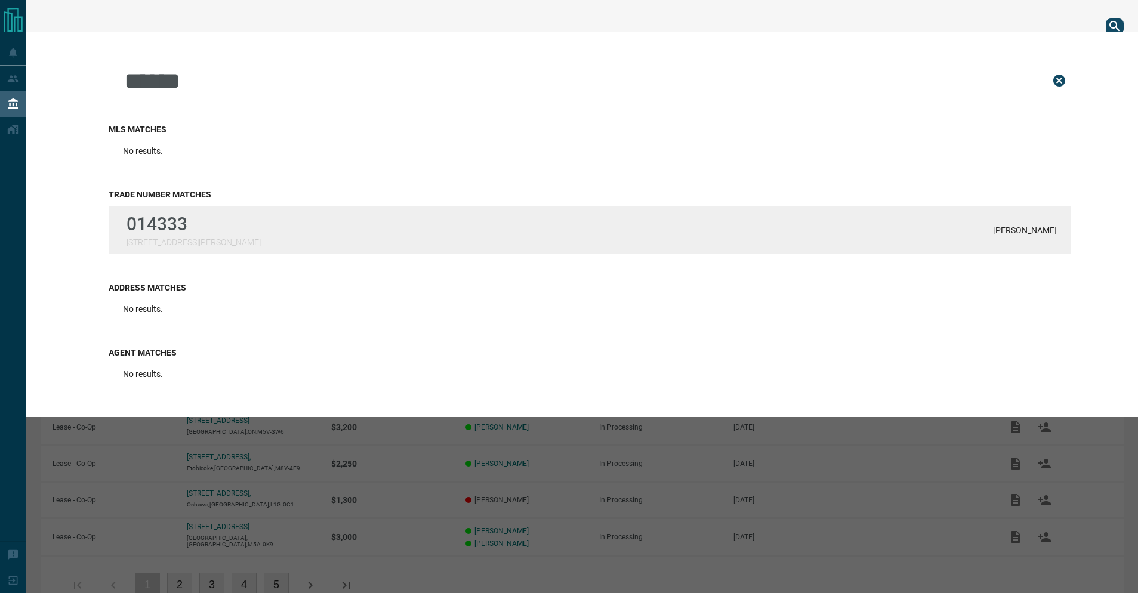
type input "******"
click at [400, 234] on div "014333 [STREET_ADDRESS][PERSON_NAME] [PERSON_NAME]" at bounding box center [590, 230] width 962 height 48
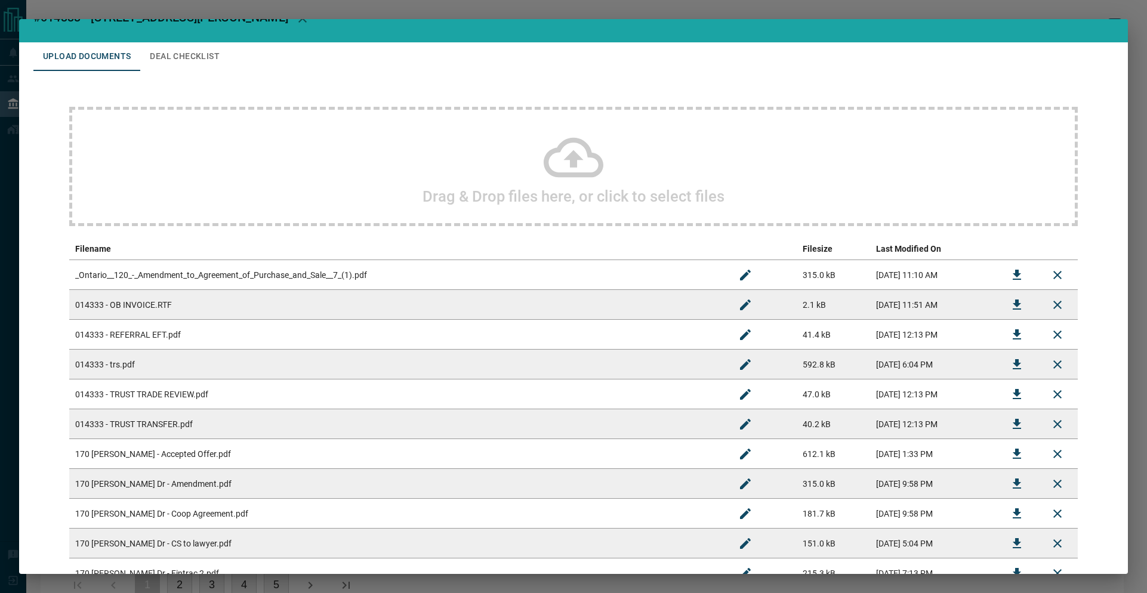
scroll to position [129, 0]
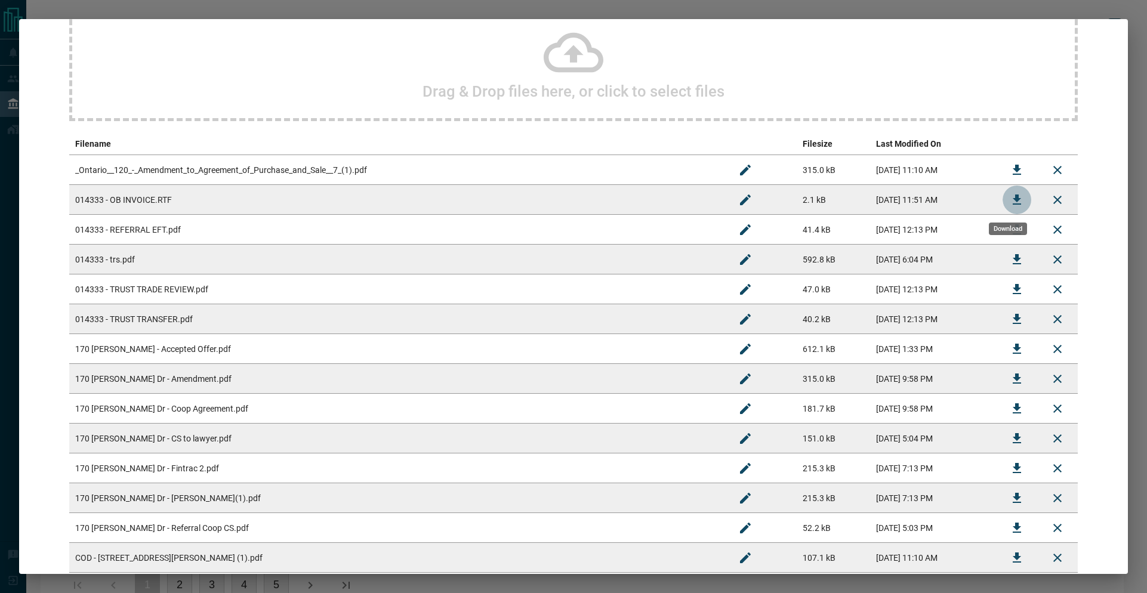
click at [1017, 203] on button "Download" at bounding box center [1016, 200] width 29 height 29
click at [291, 76] on div "Drag & Drop files here, or click to select files" at bounding box center [573, 61] width 1008 height 119
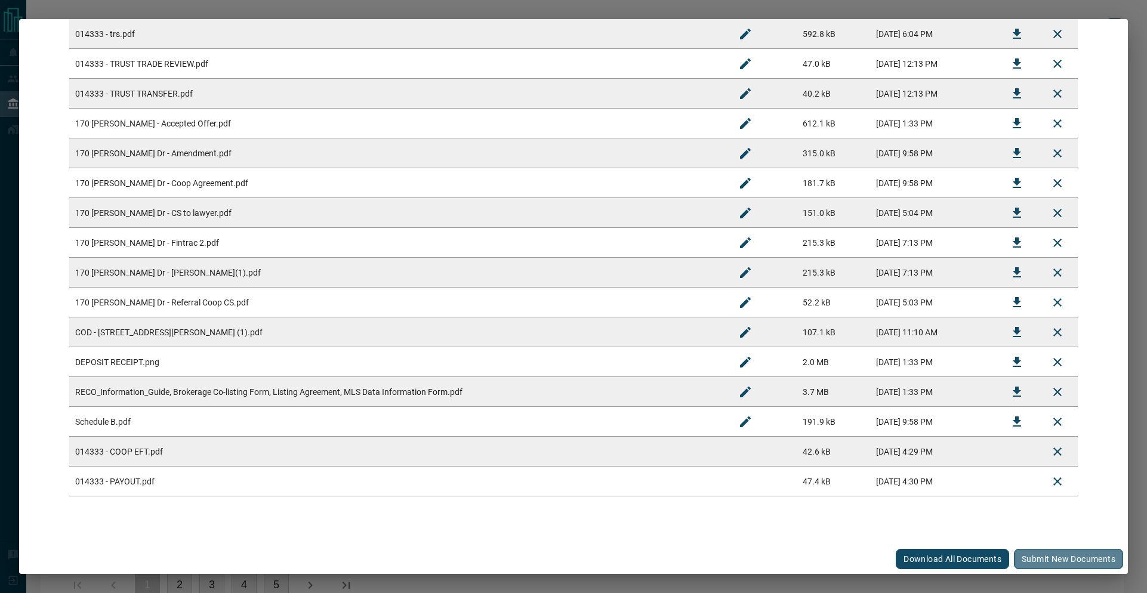
click at [1037, 555] on button "Submit new documents" at bounding box center [1068, 559] width 109 height 20
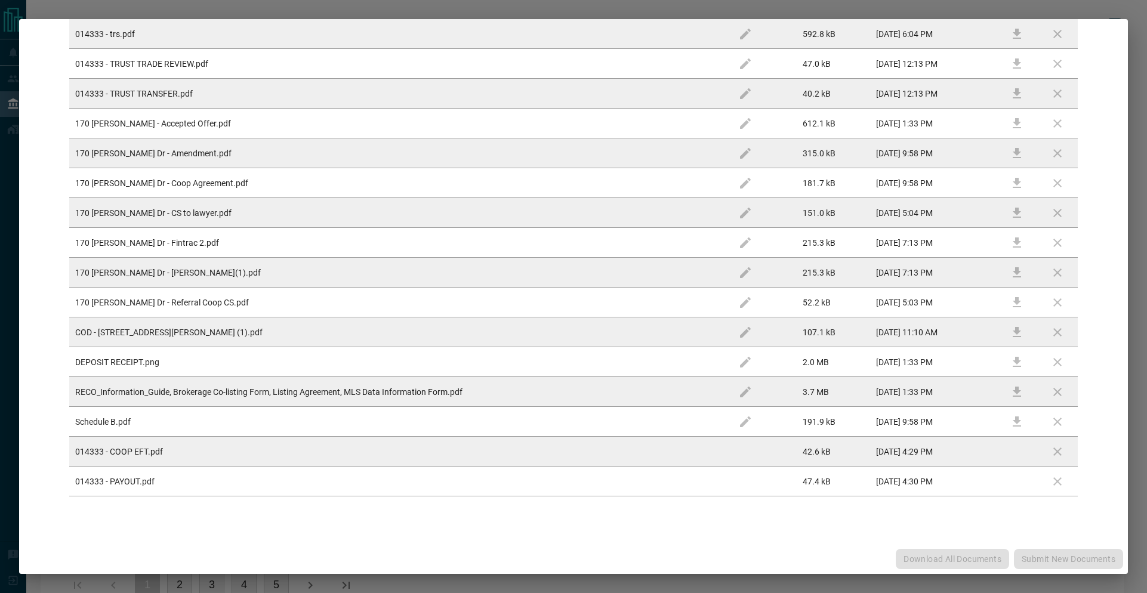
scroll to position [0, 0]
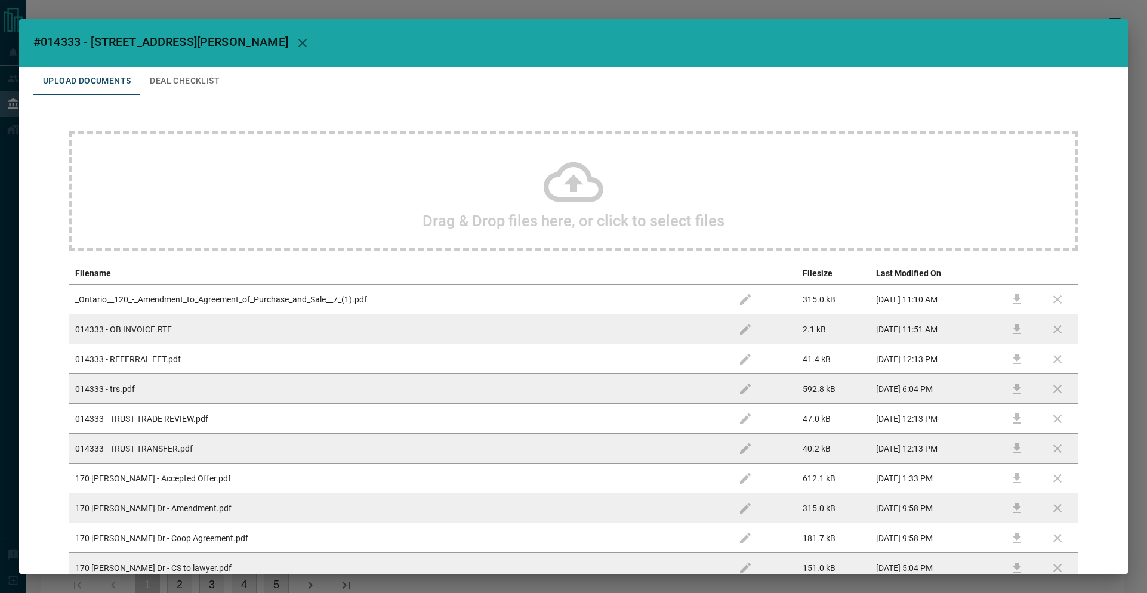
click at [221, 83] on button "Deal Checklist" at bounding box center [184, 81] width 89 height 29
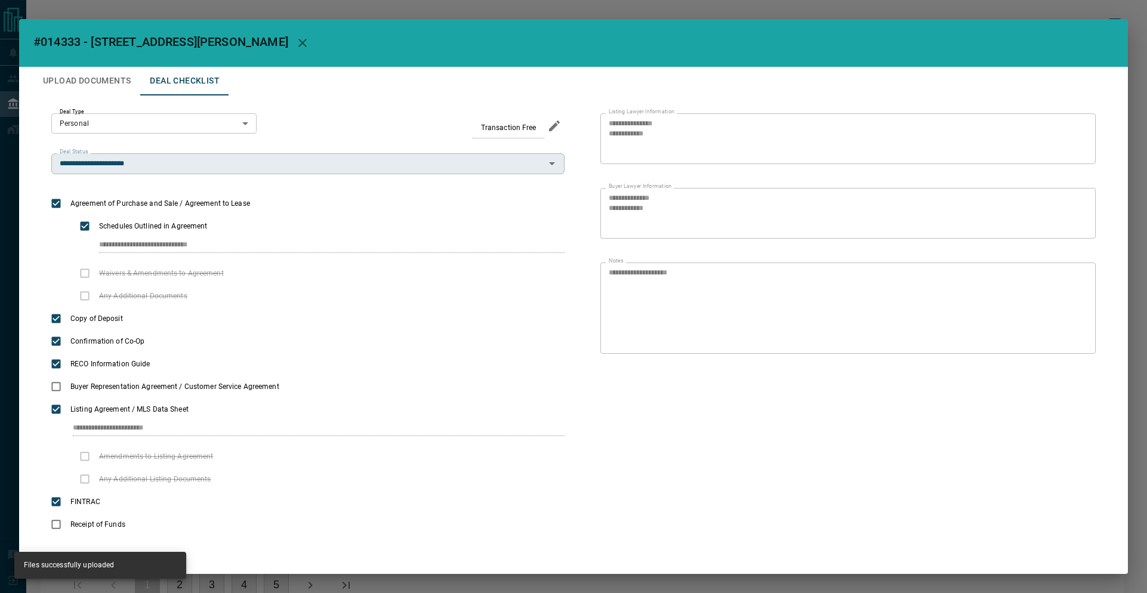
click at [151, 170] on div "**********" at bounding box center [307, 163] width 513 height 20
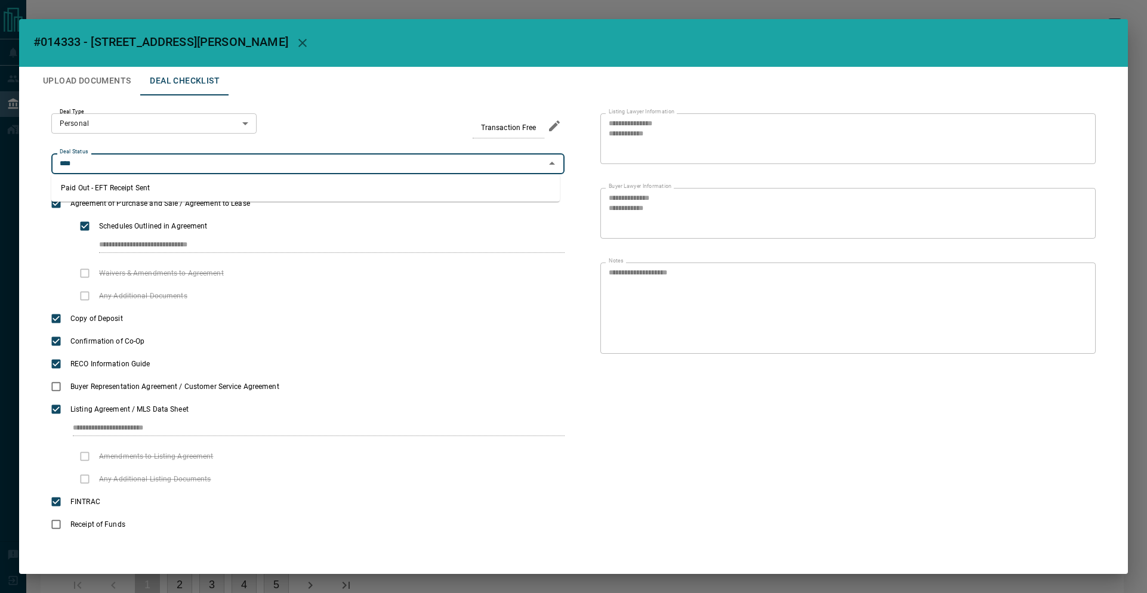
type input "**********"
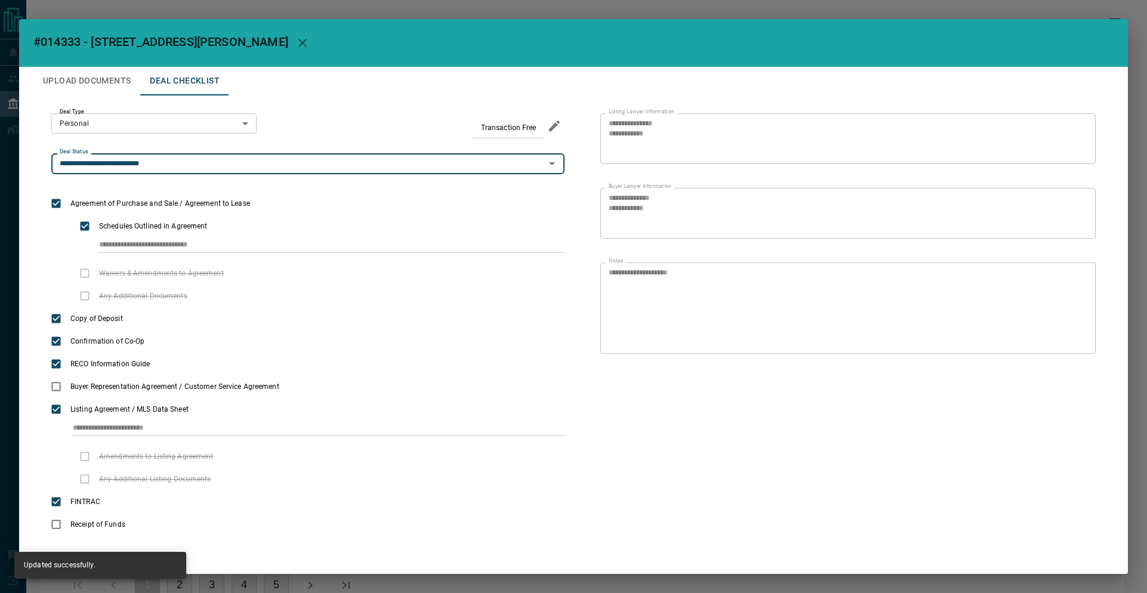
drag, startPoint x: 319, startPoint y: 114, endPoint x: 297, endPoint y: 102, distance: 25.1
click at [319, 114] on div "**********" at bounding box center [307, 143] width 513 height 61
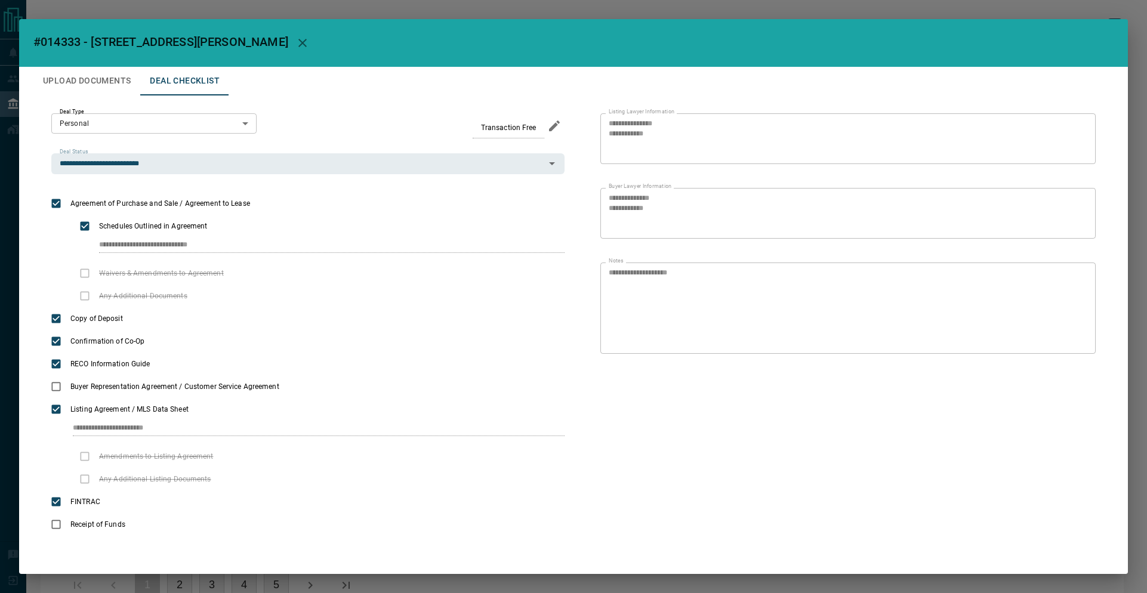
click at [123, 76] on button "Upload Documents" at bounding box center [86, 81] width 107 height 29
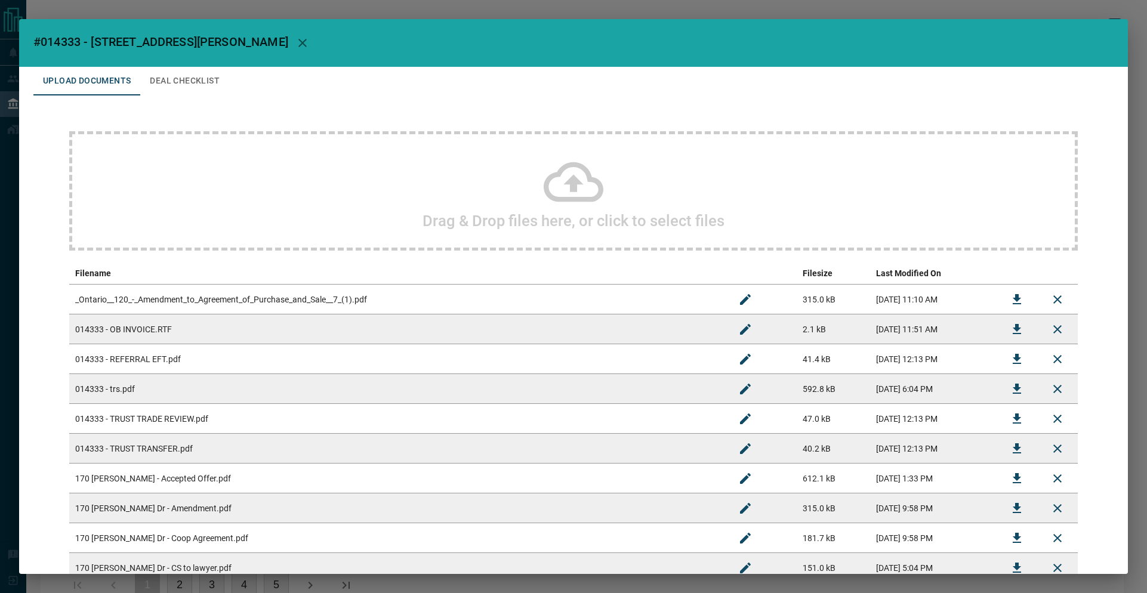
scroll to position [355, 0]
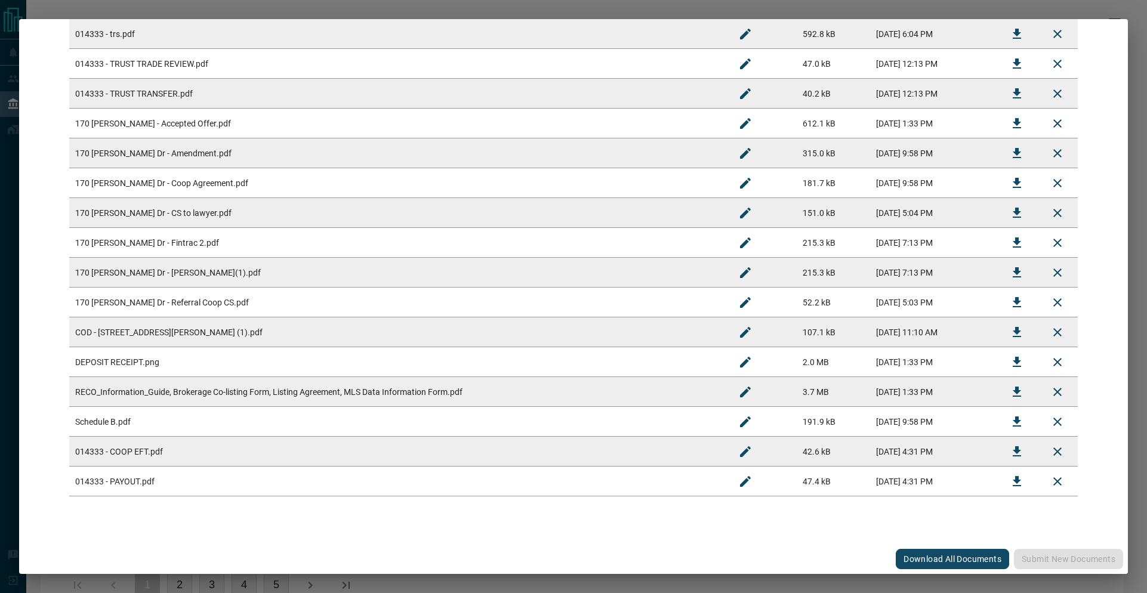
click at [204, 11] on div "#014333 - 170 [PERSON_NAME] Drive Upload Documents Deal Checklist Drag & Drop f…" at bounding box center [573, 296] width 1147 height 593
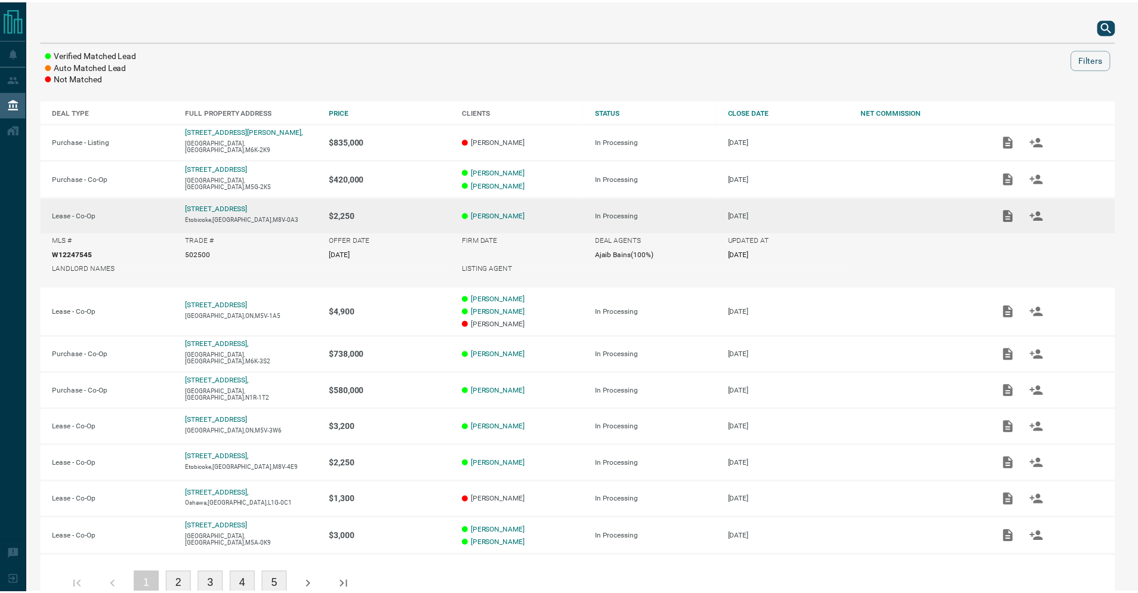
scroll to position [0, 0]
